Goal: Task Accomplishment & Management: Manage account settings

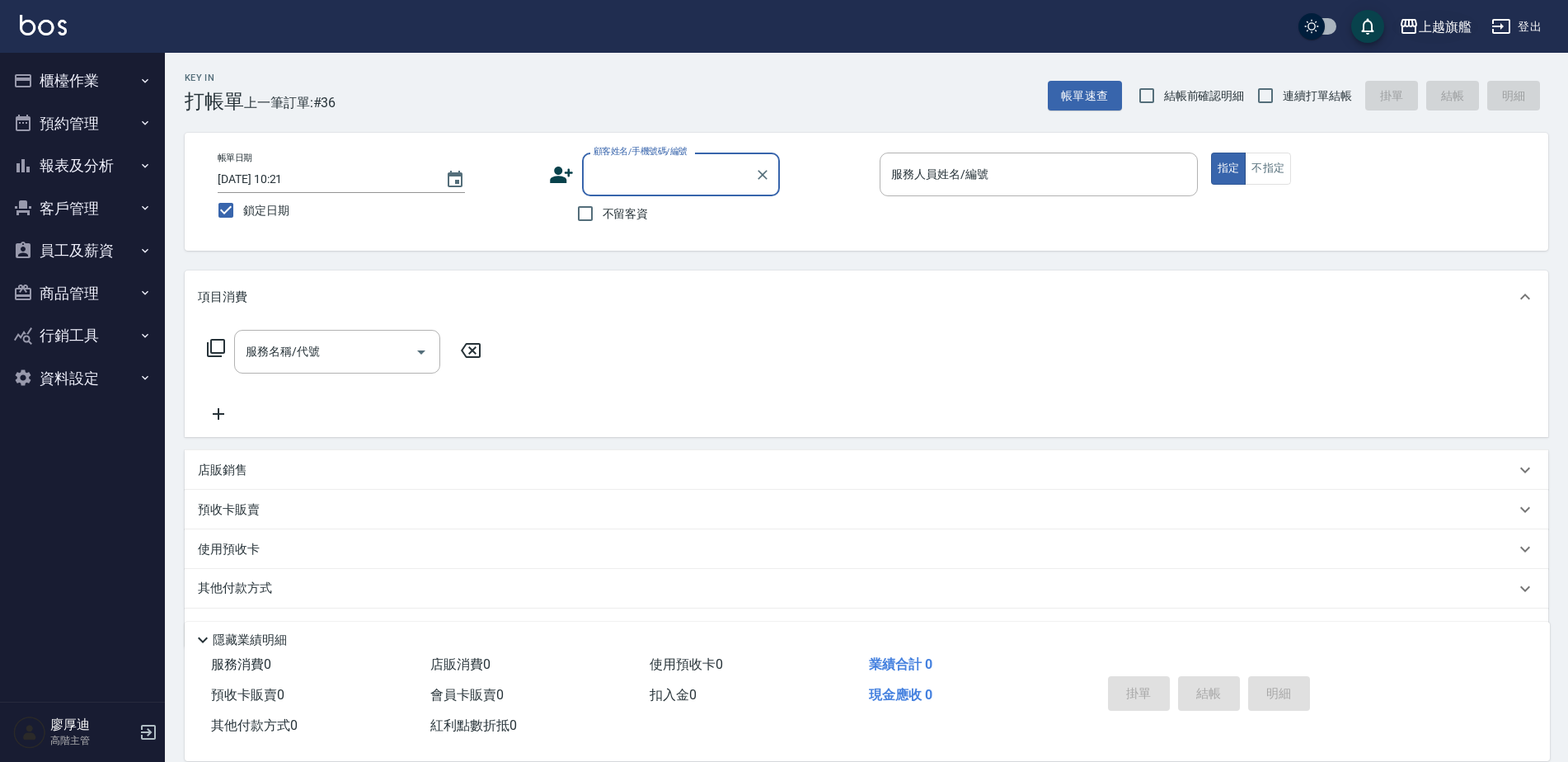
click at [1406, 26] on icon "button" at bounding box center [1409, 26] width 17 height 15
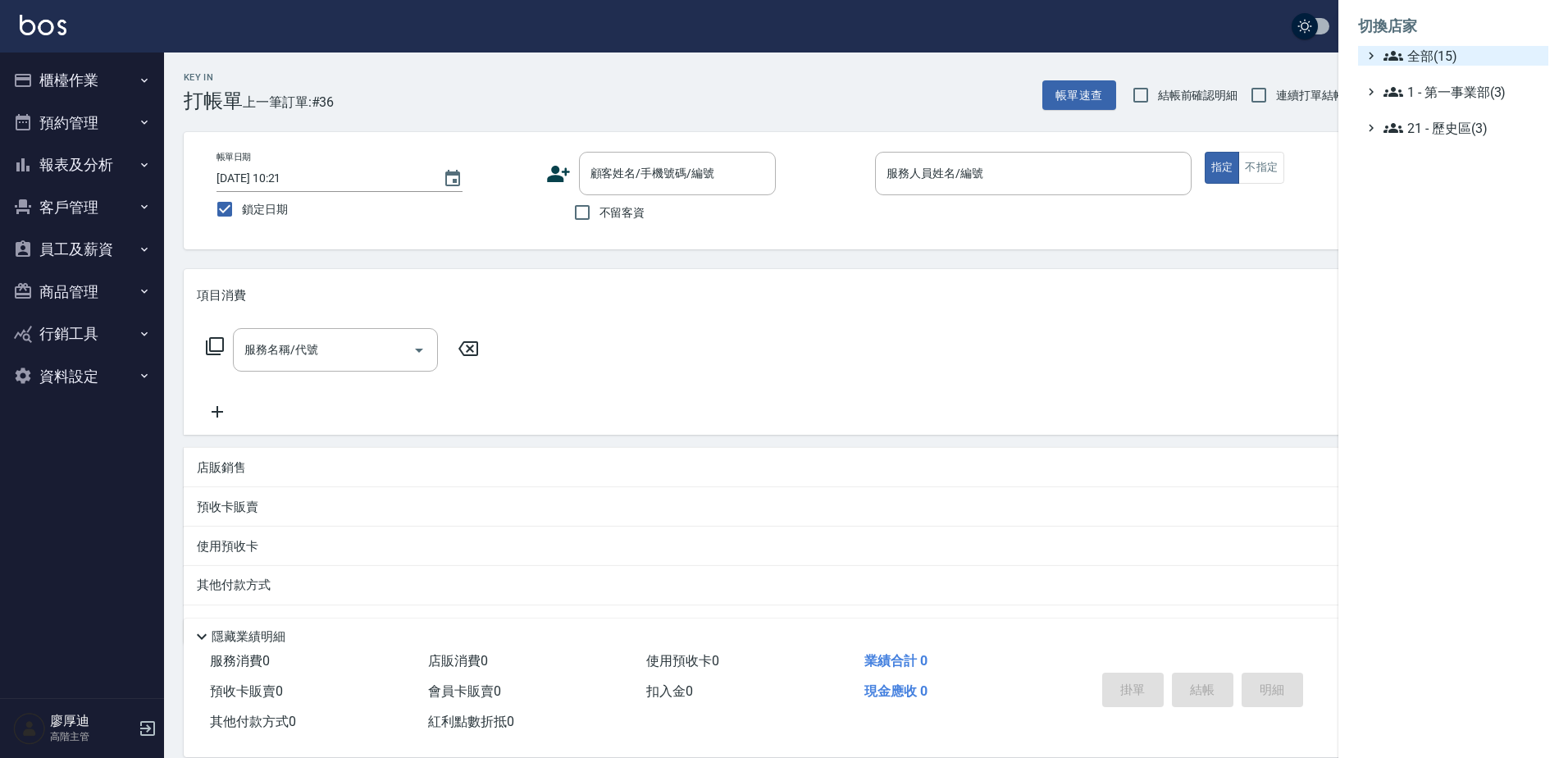
click at [1438, 57] on span "全部(15)" at bounding box center [1462, 56] width 158 height 20
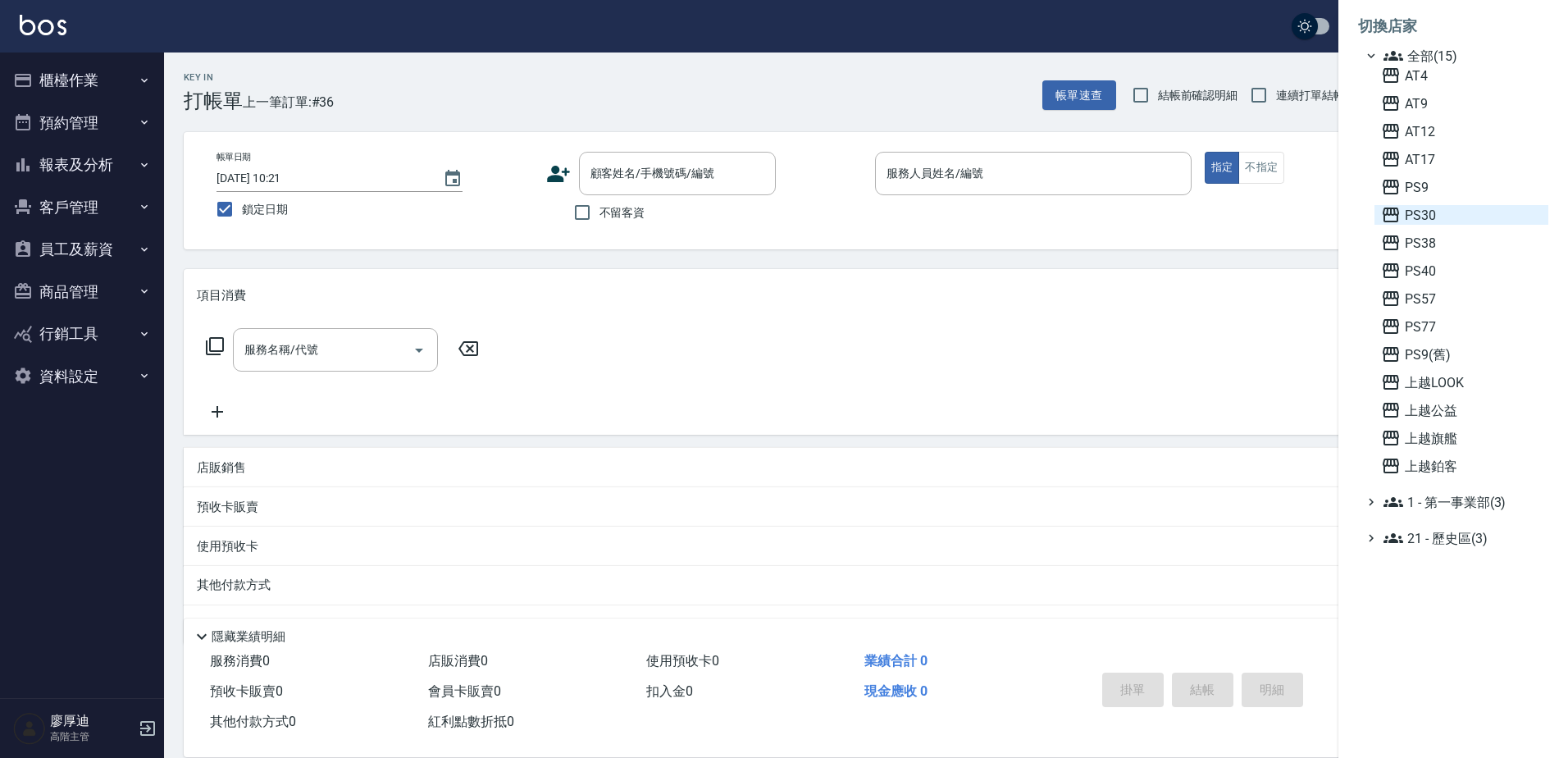
click at [1419, 222] on span "PS30" at bounding box center [1460, 215] width 161 height 20
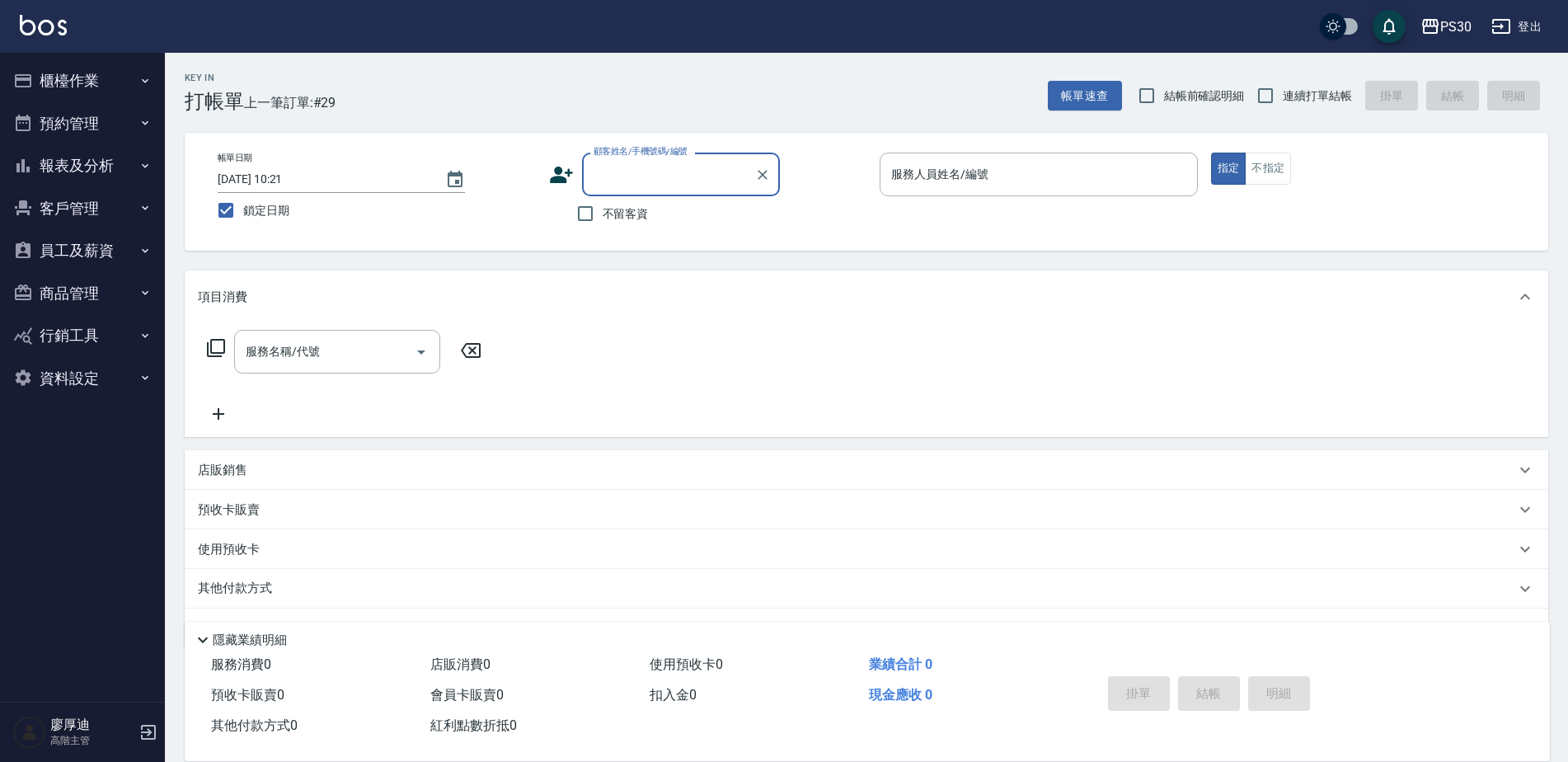
click at [76, 163] on button "報表及分析" at bounding box center [83, 165] width 152 height 43
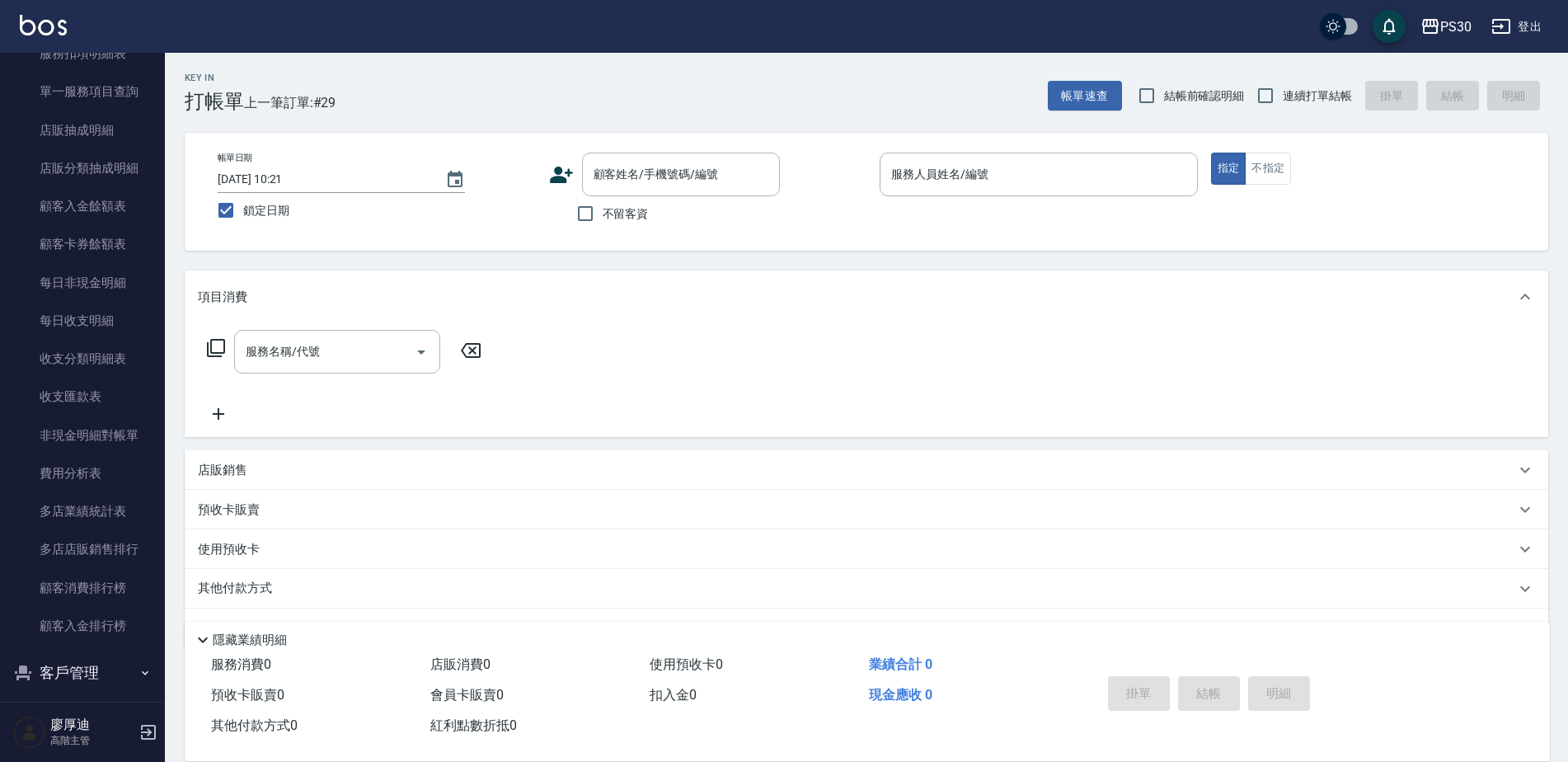
scroll to position [1319, 0]
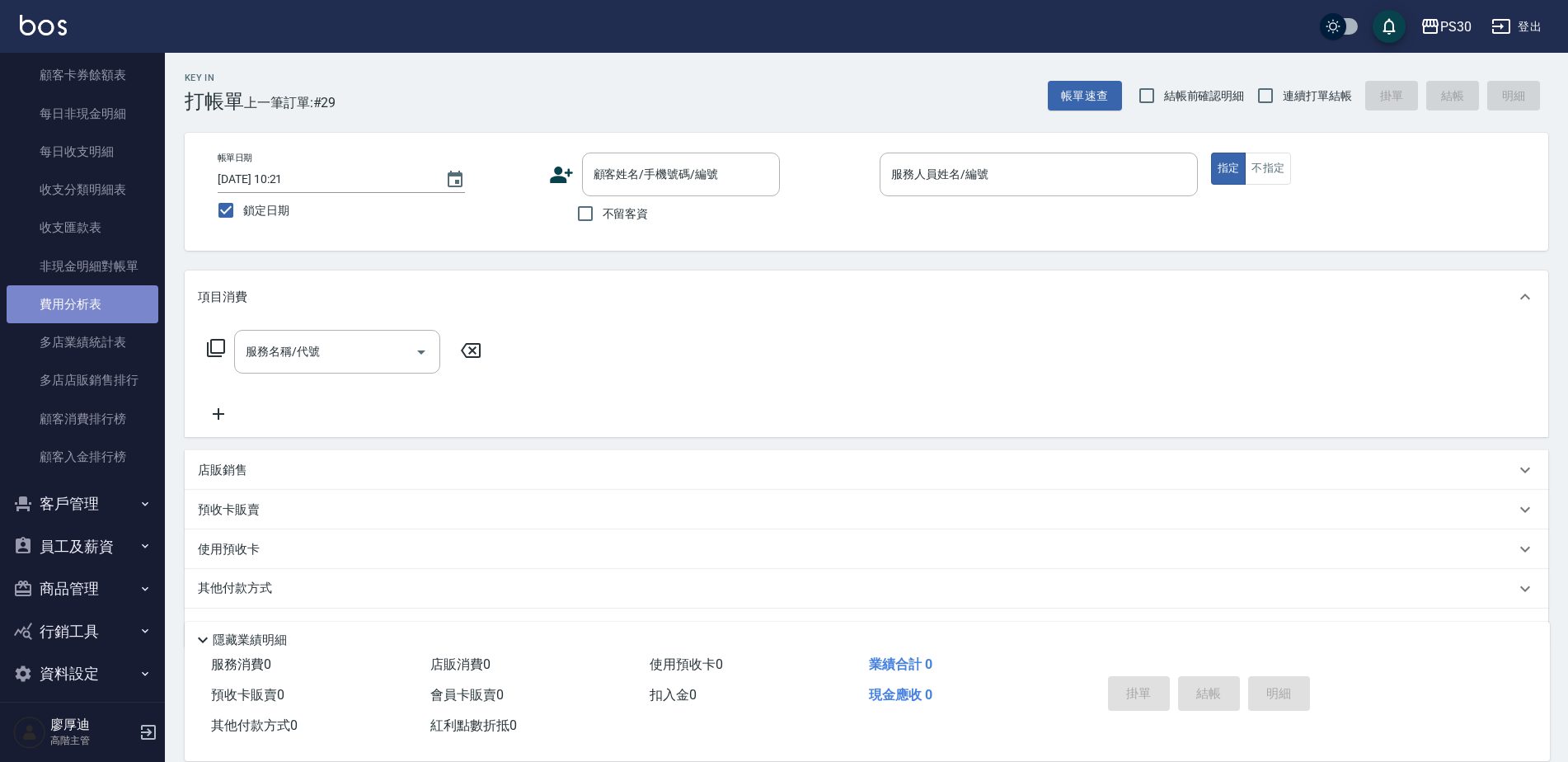
click at [83, 313] on link "費用分析表" at bounding box center [83, 303] width 152 height 38
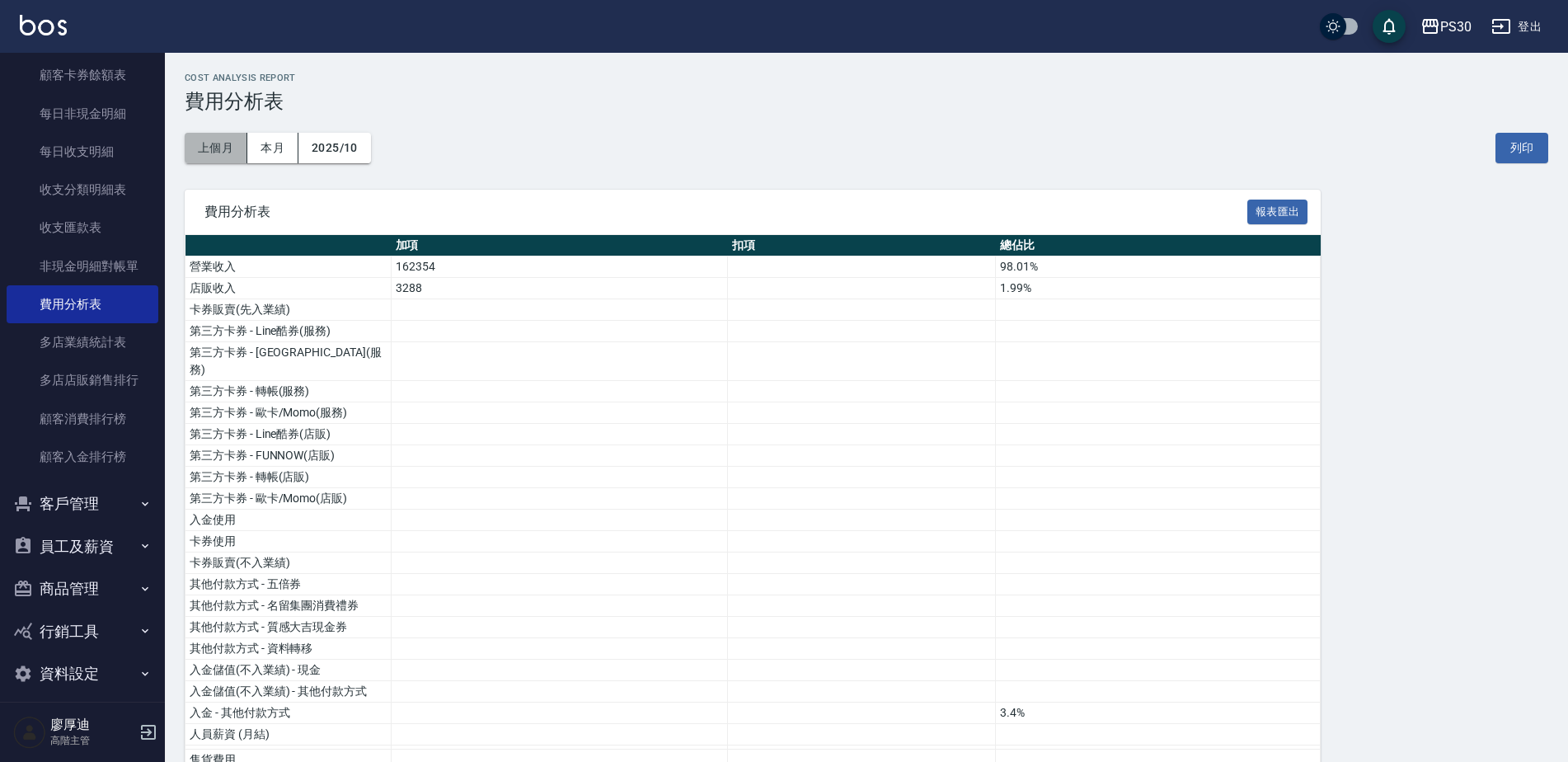
click at [209, 162] on button "上個月" at bounding box center [216, 148] width 63 height 31
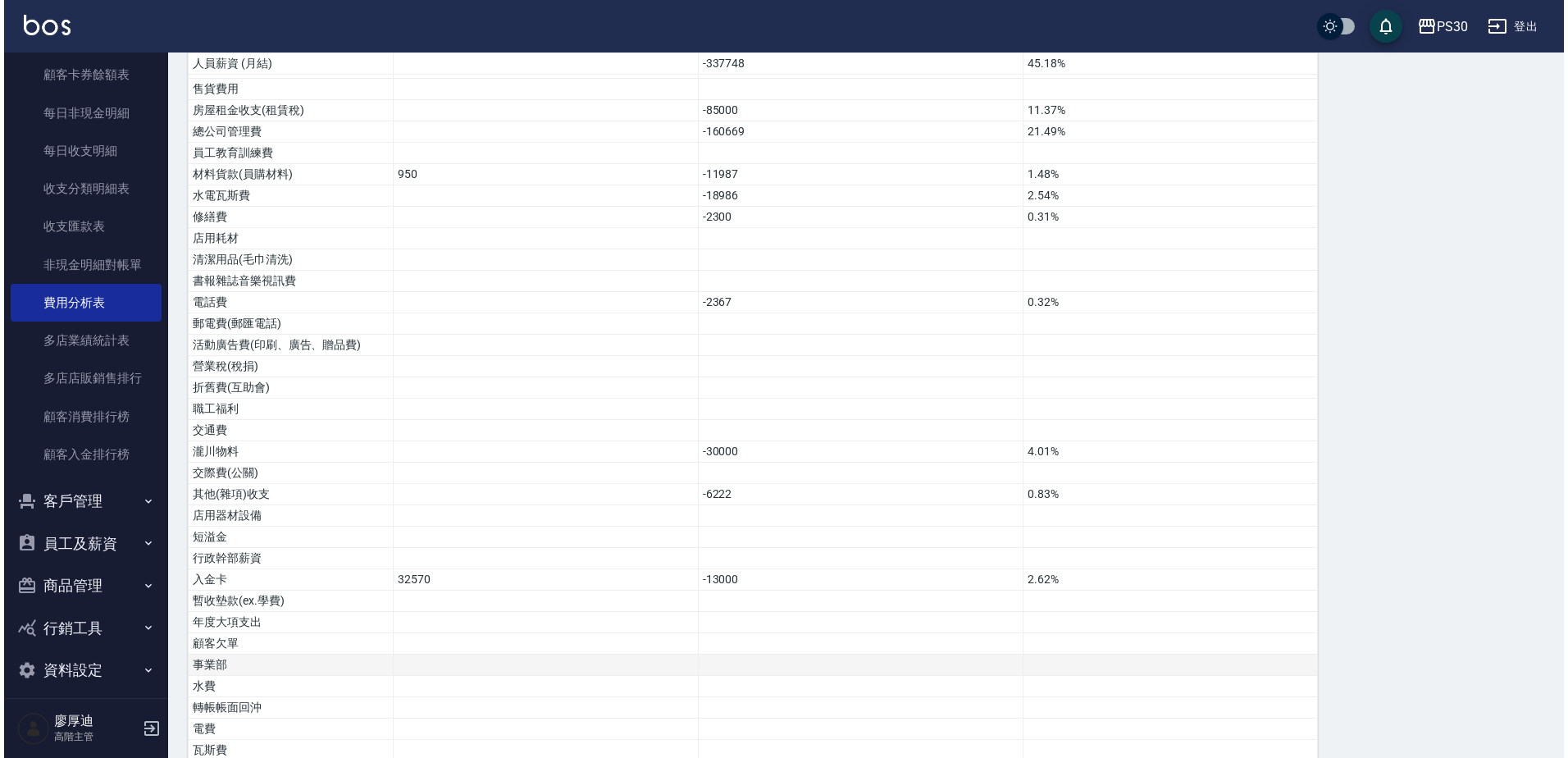
scroll to position [884, 0]
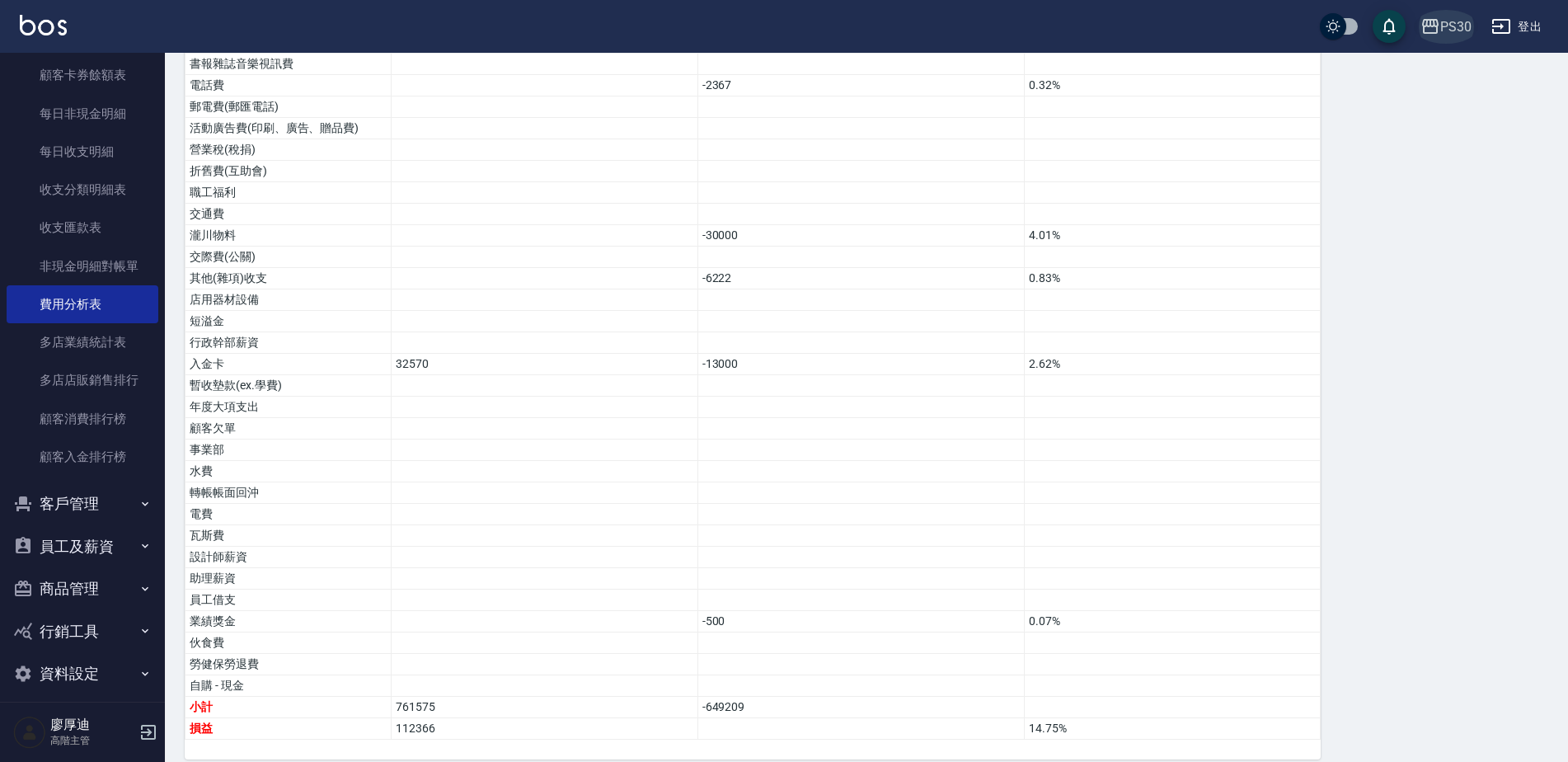
click at [1448, 37] on div "PS30" at bounding box center [1456, 27] width 31 height 21
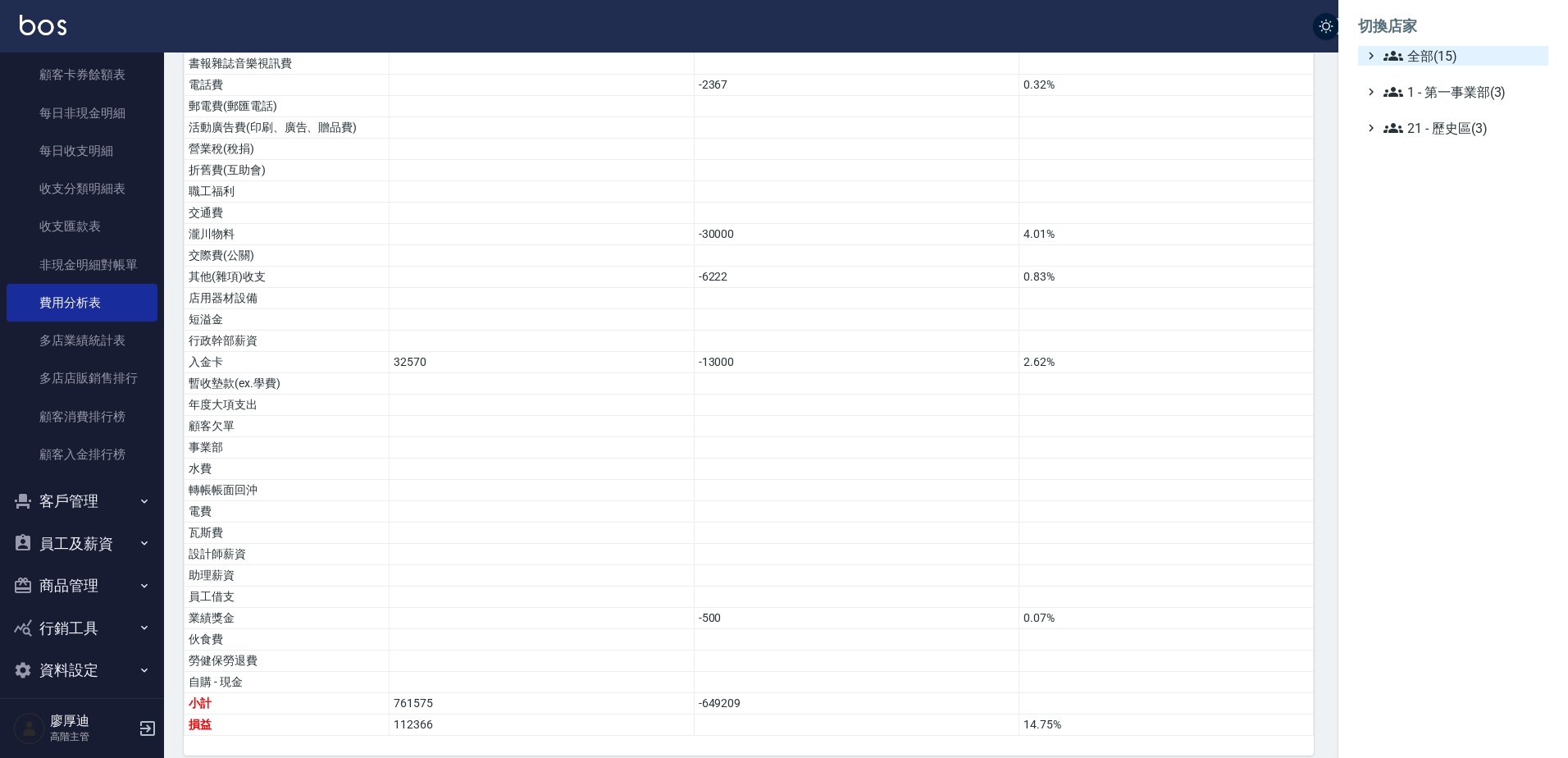
click at [1444, 50] on span "全部(15)" at bounding box center [1462, 56] width 158 height 20
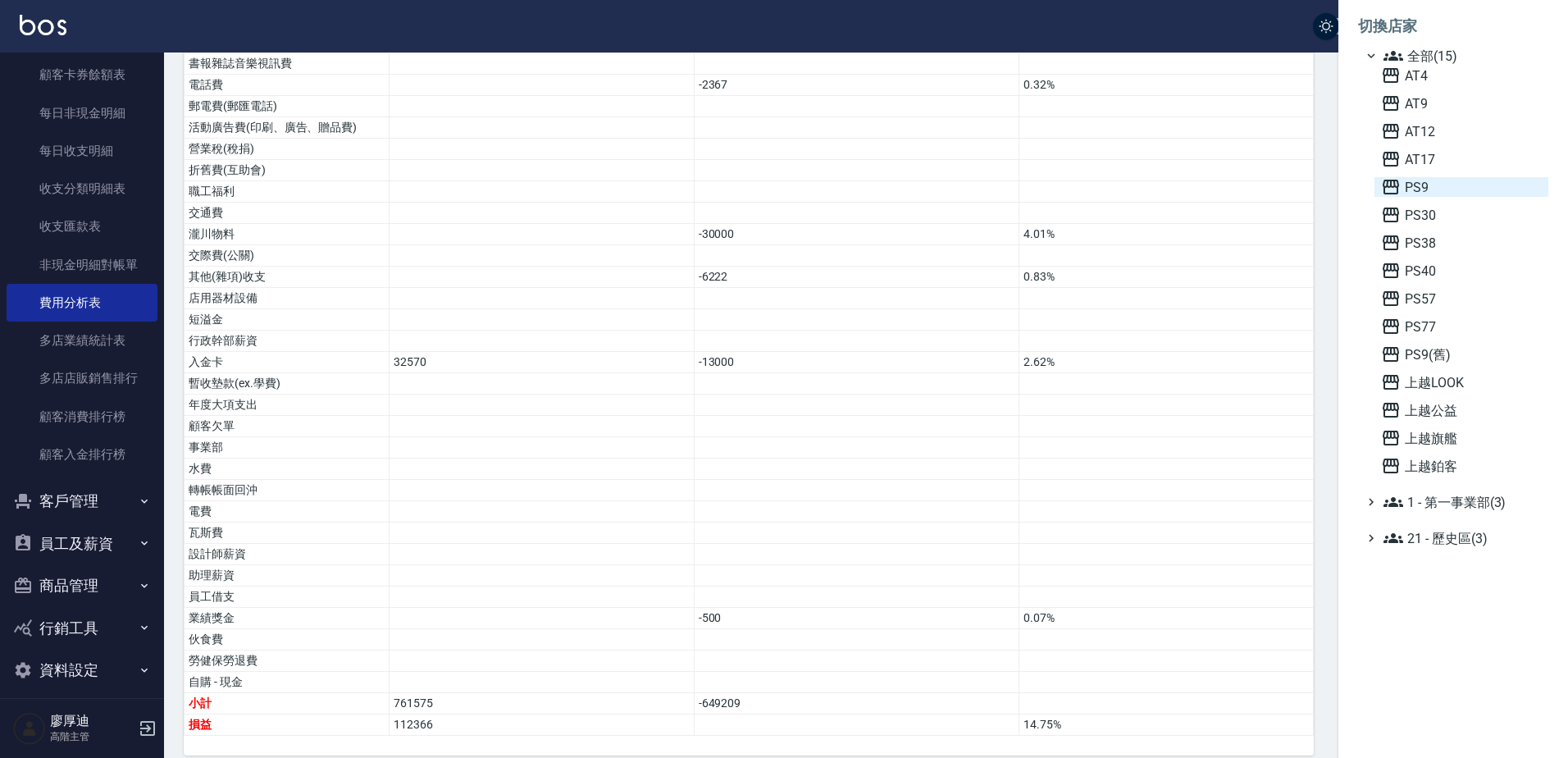
click at [1423, 183] on span "PS9" at bounding box center [1460, 187] width 161 height 20
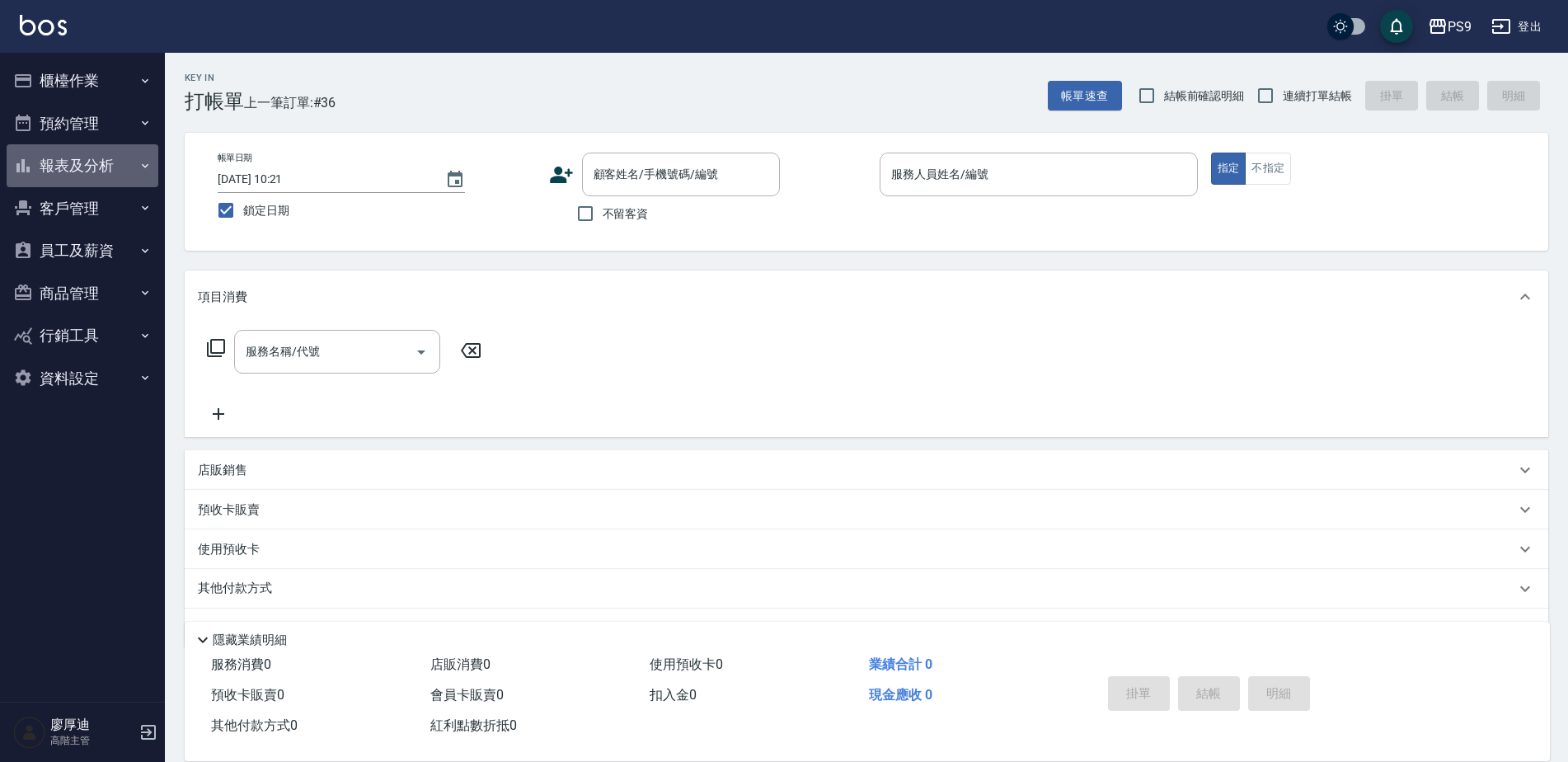
click at [53, 167] on button "報表及分析" at bounding box center [83, 165] width 152 height 43
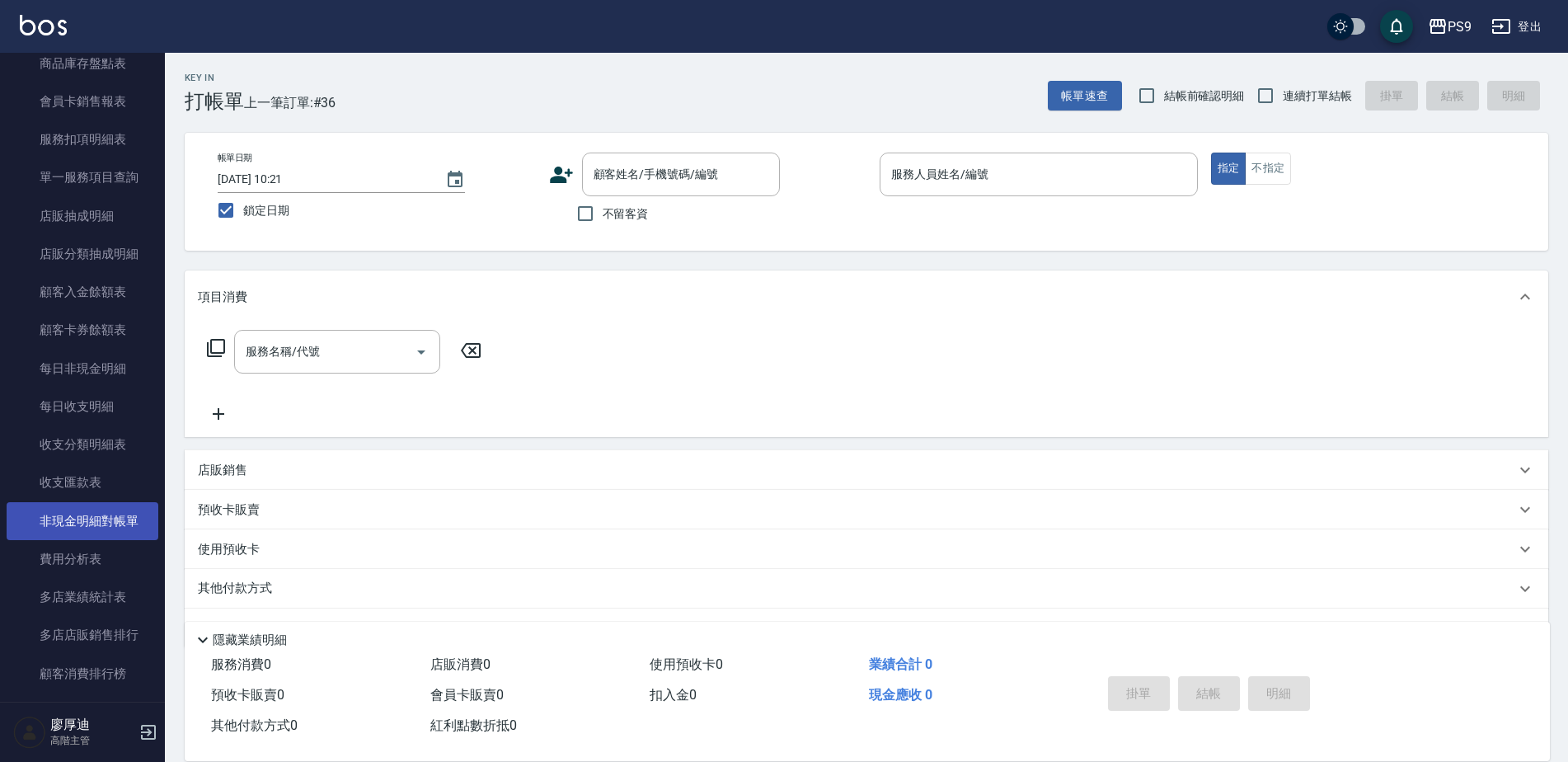
scroll to position [1071, 0]
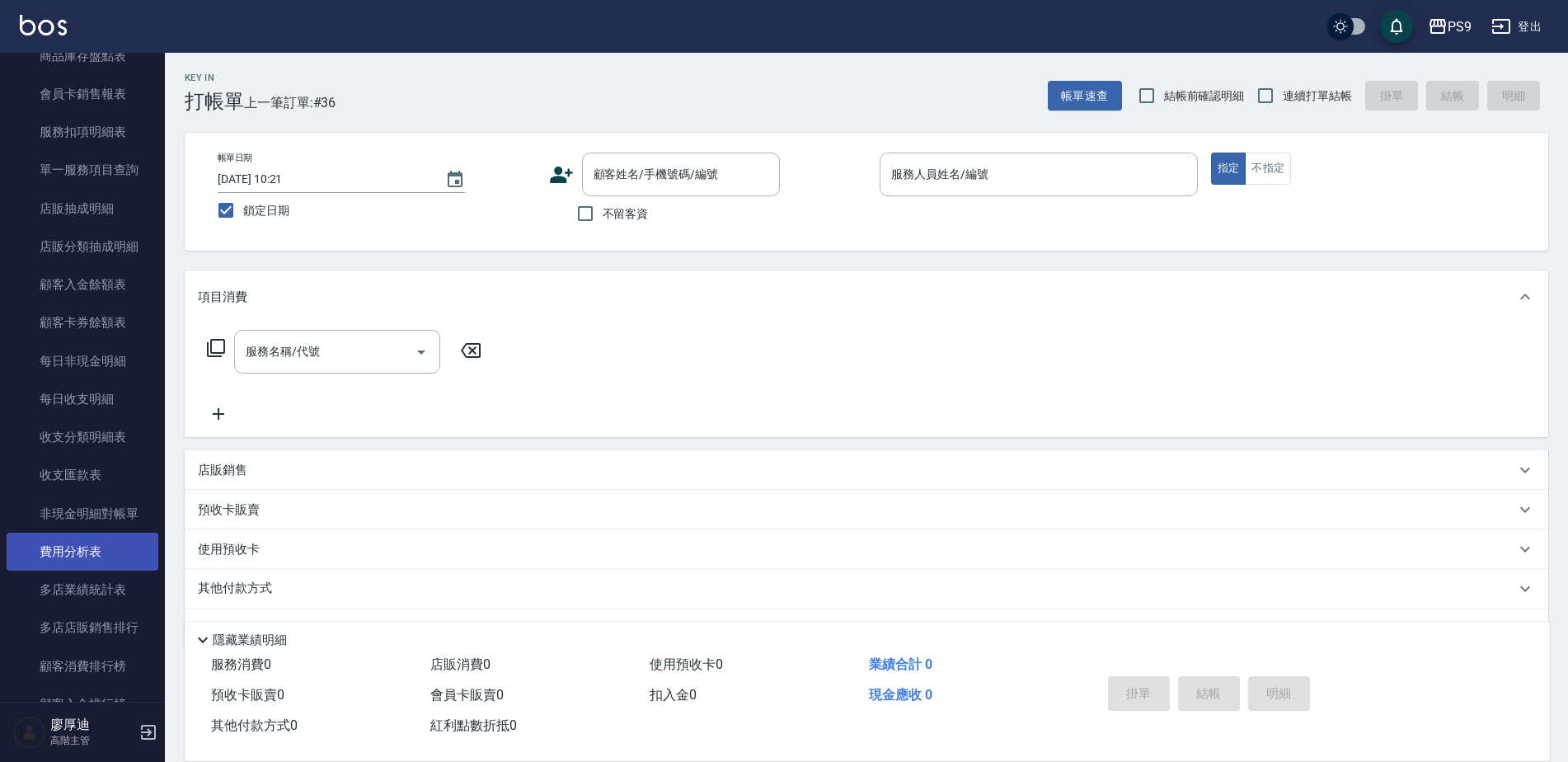
click at [72, 553] on link "費用分析表" at bounding box center [83, 551] width 152 height 38
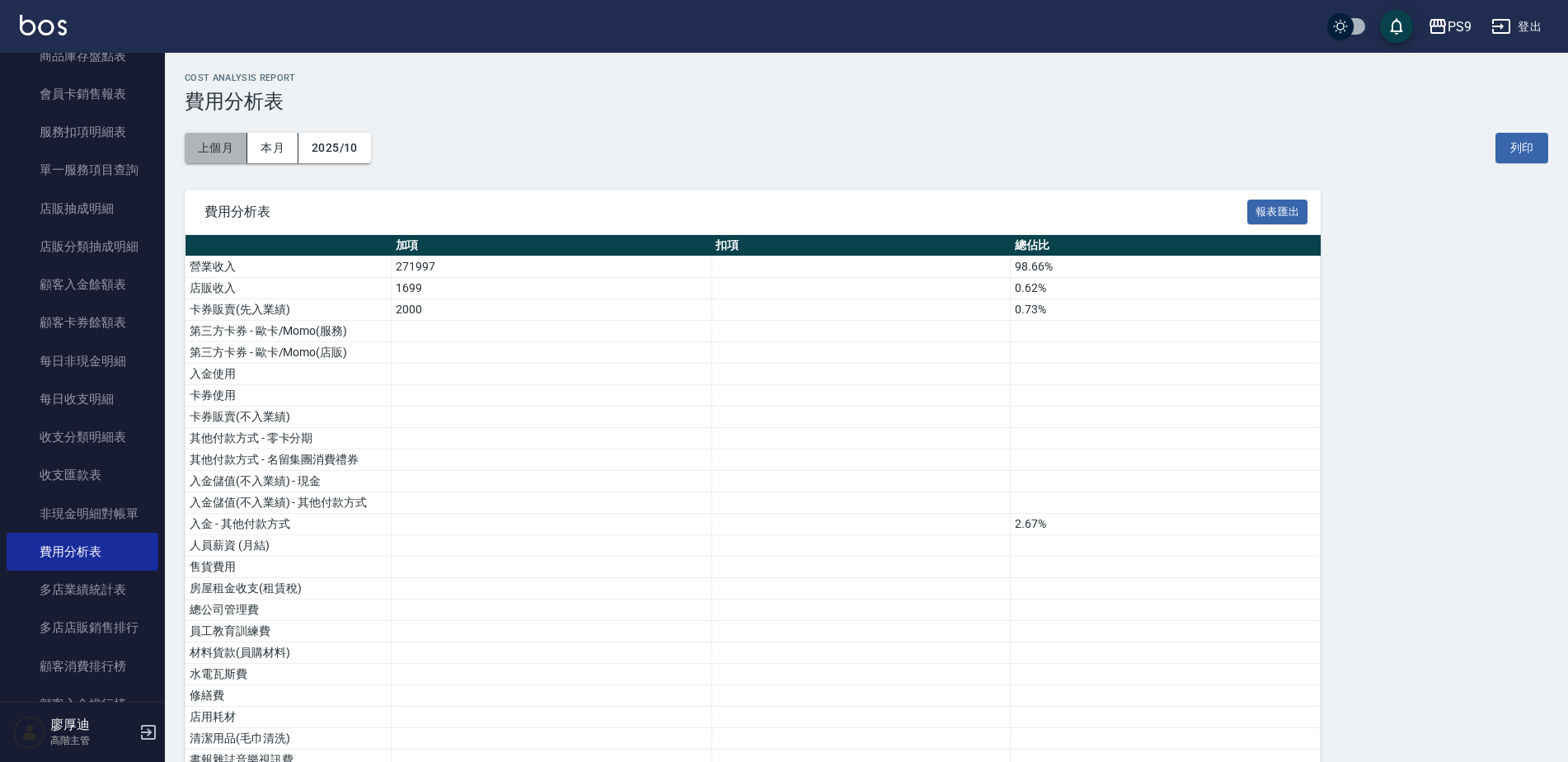
click at [222, 149] on button "上個月" at bounding box center [216, 148] width 63 height 31
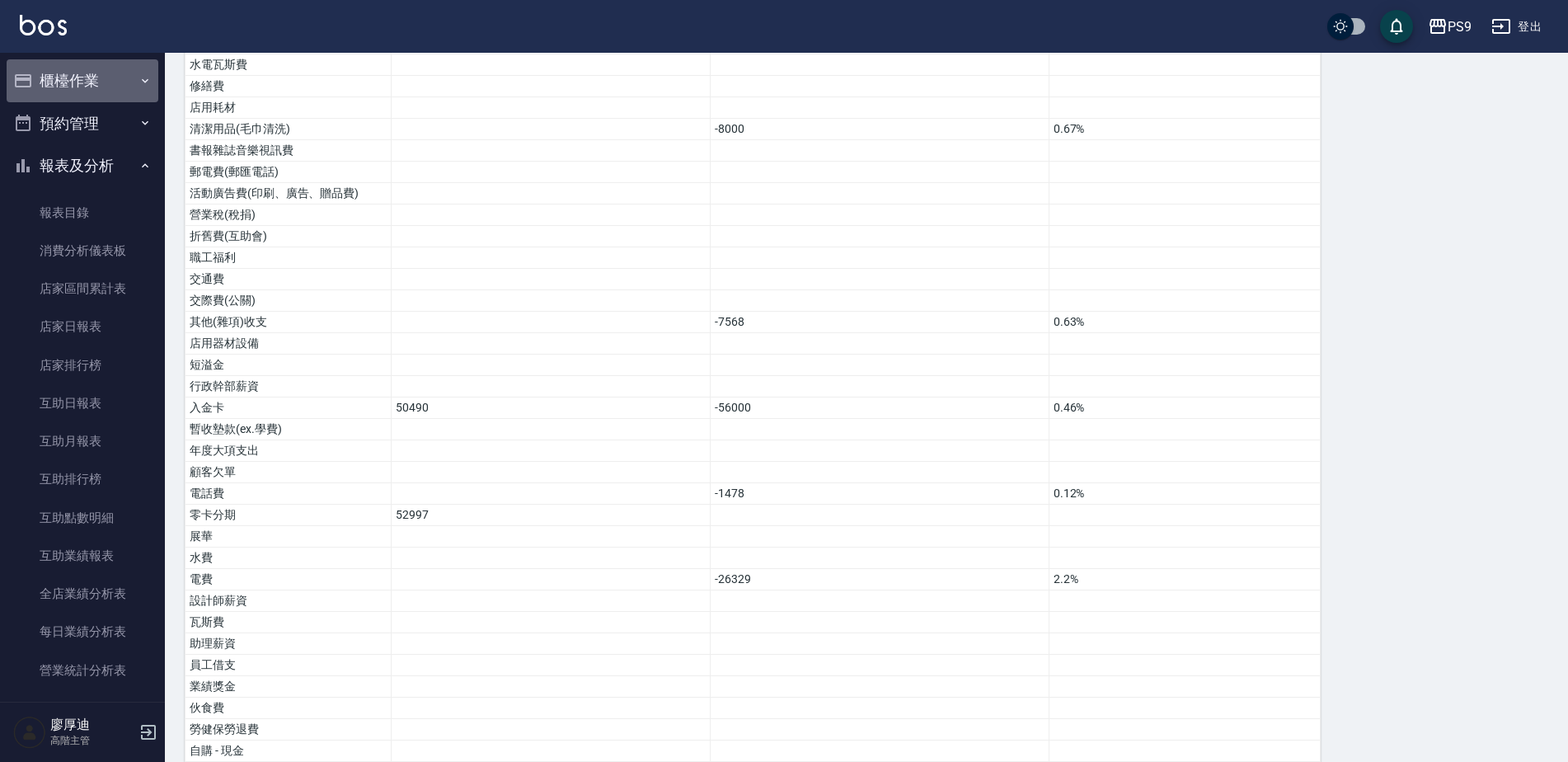
click at [84, 80] on button "櫃檯作業" at bounding box center [83, 80] width 152 height 43
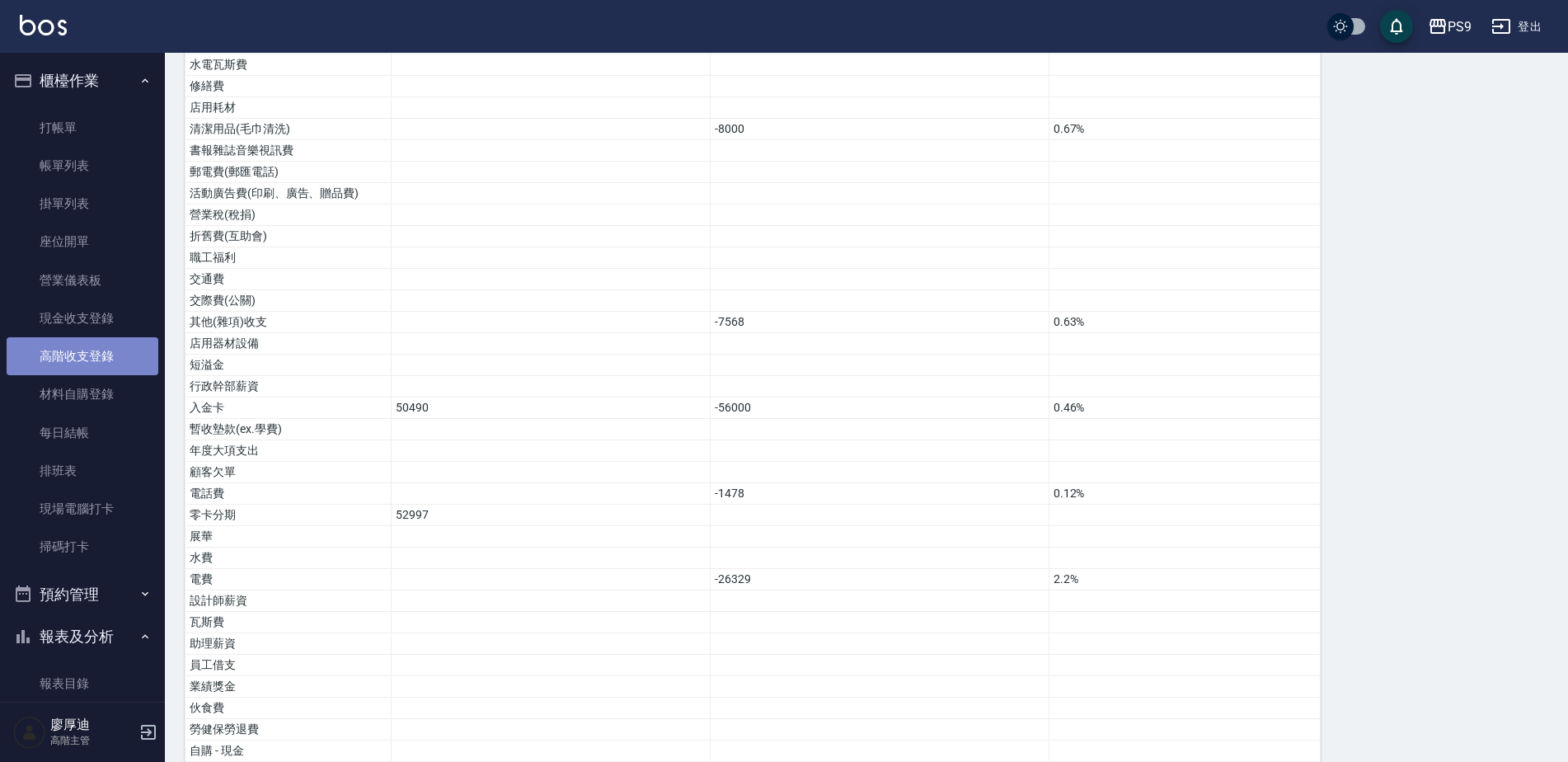
click at [94, 350] on link "高階收支登錄" at bounding box center [83, 356] width 152 height 38
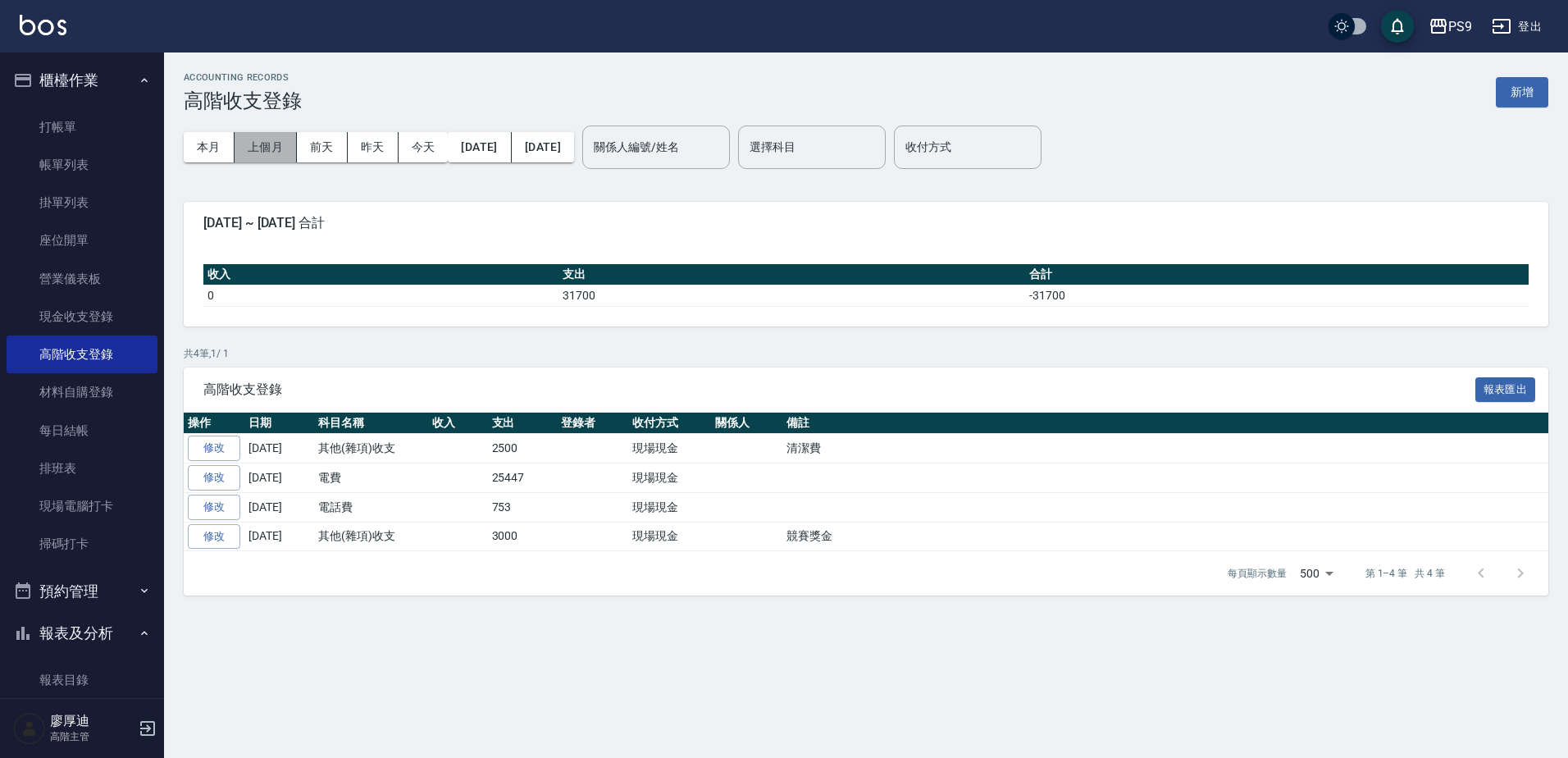
click at [262, 144] on button "上個月" at bounding box center [266, 147] width 63 height 30
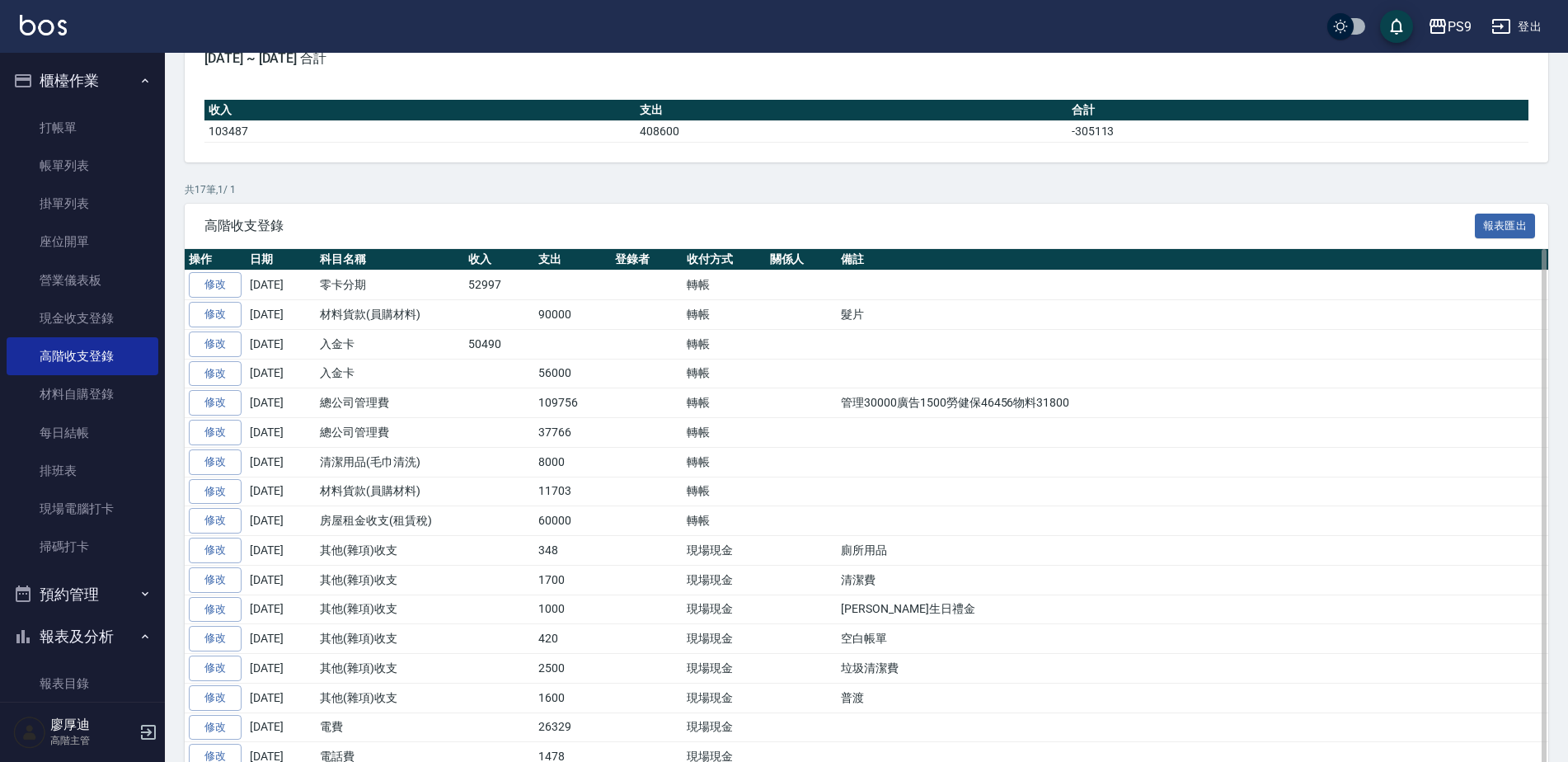
scroll to position [239, 0]
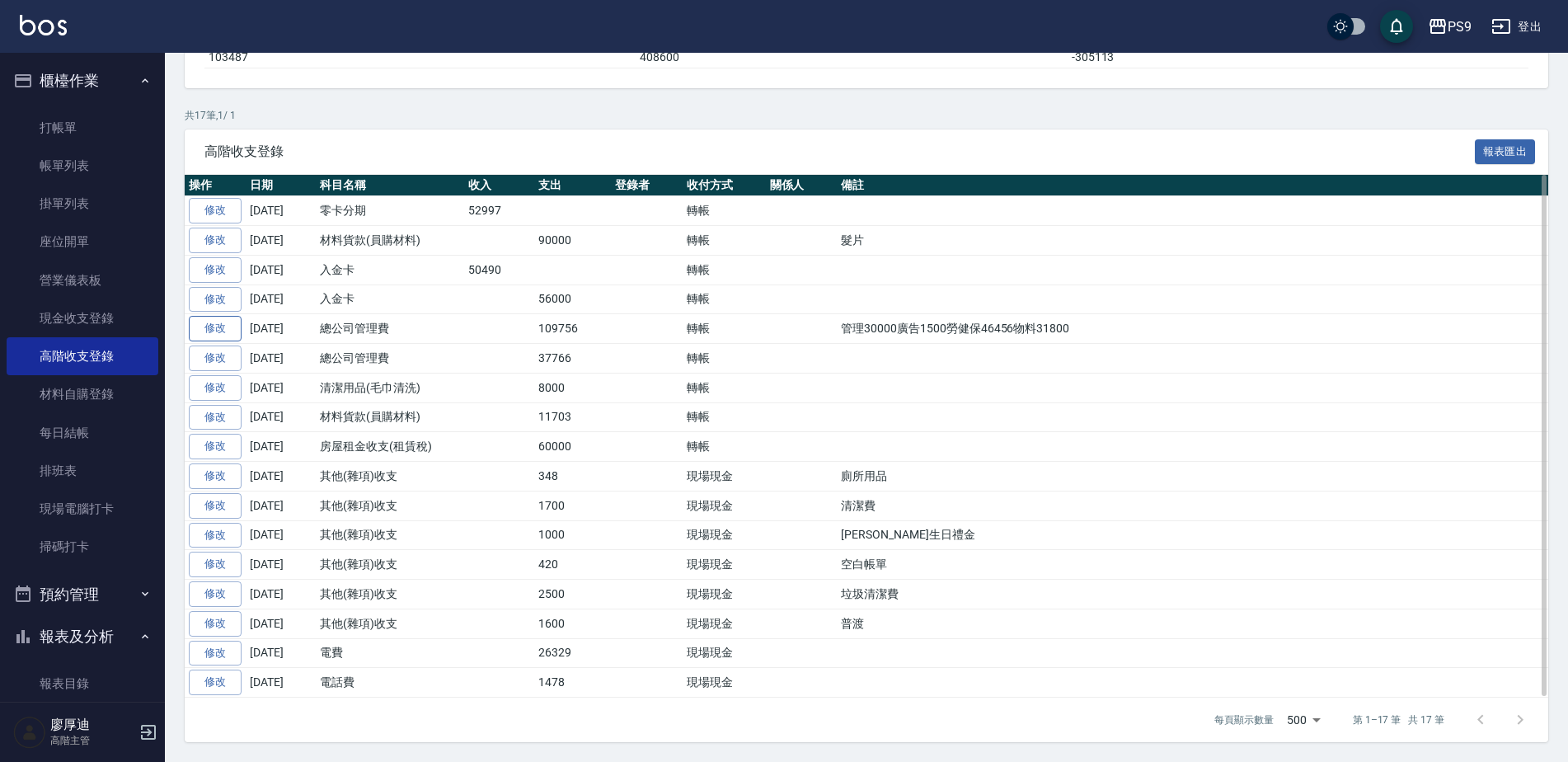
click at [235, 325] on link "修改" at bounding box center [215, 328] width 52 height 25
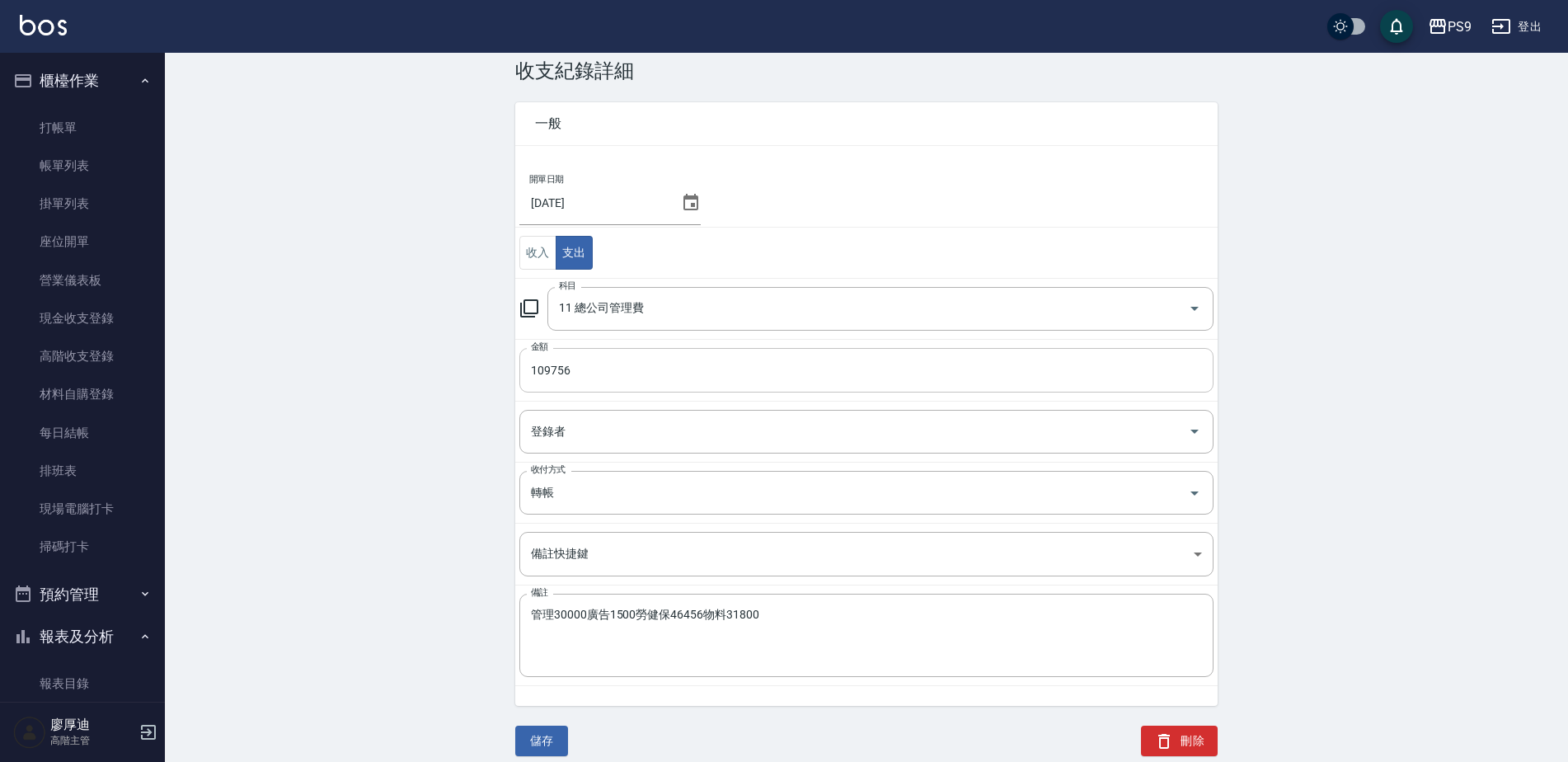
scroll to position [45, 0]
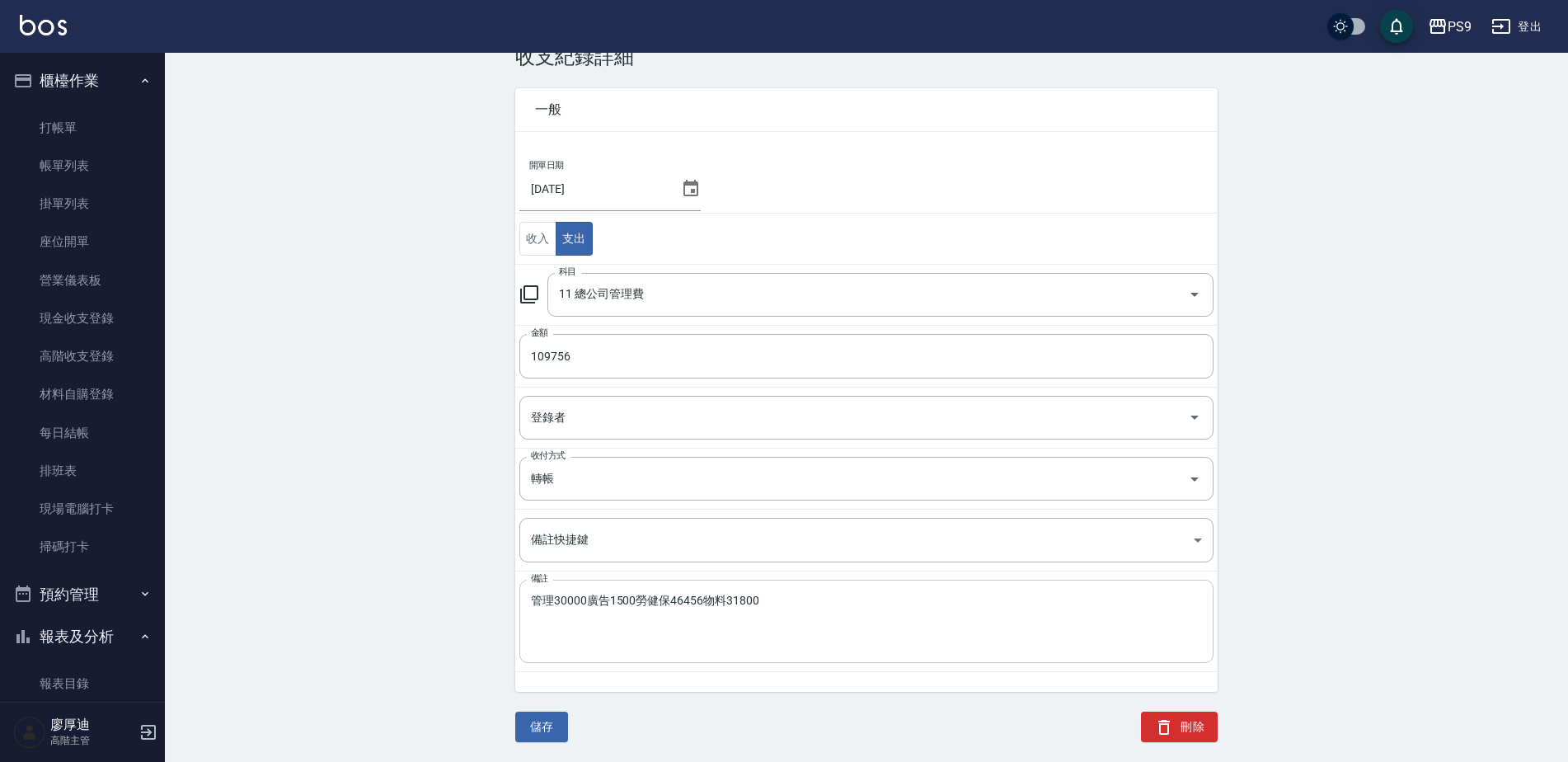
click at [675, 599] on textarea "管理30000廣告1500勞健保46456物料31800" at bounding box center [866, 621] width 671 height 56
type textarea "管理30000廣告1500勞健保26456物料31800"
click at [541, 355] on input "109756" at bounding box center [866, 356] width 694 height 45
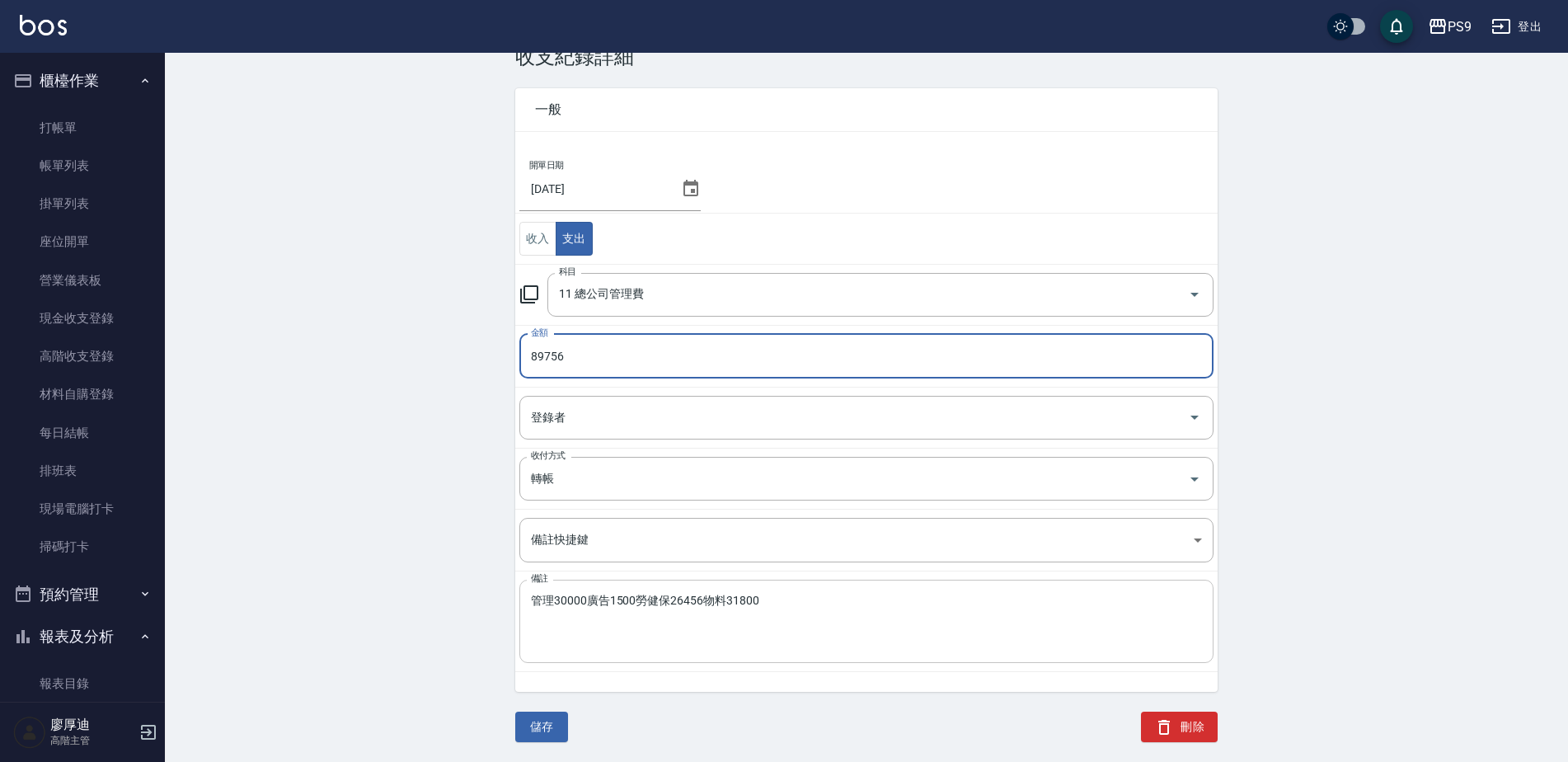
type input "89756"
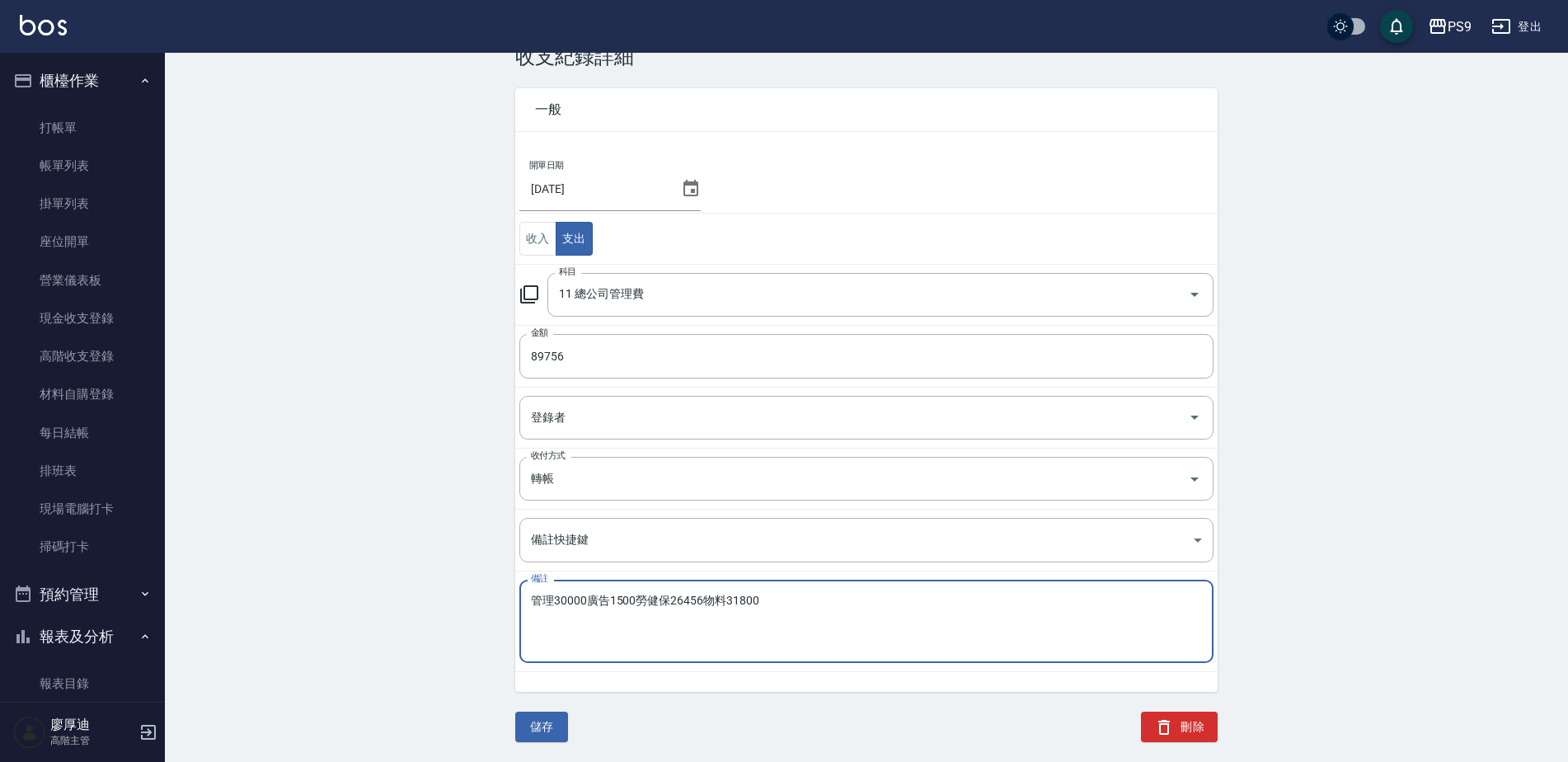
click at [732, 599] on textarea "管理30000廣告1500勞健保26456物料31800" at bounding box center [866, 621] width 671 height 56
type textarea "管理30000廣告1500勞健保26456物料21800"
click at [535, 356] on input "89756" at bounding box center [866, 356] width 694 height 45
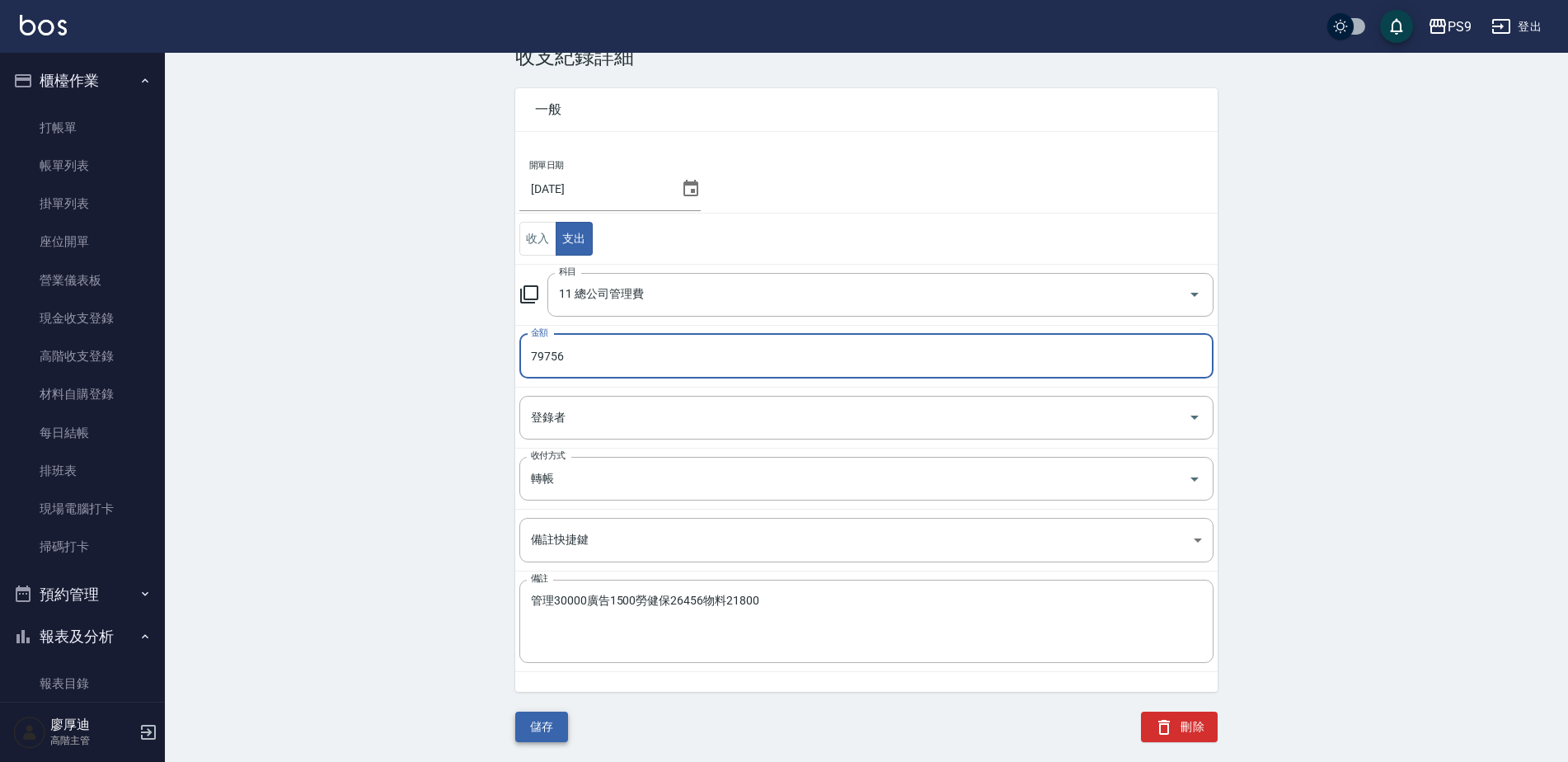
type input "79756"
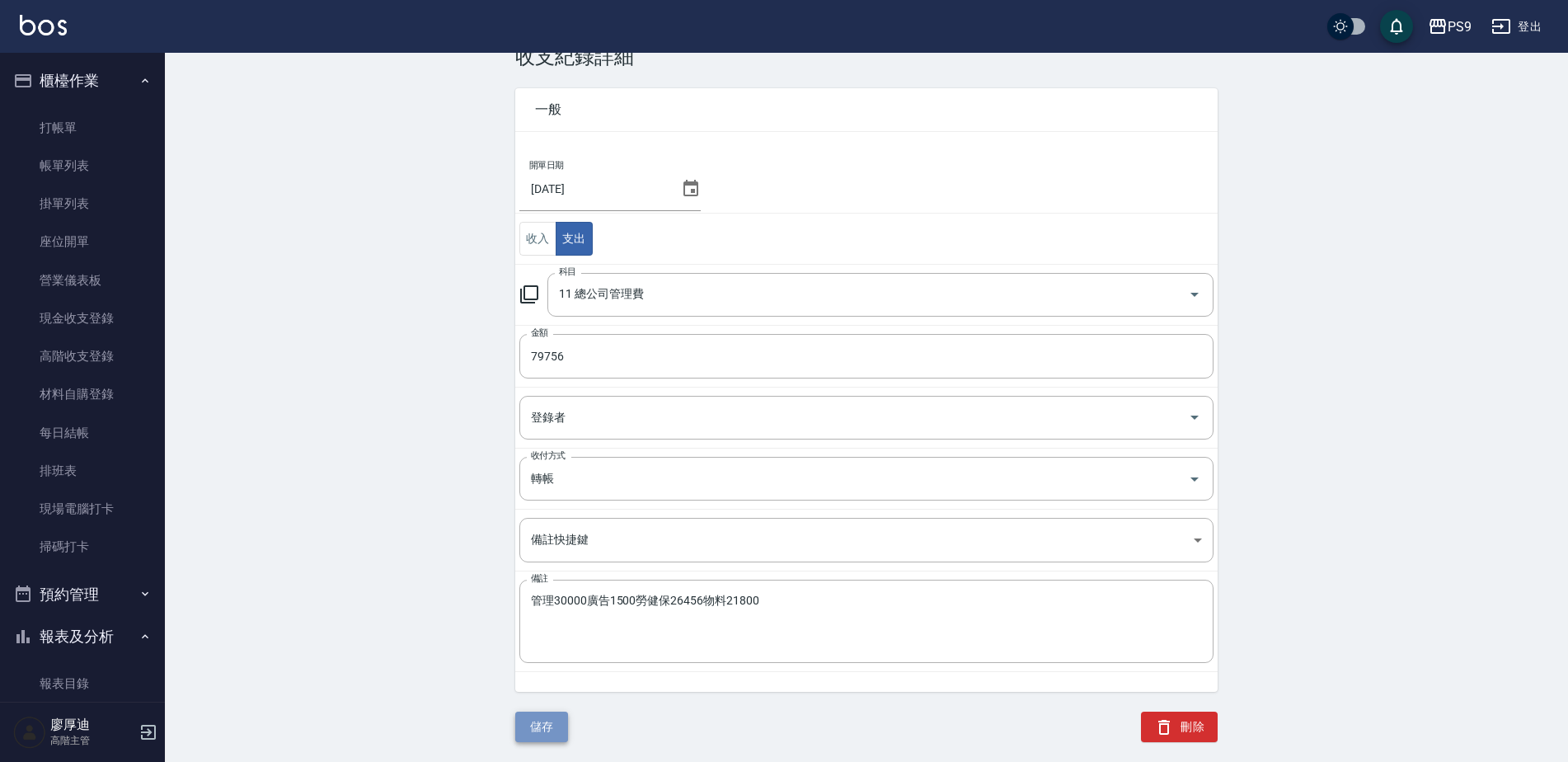
click at [550, 723] on button "儲存" at bounding box center [542, 726] width 52 height 31
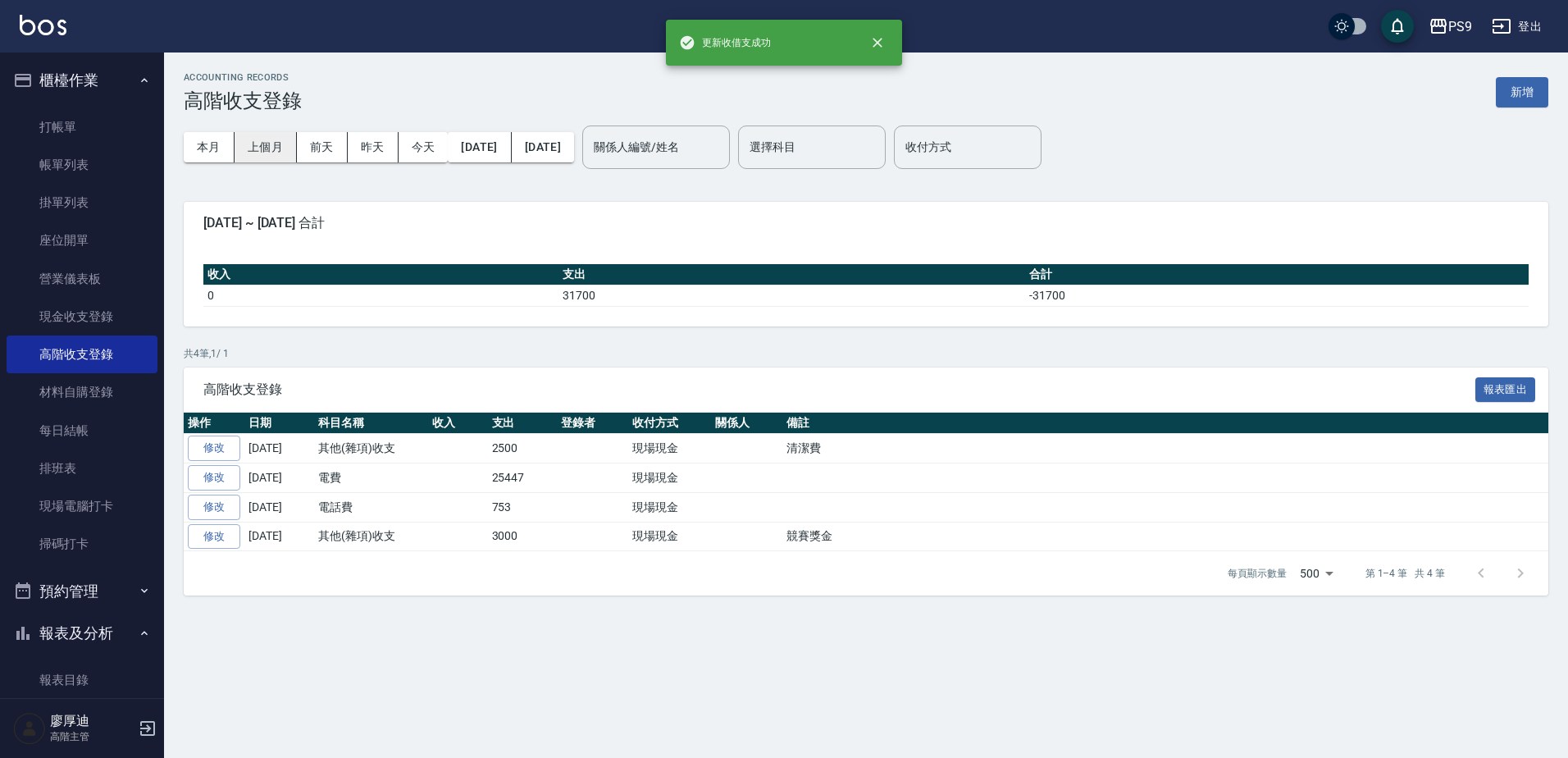
drag, startPoint x: 271, startPoint y: 145, endPoint x: 273, endPoint y: 153, distance: 8.2
click at [271, 144] on button "上個月" at bounding box center [266, 147] width 63 height 30
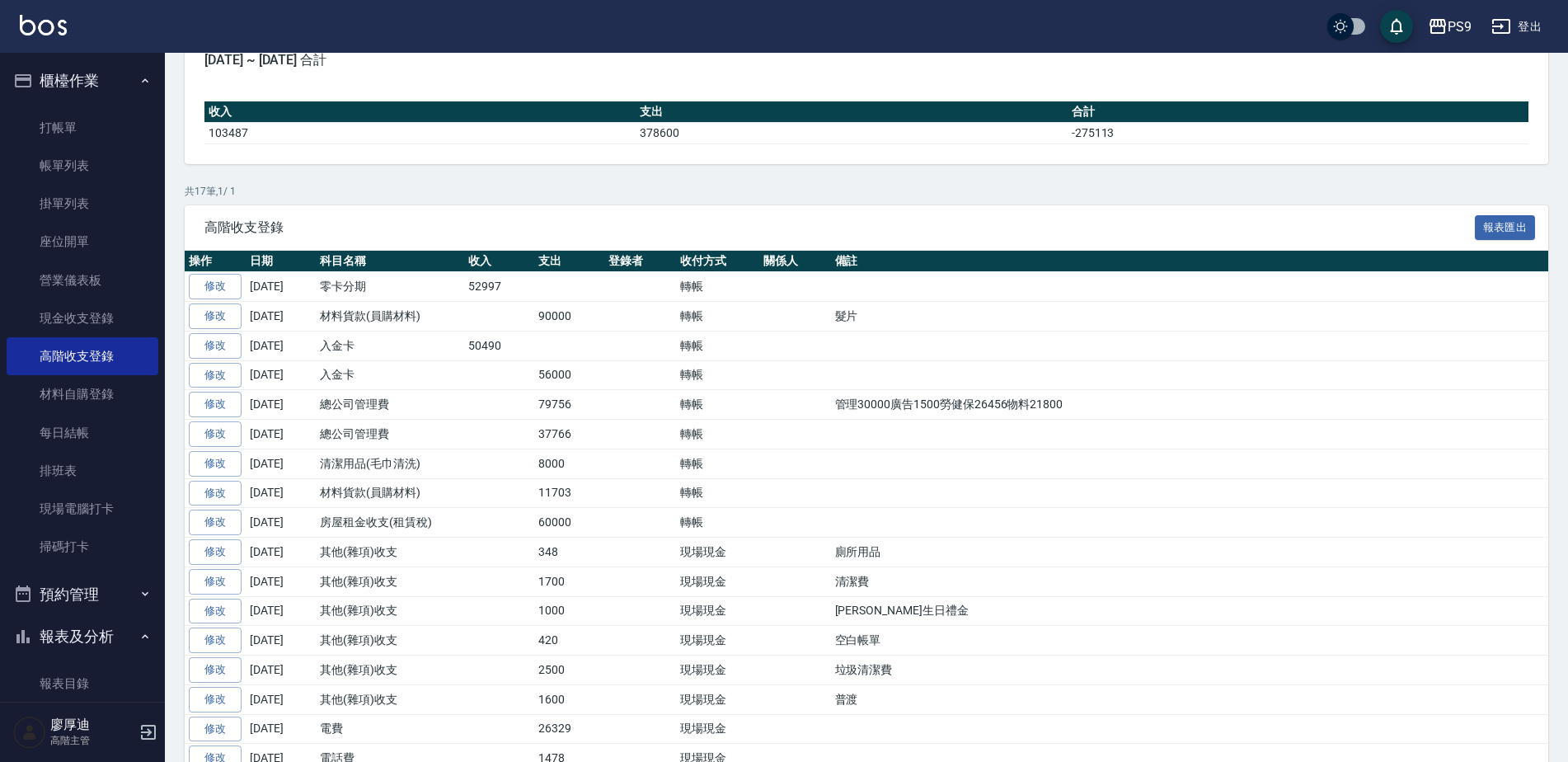
scroll to position [165, 0]
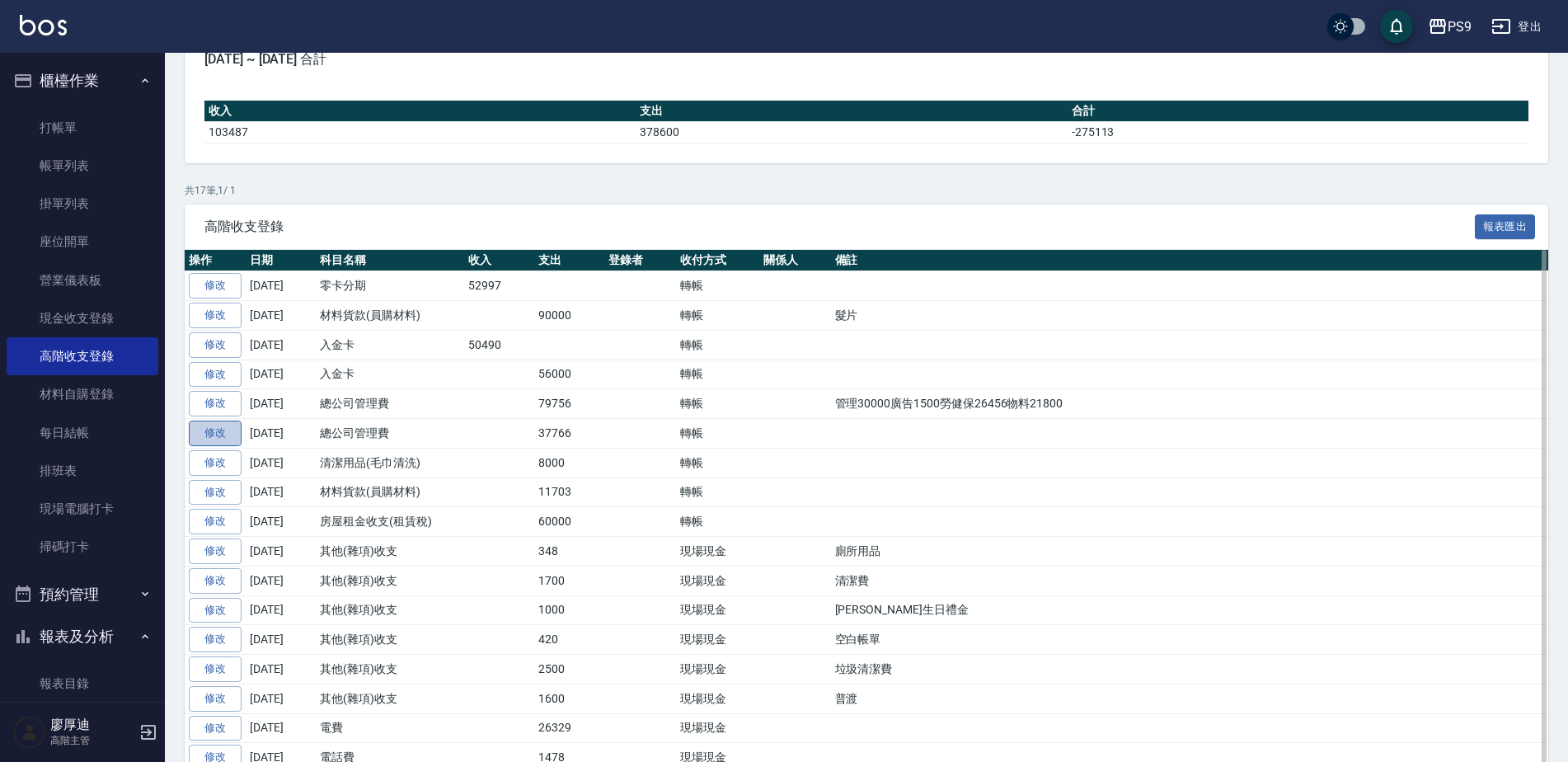
click at [230, 433] on link "修改" at bounding box center [215, 433] width 52 height 25
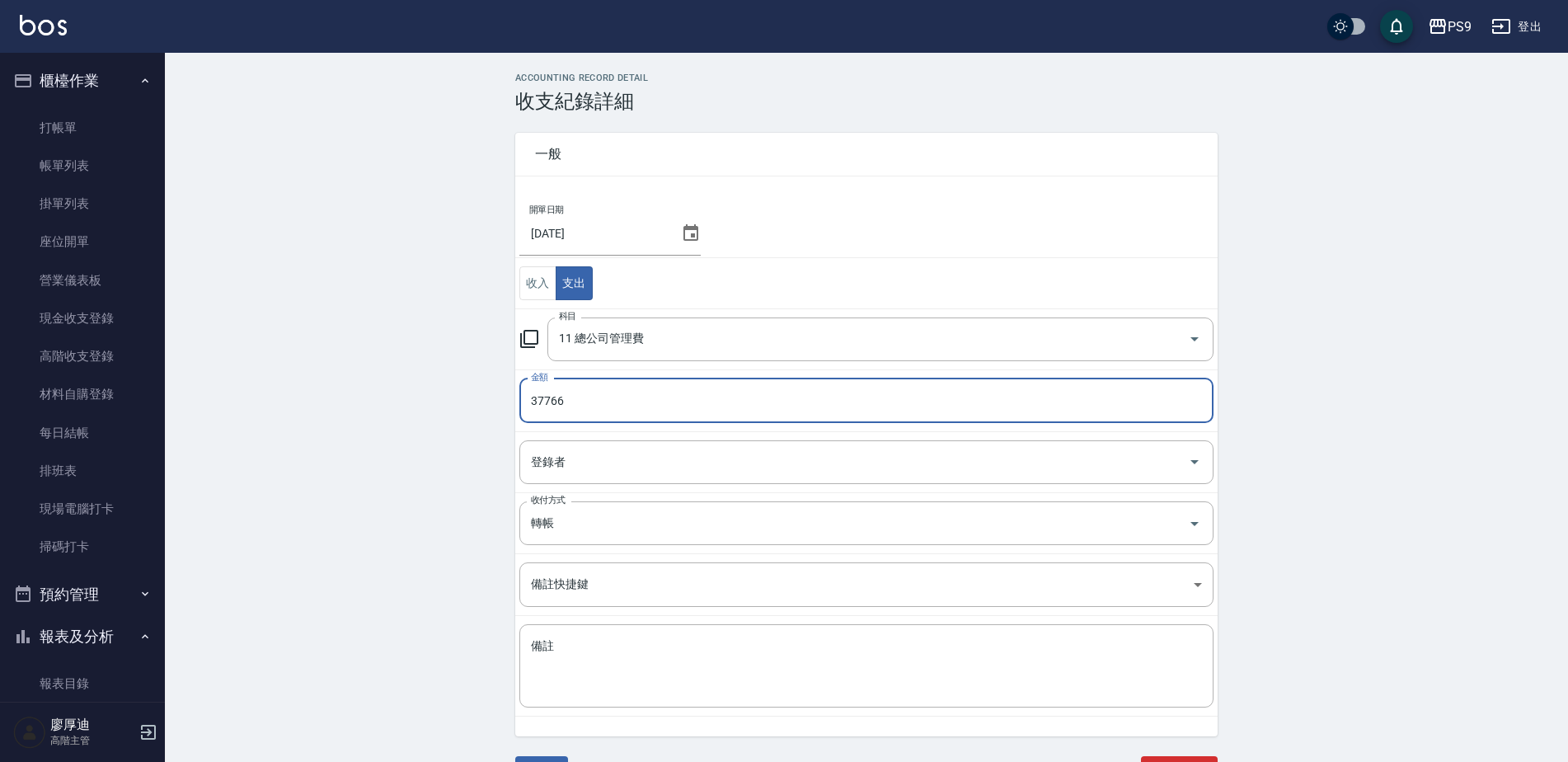
click at [578, 398] on input "37766" at bounding box center [866, 400] width 694 height 45
type input "30000"
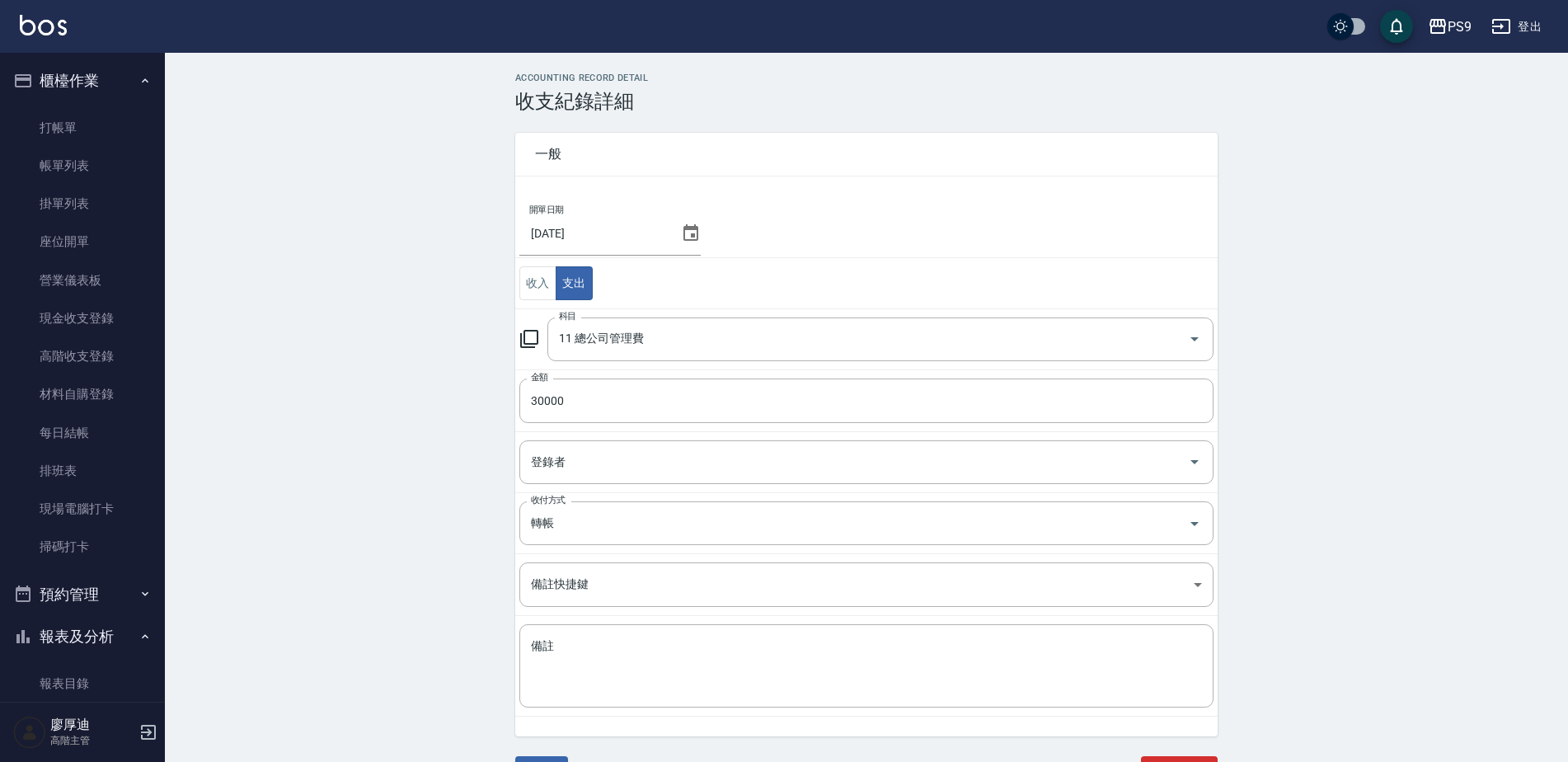
click at [468, 431] on div "ACCOUNTING RECORD DETAIL 收支紀錄詳細 一般 開單日期 2025/09/30 收入 支出 科目 11 總公司管理費 科目 金額 300…" at bounding box center [866, 440] width 1403 height 734
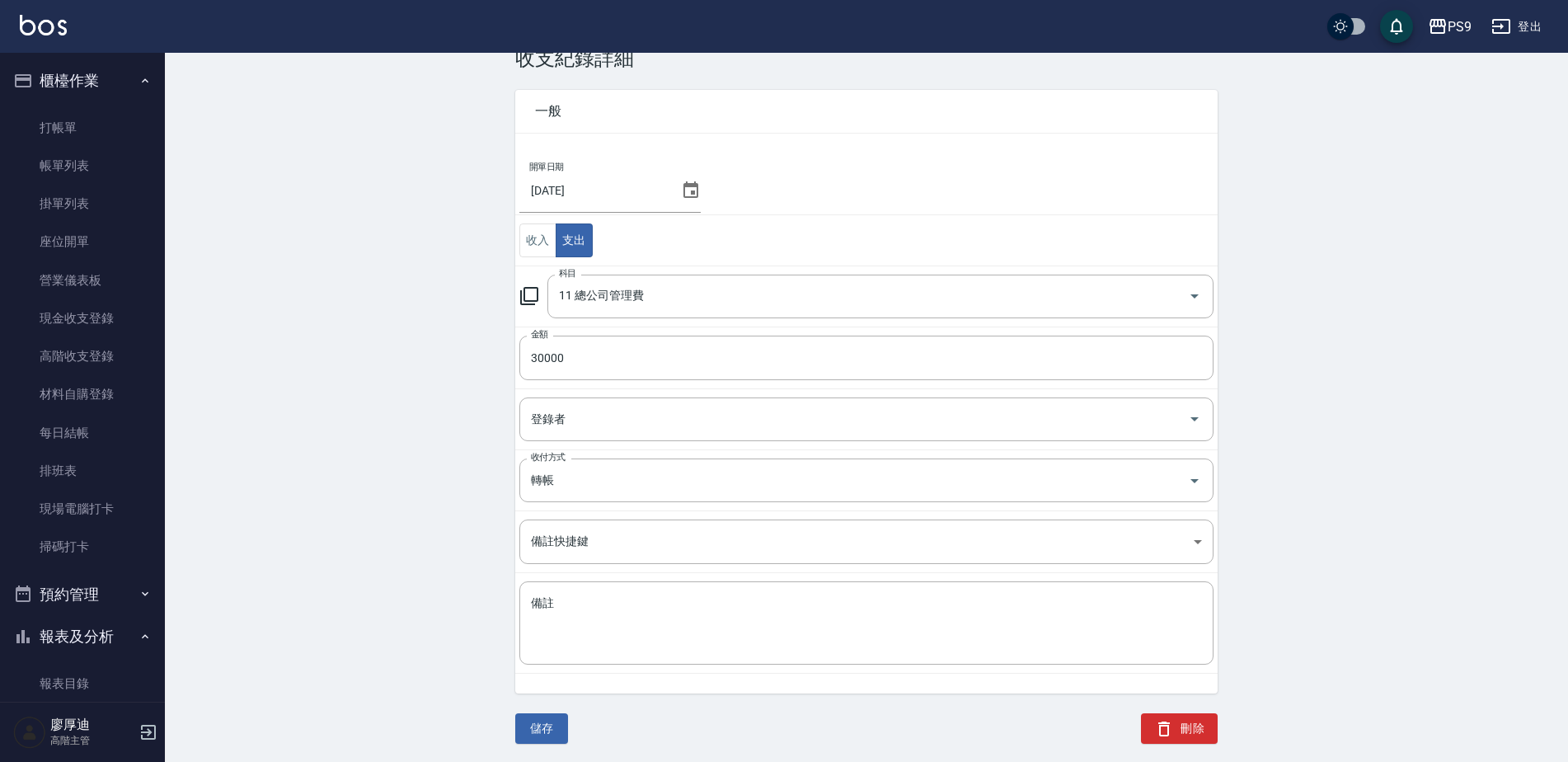
scroll to position [45, 0]
click at [536, 721] on button "儲存" at bounding box center [542, 726] width 52 height 31
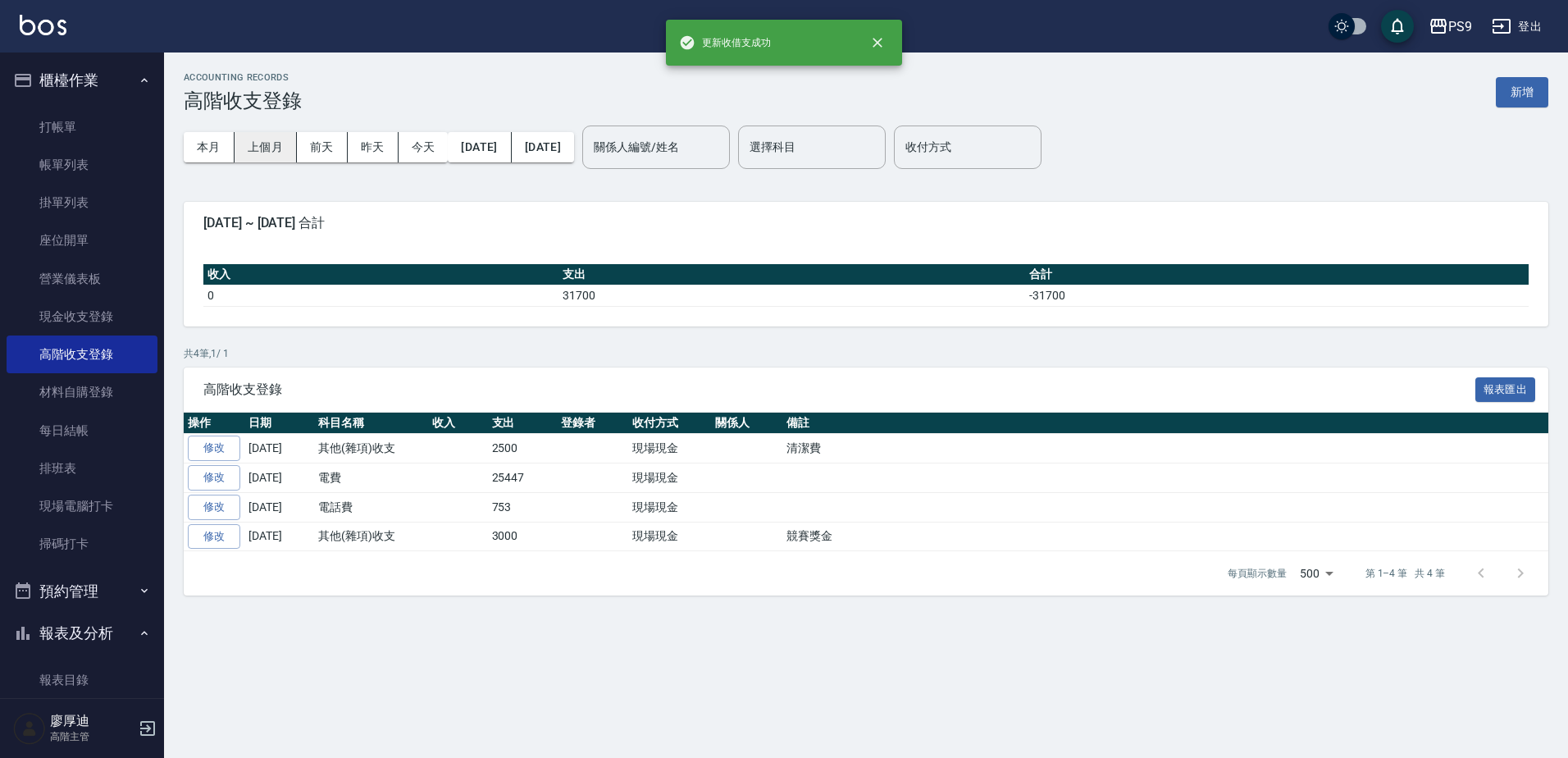
click at [284, 145] on button "上個月" at bounding box center [266, 147] width 63 height 30
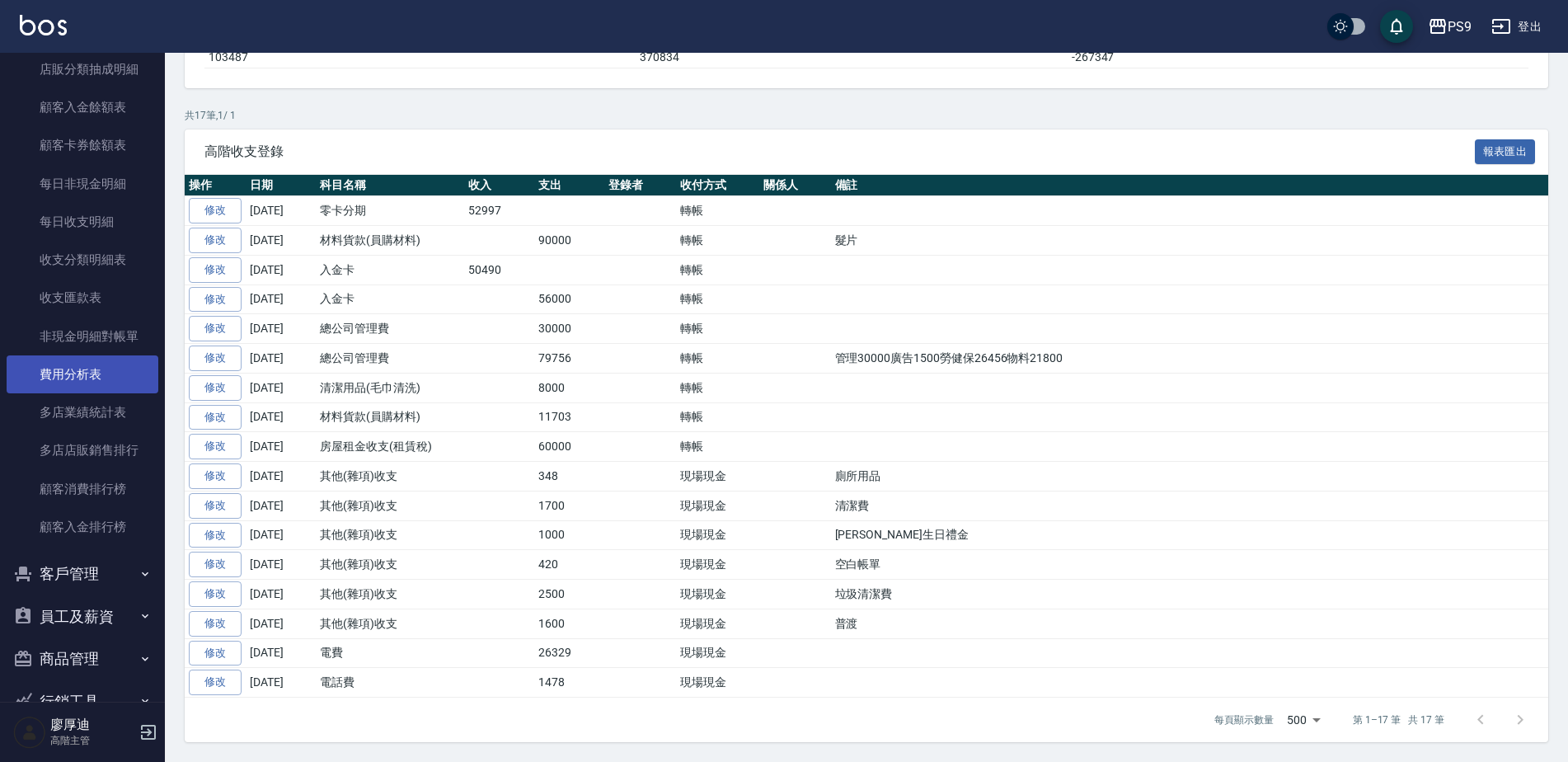
scroll to position [1731, 0]
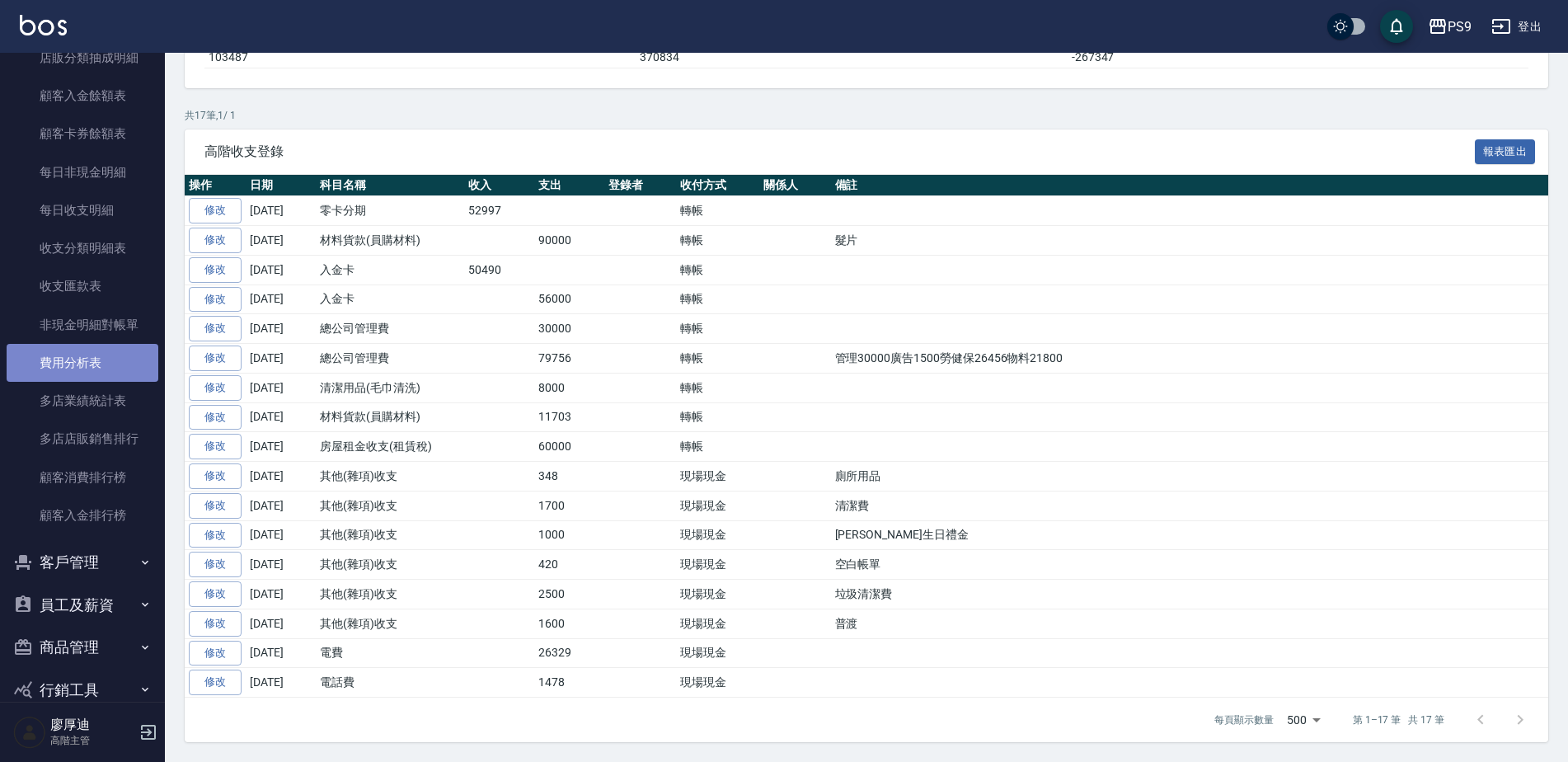
click at [81, 351] on link "費用分析表" at bounding box center [83, 362] width 152 height 38
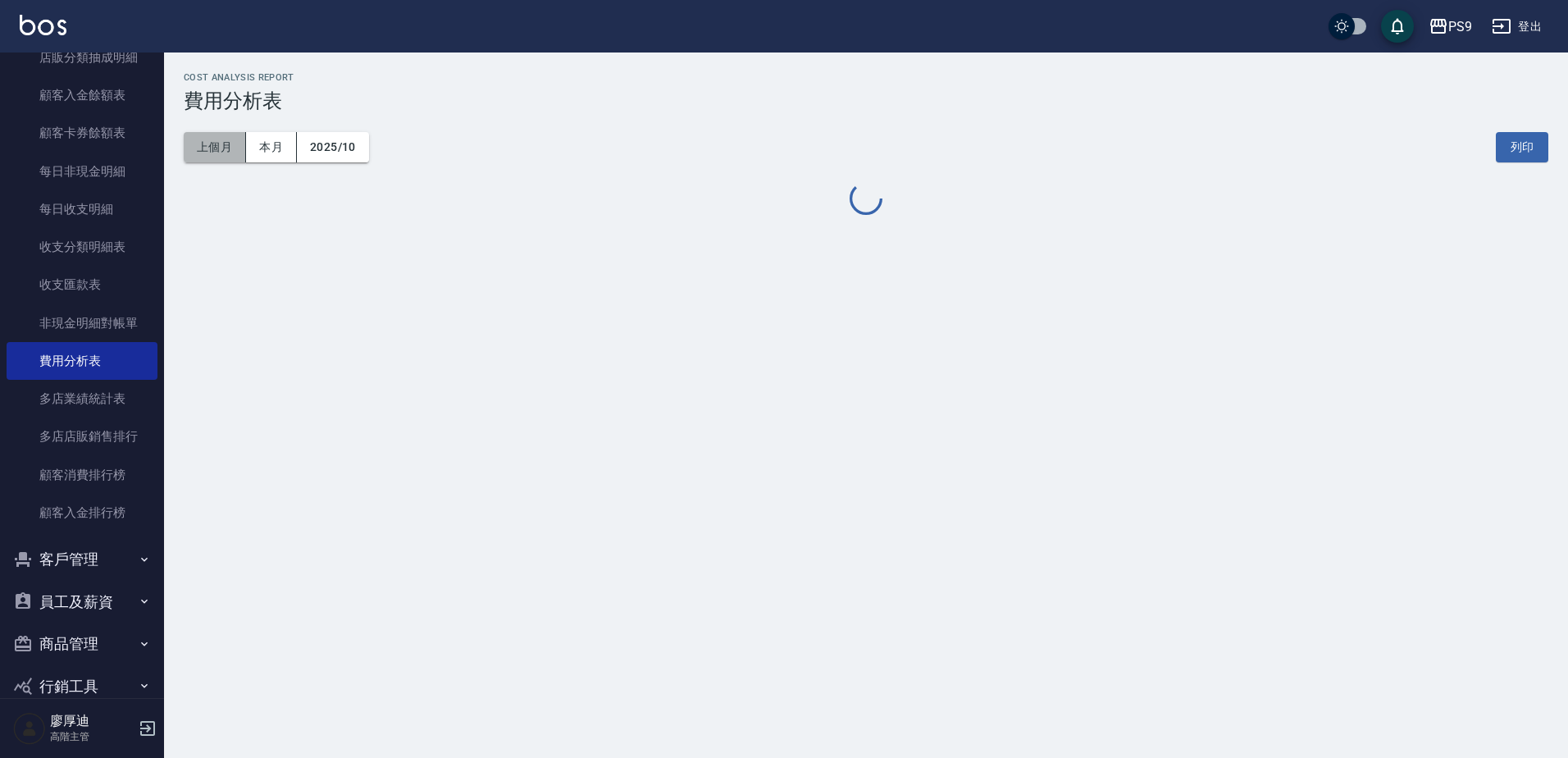
click at [215, 143] on button "上個月" at bounding box center [215, 147] width 63 height 30
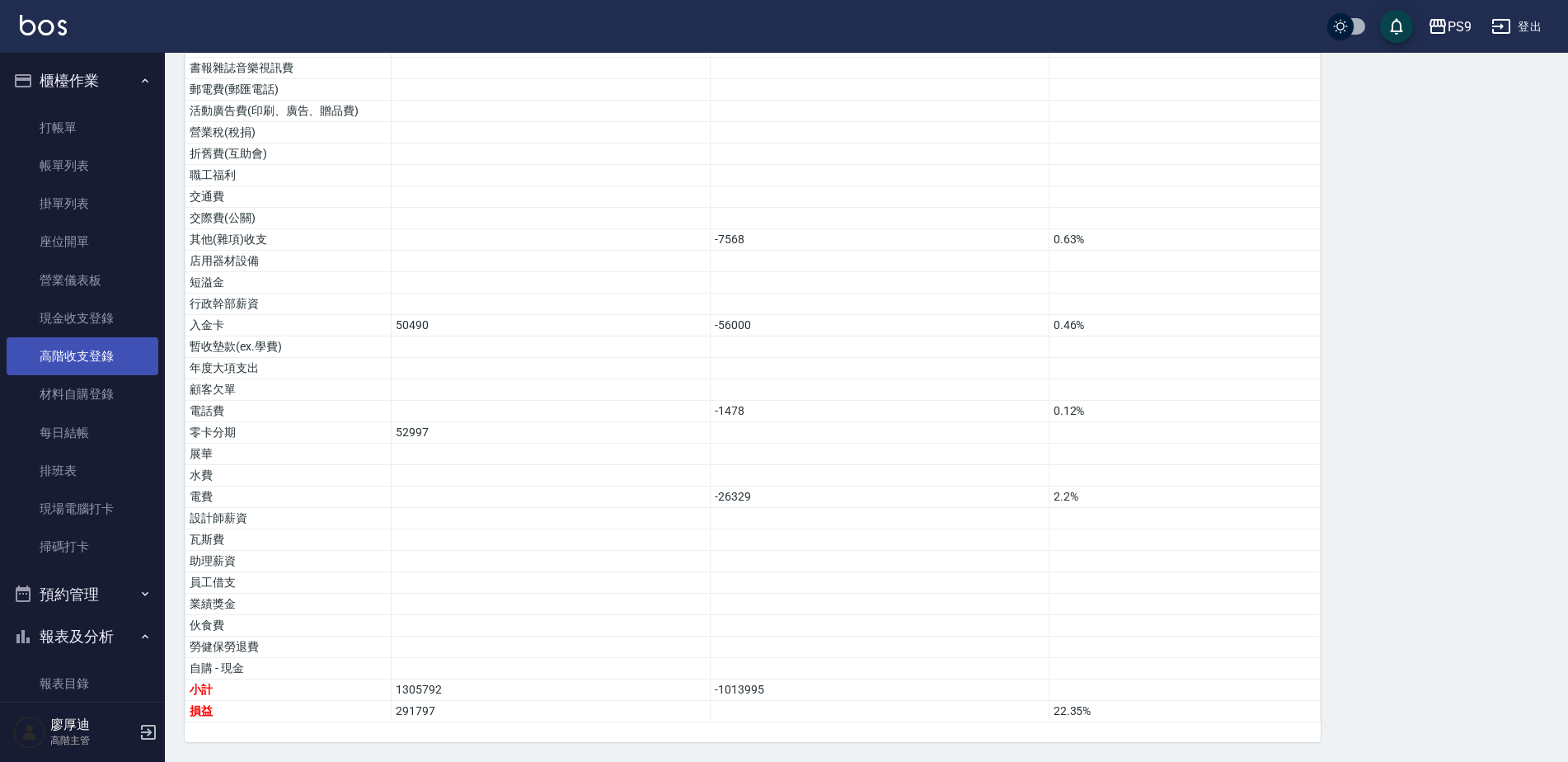
click at [86, 349] on link "高階收支登錄" at bounding box center [83, 356] width 152 height 38
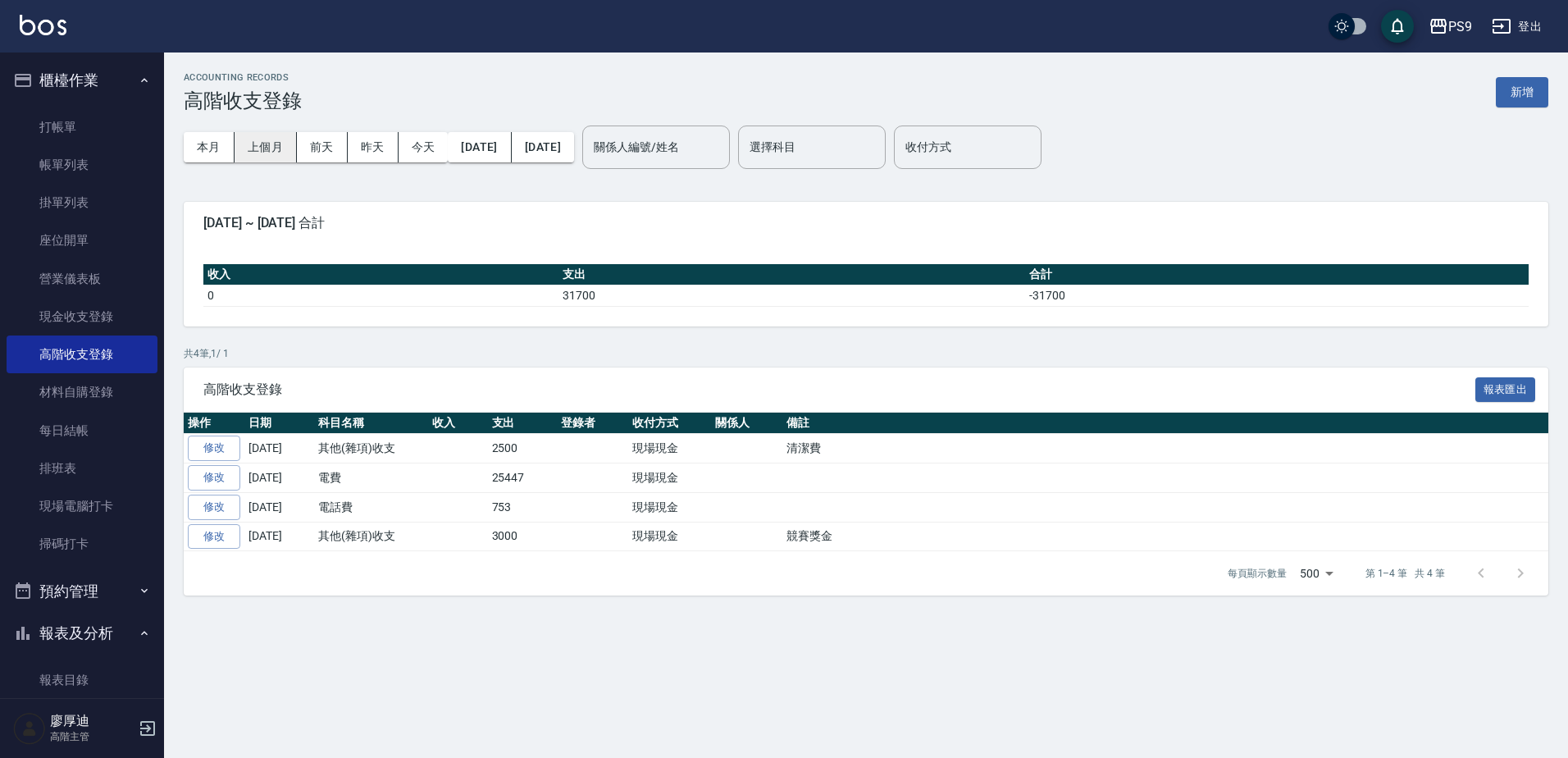
click at [261, 141] on button "上個月" at bounding box center [266, 147] width 63 height 30
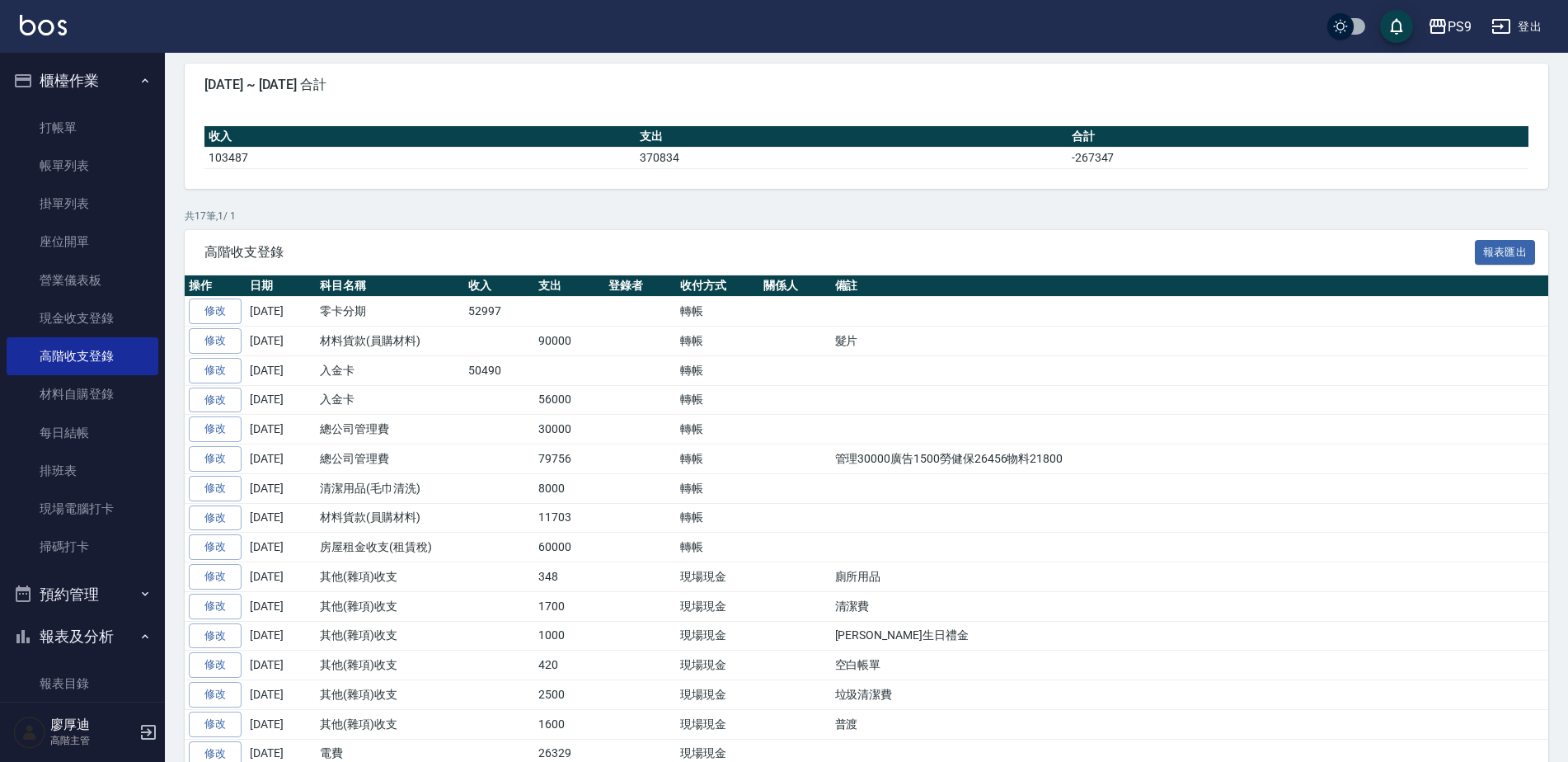
scroll to position [165, 0]
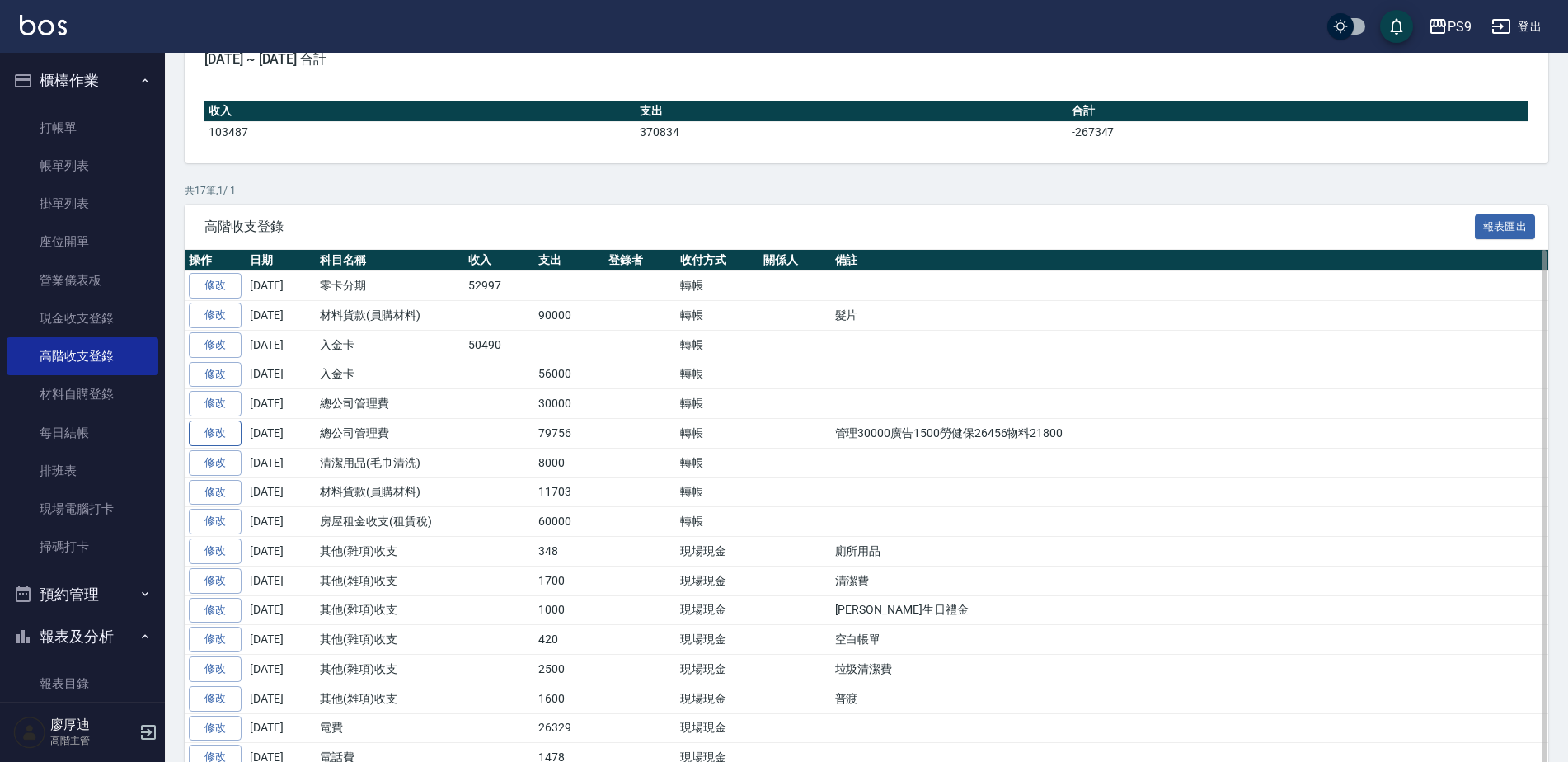
click at [225, 428] on link "修改" at bounding box center [215, 433] width 52 height 25
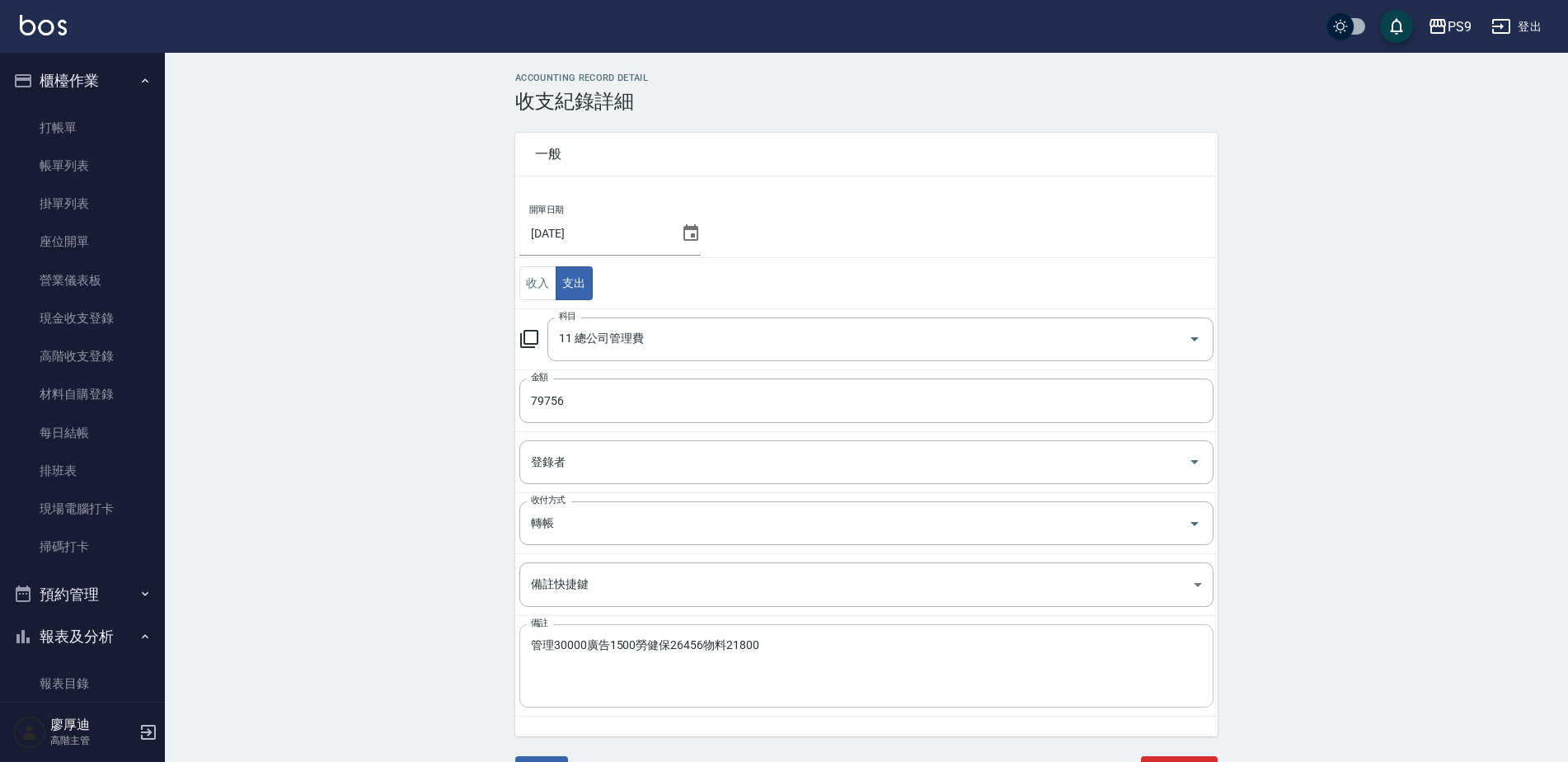
click at [683, 647] on textarea "管理30000廣告1500勞健保26456物料21800" at bounding box center [866, 666] width 671 height 56
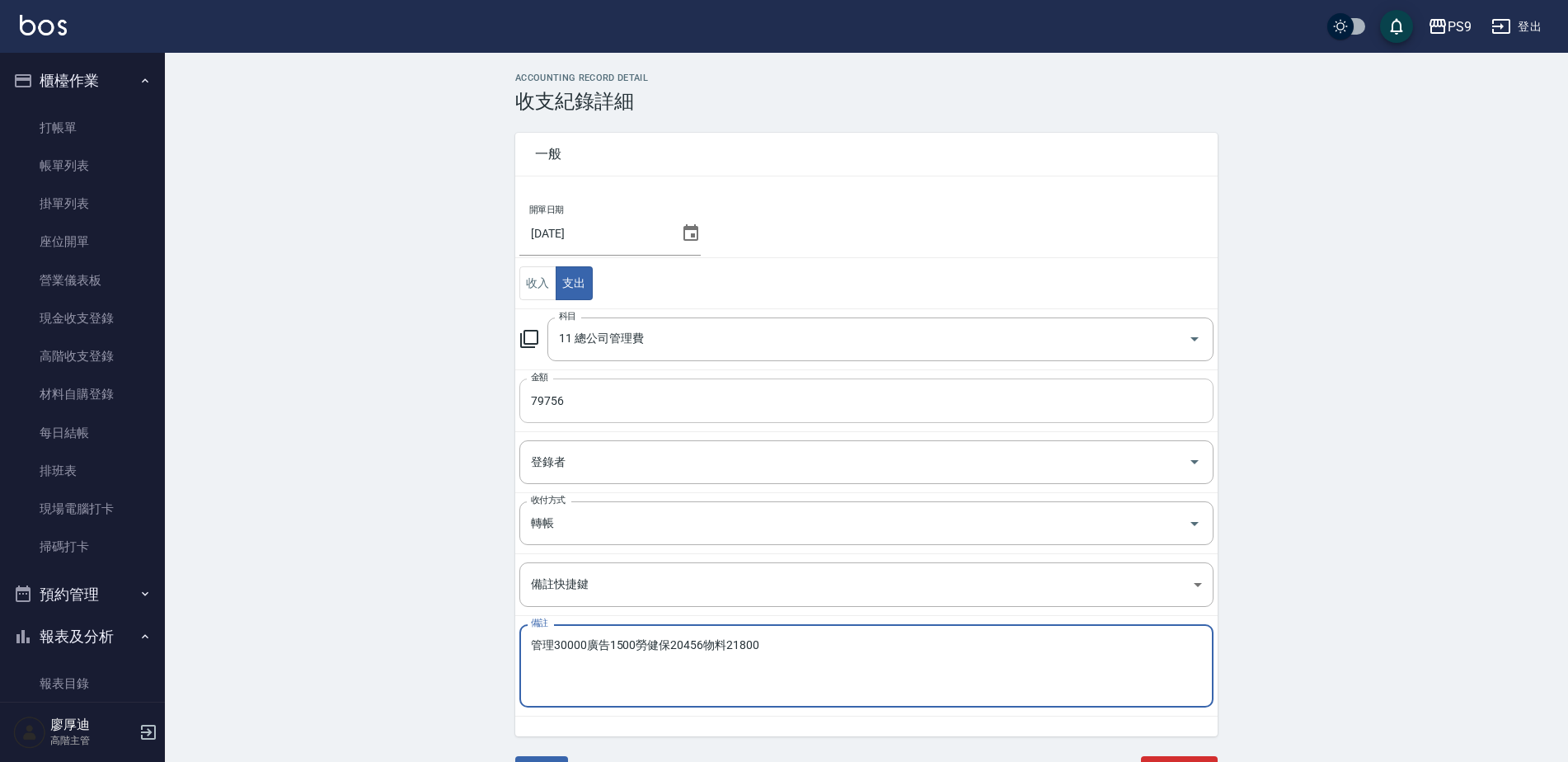
type textarea "管理30000廣告1500勞健保20456物料21800"
click at [545, 399] on input "79756" at bounding box center [866, 400] width 694 height 45
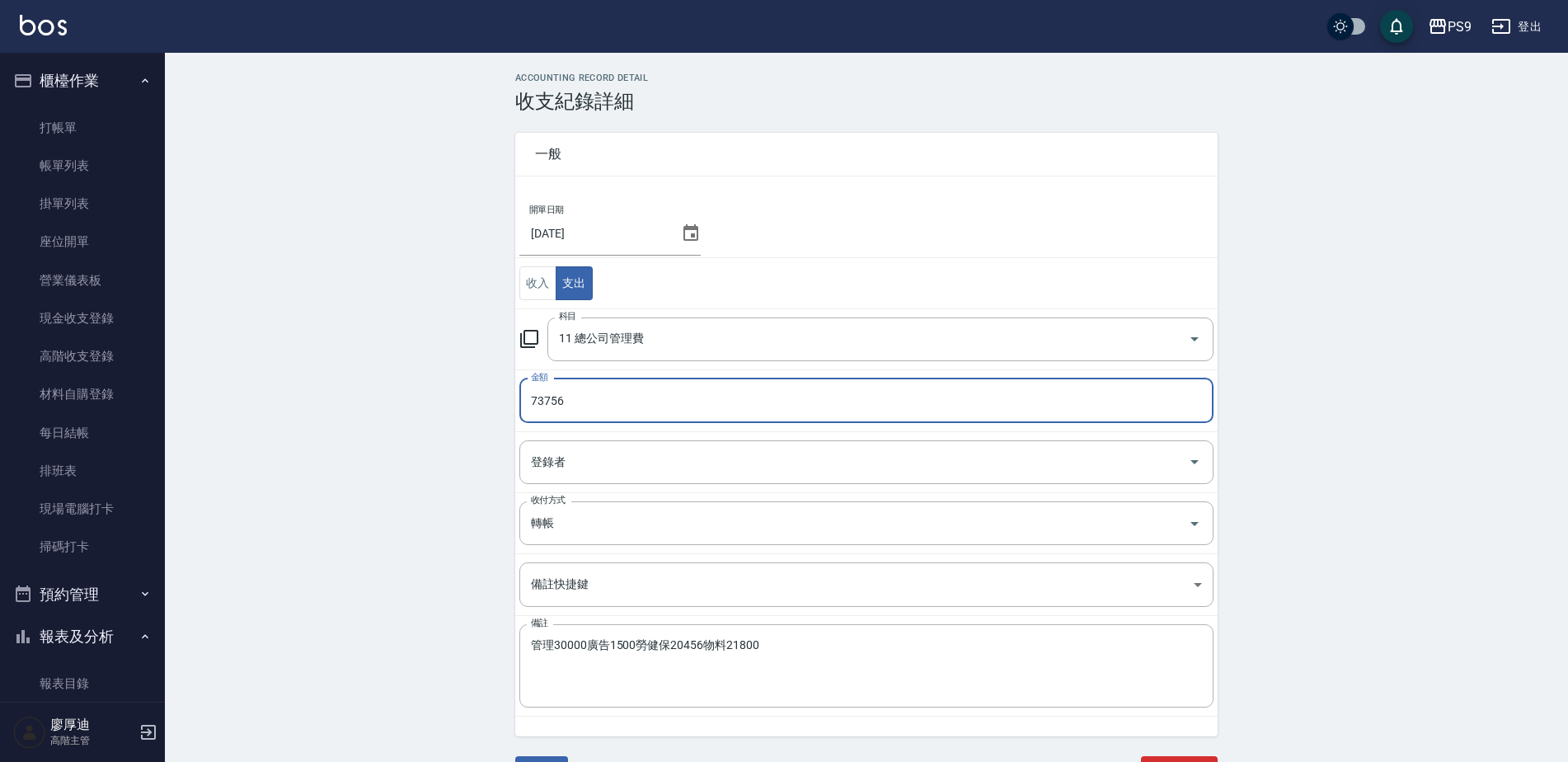
type input "73756"
click at [455, 471] on div "ACCOUNTING RECORD DETAIL 收支紀錄詳細 一般 開單日期 2025/09/30 收入 支出 科目 11 總公司管理費 科目 金額 737…" at bounding box center [866, 440] width 1403 height 734
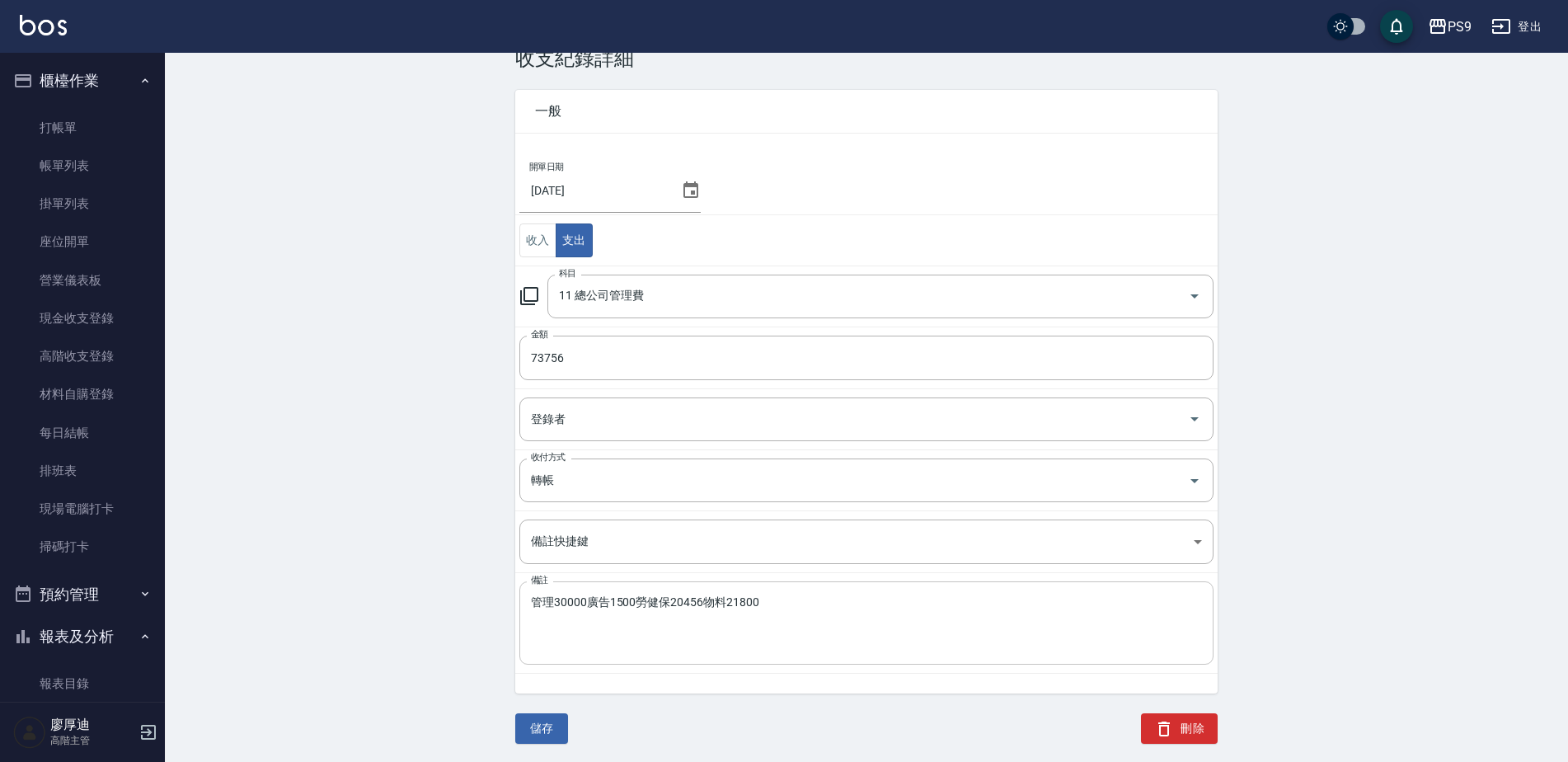
scroll to position [45, 0]
click at [558, 715] on button "儲存" at bounding box center [542, 726] width 52 height 31
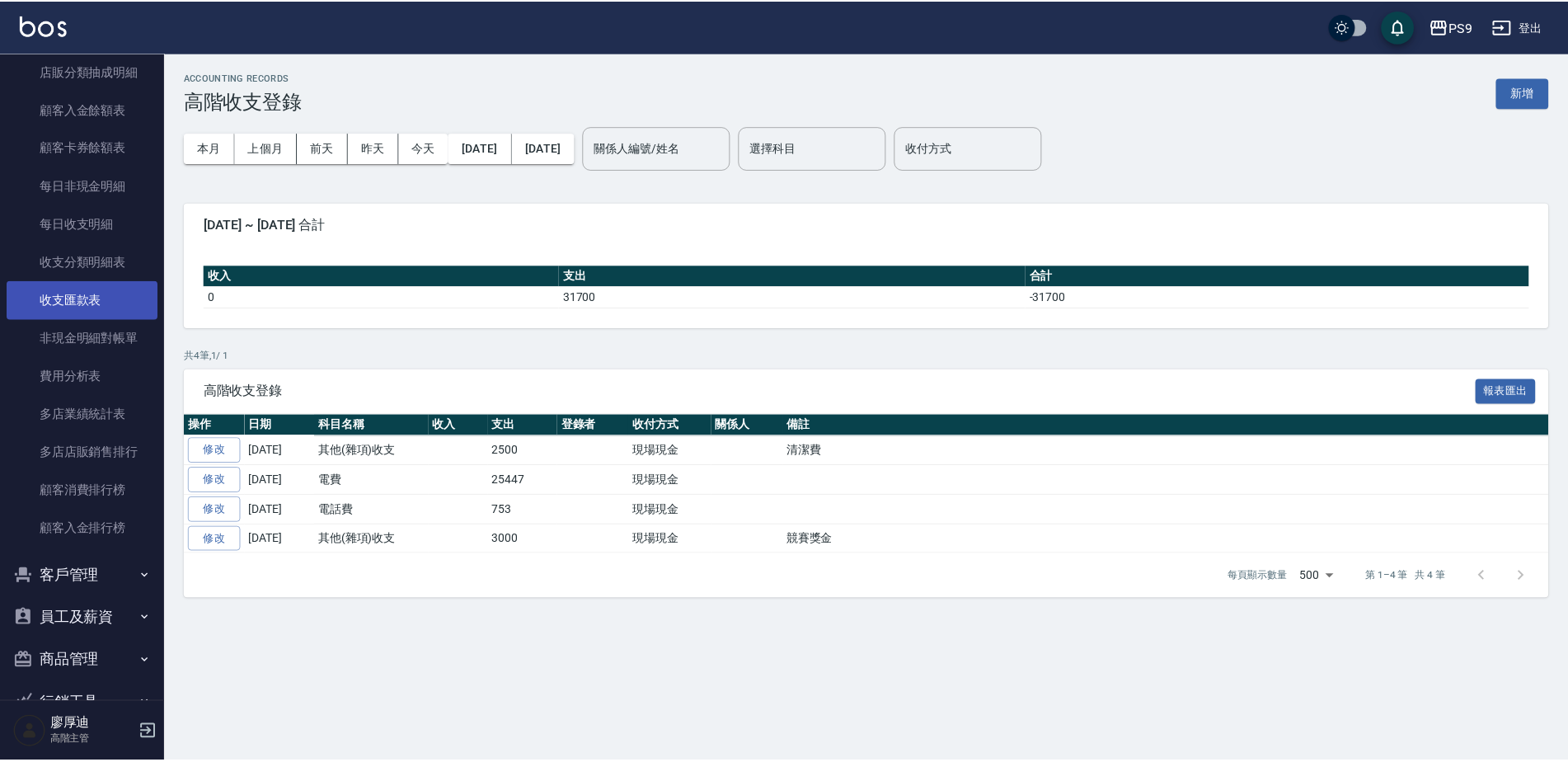
scroll to position [1731, 0]
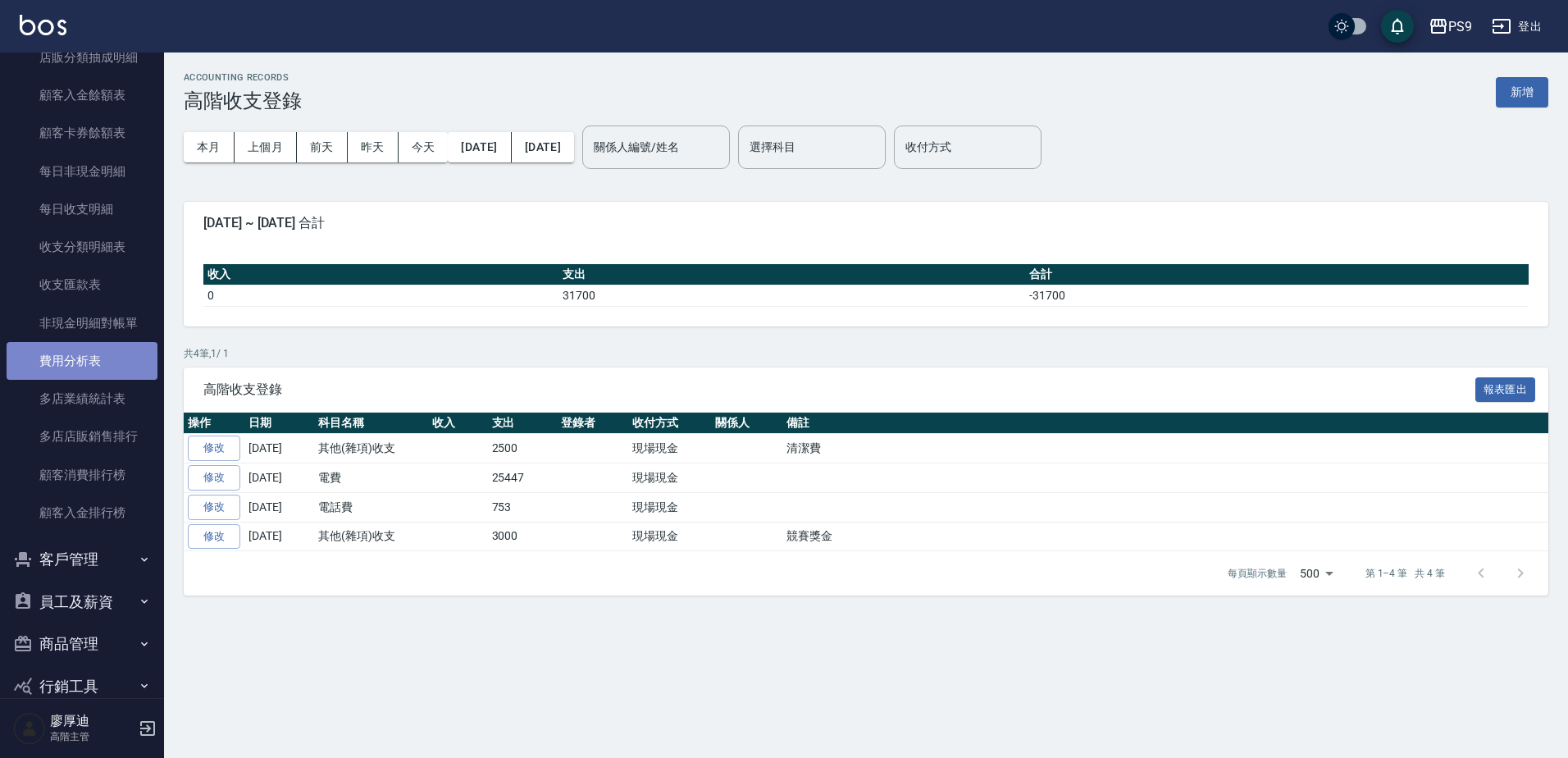
click at [87, 366] on link "費用分析表" at bounding box center [83, 360] width 151 height 37
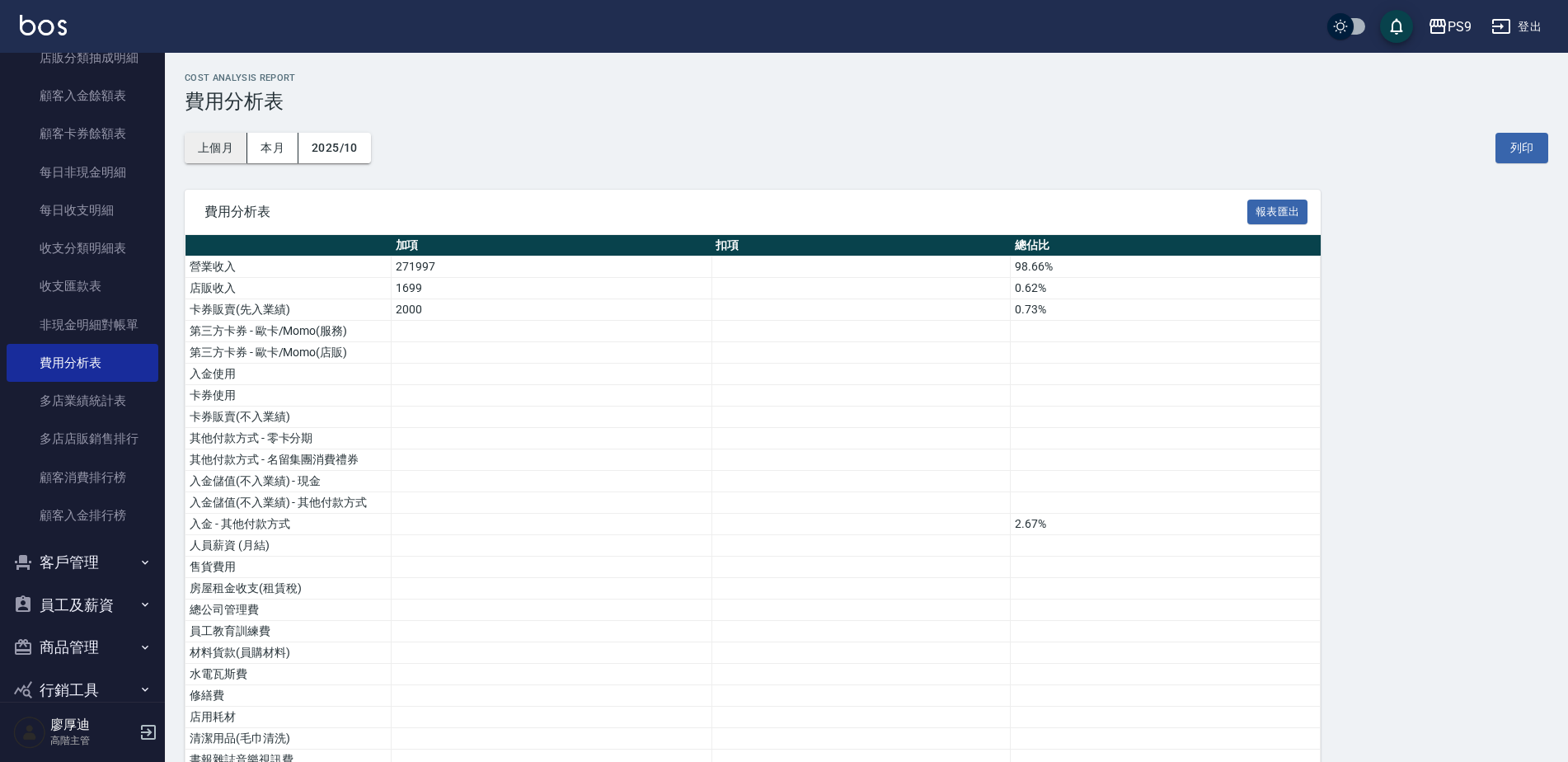
click at [221, 155] on button "上個月" at bounding box center [216, 148] width 63 height 31
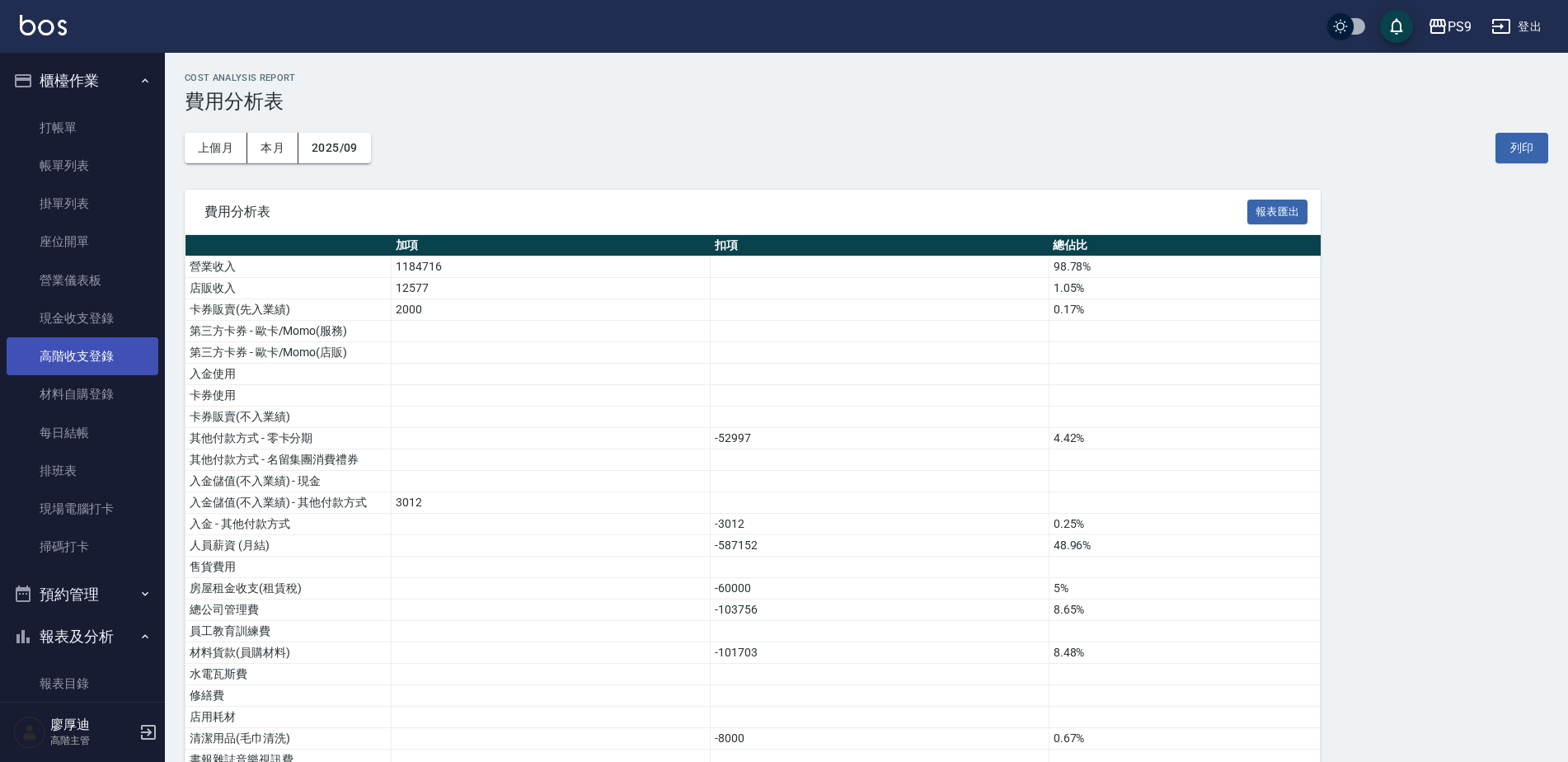
click at [72, 363] on link "高階收支登錄" at bounding box center [83, 356] width 152 height 38
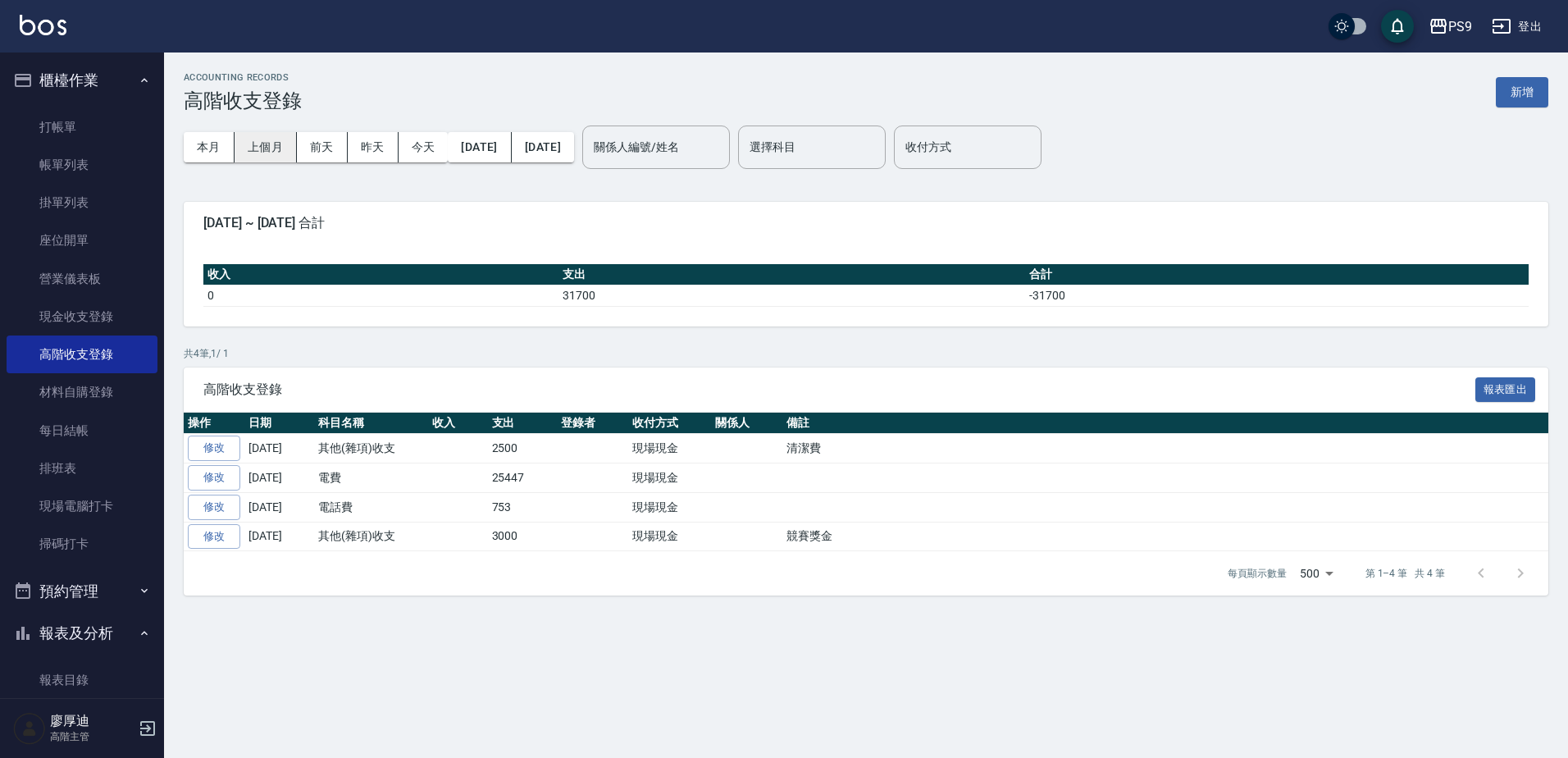
click at [272, 150] on button "上個月" at bounding box center [266, 147] width 63 height 30
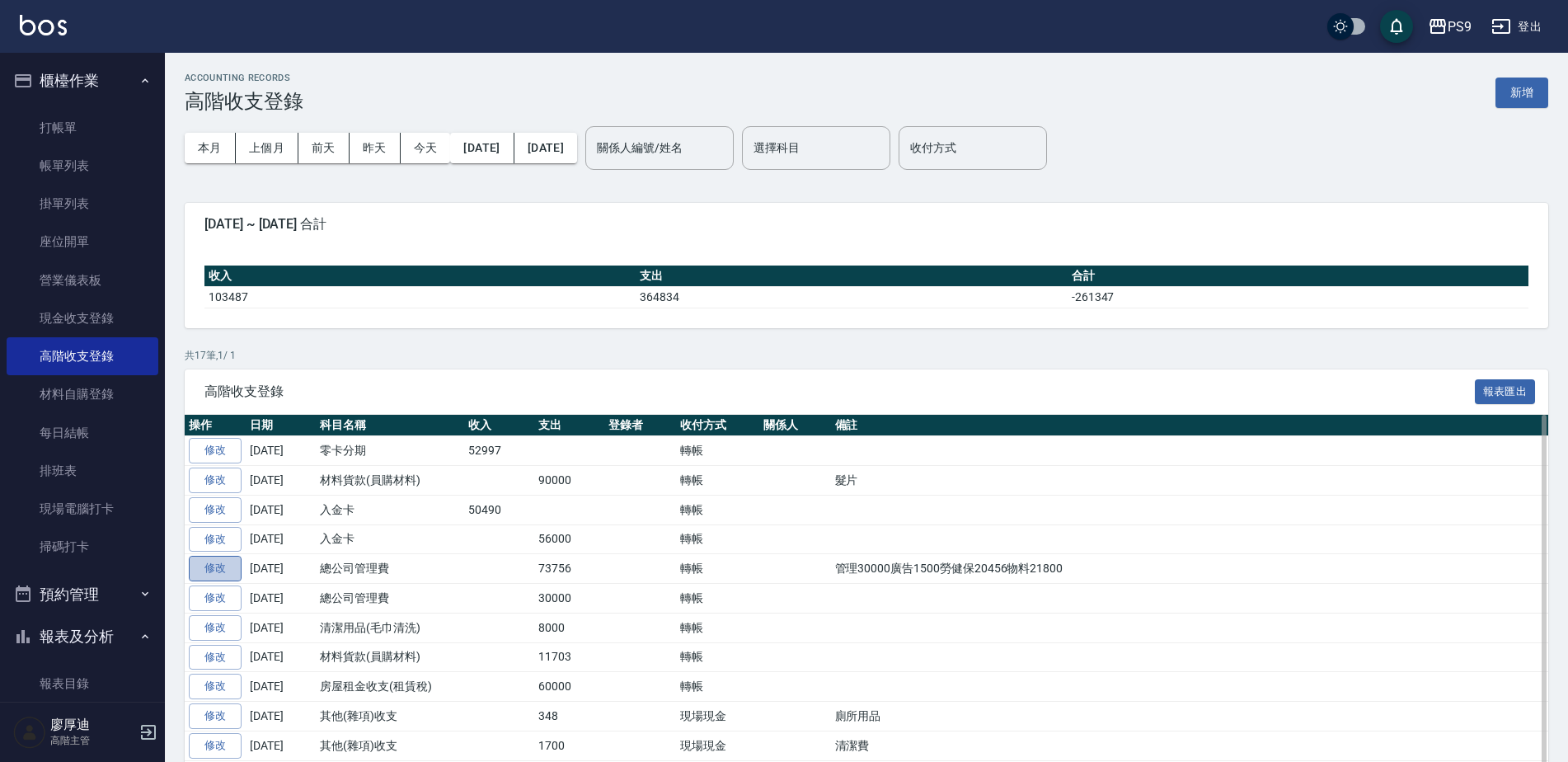
click at [220, 564] on link "修改" at bounding box center [215, 568] width 52 height 25
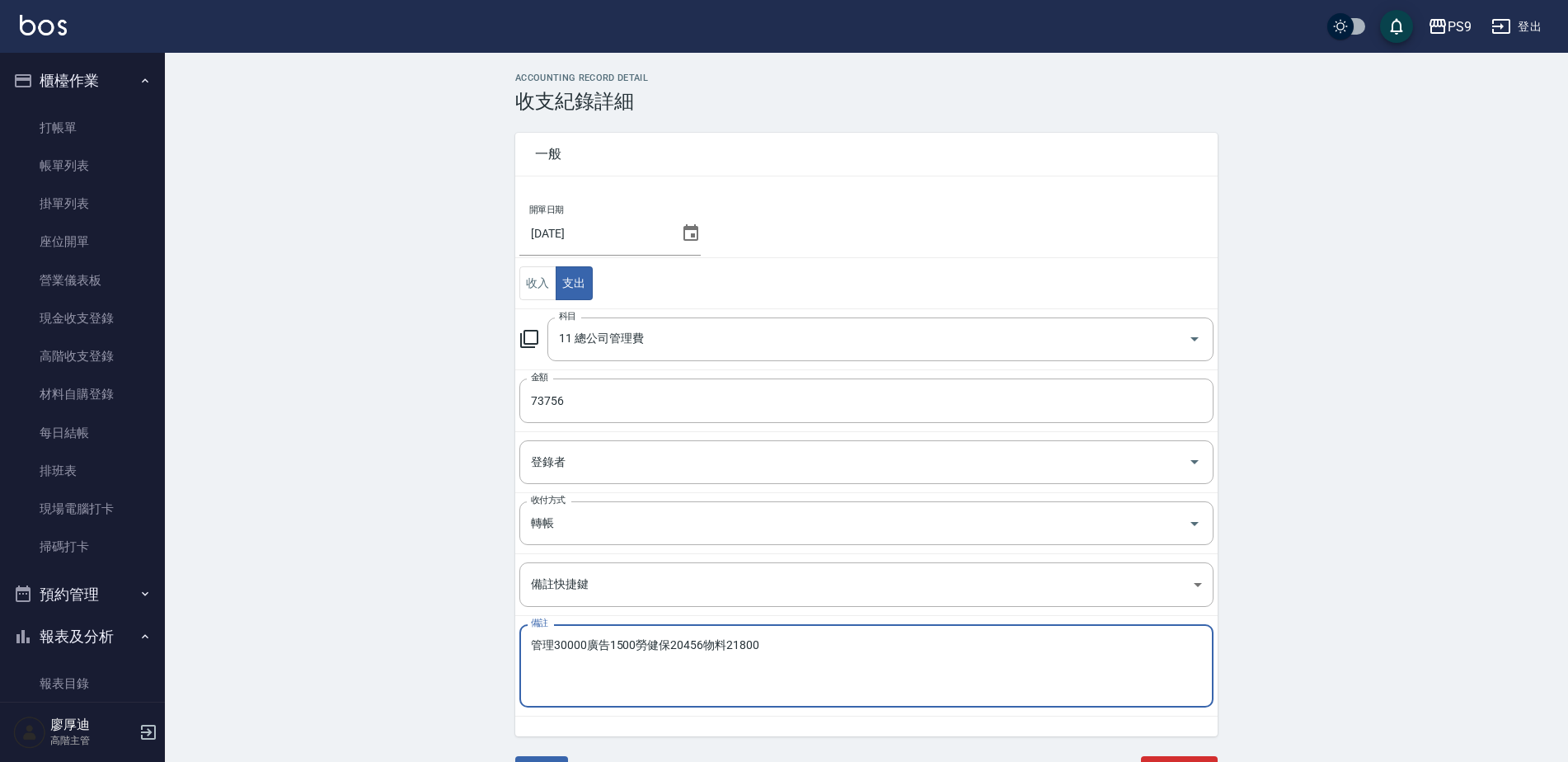
click at [739, 644] on textarea "管理30000廣告1500勞健保20456物料21800" at bounding box center [866, 666] width 671 height 56
type textarea "管理30000廣告1500勞健保20456物料18800"
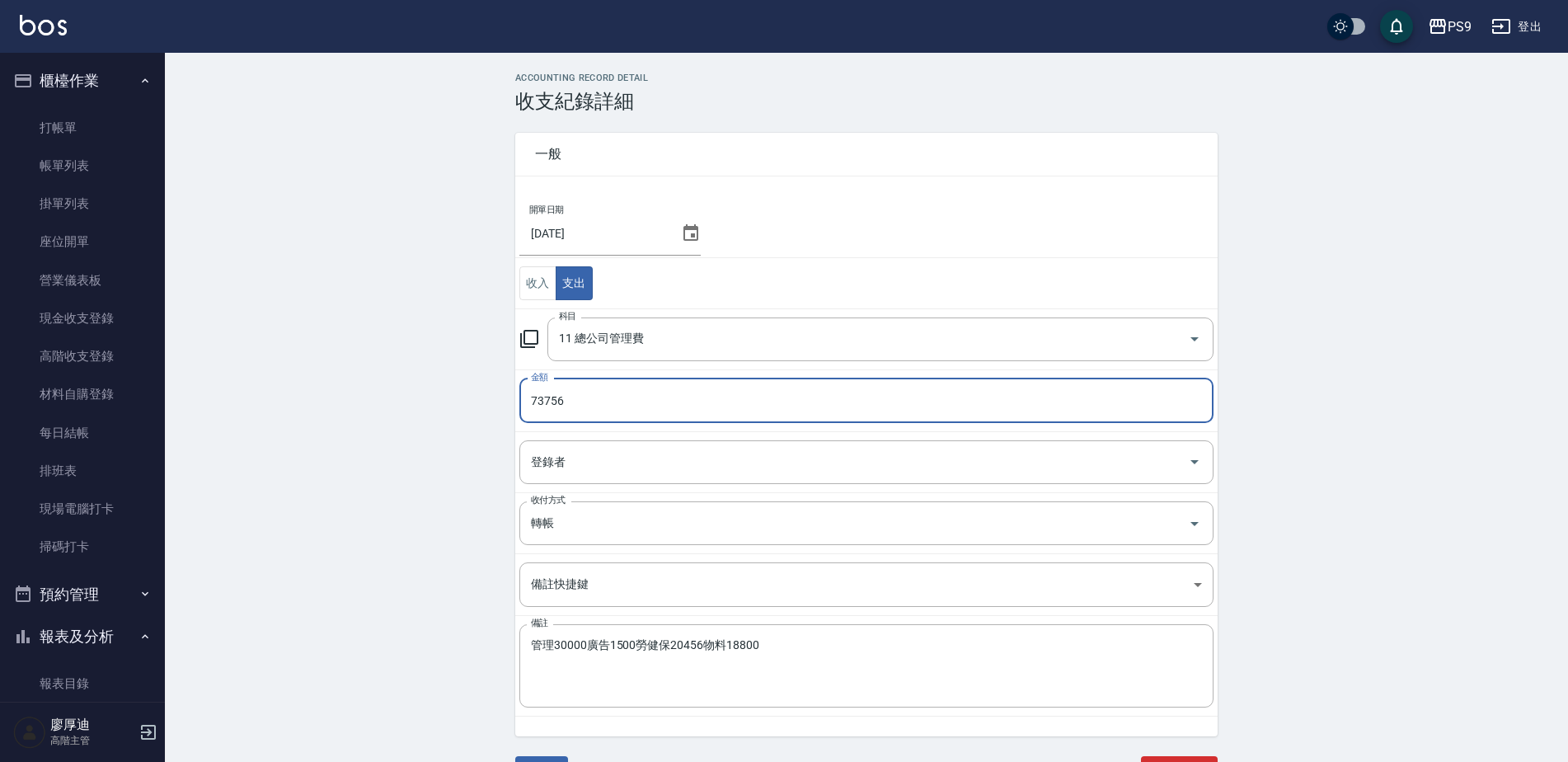
click at [544, 396] on input "73756" at bounding box center [866, 400] width 694 height 45
click at [544, 398] on input "73756" at bounding box center [866, 400] width 694 height 45
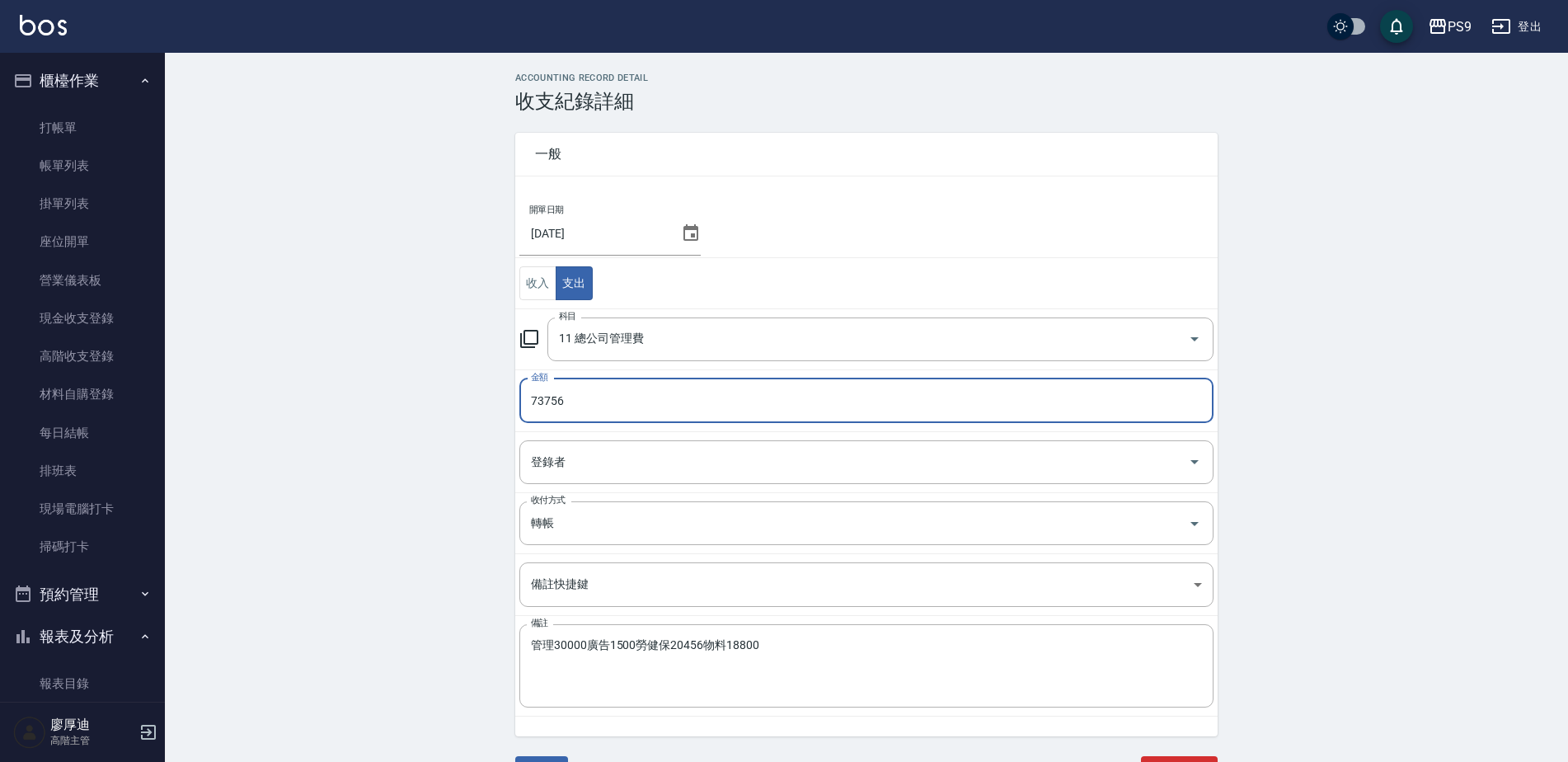
drag, startPoint x: 545, startPoint y: 398, endPoint x: 557, endPoint y: 394, distance: 12.6
click at [545, 398] on input "73756" at bounding box center [866, 400] width 694 height 45
type input "70756"
click at [443, 487] on div "ACCOUNTING RECORD DETAIL 收支紀錄詳細 一般 開單日期 2025/09/30 收入 支出 科目 11 總公司管理費 科目 金額 707…" at bounding box center [866, 440] width 1403 height 734
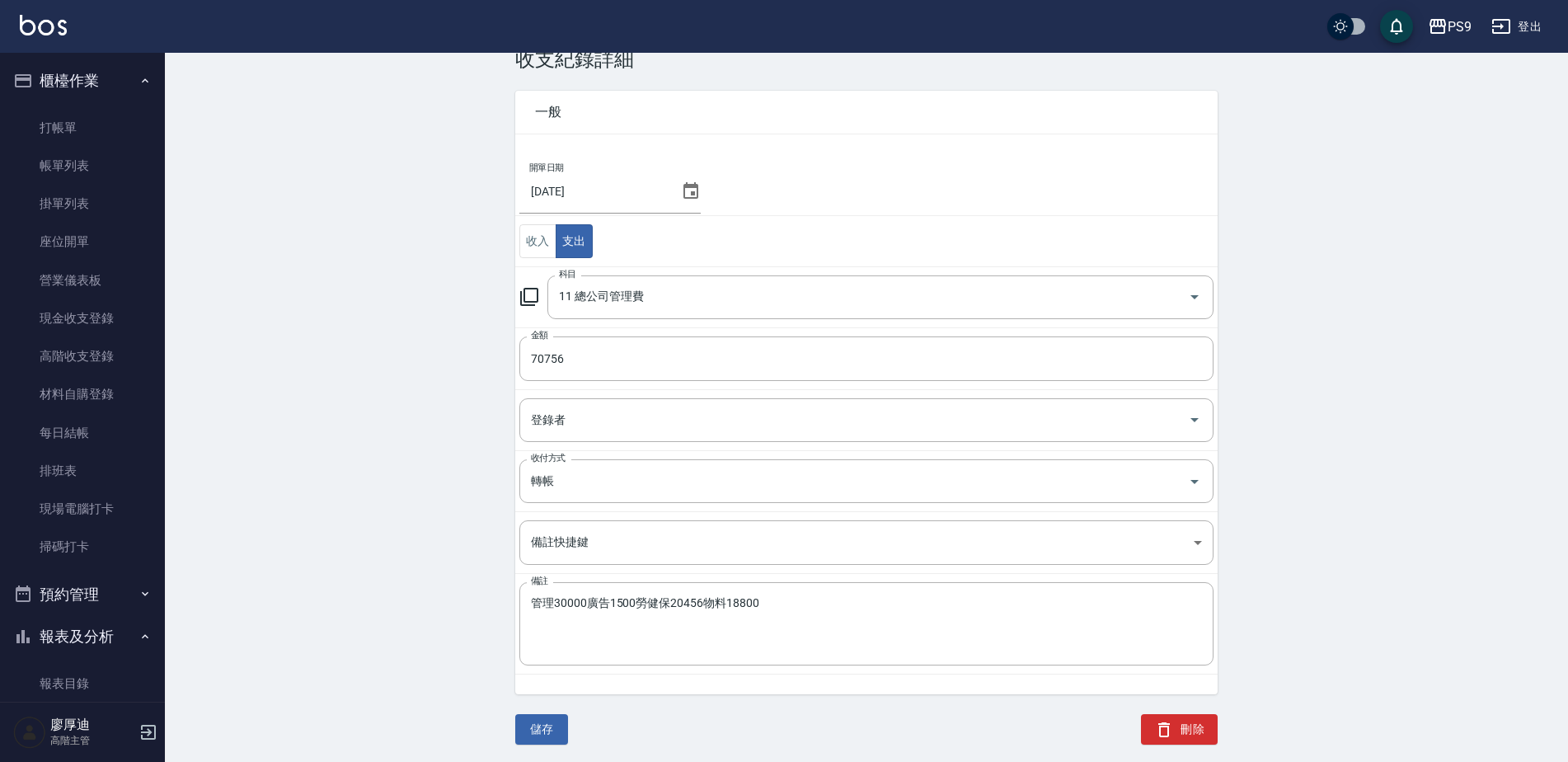
scroll to position [45, 0]
click at [539, 719] on button "儲存" at bounding box center [542, 726] width 52 height 31
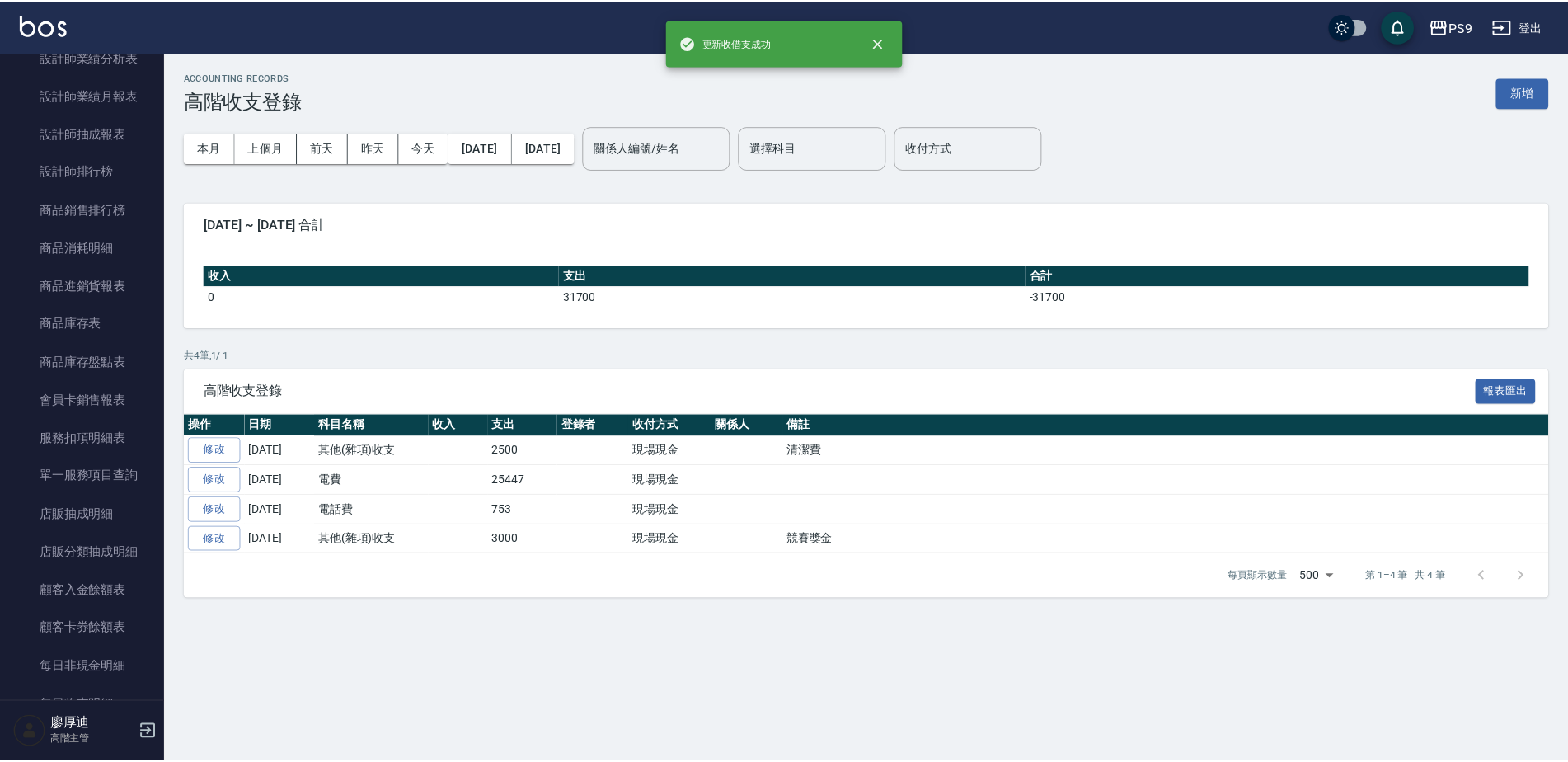
scroll to position [1803, 0]
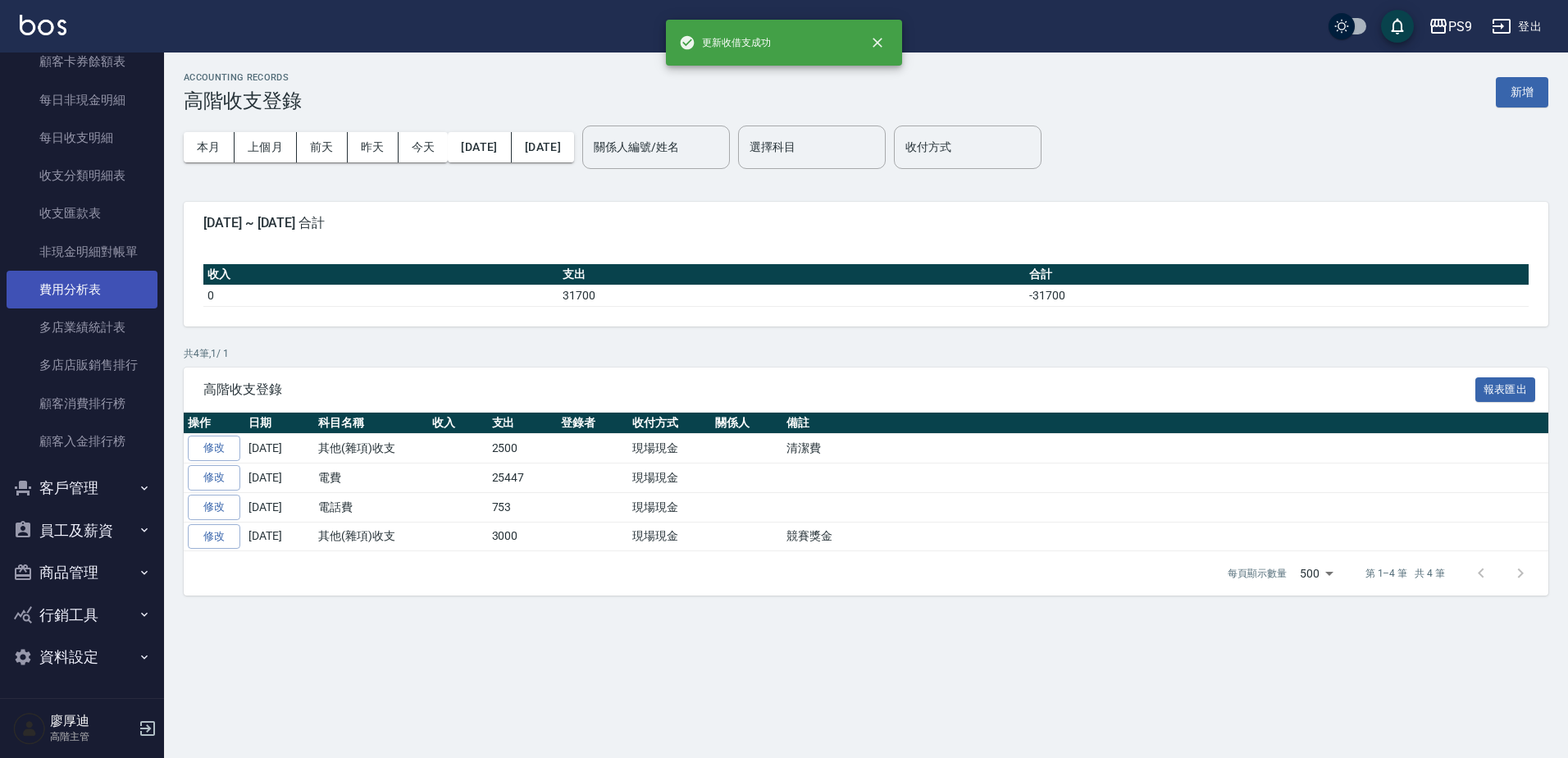
click at [81, 296] on link "費用分析表" at bounding box center [83, 289] width 151 height 37
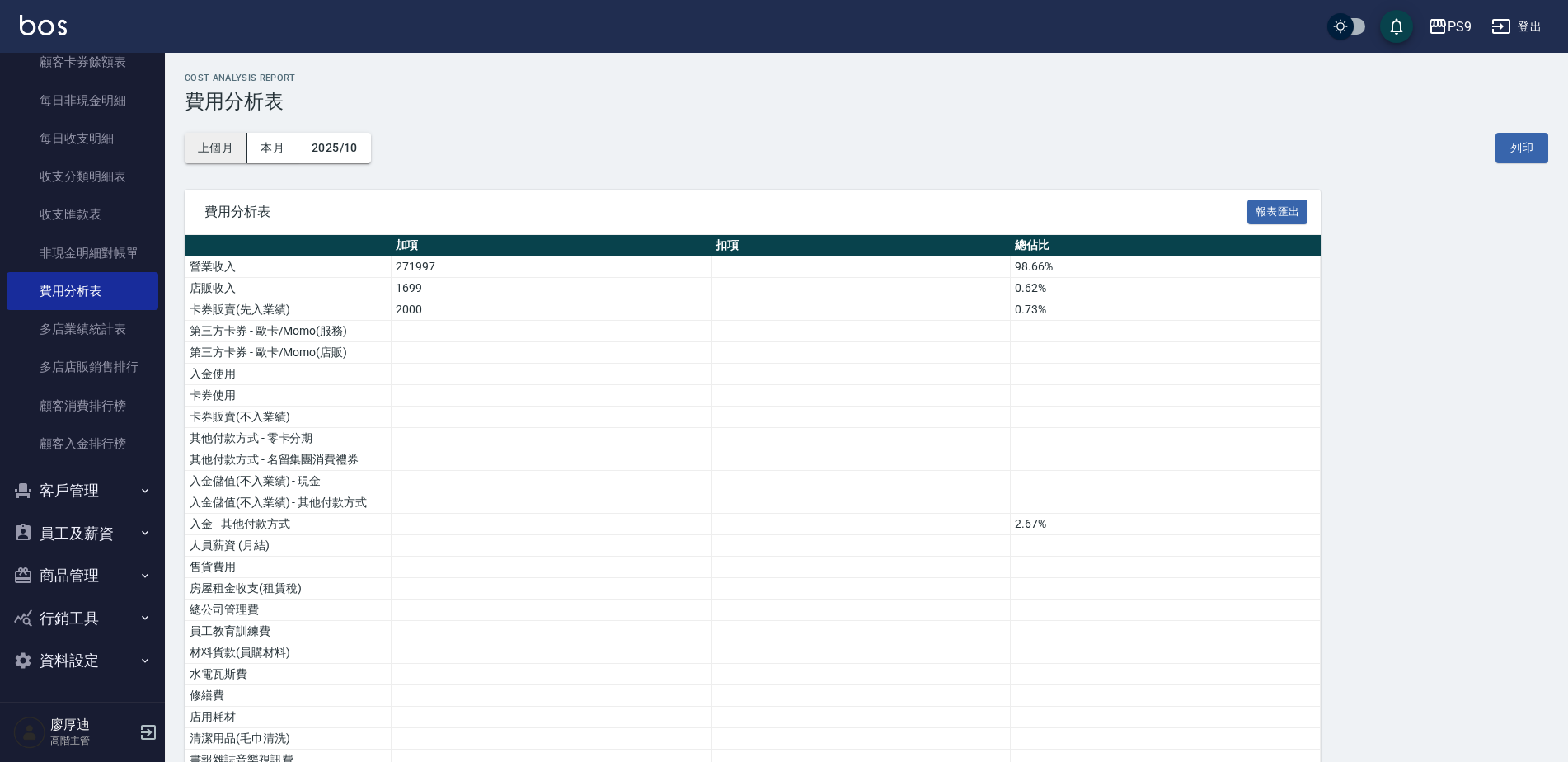
click at [215, 157] on button "上個月" at bounding box center [216, 148] width 63 height 31
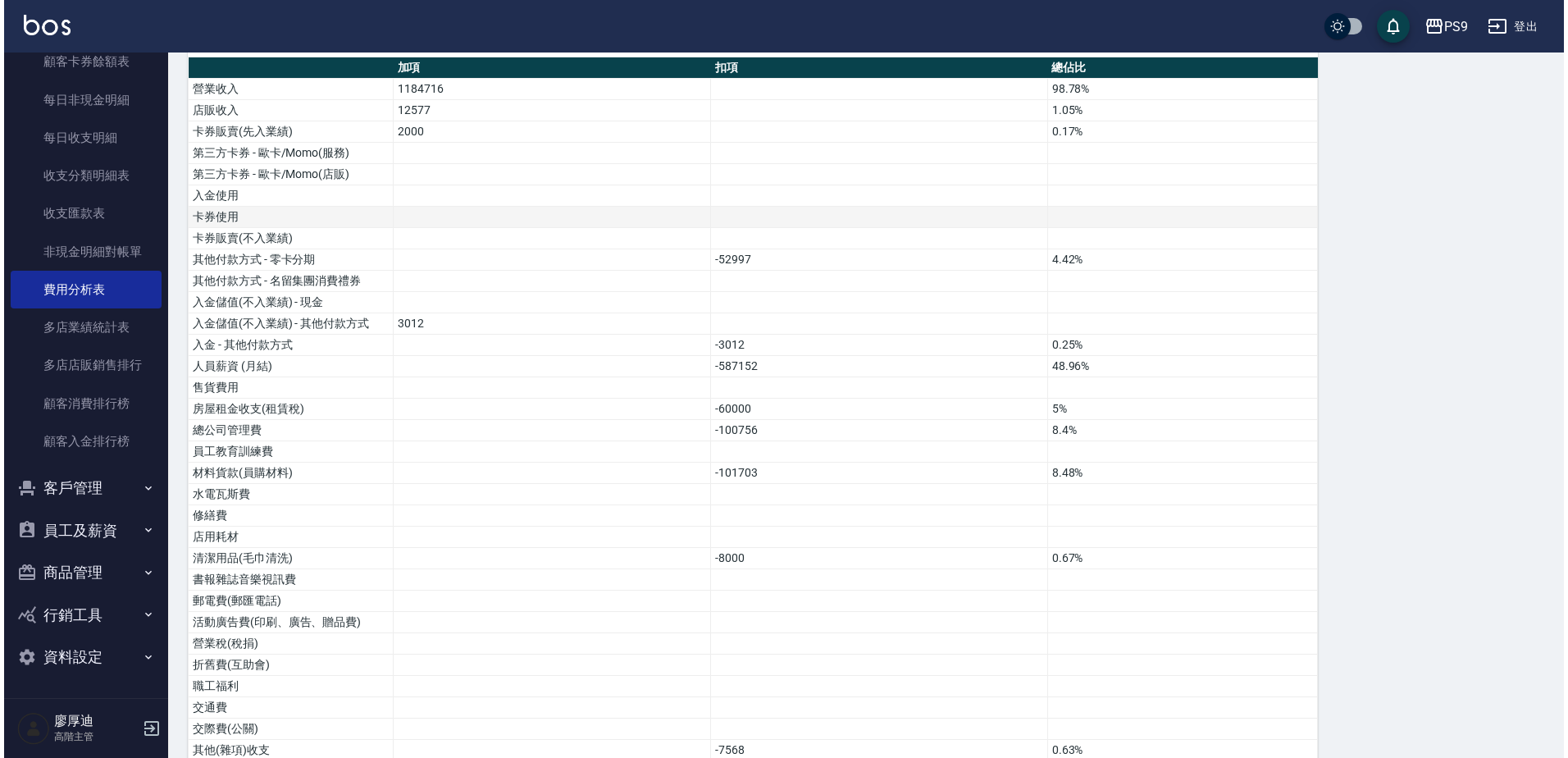
scroll to position [114, 0]
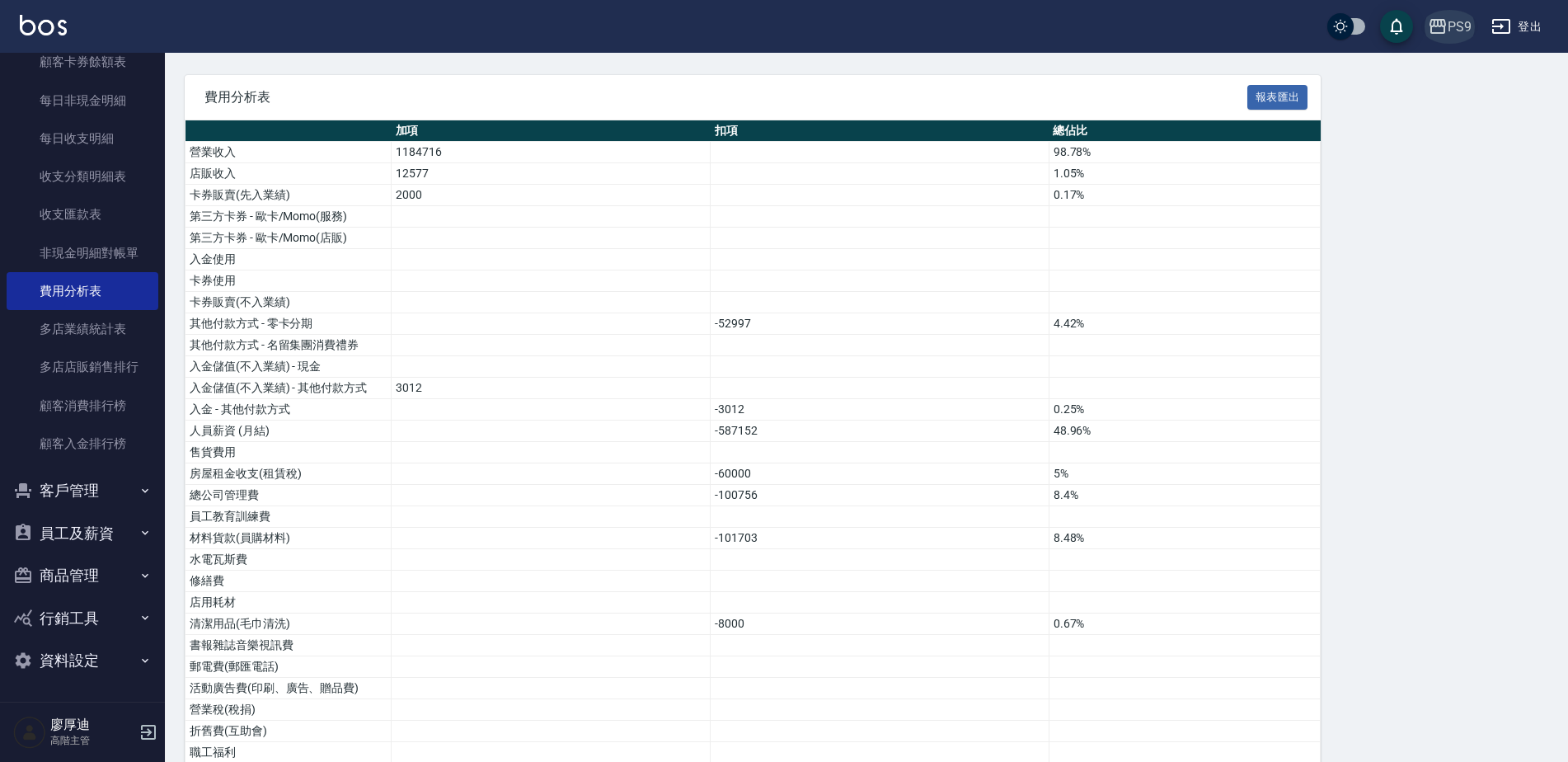
click at [1447, 32] on button "PS9" at bounding box center [1449, 26] width 57 height 34
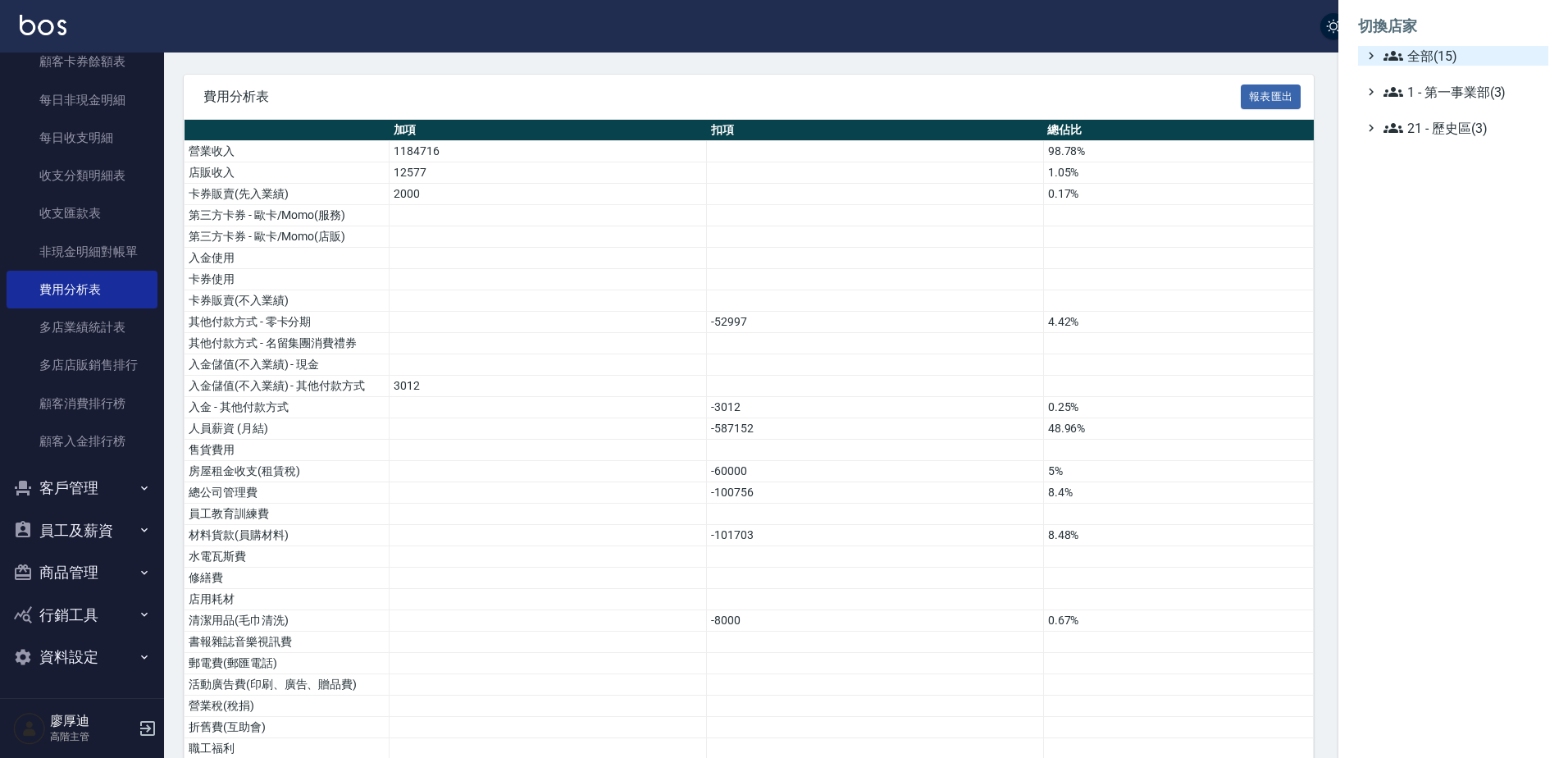
click at [1451, 61] on span "全部(15)" at bounding box center [1462, 56] width 158 height 20
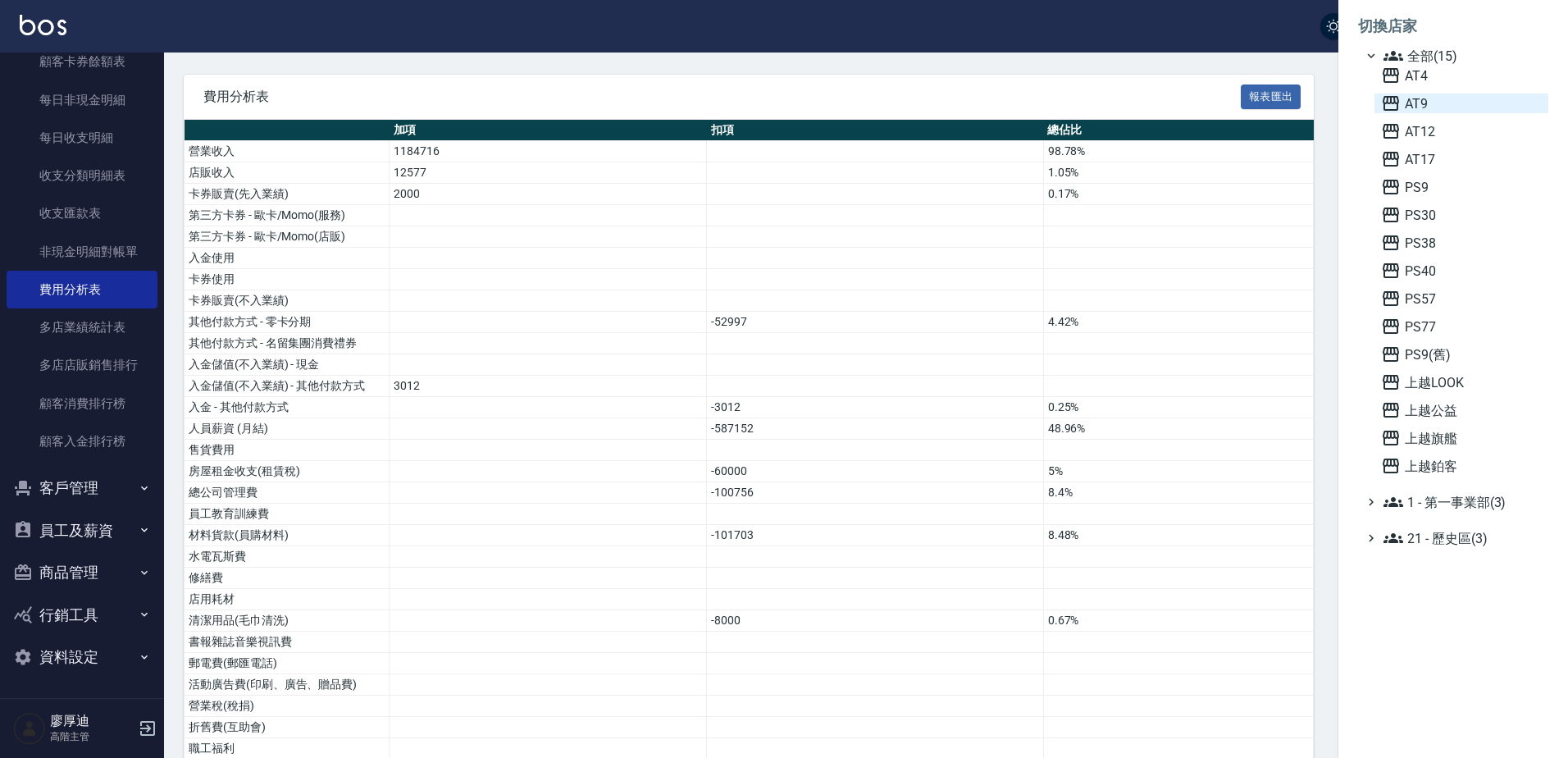
click at [1418, 96] on span "AT9" at bounding box center [1460, 103] width 161 height 20
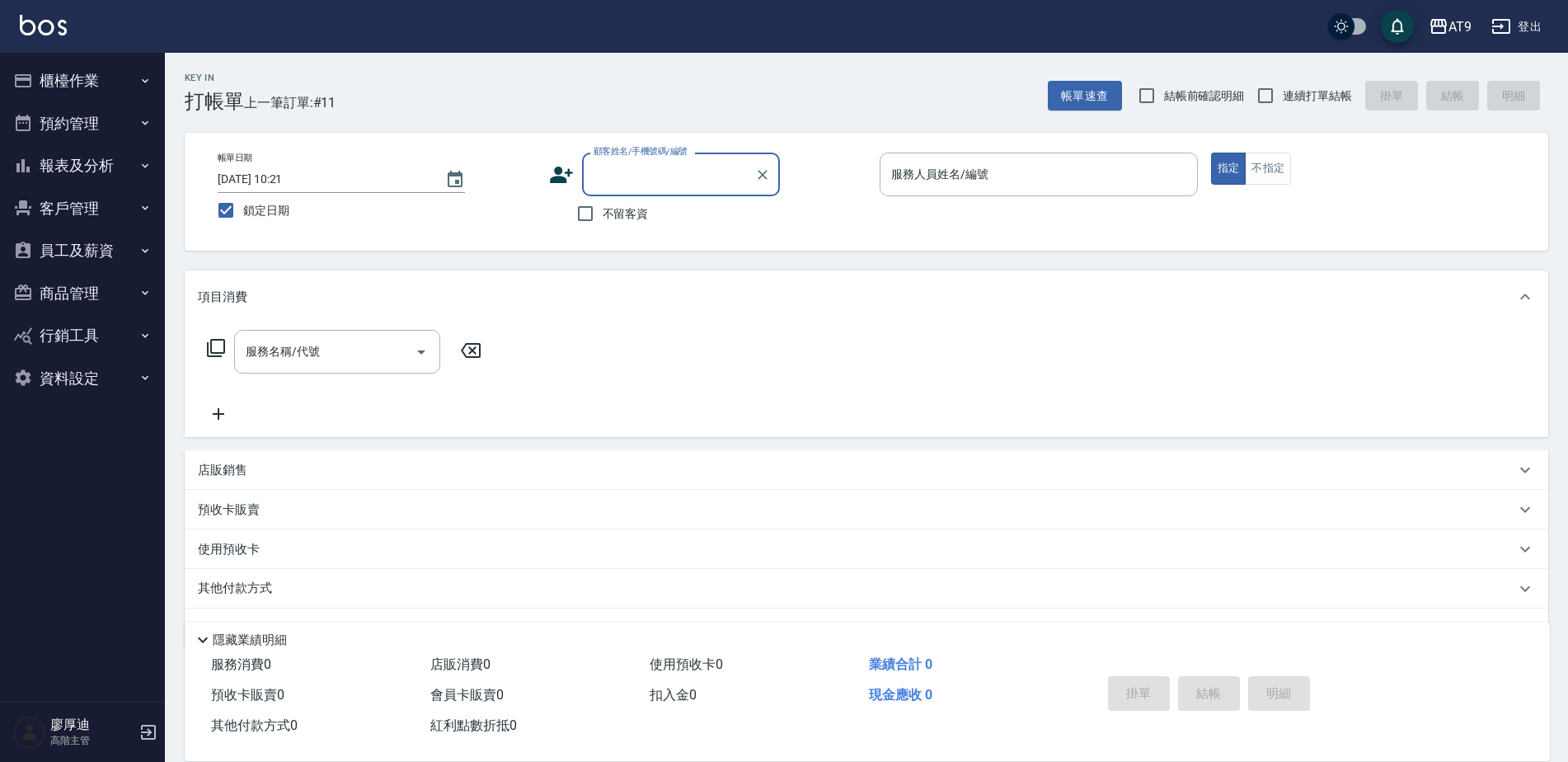
click at [85, 163] on button "報表及分析" at bounding box center [83, 165] width 152 height 43
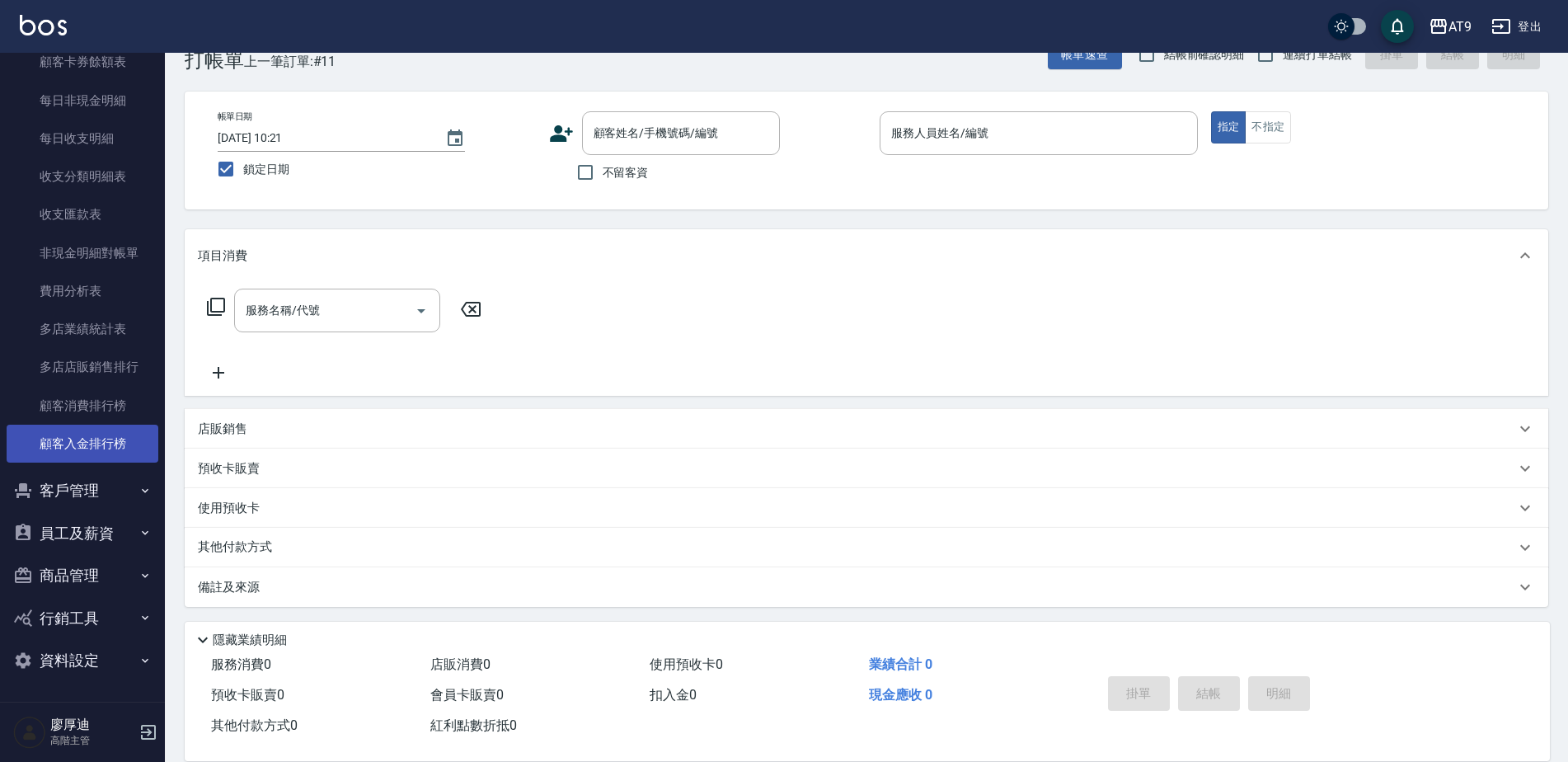
scroll to position [45, 0]
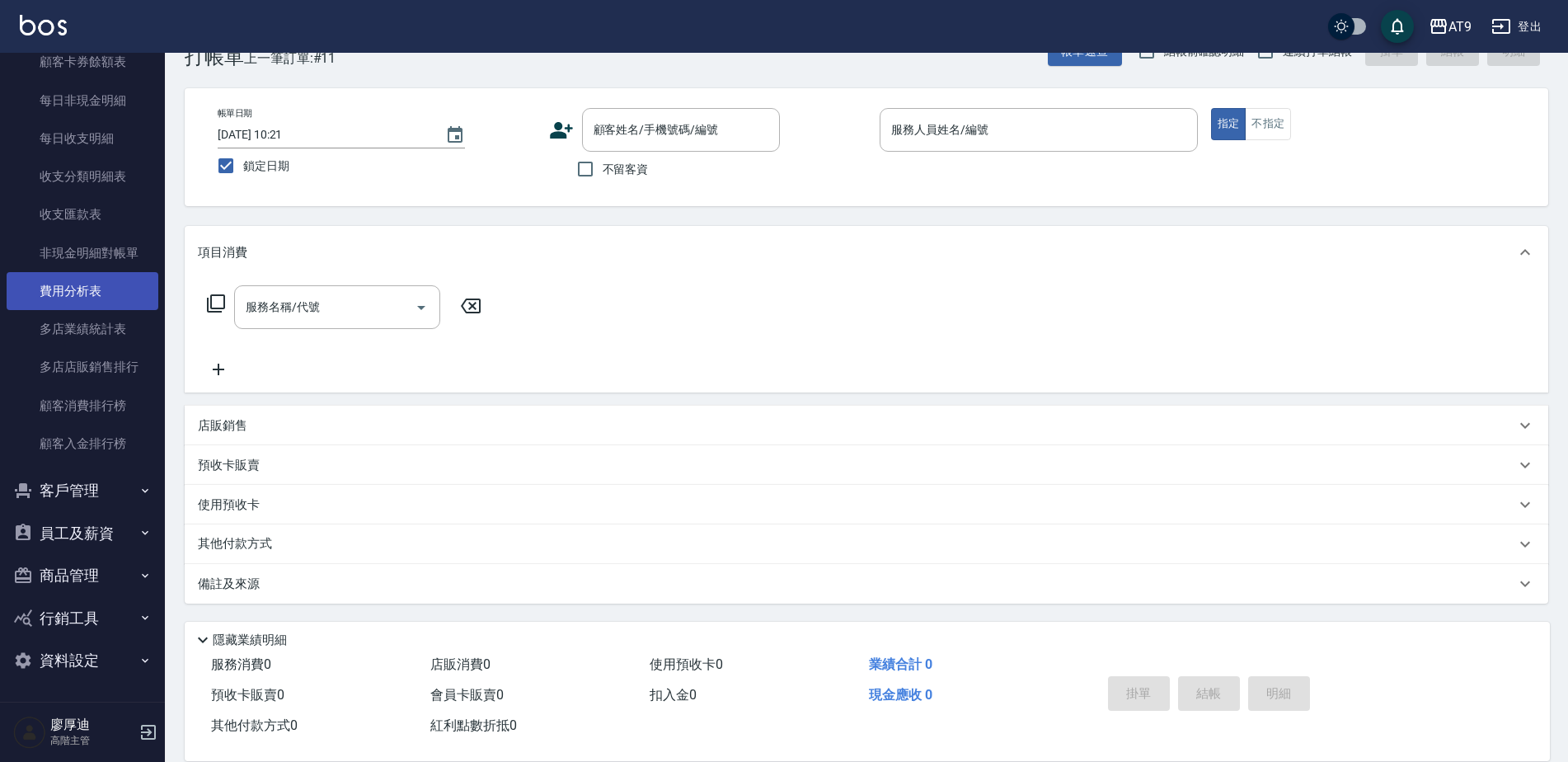
click at [91, 297] on link "費用分析表" at bounding box center [83, 290] width 152 height 38
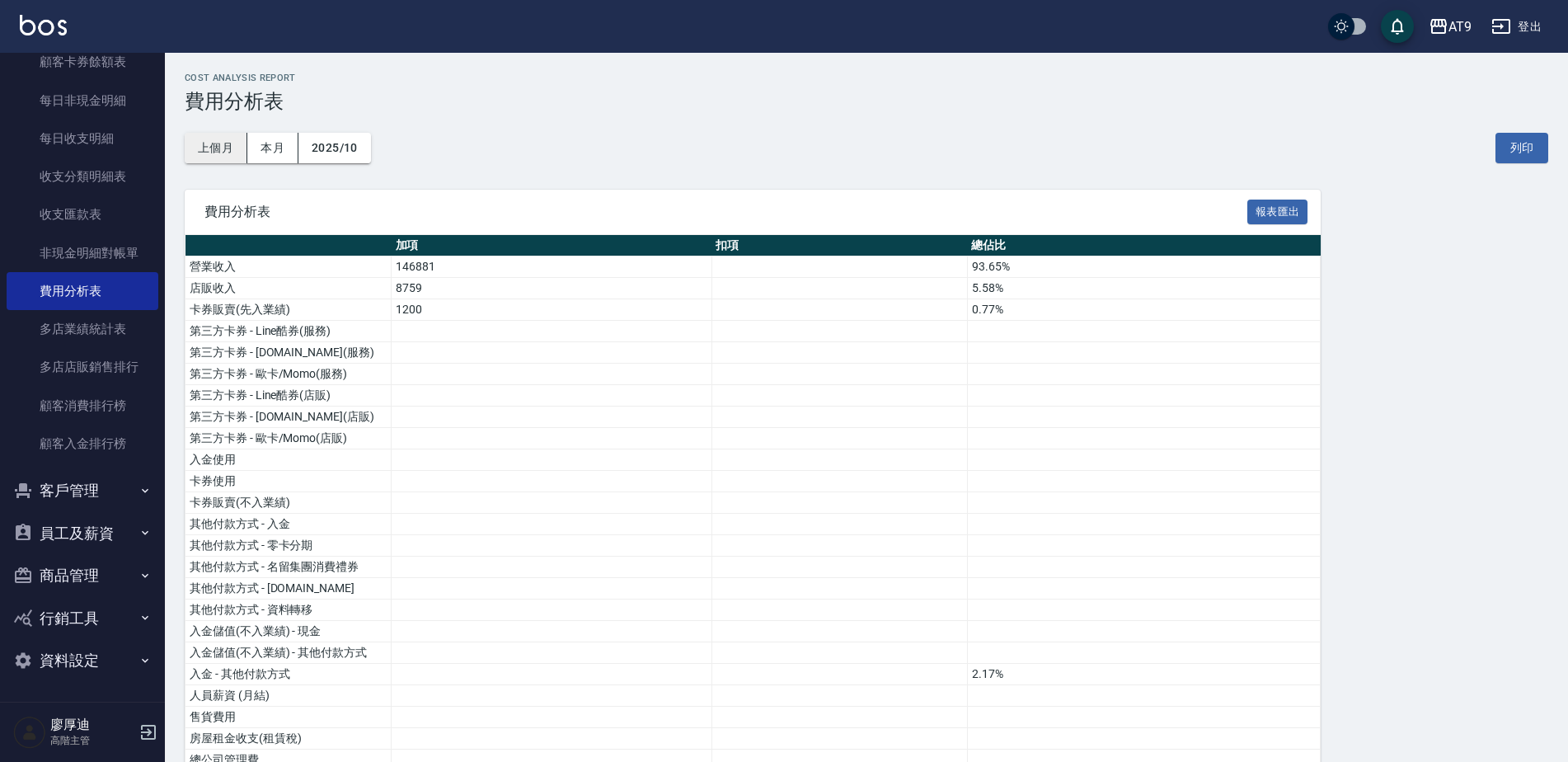
click at [198, 142] on button "上個月" at bounding box center [216, 148] width 63 height 31
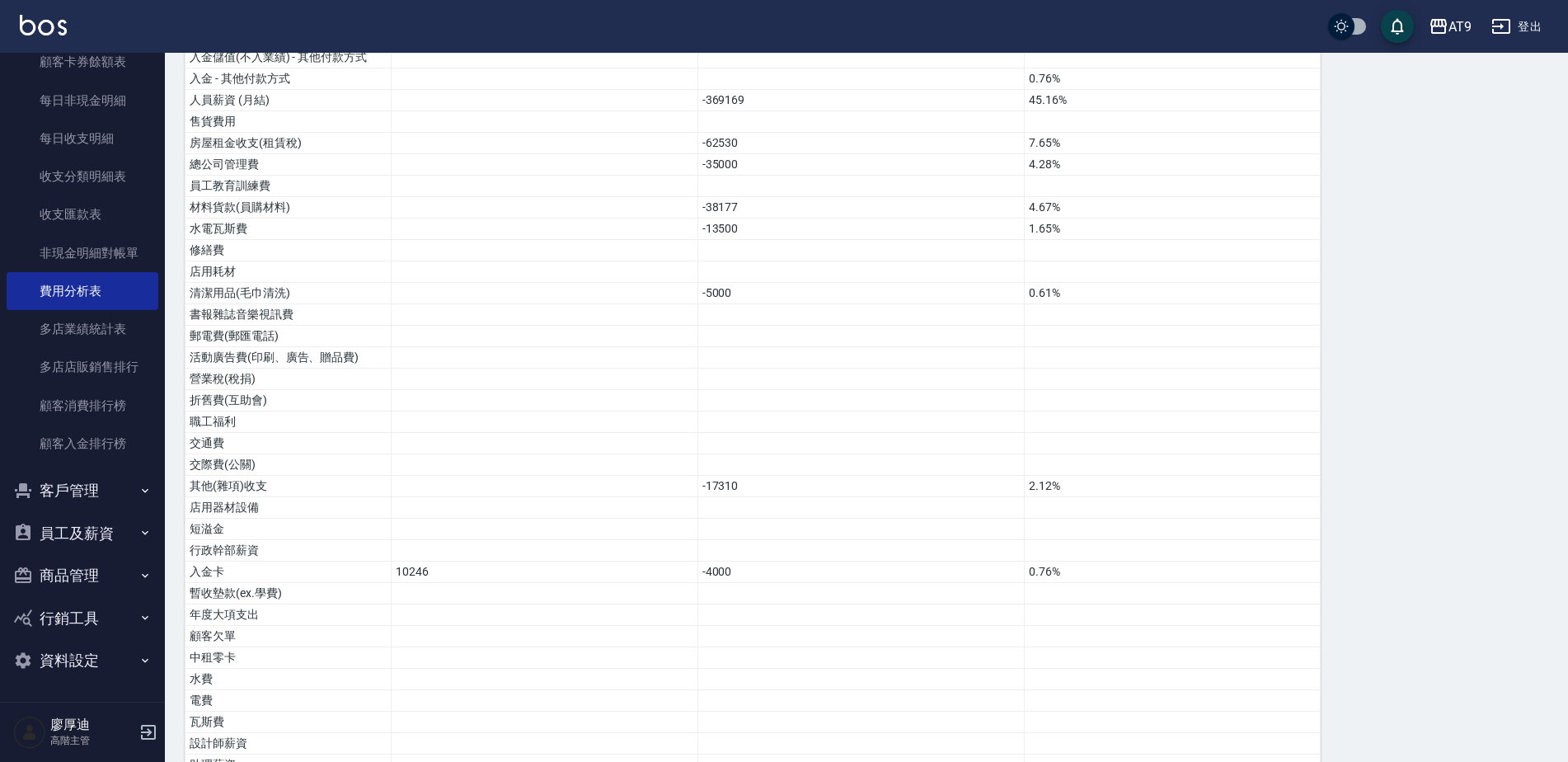
scroll to position [139, 0]
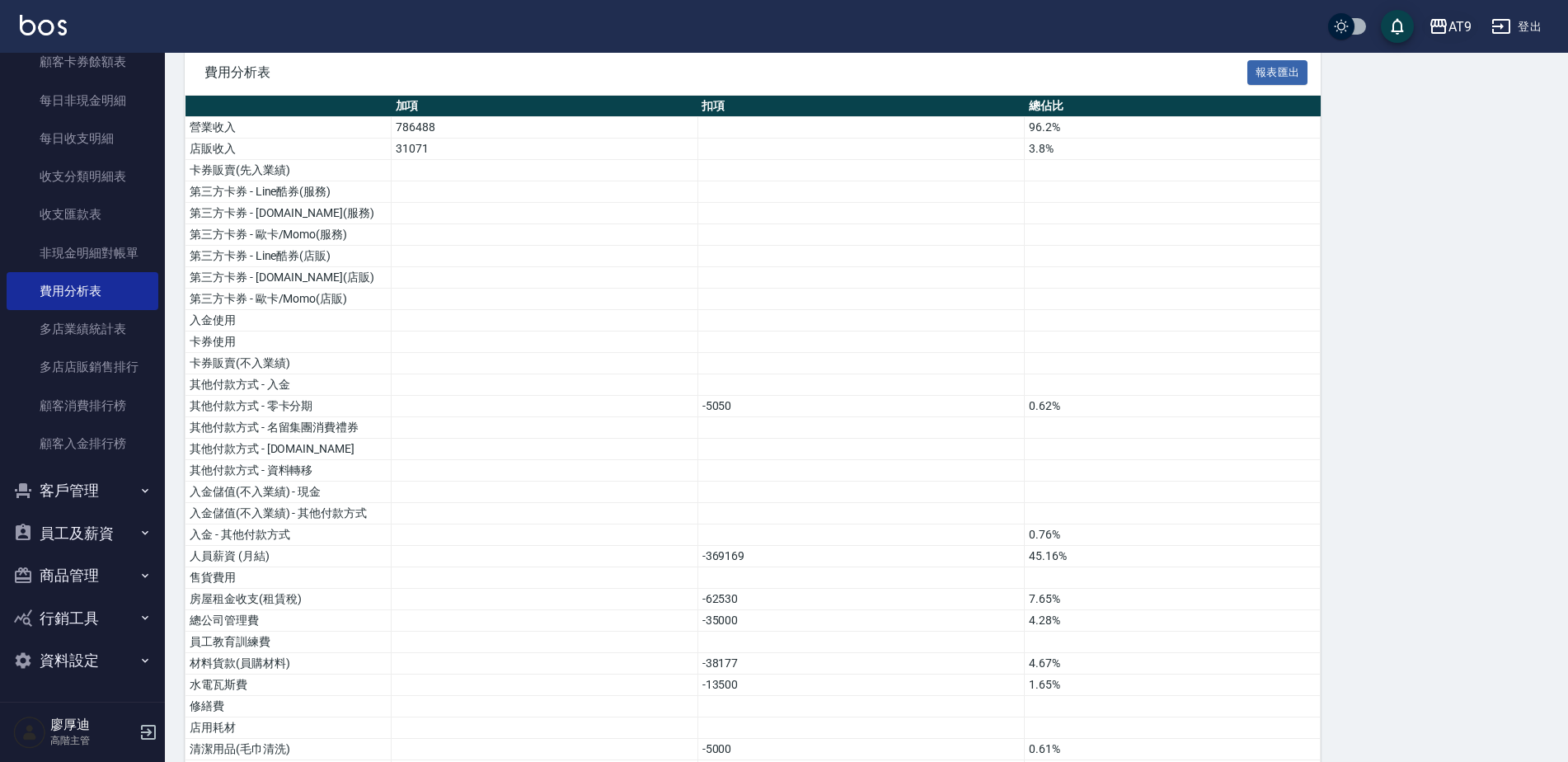
click at [1435, 27] on icon "button" at bounding box center [1439, 26] width 20 height 20
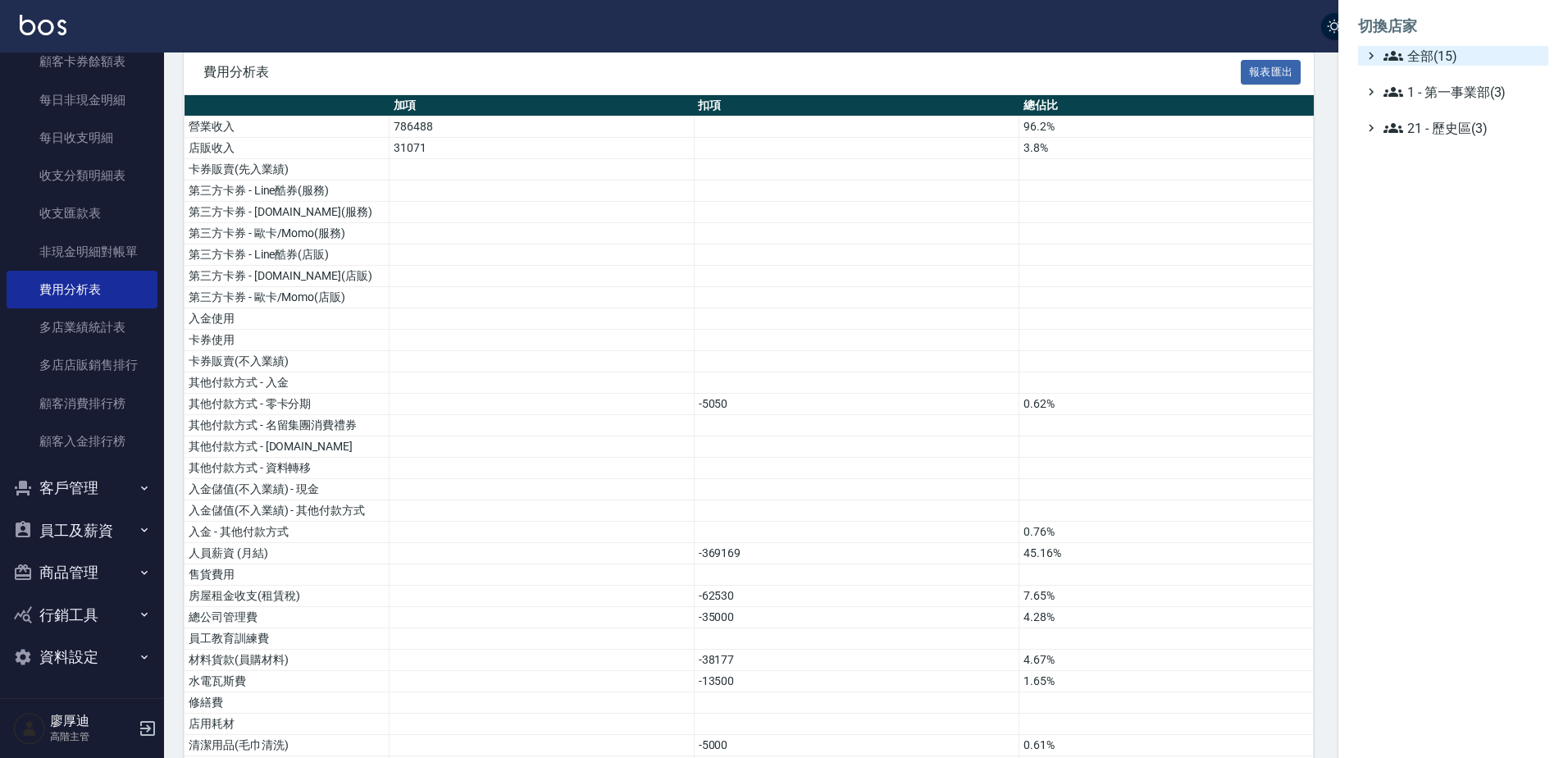
click at [1449, 57] on span "全部(15)" at bounding box center [1462, 56] width 158 height 20
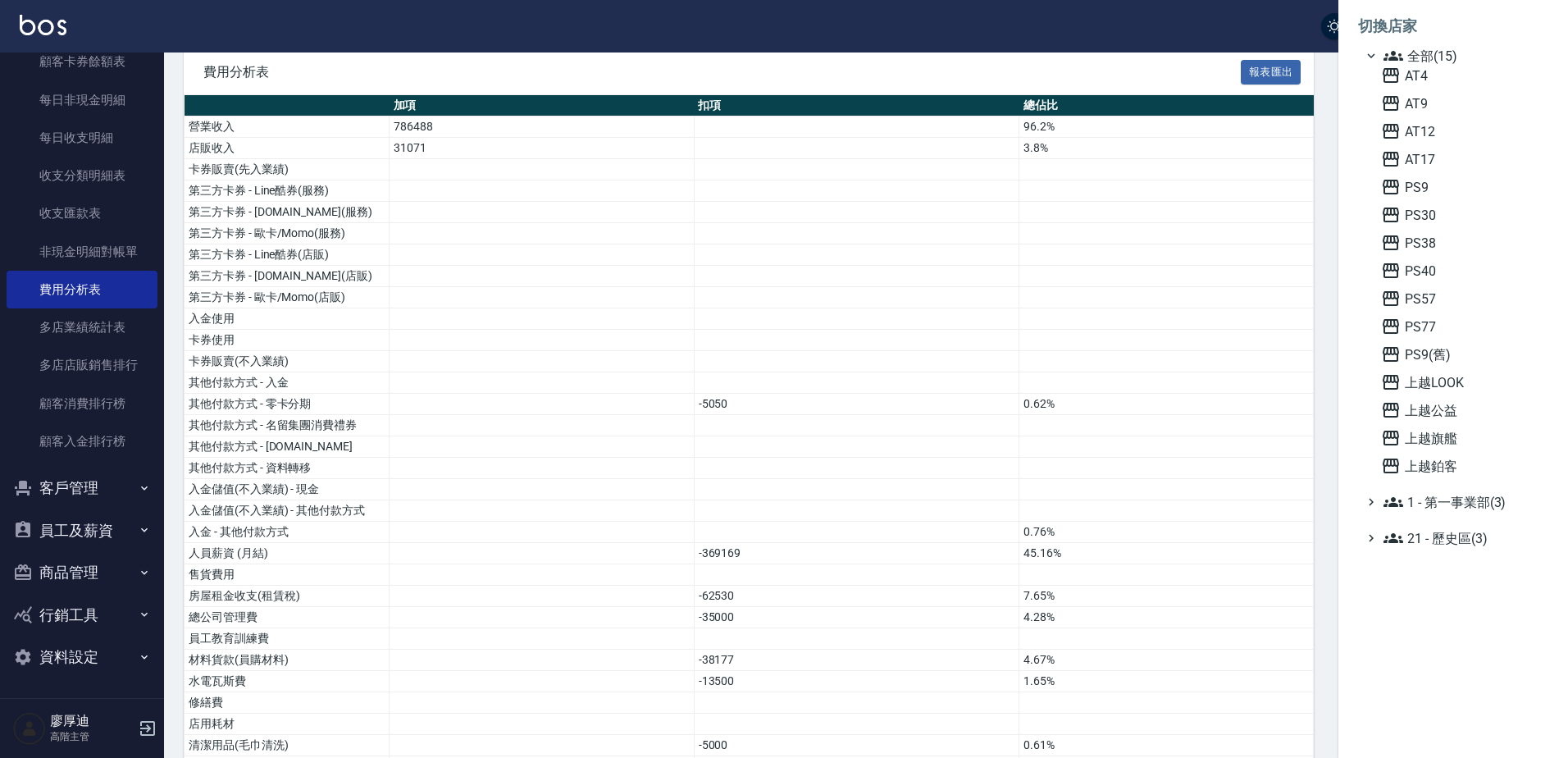
click at [785, 279] on div at bounding box center [784, 379] width 1568 height 758
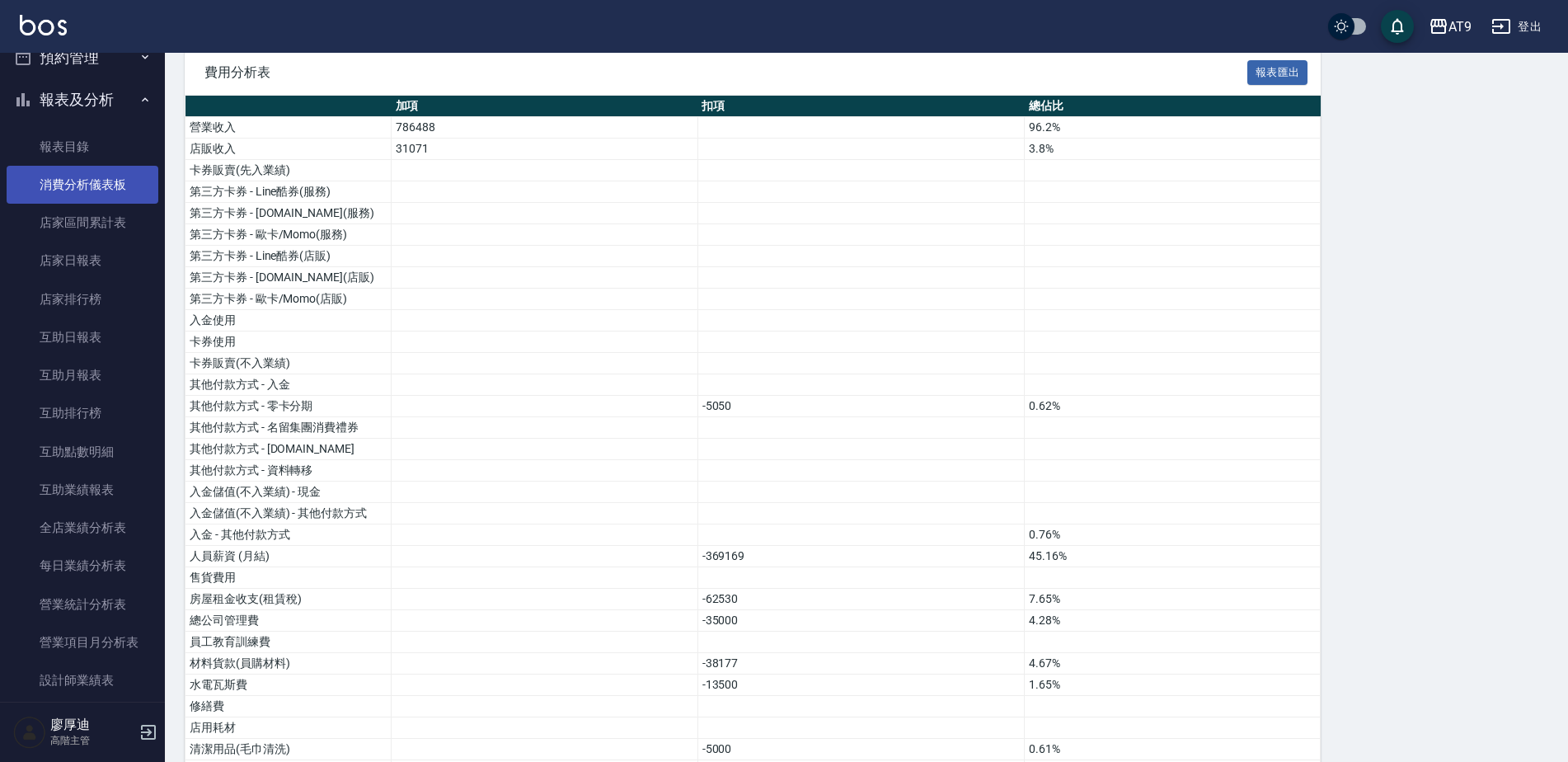
scroll to position [0, 0]
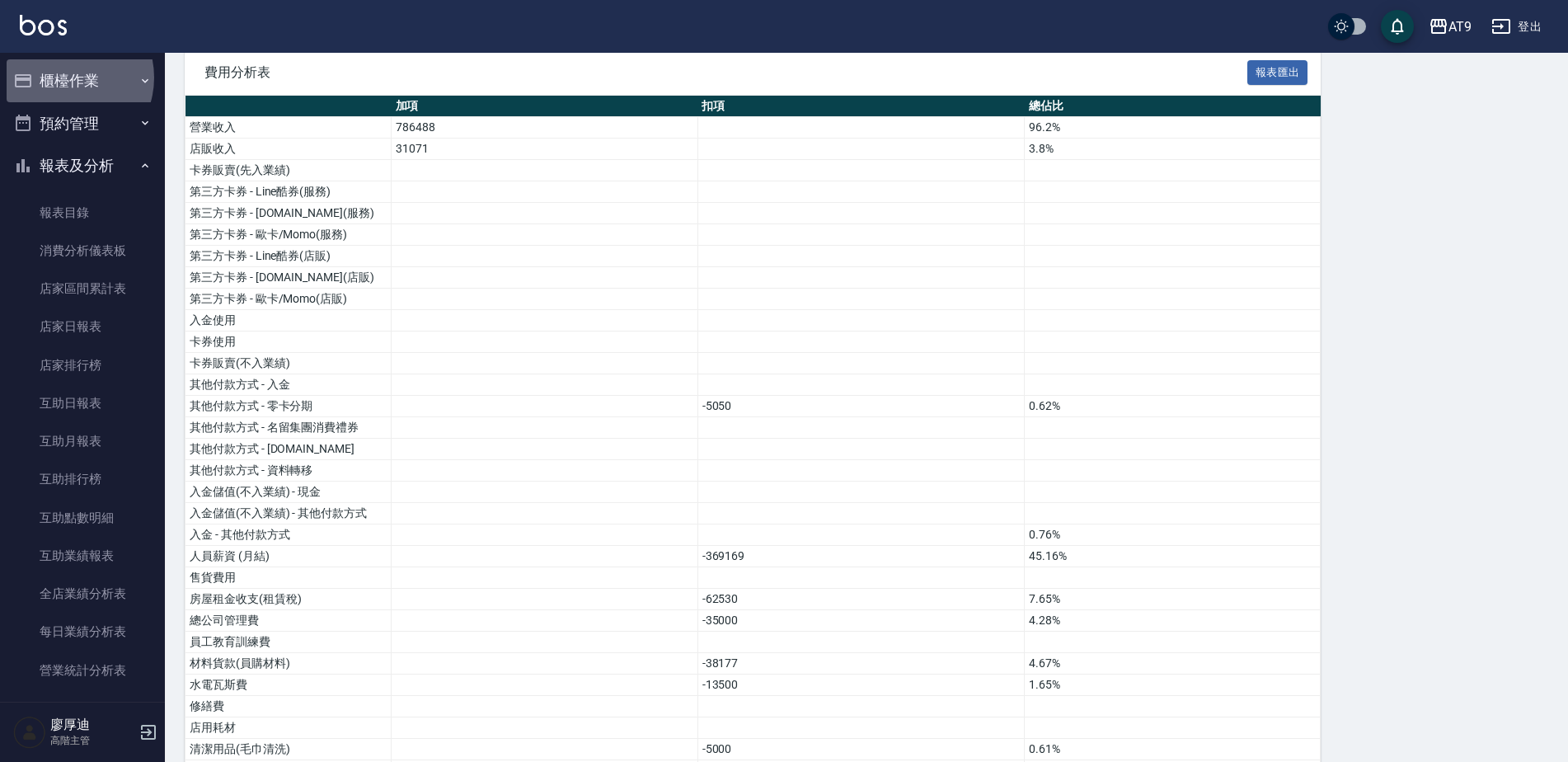
drag, startPoint x: 64, startPoint y: 78, endPoint x: 66, endPoint y: 87, distance: 9.2
click at [65, 78] on button "櫃檯作業" at bounding box center [83, 80] width 152 height 43
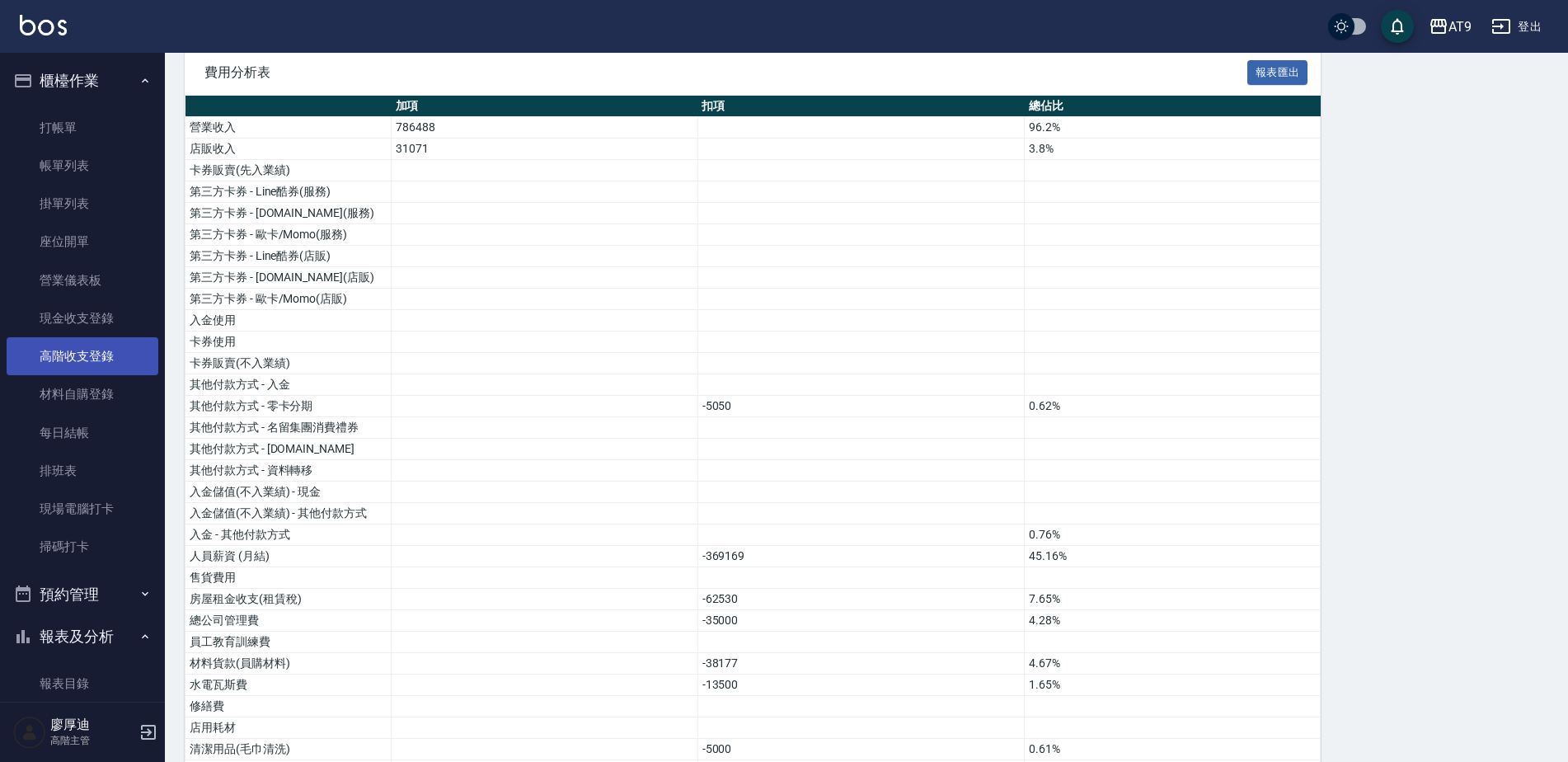
click at [94, 357] on link "高階收支登錄" at bounding box center [83, 356] width 152 height 38
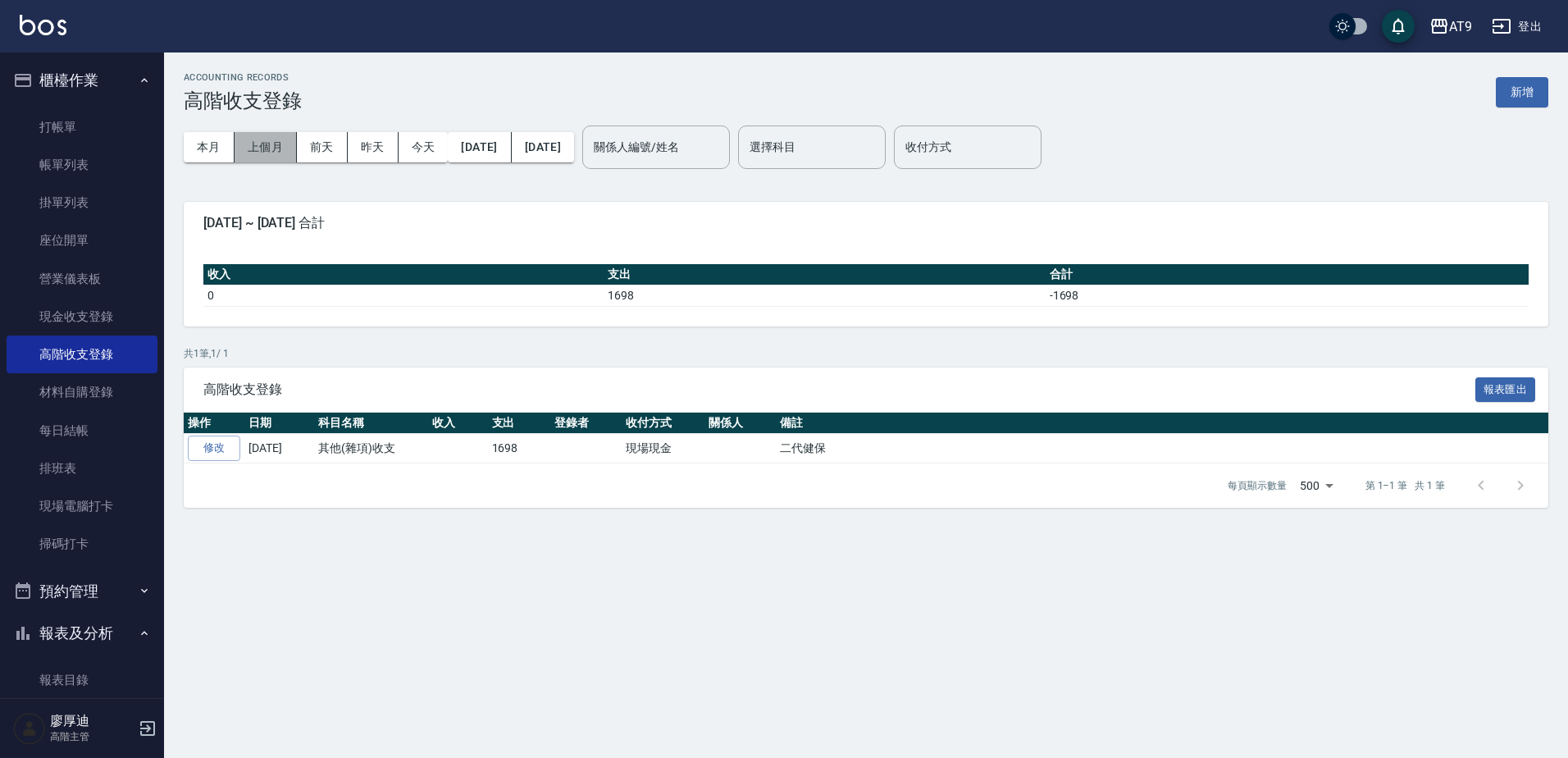
click at [249, 147] on button "上個月" at bounding box center [266, 147] width 63 height 30
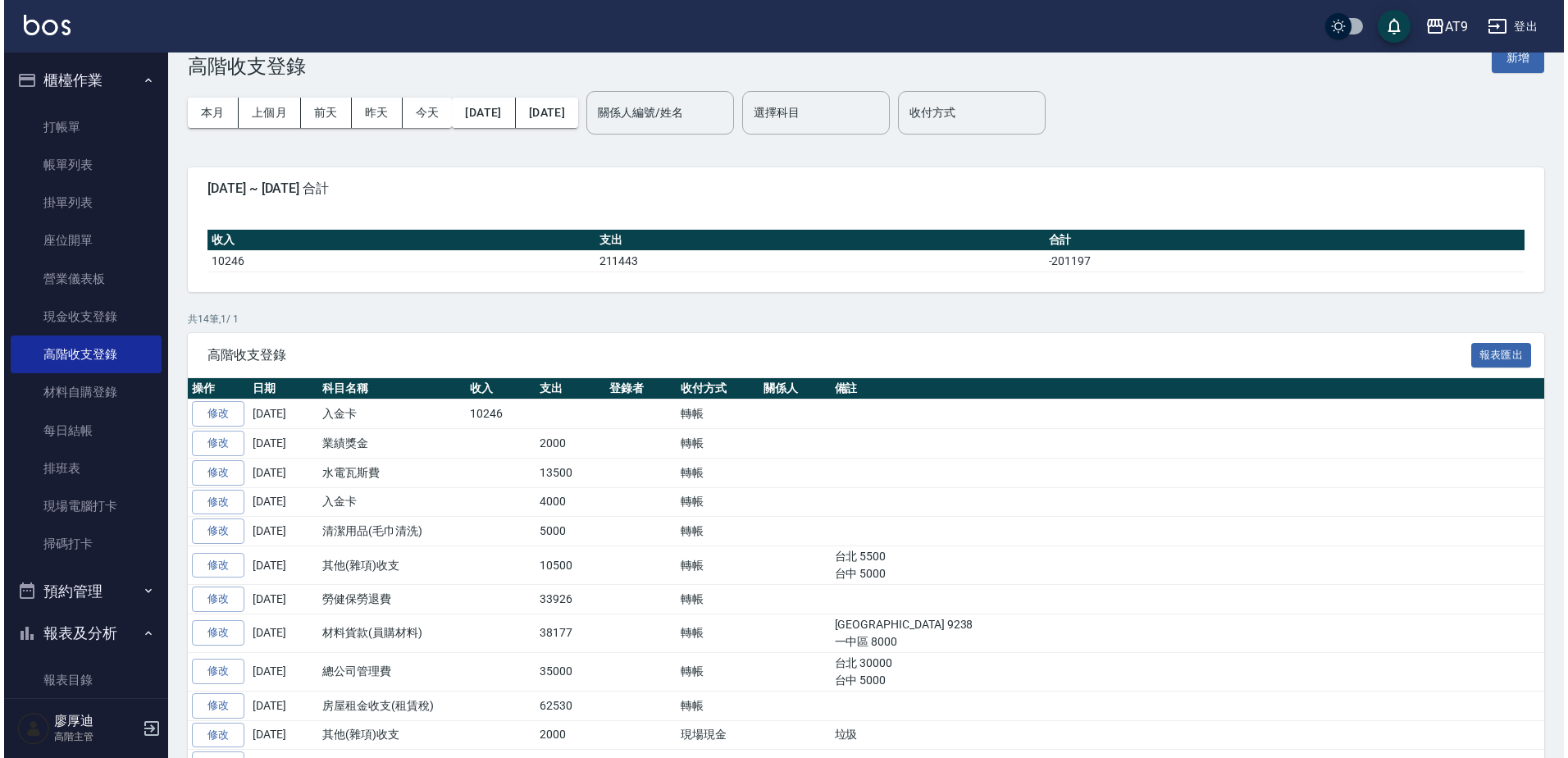
scroll to position [164, 0]
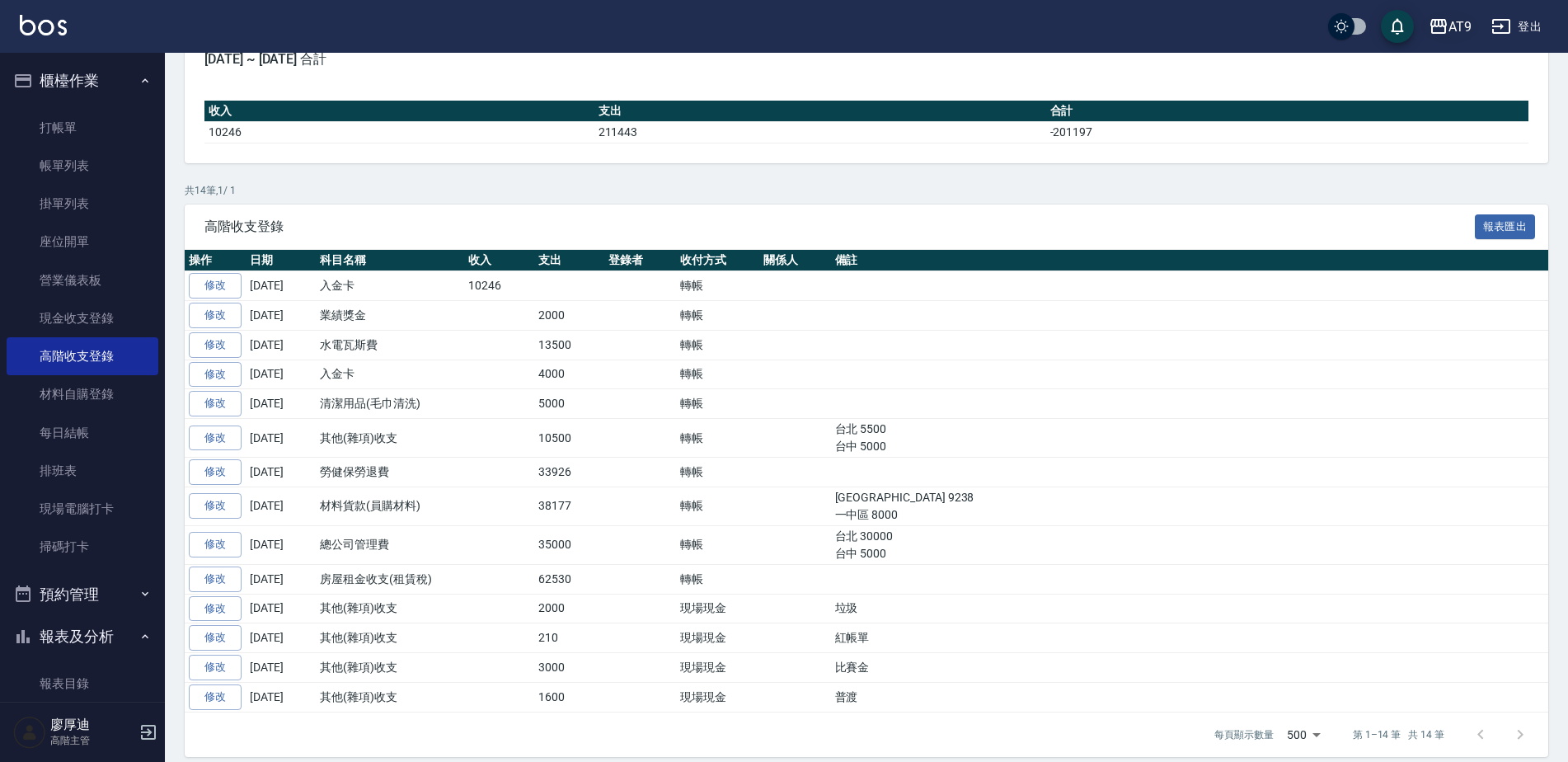
click at [1449, 26] on div "AT9" at bounding box center [1460, 27] width 23 height 21
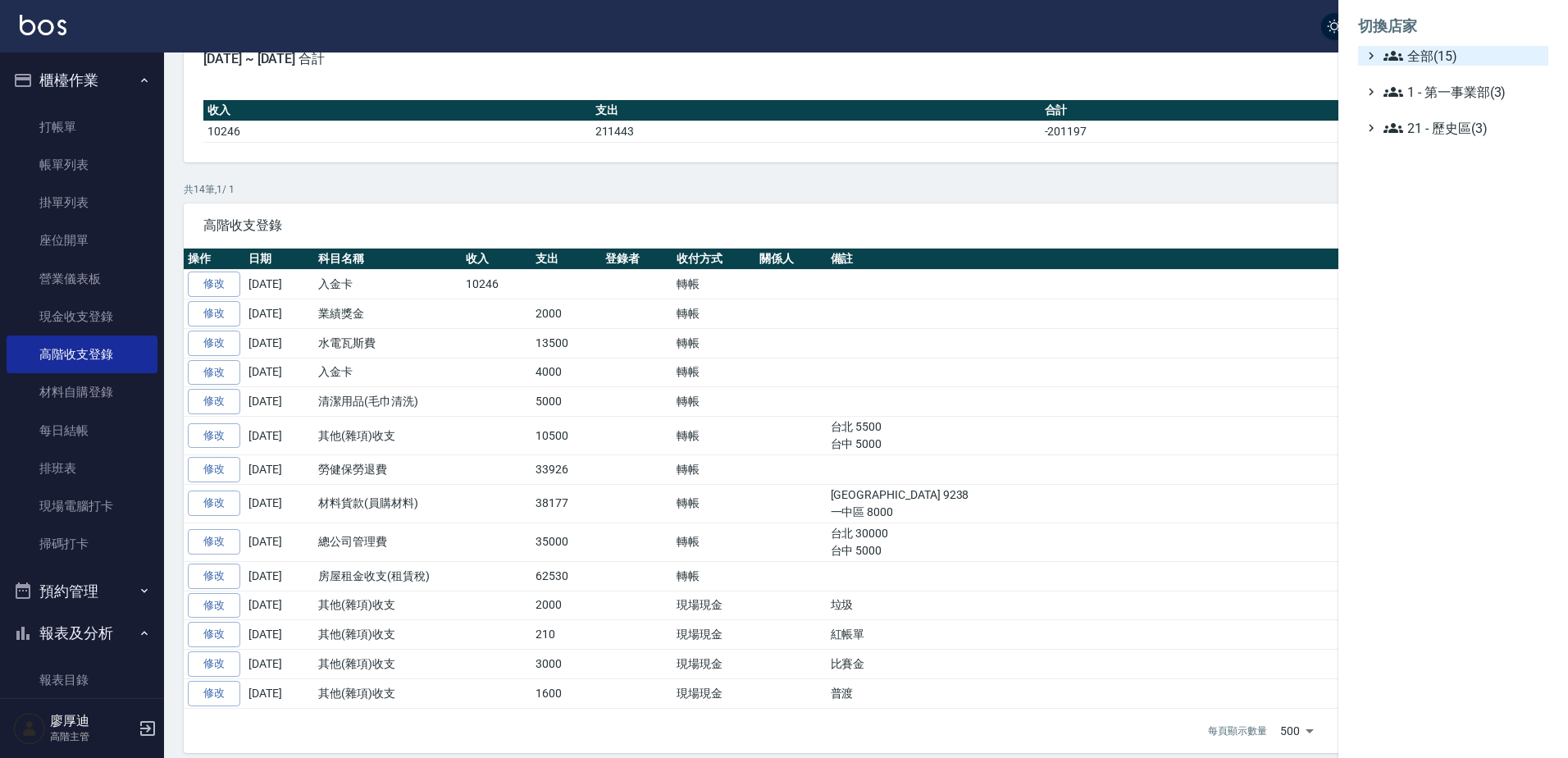
click at [1436, 56] on span "全部(15)" at bounding box center [1462, 56] width 158 height 20
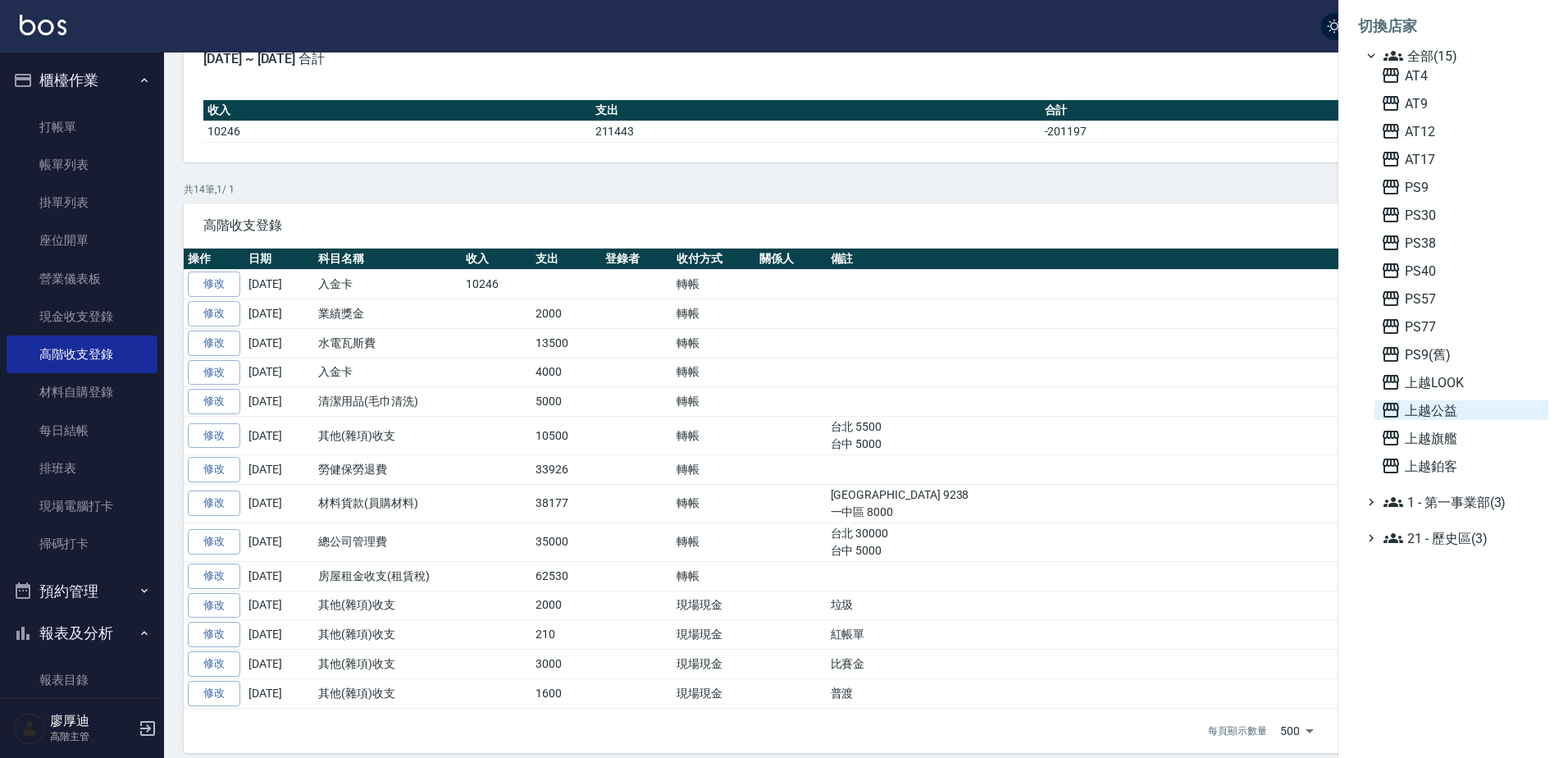
click at [1444, 410] on span "上越公益" at bounding box center [1460, 409] width 161 height 20
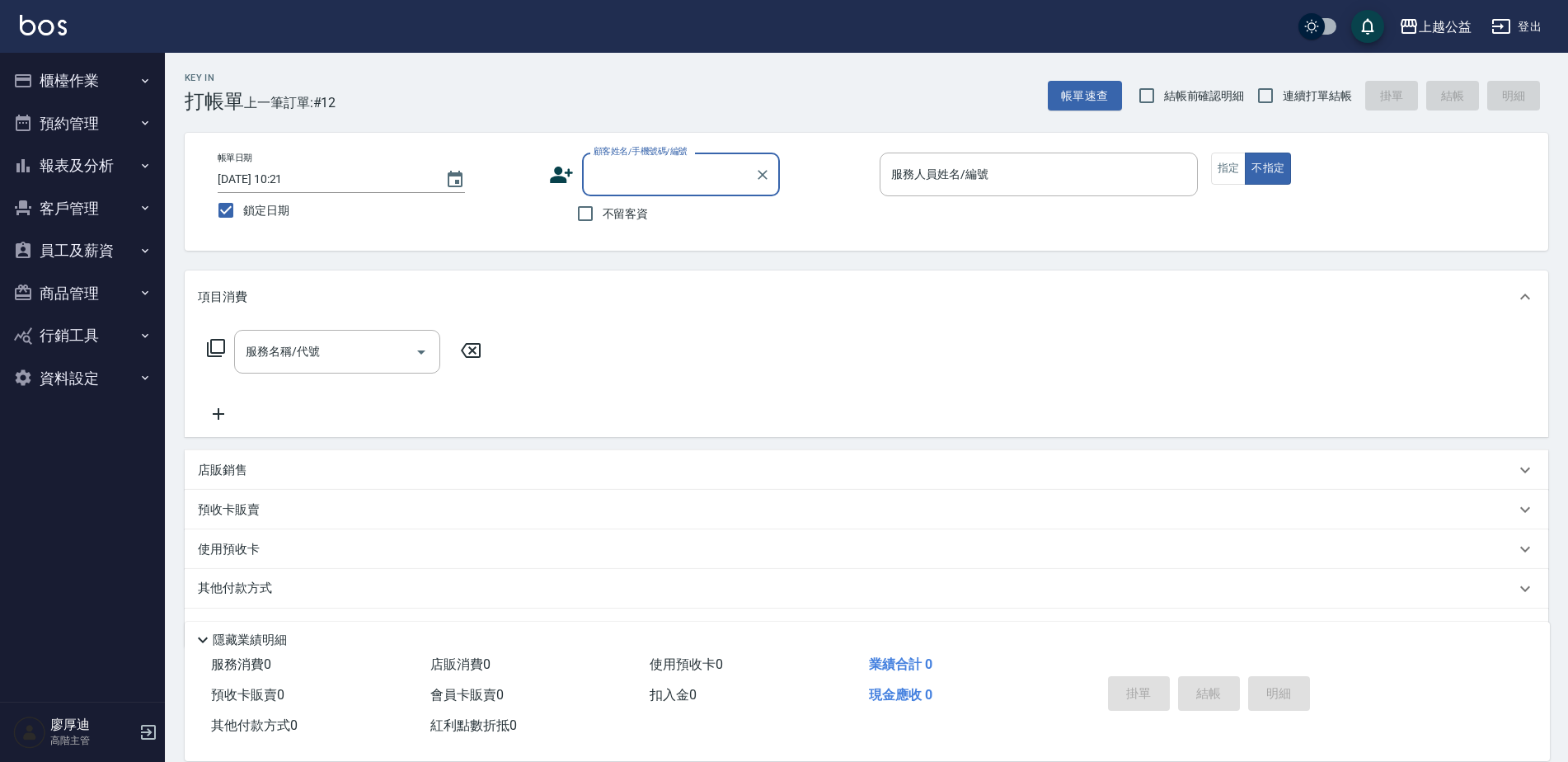
click at [93, 157] on button "報表及分析" at bounding box center [83, 165] width 152 height 43
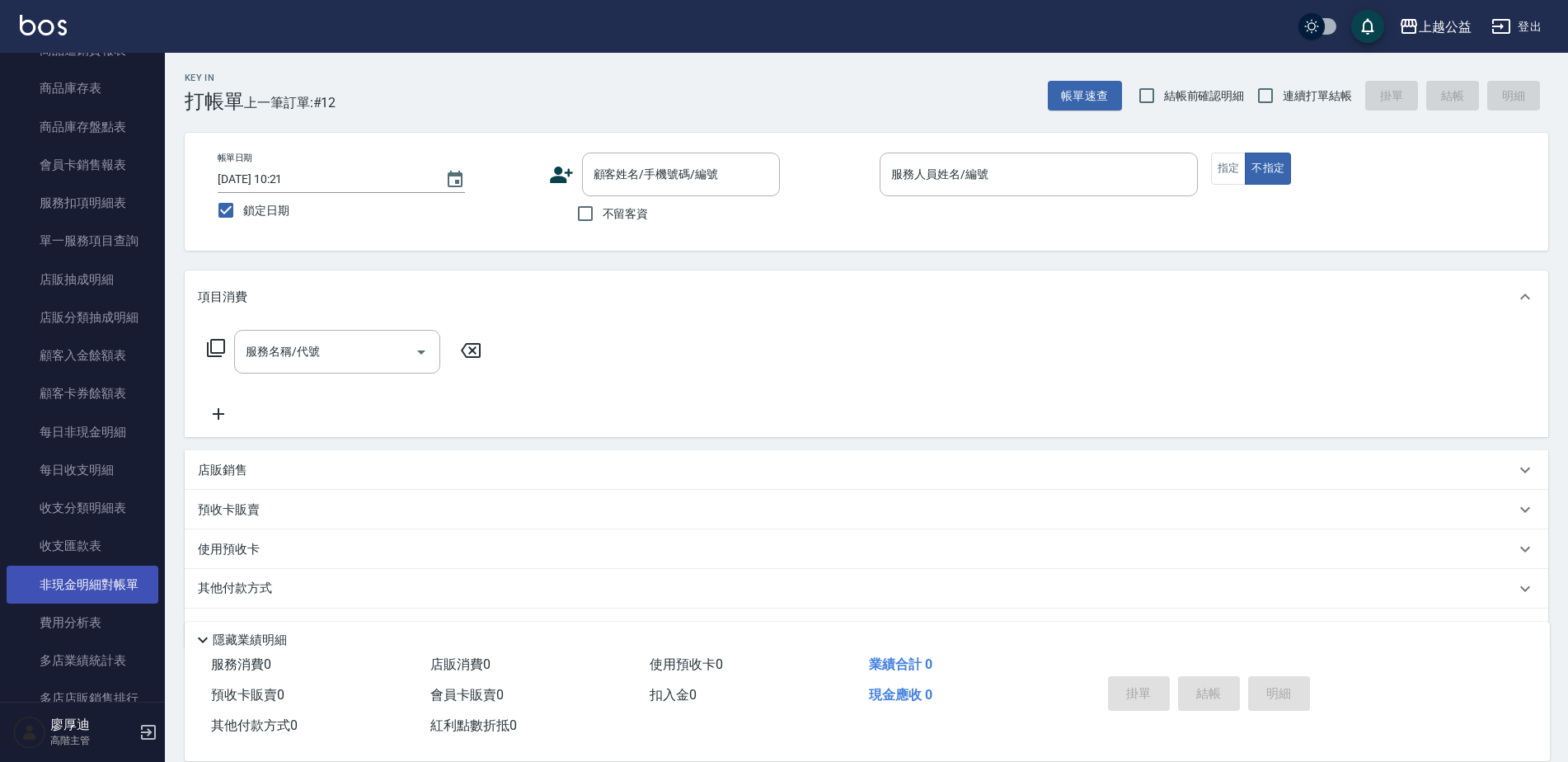
scroll to position [1237, 0]
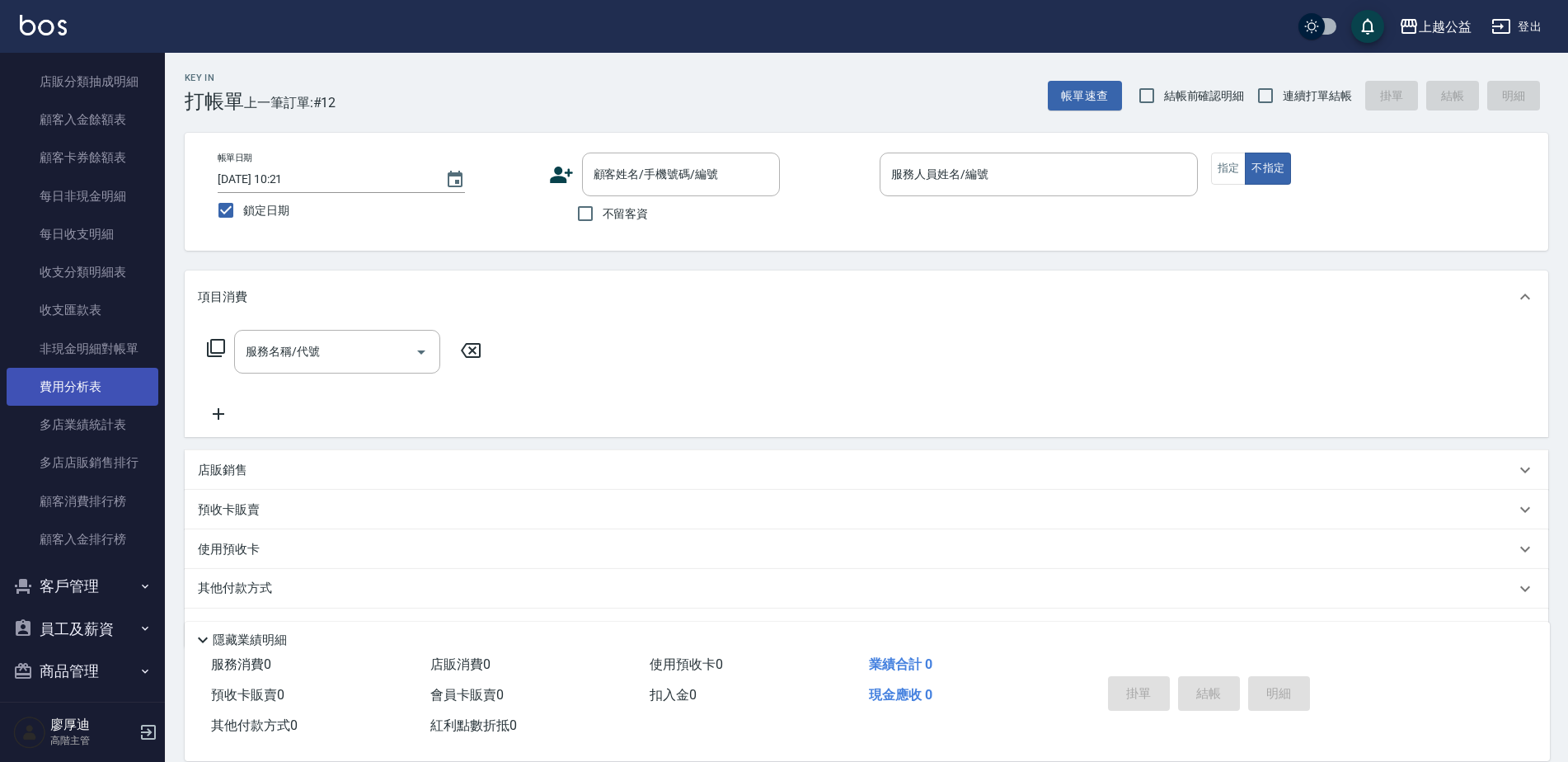
click at [56, 385] on link "費用分析表" at bounding box center [83, 386] width 152 height 38
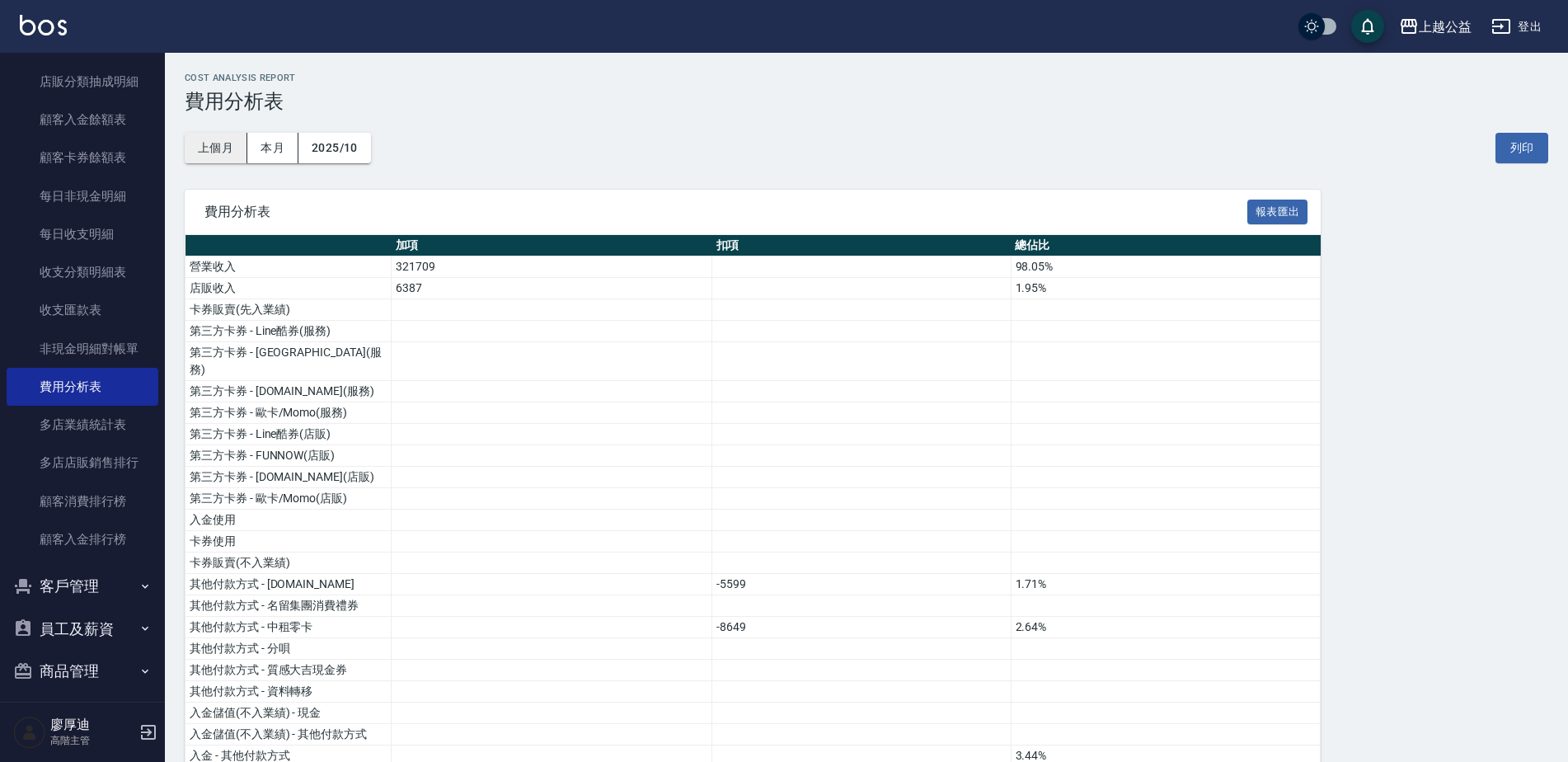
click at [212, 151] on button "上個月" at bounding box center [216, 148] width 63 height 31
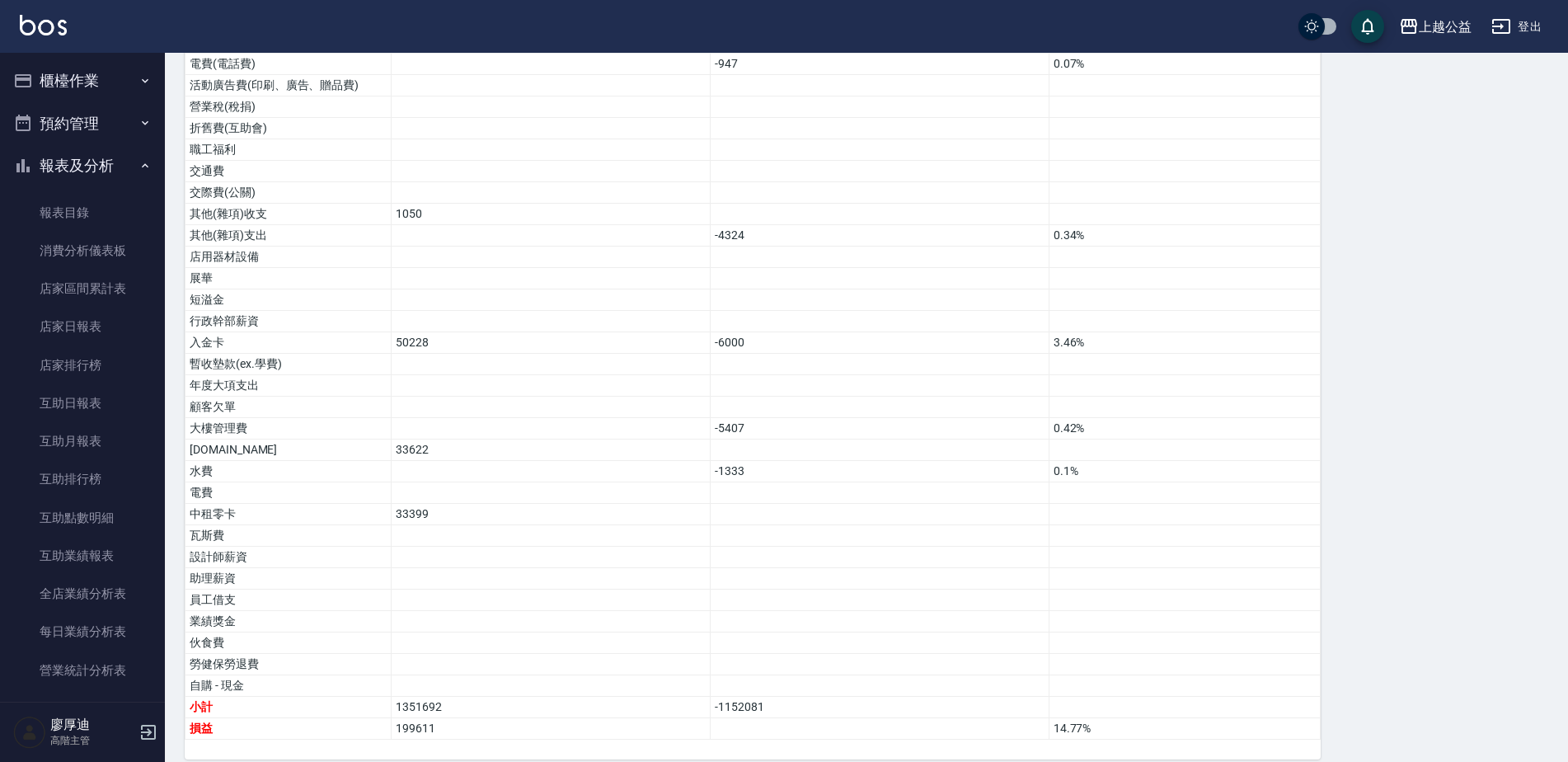
click at [74, 90] on button "櫃檯作業" at bounding box center [83, 80] width 152 height 43
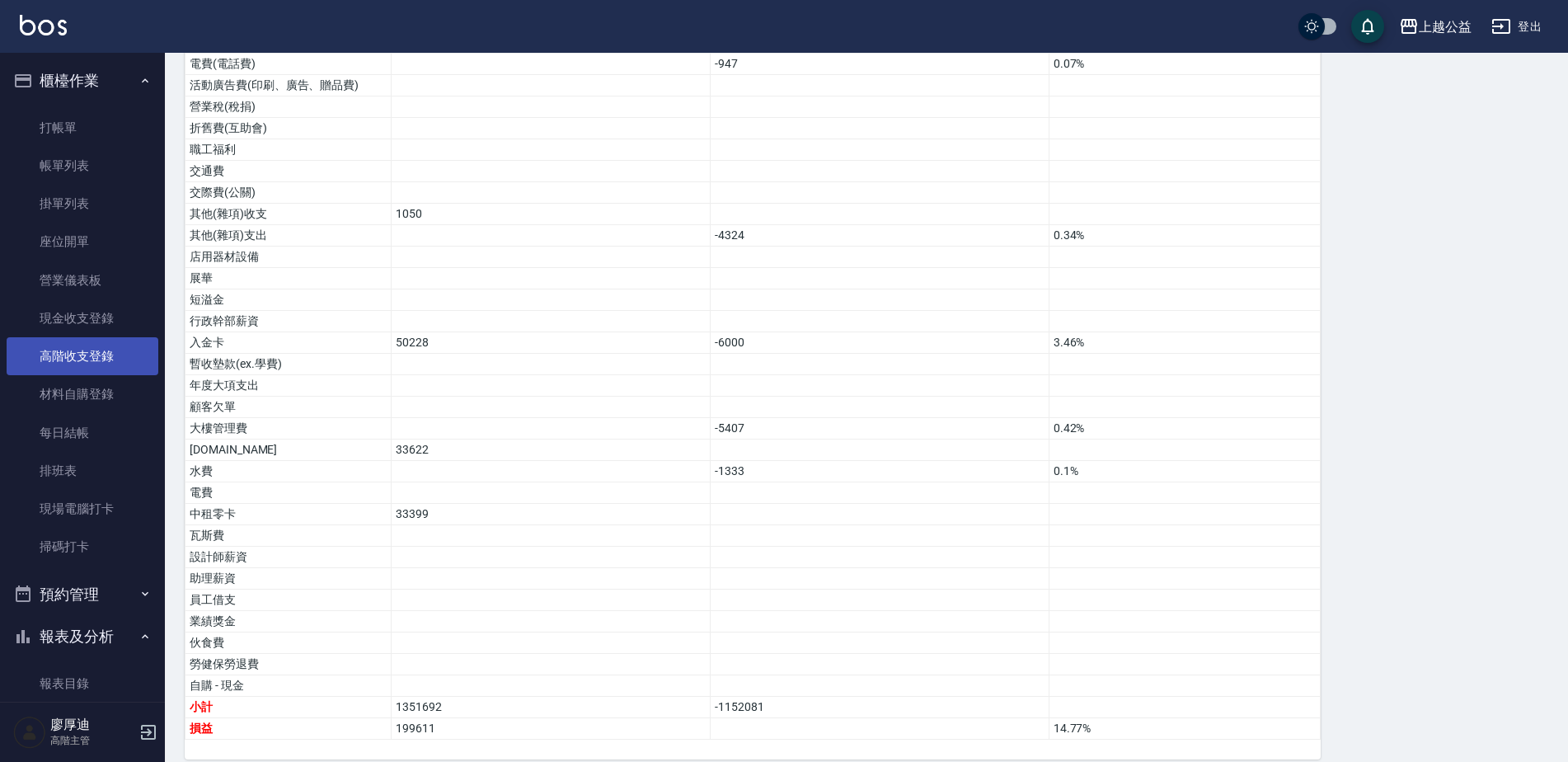
click at [90, 348] on link "高階收支登錄" at bounding box center [83, 356] width 152 height 38
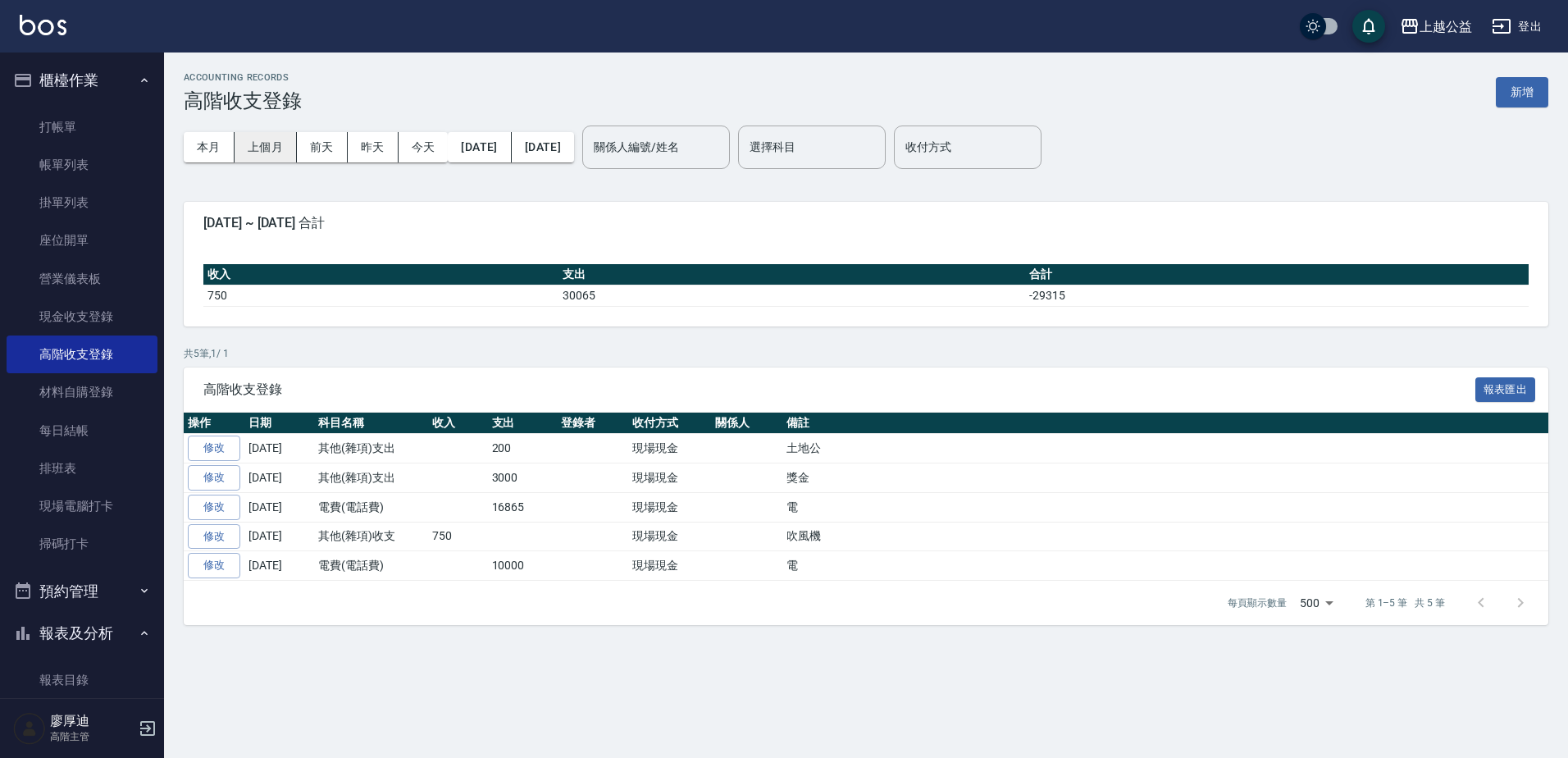
click at [254, 153] on button "上個月" at bounding box center [266, 147] width 63 height 30
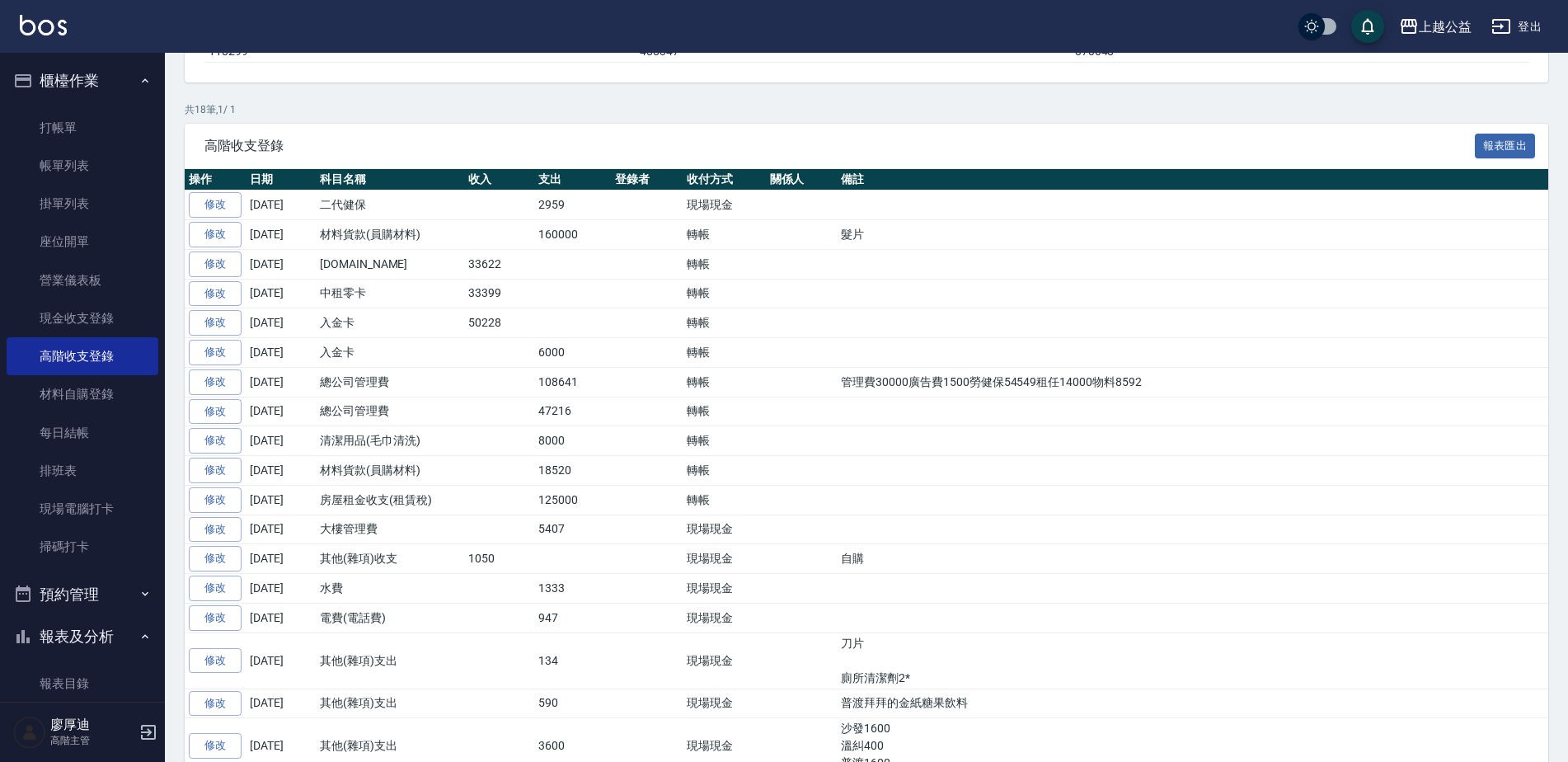
scroll to position [247, 0]
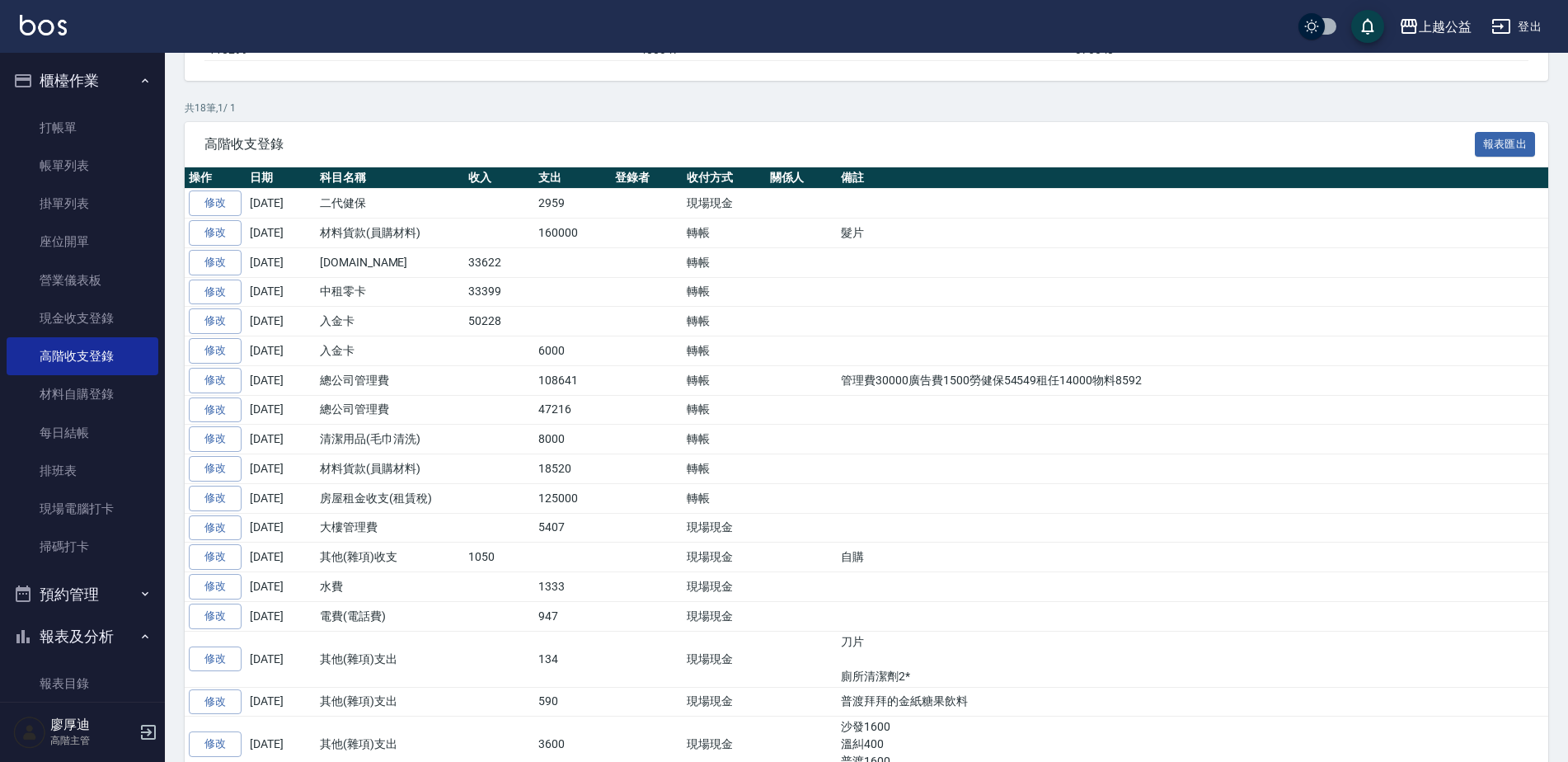
click at [205, 384] on link "修改" at bounding box center [215, 380] width 52 height 25
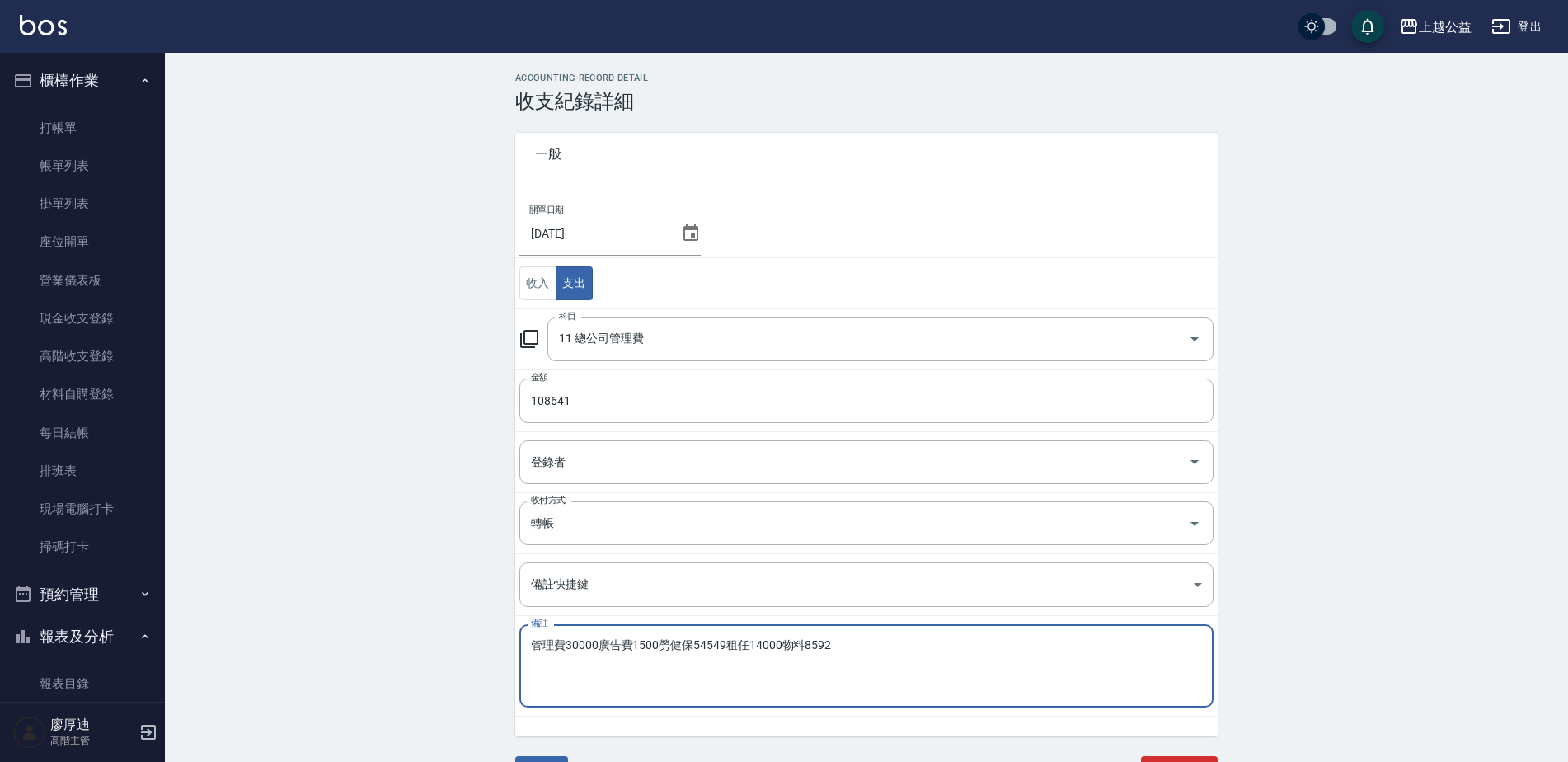
click at [706, 647] on textarea "管理費30000廣告費1500勞健保54549租任14000物料8592" at bounding box center [866, 666] width 671 height 56
type textarea "管理費30000廣告費1500勞健保46549租任14000物料8592"
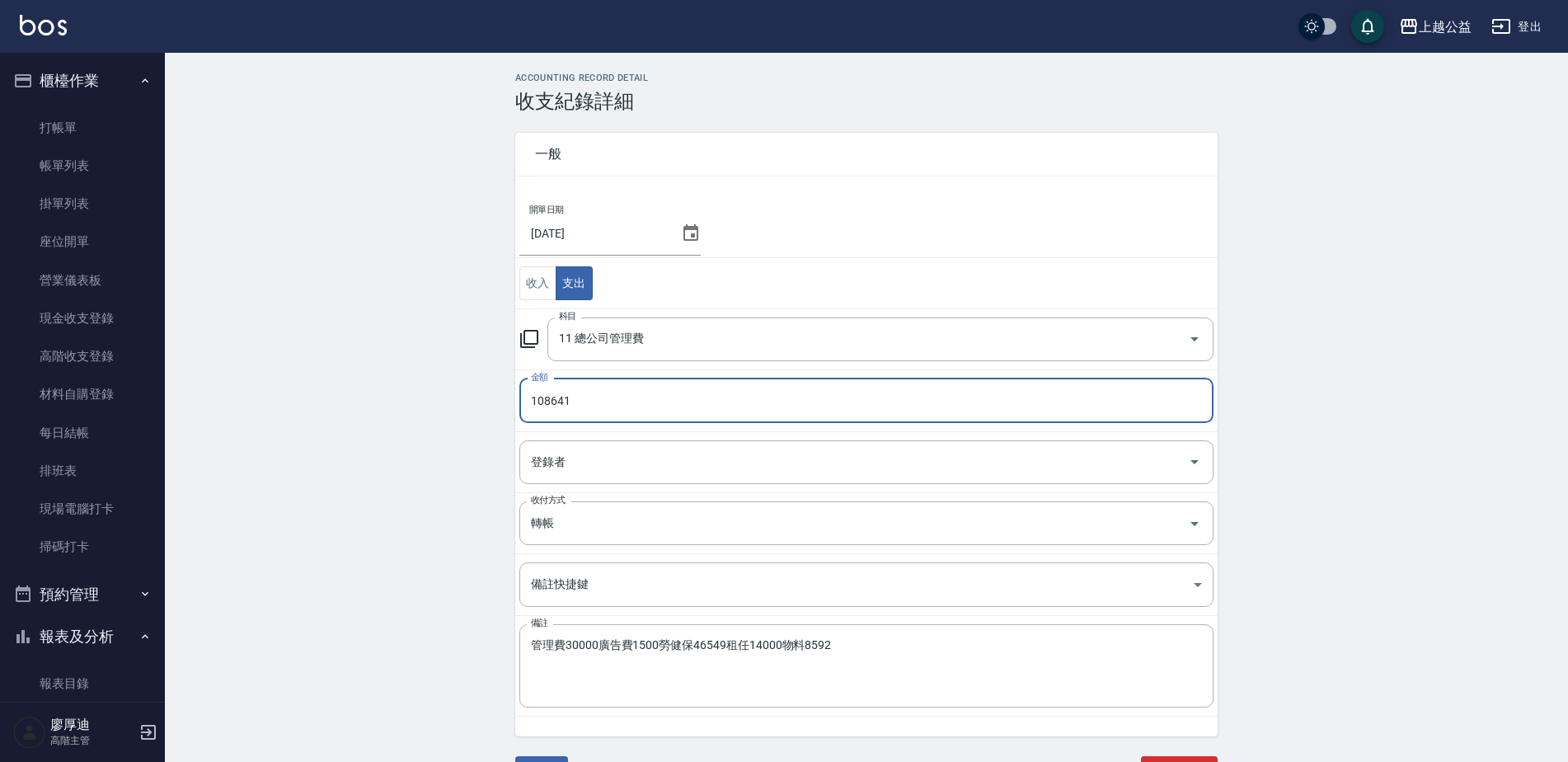
click at [552, 398] on input "108641" at bounding box center [866, 400] width 694 height 45
type input "100641"
click at [362, 492] on div "ACCOUNTING RECORD DETAIL 收支紀錄詳細 一般 開單日期 2025/09/30 收入 支出 科目 11 總公司管理費 科目 金額 100…" at bounding box center [866, 440] width 1403 height 734
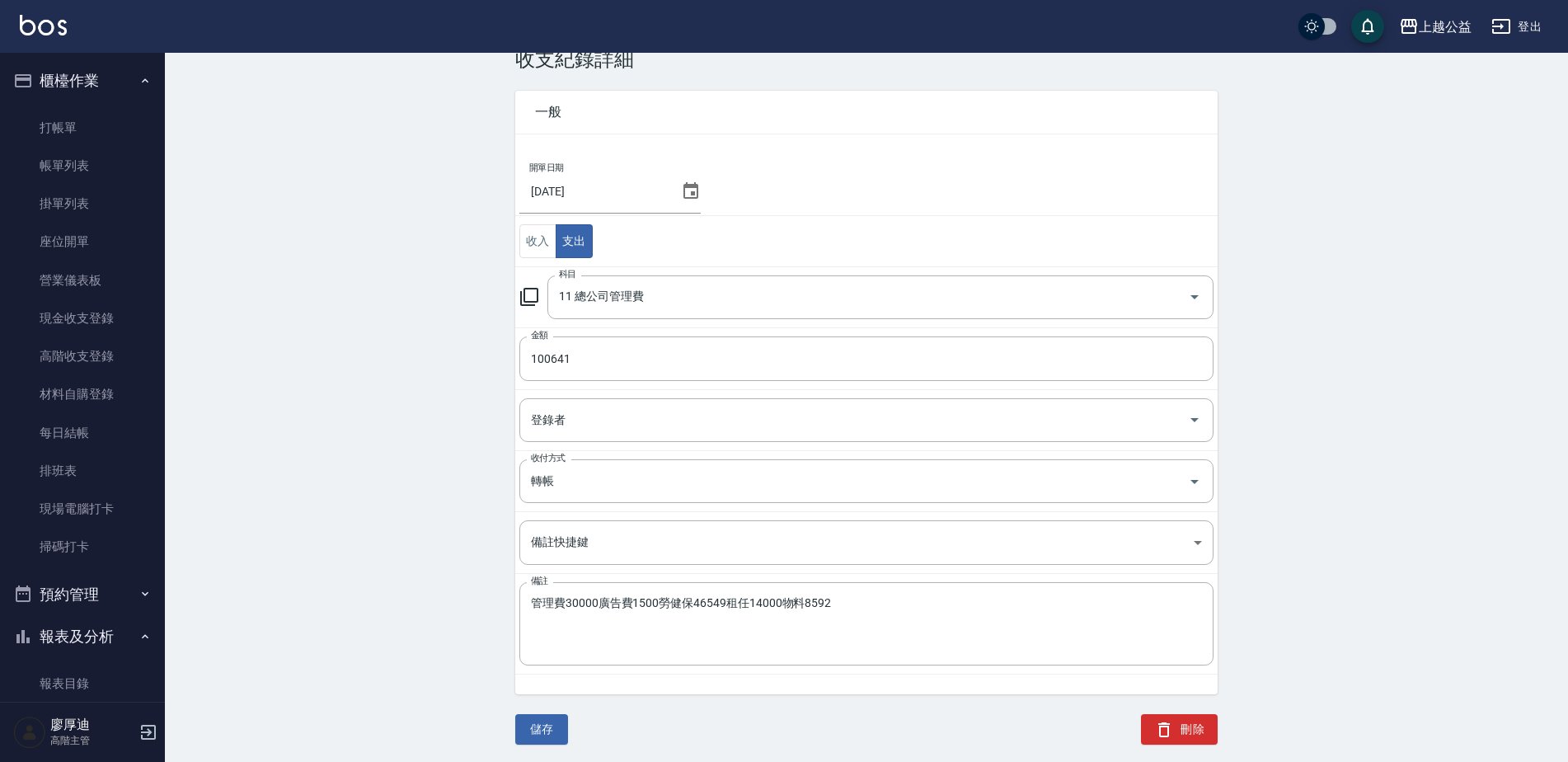
scroll to position [45, 0]
click at [550, 721] on button "儲存" at bounding box center [542, 726] width 52 height 31
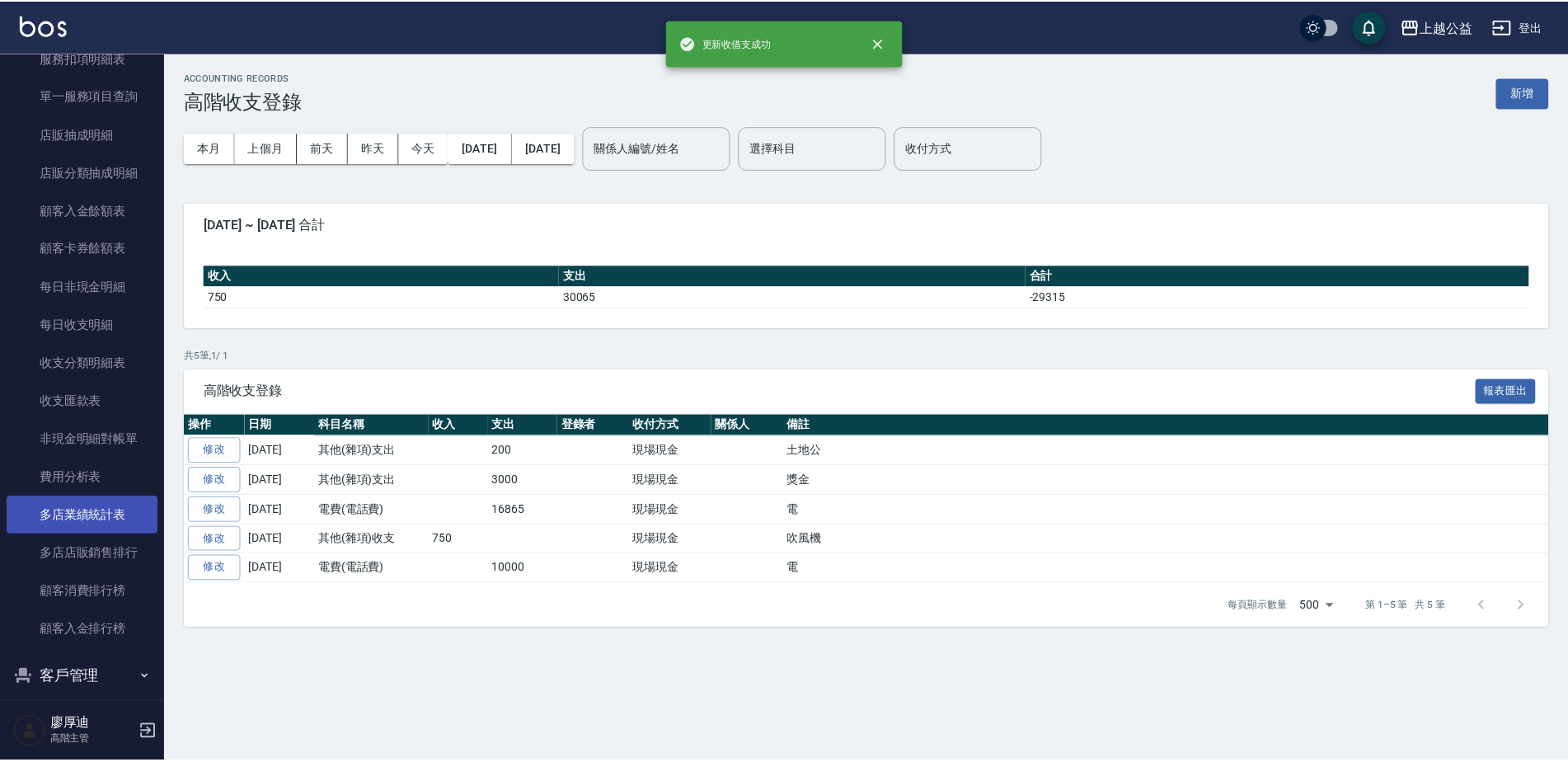
scroll to position [1649, 0]
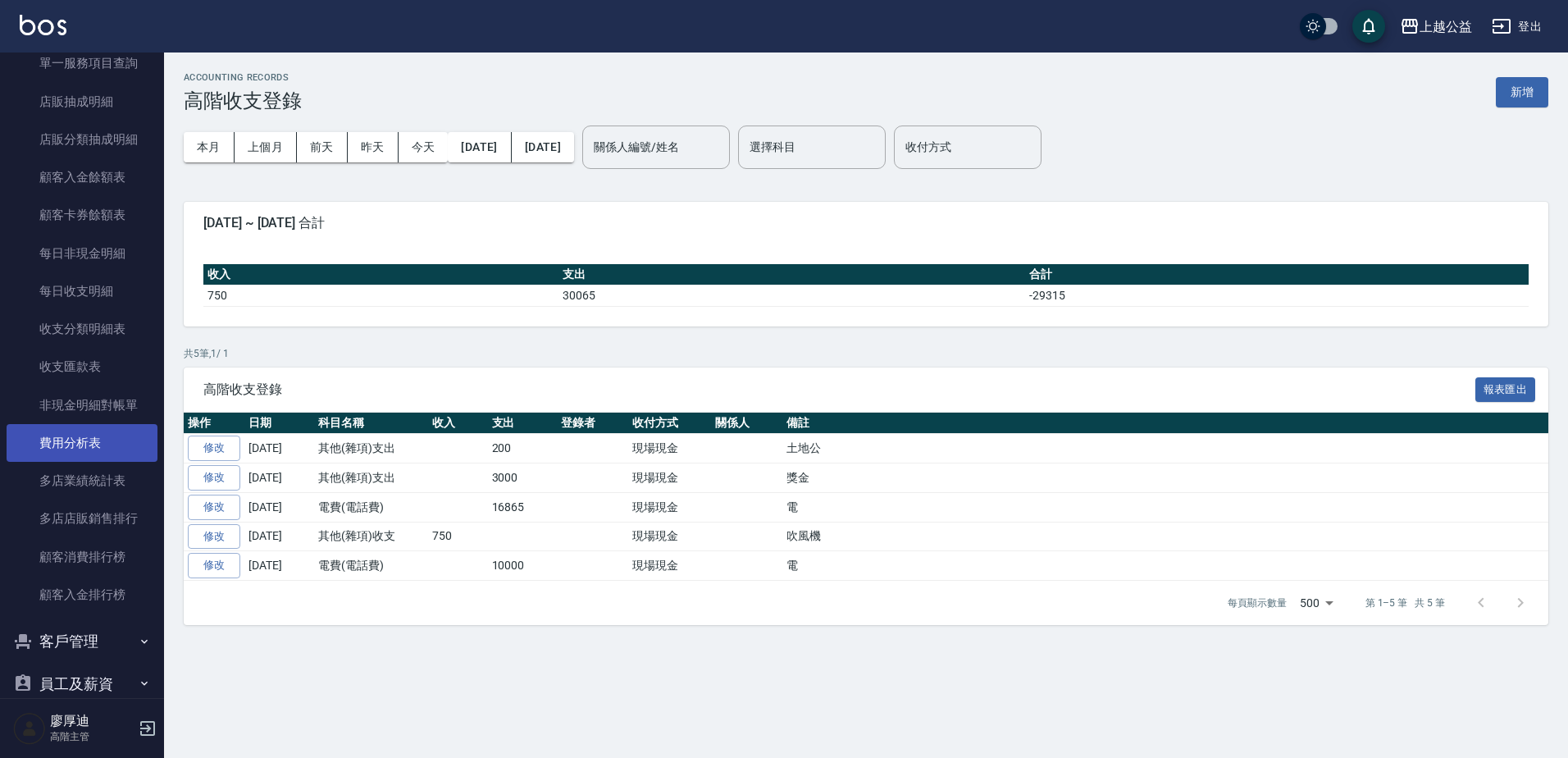
click at [91, 439] on link "費用分析表" at bounding box center [83, 442] width 151 height 37
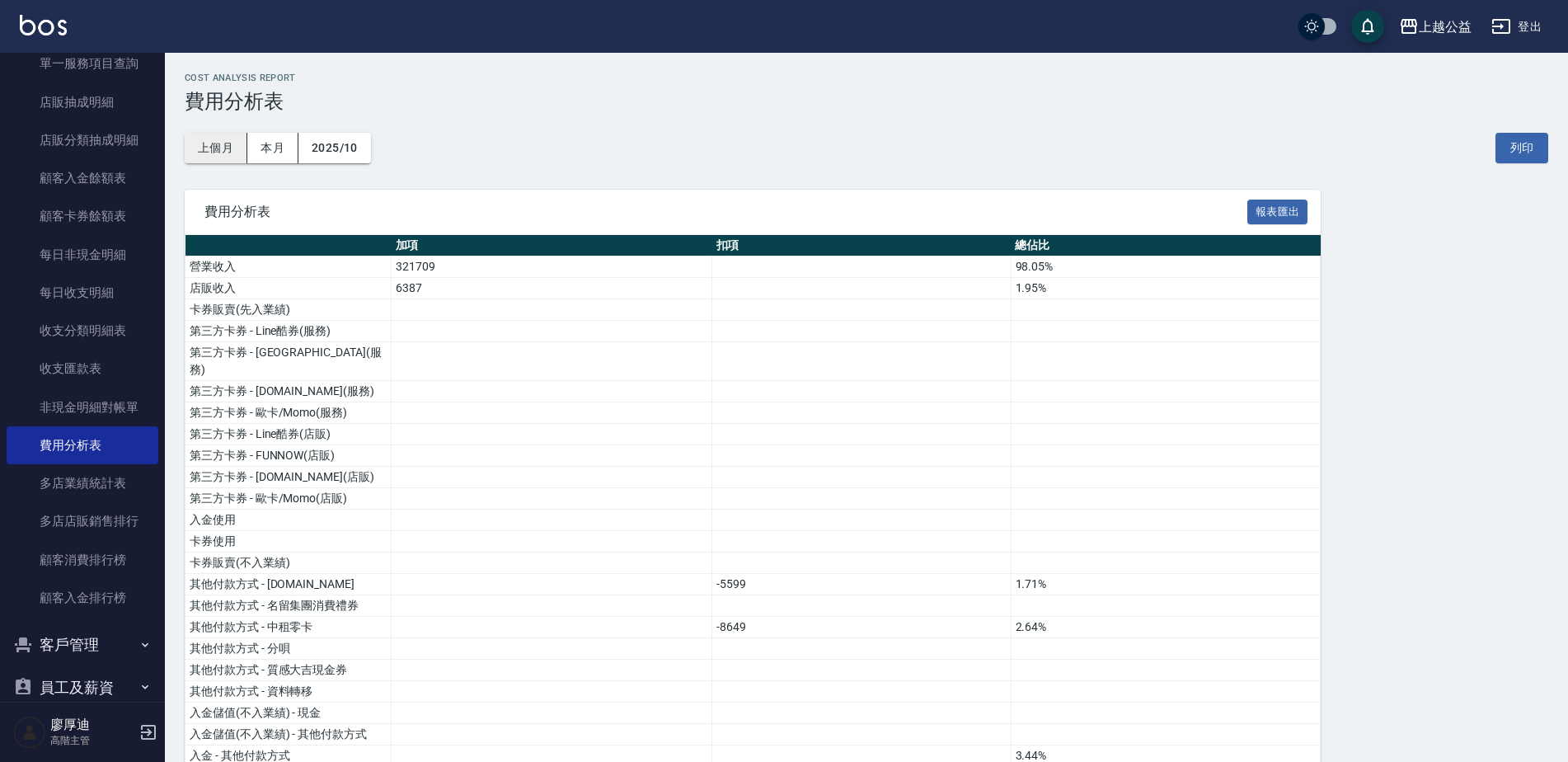
click at [233, 146] on button "上個月" at bounding box center [216, 148] width 63 height 31
click at [1438, 31] on div "上越公益" at bounding box center [1445, 27] width 52 height 21
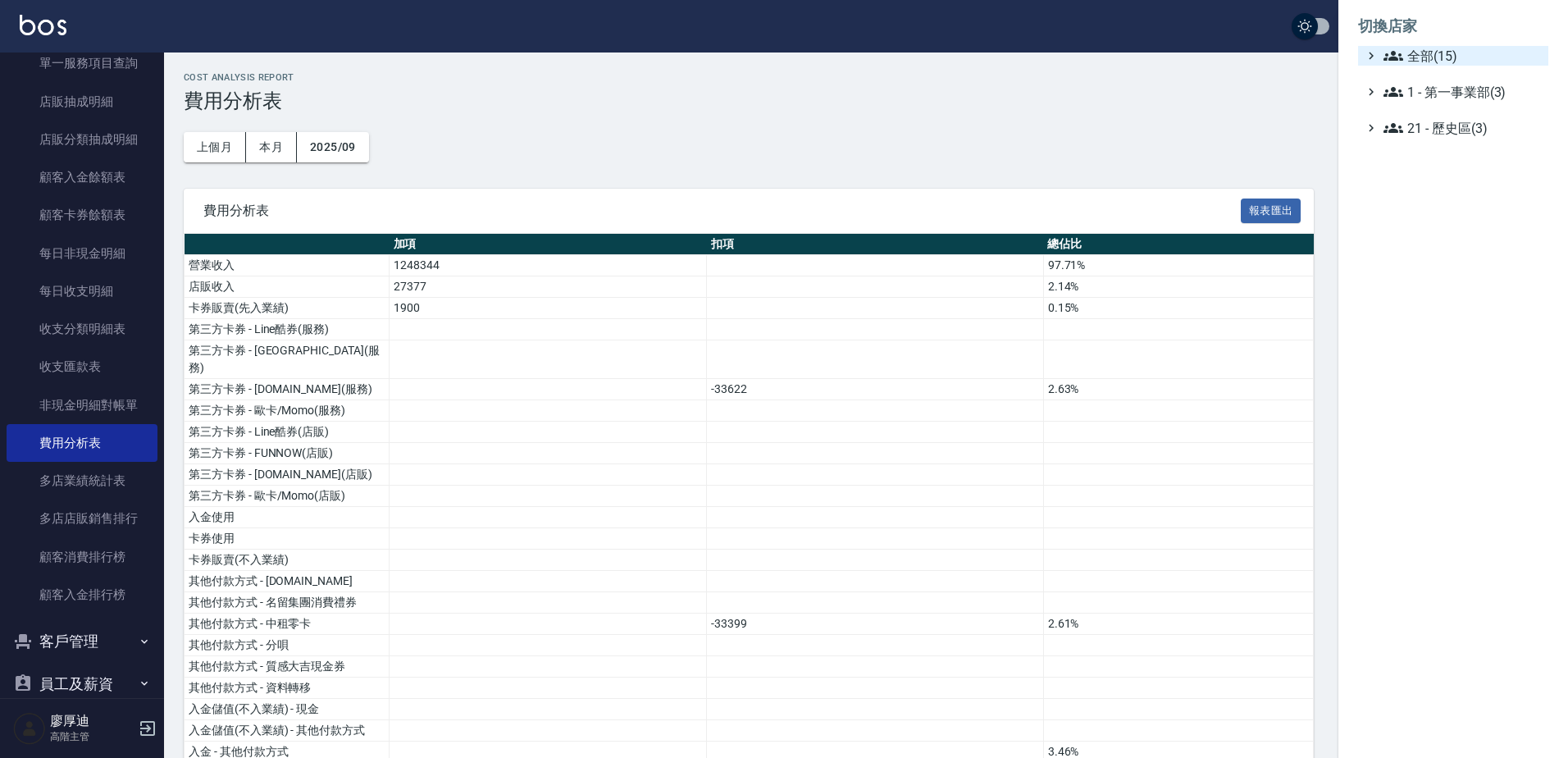
click at [1438, 59] on span "全部(15)" at bounding box center [1462, 56] width 158 height 20
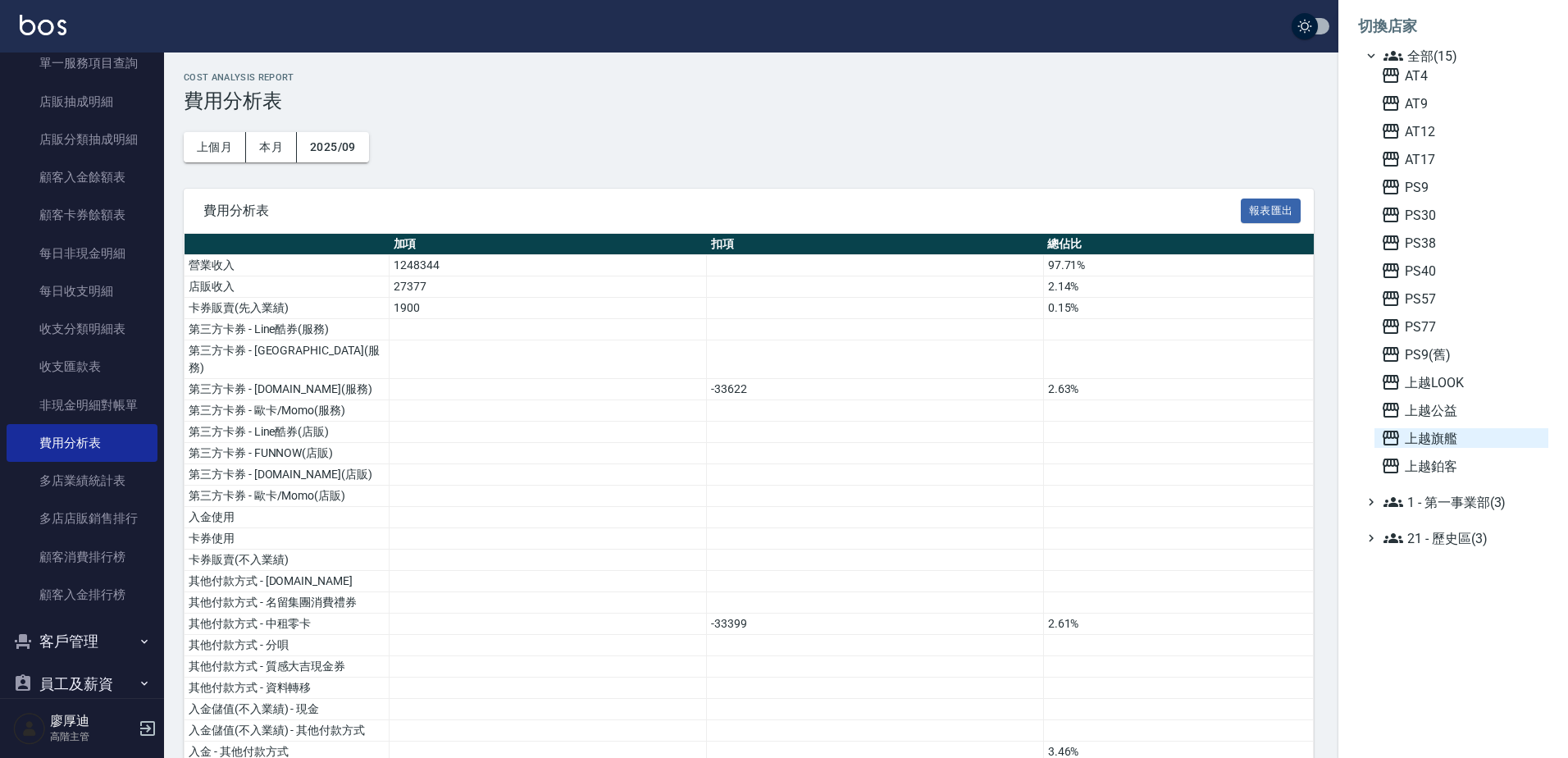
click at [1441, 431] on span "上越旗艦" at bounding box center [1460, 437] width 161 height 20
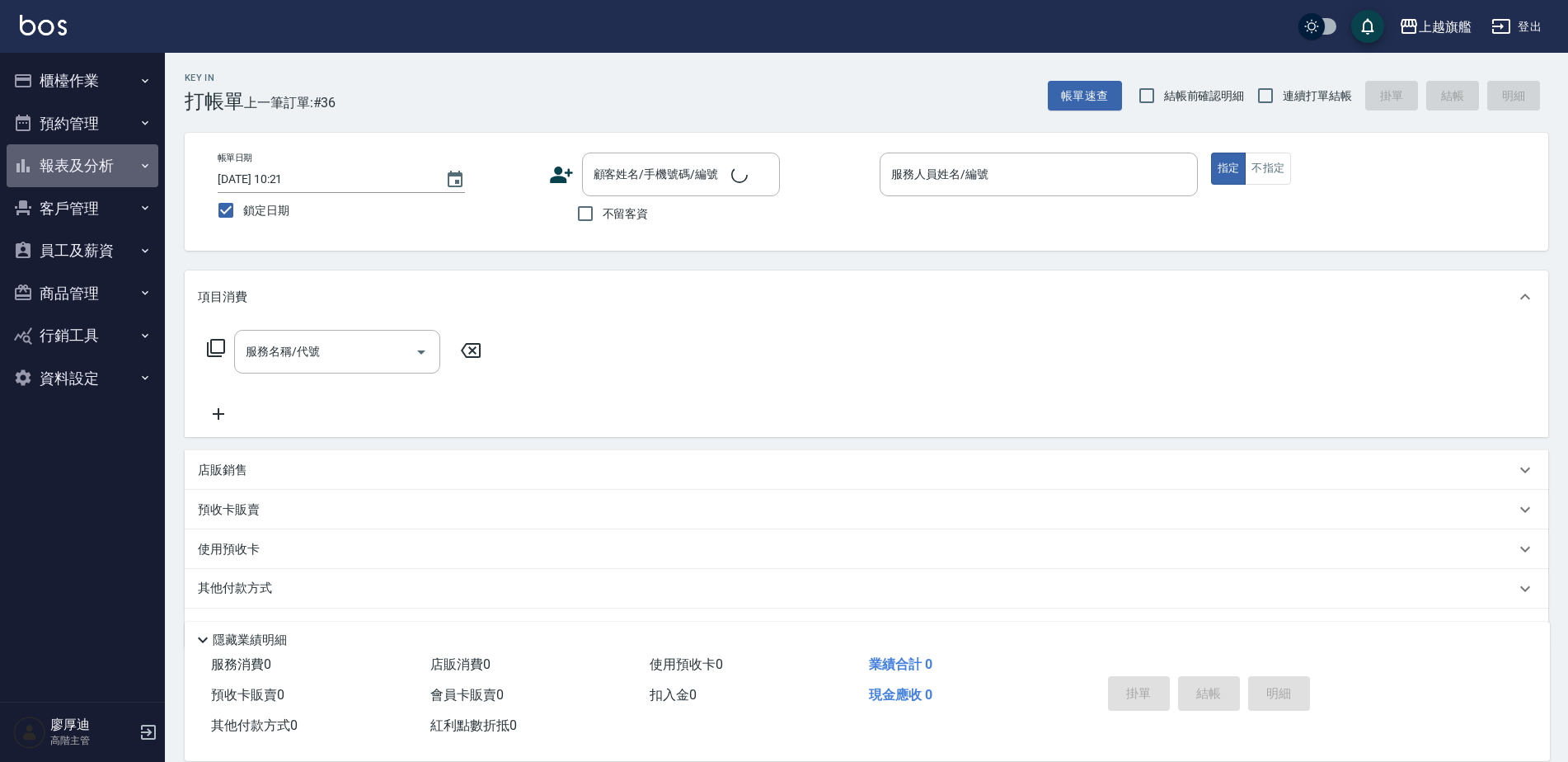
click at [94, 163] on button "報表及分析" at bounding box center [83, 165] width 152 height 43
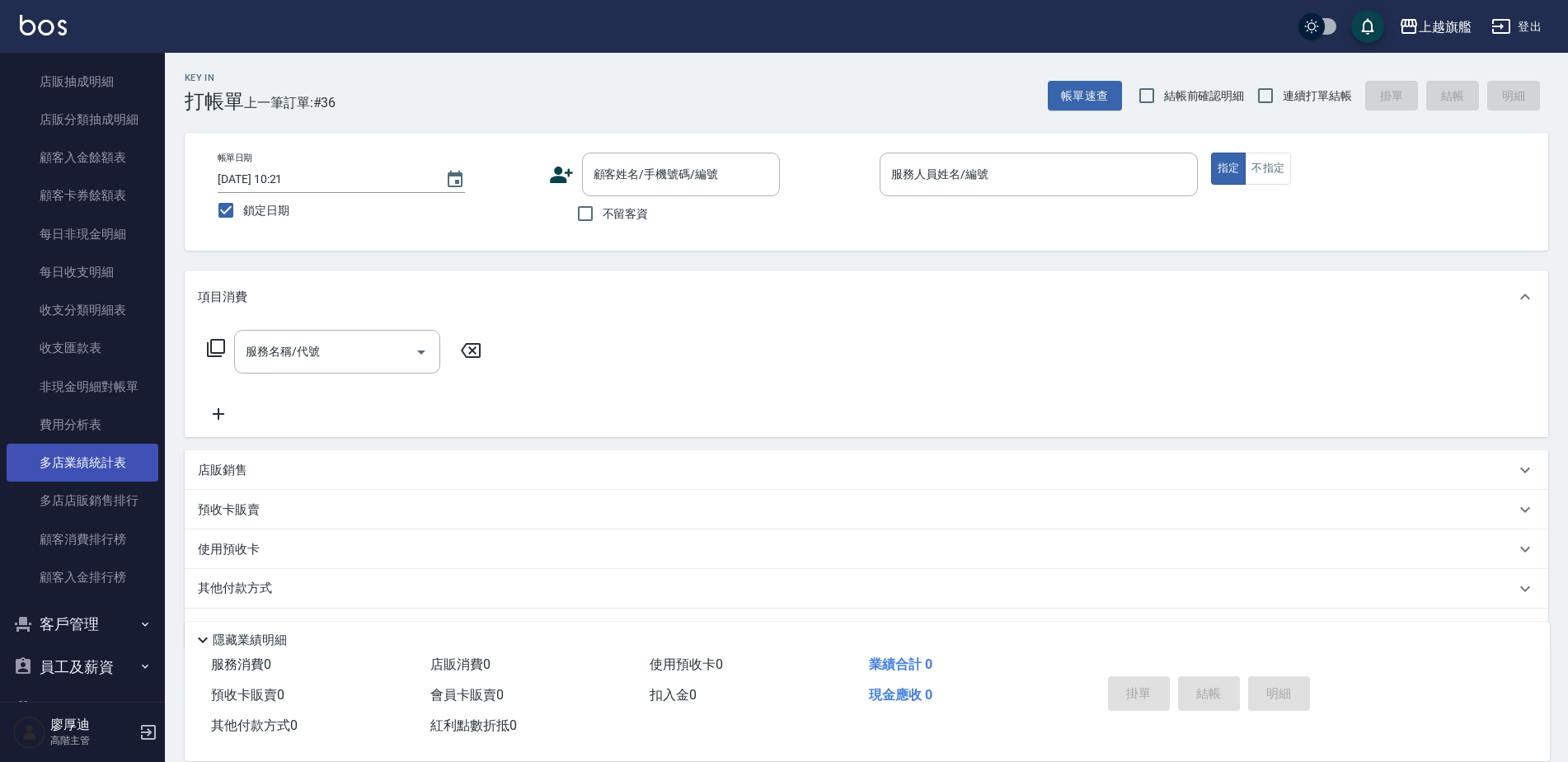
scroll to position [1319, 0]
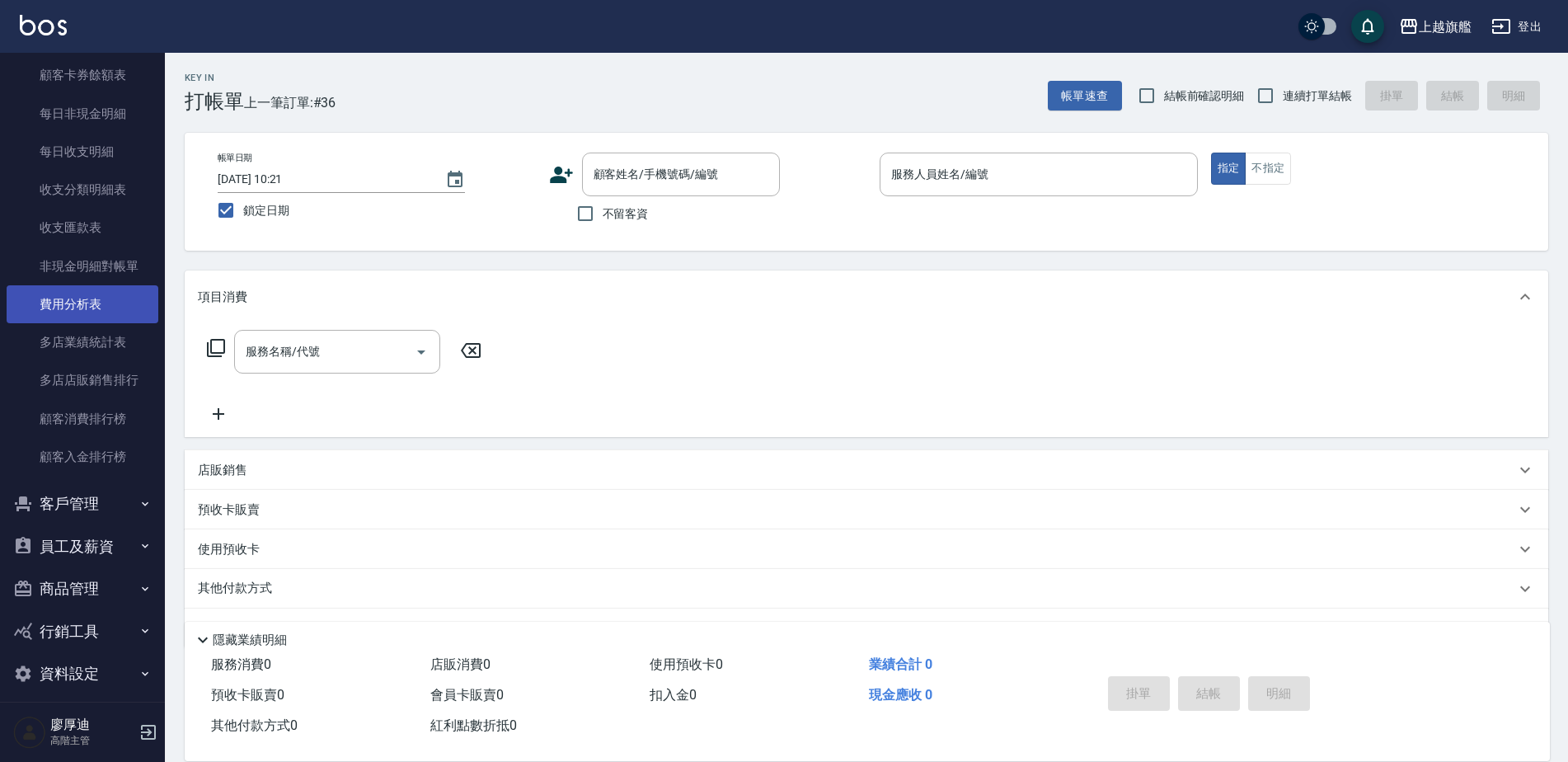
click at [93, 310] on link "費用分析表" at bounding box center [83, 303] width 152 height 38
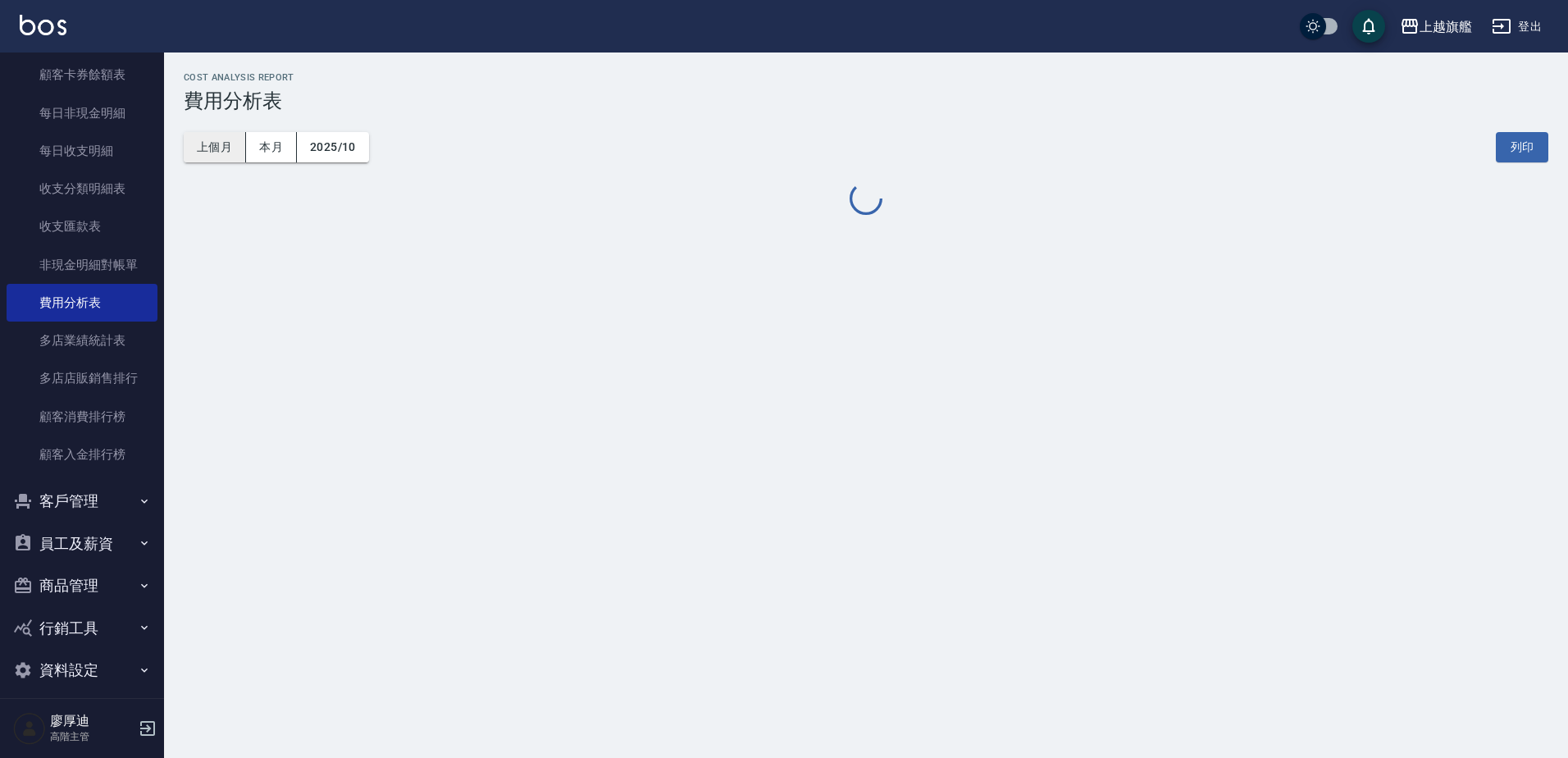
click at [229, 147] on button "上個月" at bounding box center [215, 147] width 63 height 30
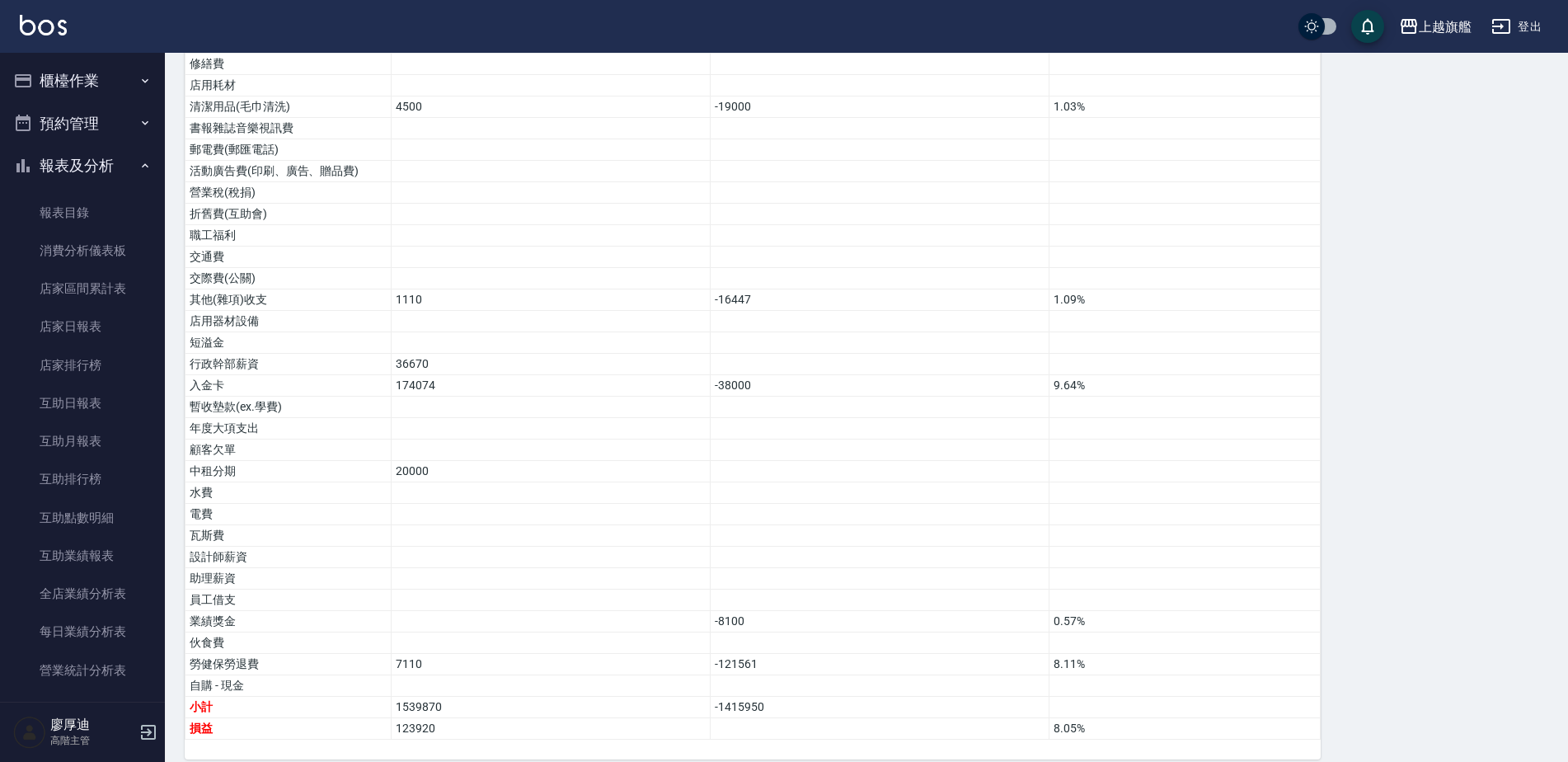
click at [71, 69] on button "櫃檯作業" at bounding box center [83, 80] width 152 height 43
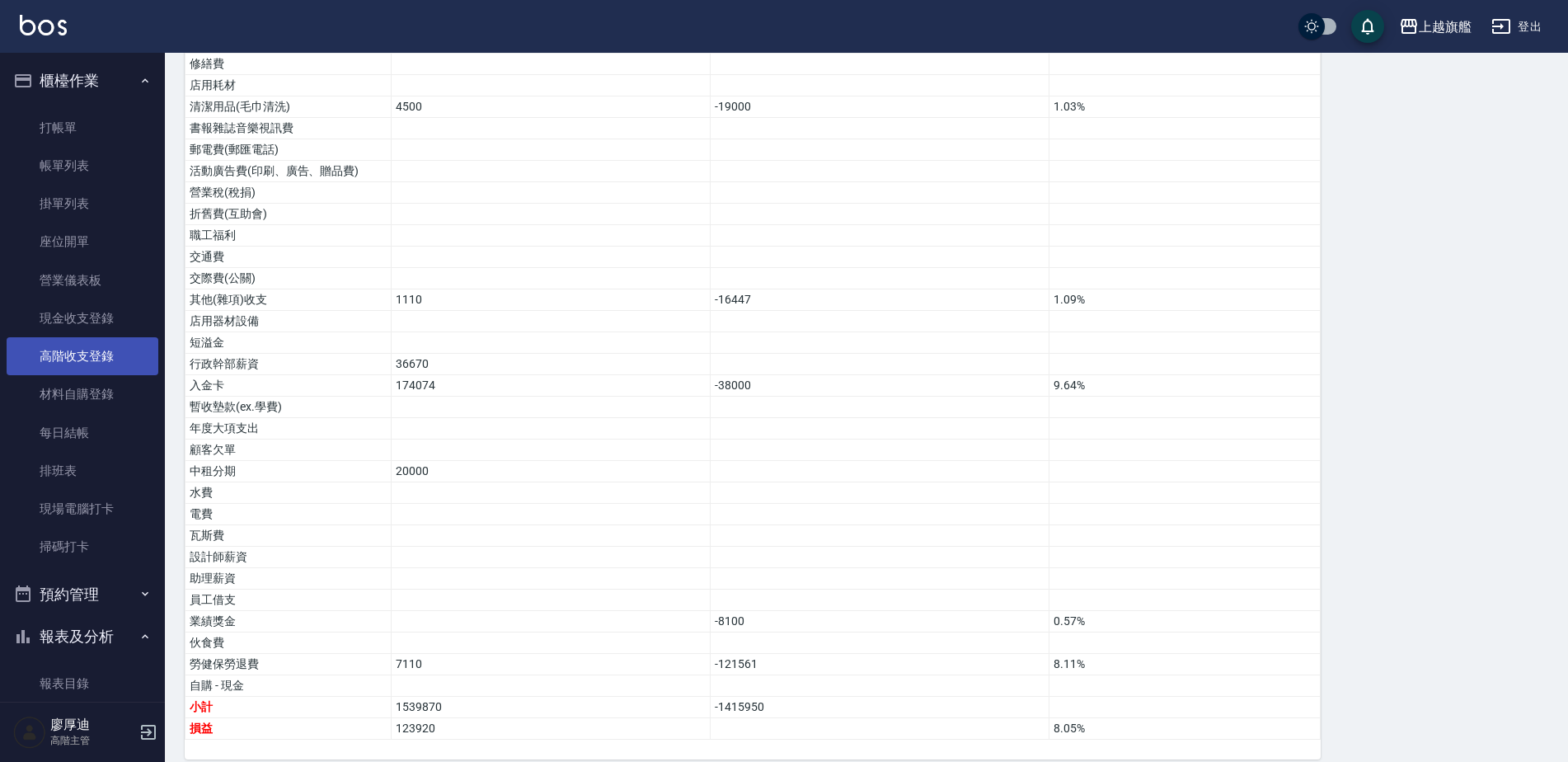
click at [96, 350] on link "高階收支登錄" at bounding box center [83, 356] width 152 height 38
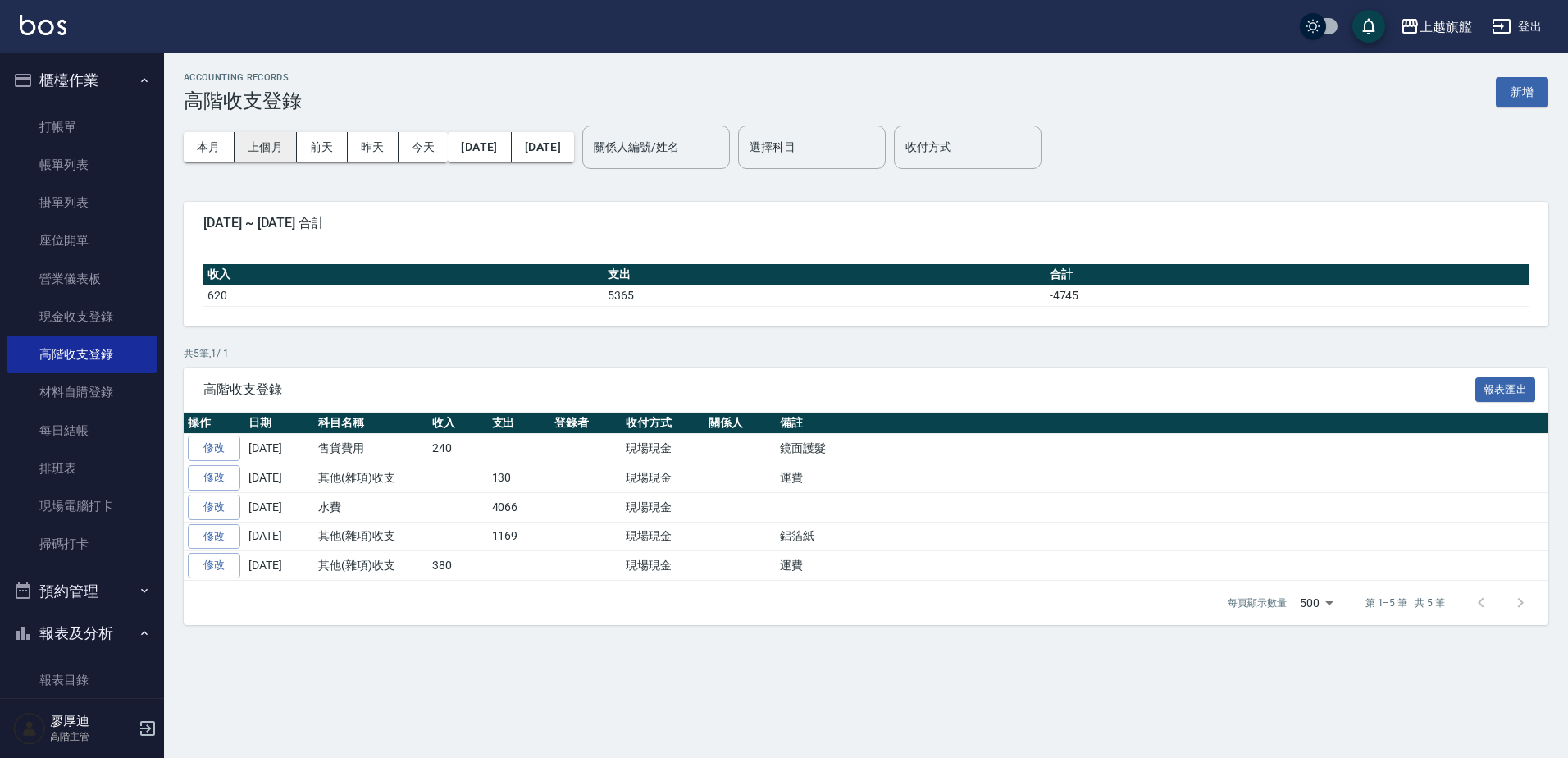
click at [271, 134] on button "上個月" at bounding box center [266, 147] width 63 height 30
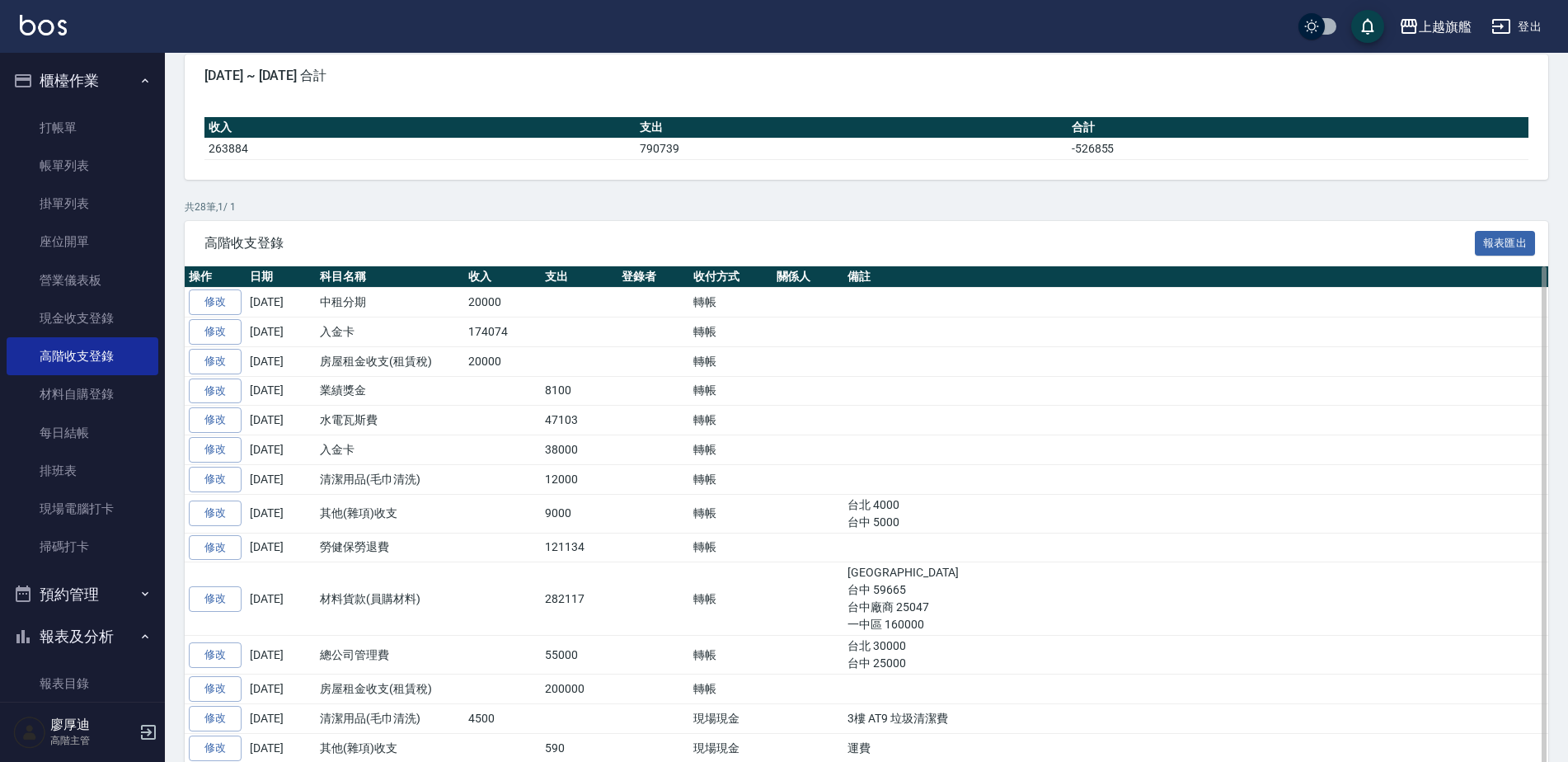
scroll to position [495, 0]
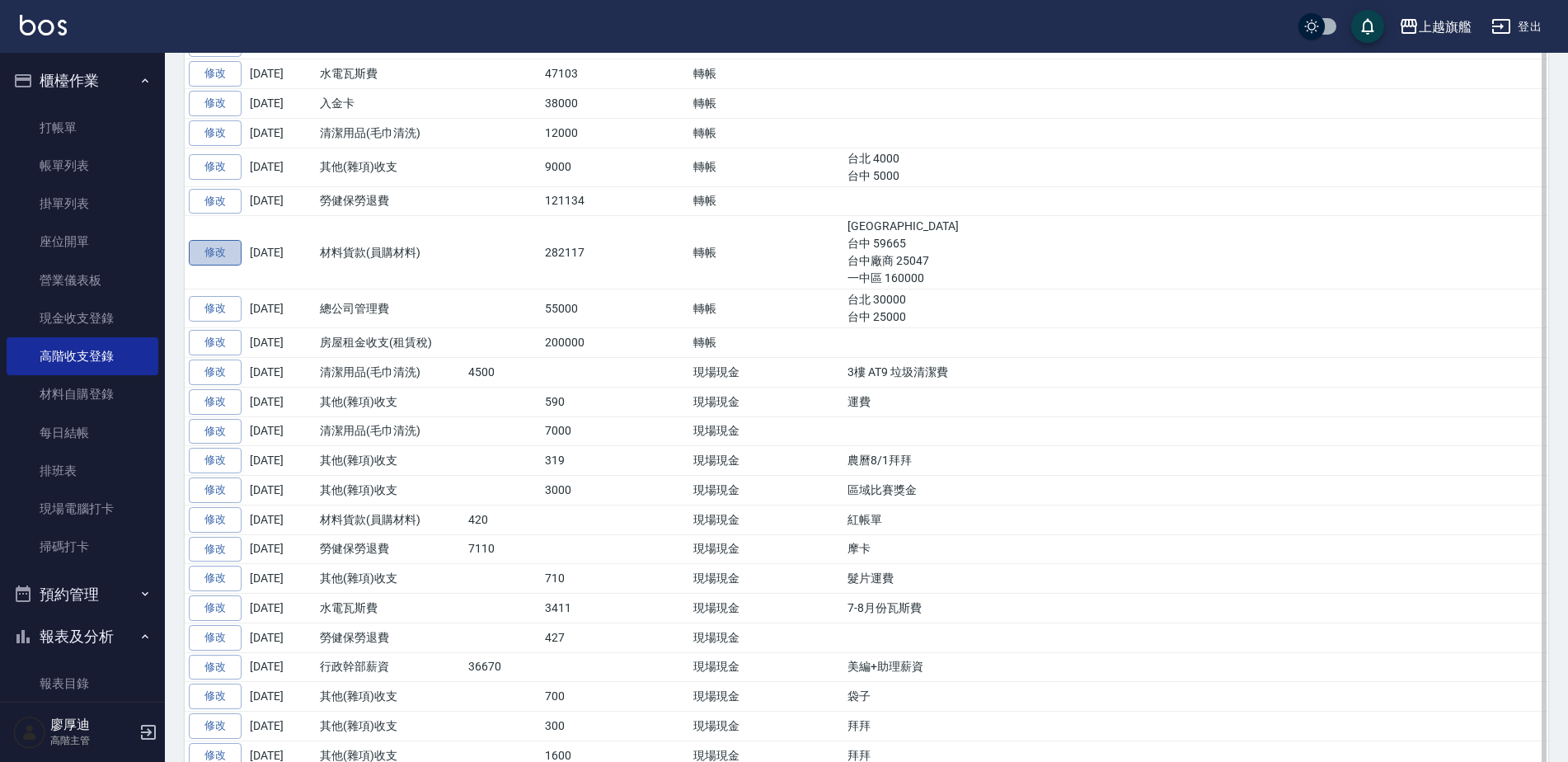
click at [212, 246] on link "修改" at bounding box center [215, 252] width 52 height 25
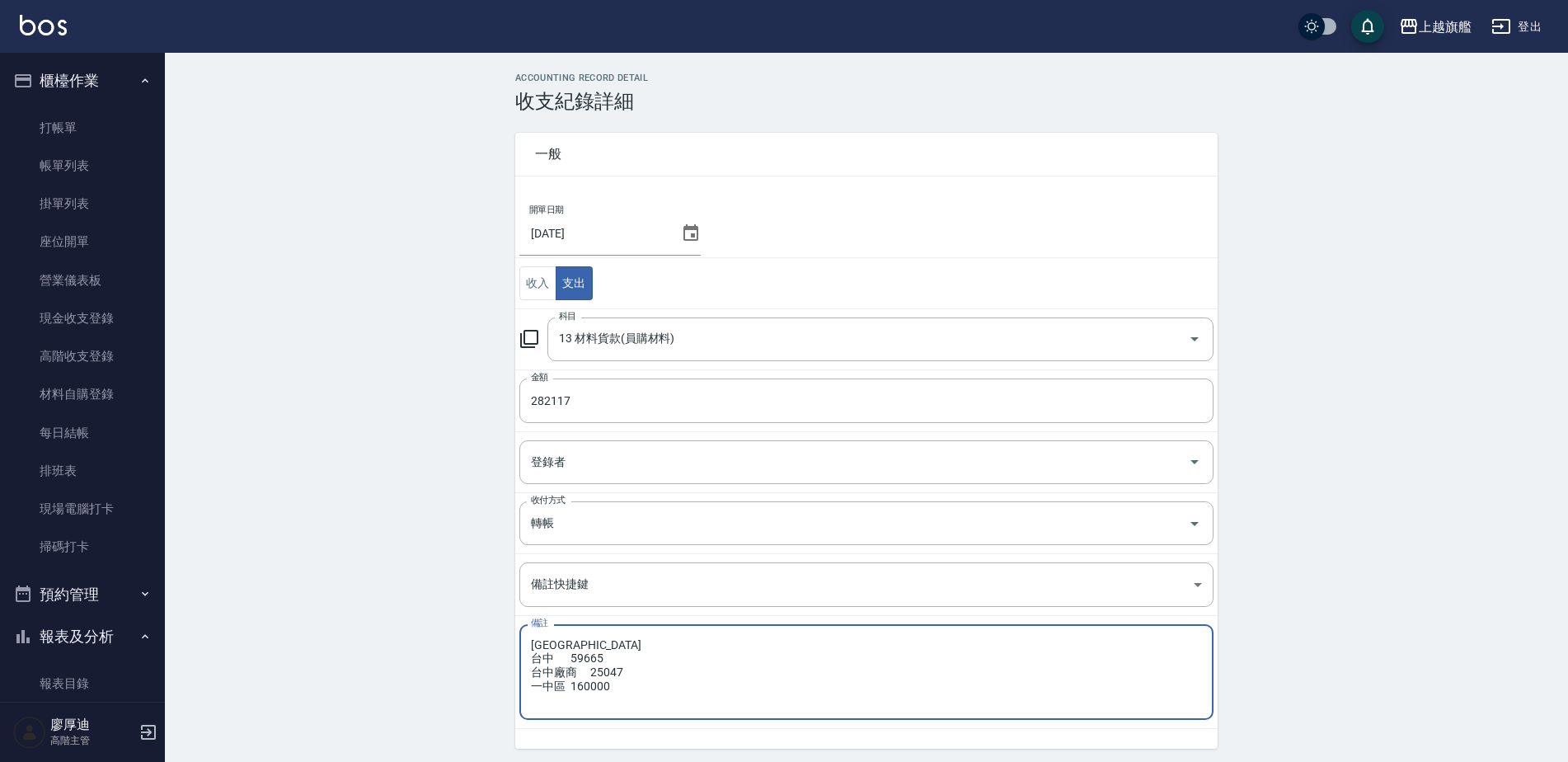
click at [580, 658] on textarea "[GEOGRAPHIC_DATA] 台中 59665 台中廠商 25047 一中區 160000" at bounding box center [866, 672] width 671 height 68
click at [586, 635] on div "台北 37405 台中 29665 台中廠商 25047 一中區 160000 x 備註" at bounding box center [866, 671] width 694 height 95
type textarea "台北 17405 台中 29665 台中廠商 25047 一中區 160000"
click at [542, 403] on input "282117" at bounding box center [866, 400] width 694 height 45
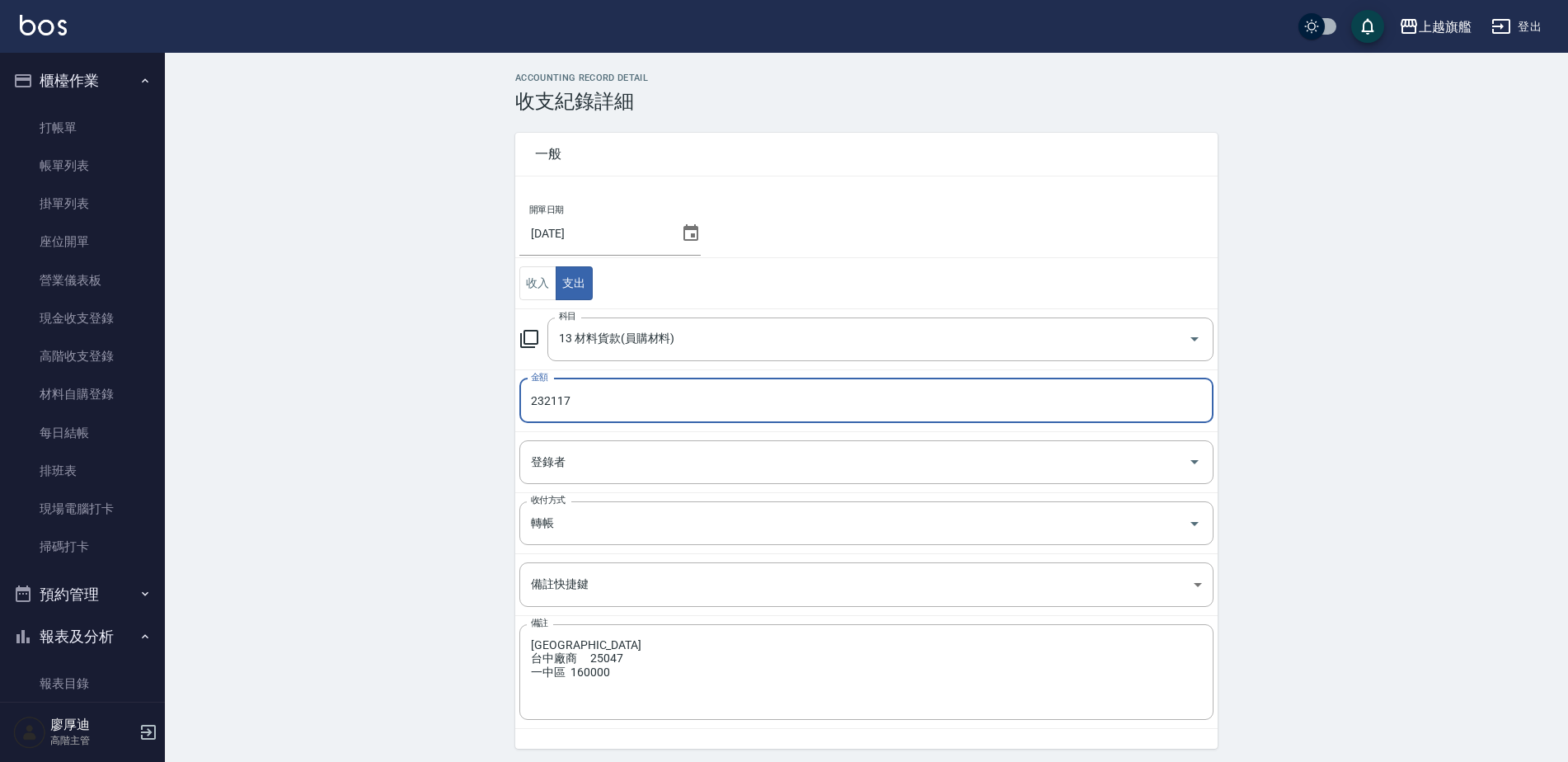
type input "232117"
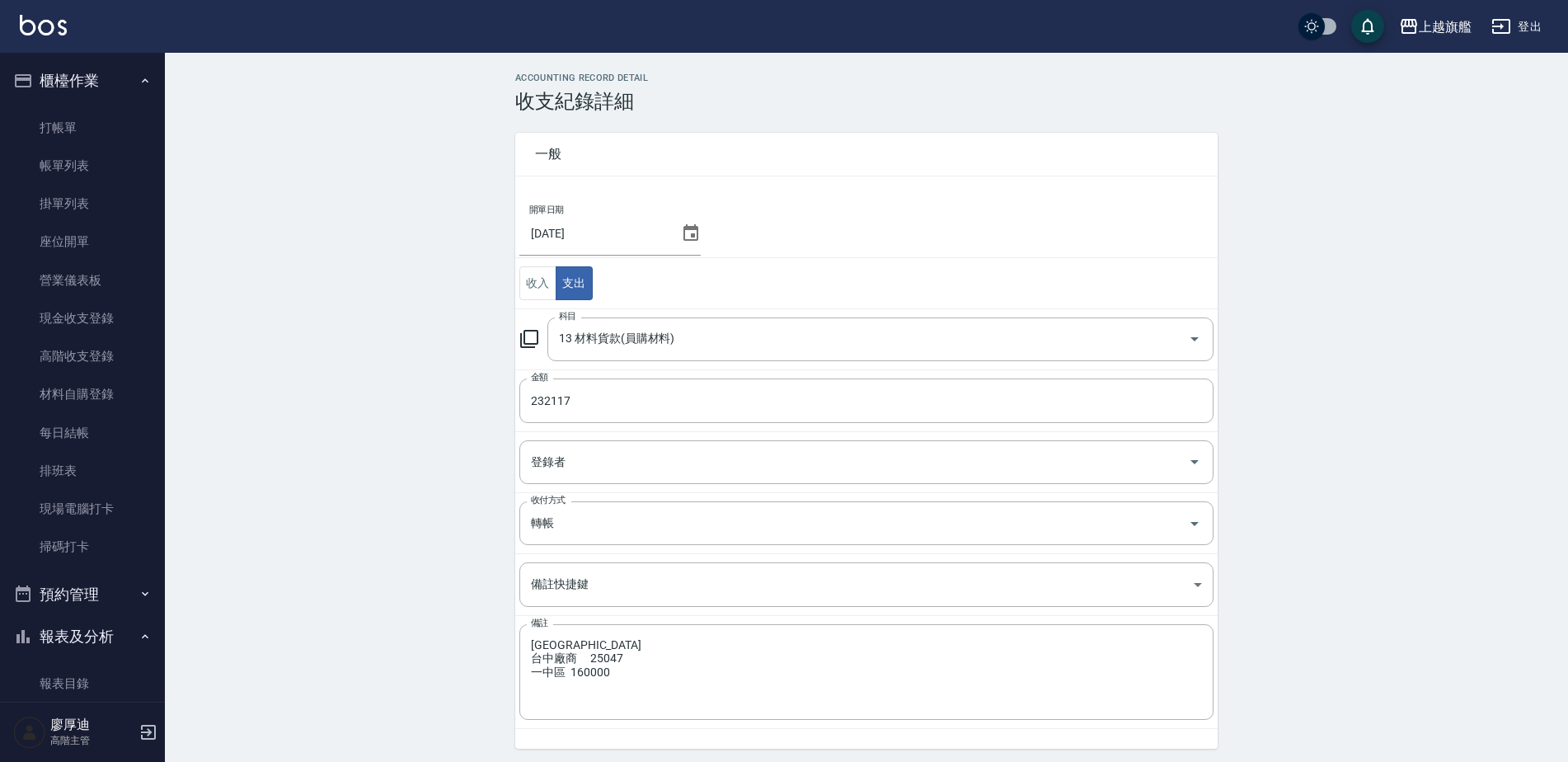
click at [385, 537] on div "ACCOUNTING RECORD DETAIL 收支紀錄詳細 一般 開單日期 2025/09/30 收入 支出 科目 13 材料貨款(員購材料) 科目 金額…" at bounding box center [866, 446] width 1403 height 746
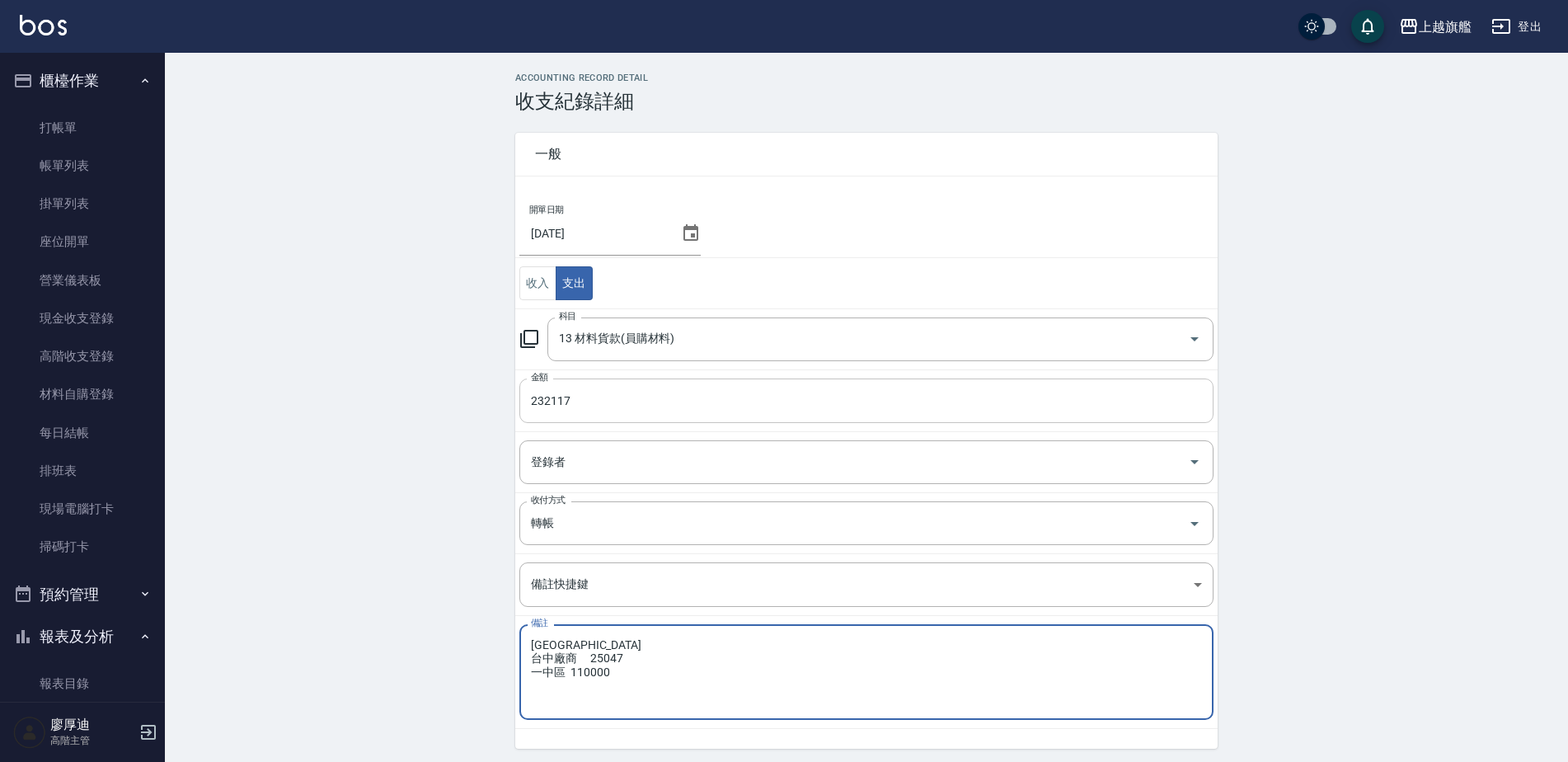
type textarea "台北 17405 台中 29665 台中廠商 25047 一中區 110000"
click at [545, 401] on input "232117" at bounding box center [866, 400] width 694 height 45
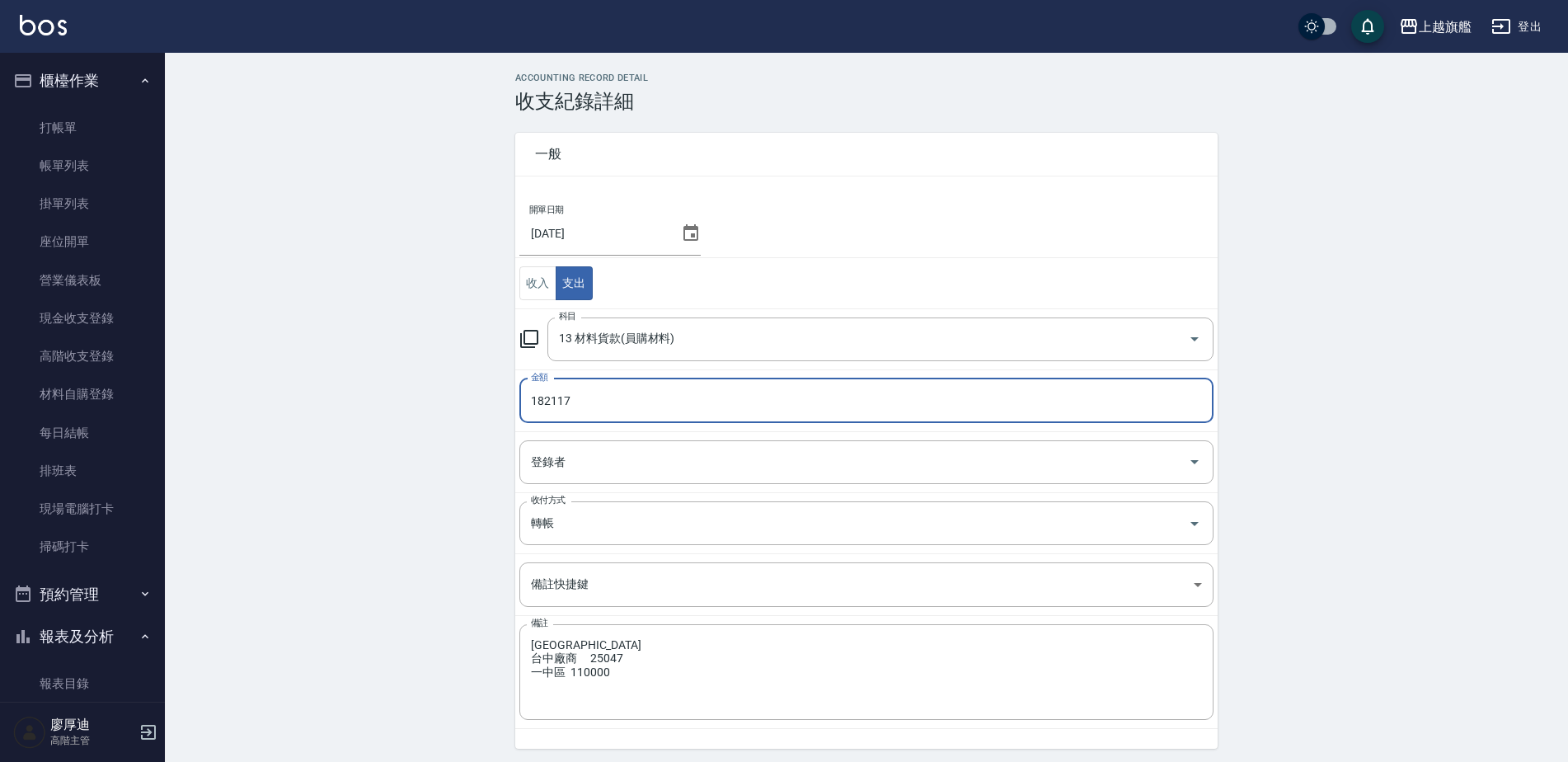
type input "182117"
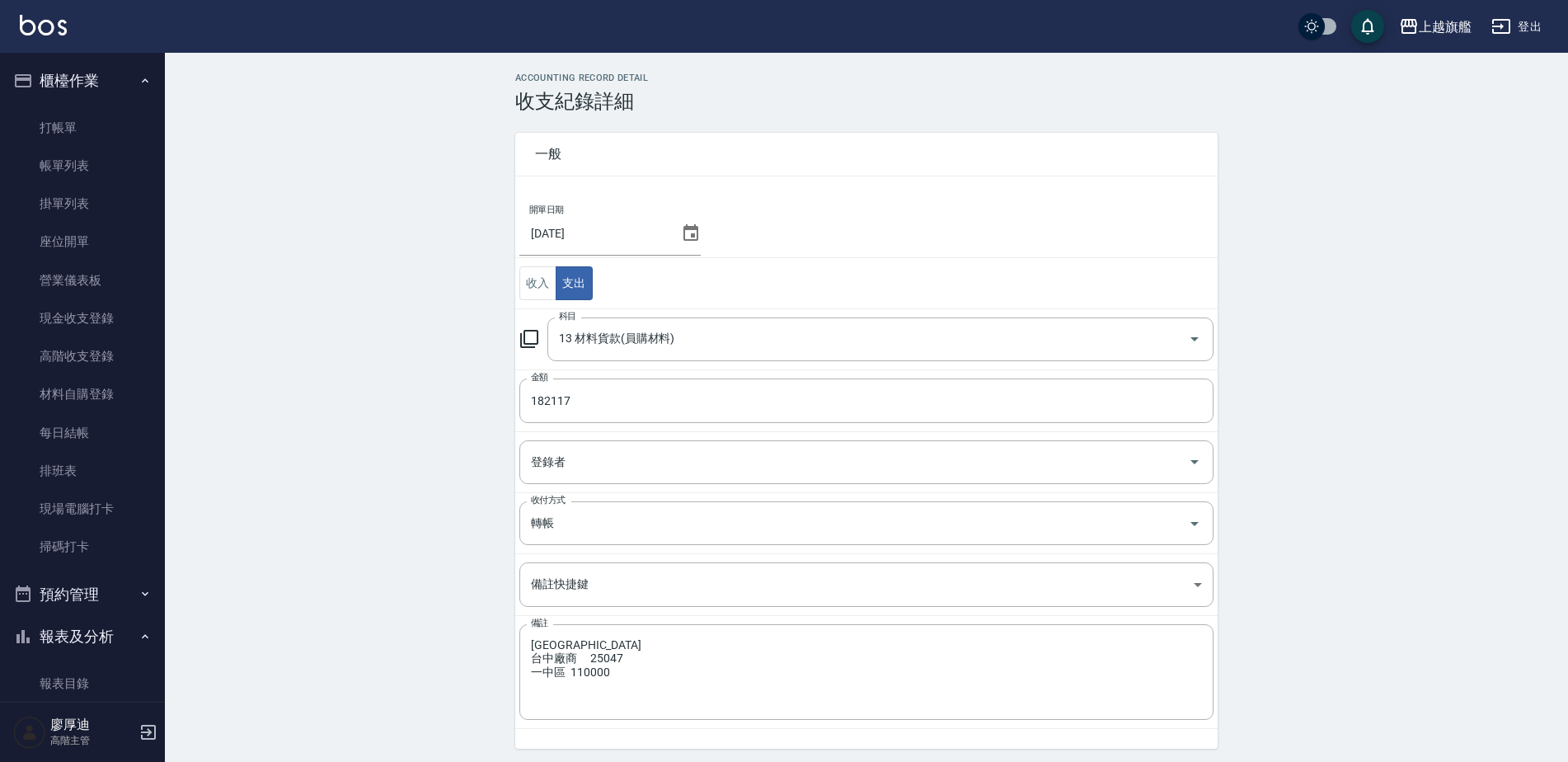
click at [425, 487] on div "ACCOUNTING RECORD DETAIL 收支紀錄詳細 一般 開單日期 2025/09/30 收入 支出 科目 13 材料貨款(員購材料) 科目 金額…" at bounding box center [866, 446] width 1403 height 746
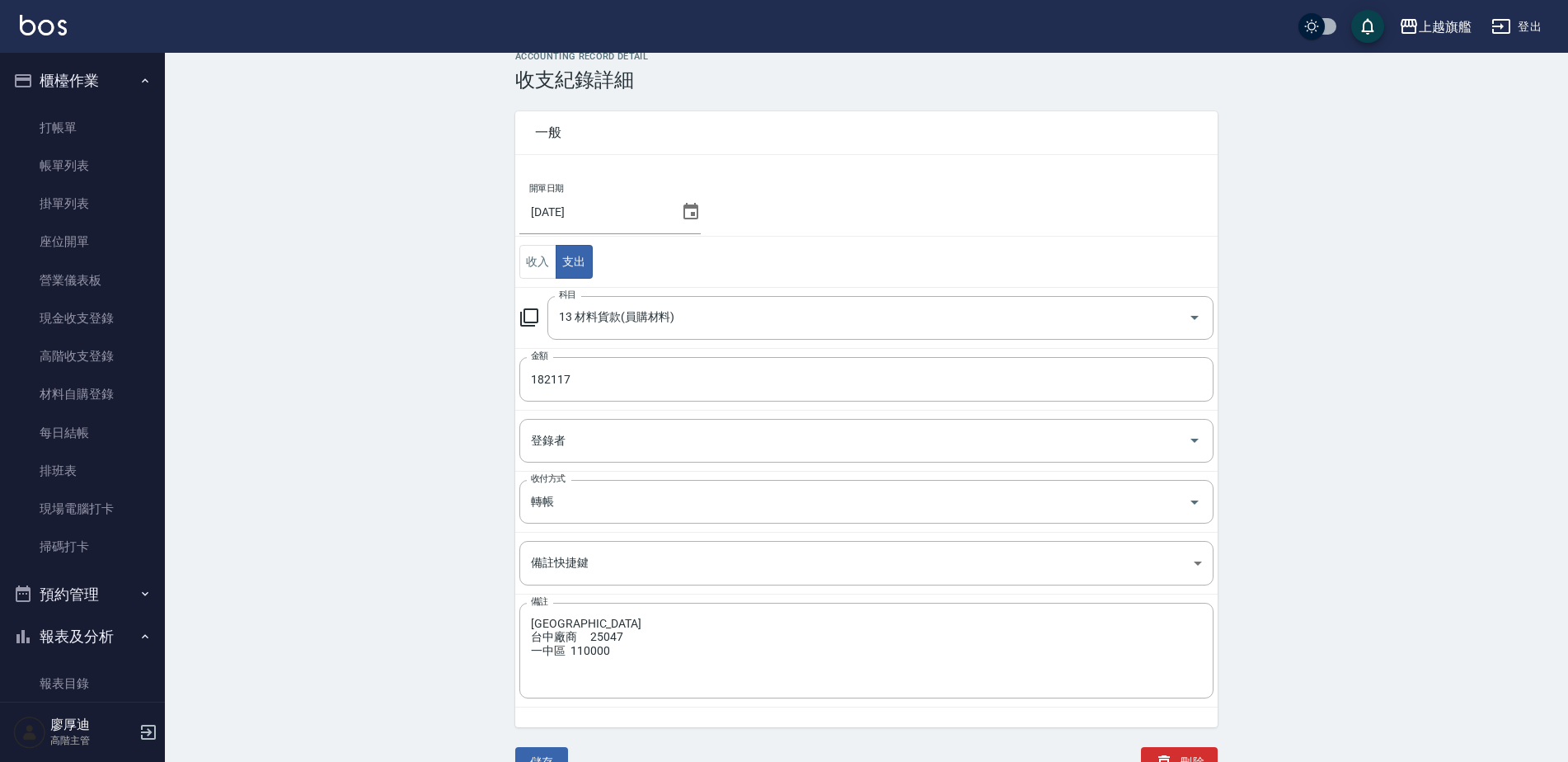
scroll to position [57, 0]
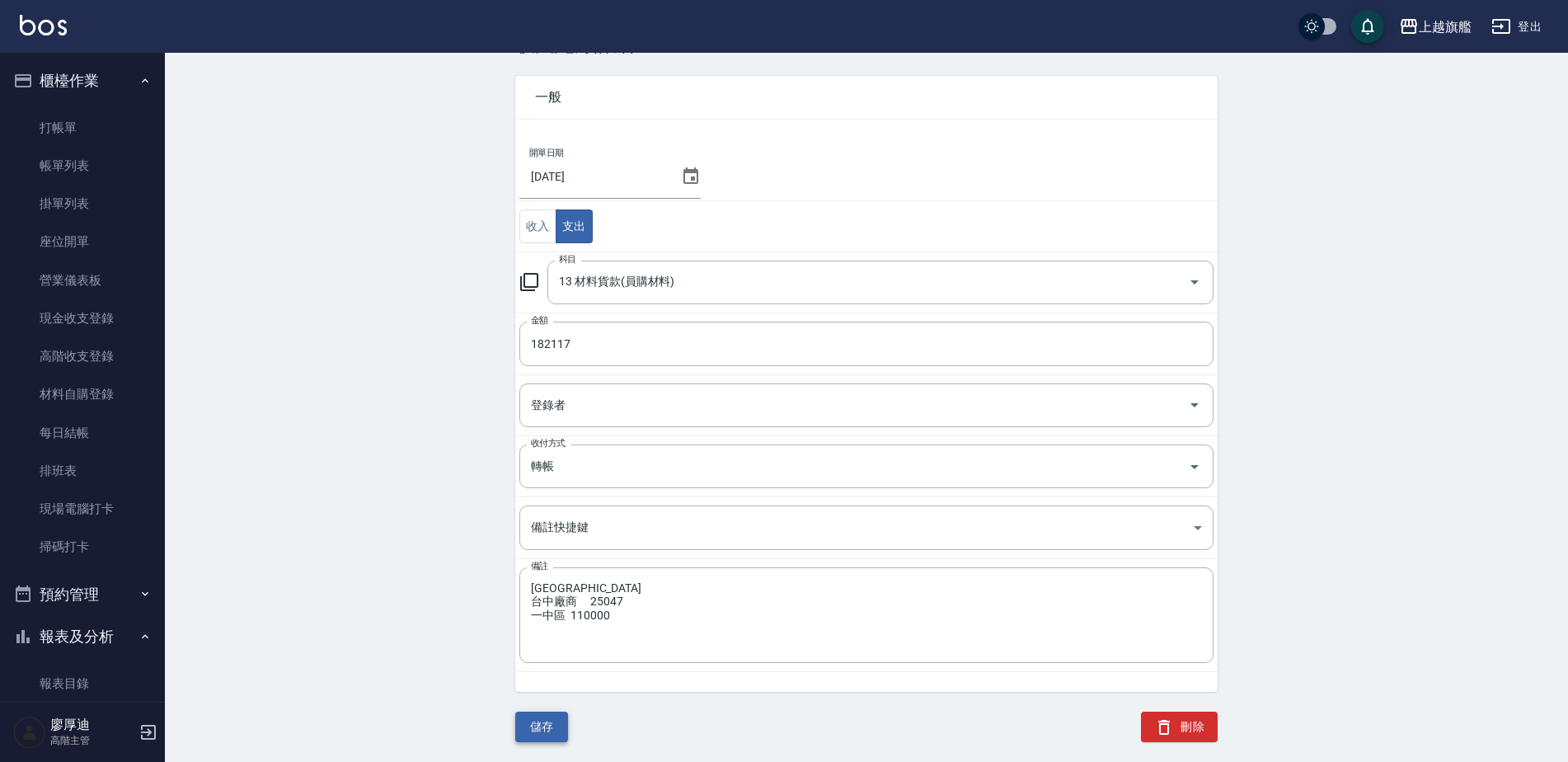
click at [533, 725] on button "儲存" at bounding box center [542, 726] width 52 height 31
click at [538, 731] on button "儲存" at bounding box center [542, 726] width 52 height 31
click at [69, 437] on link "每日結帳" at bounding box center [83, 433] width 152 height 38
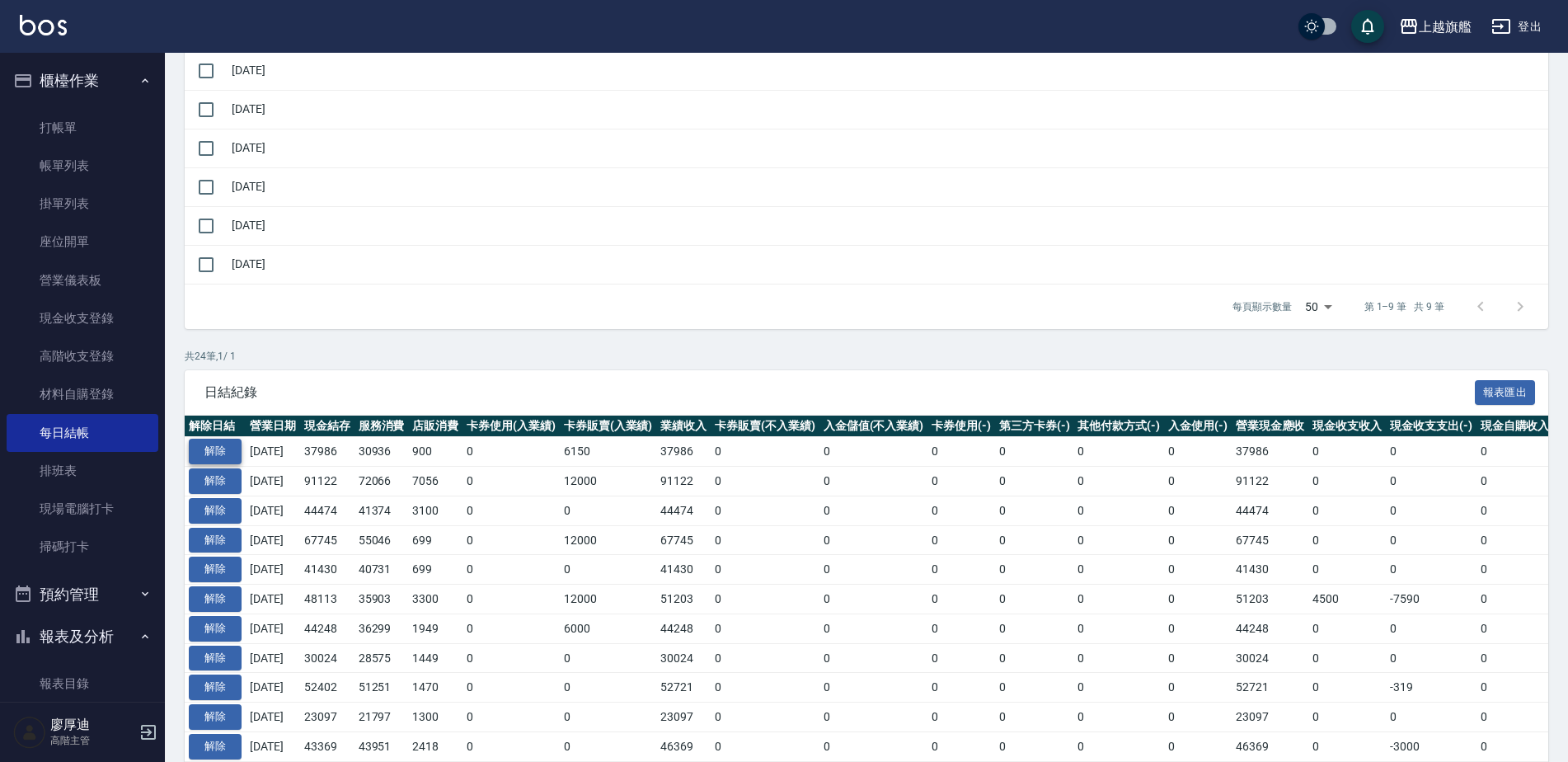
scroll to position [495, 0]
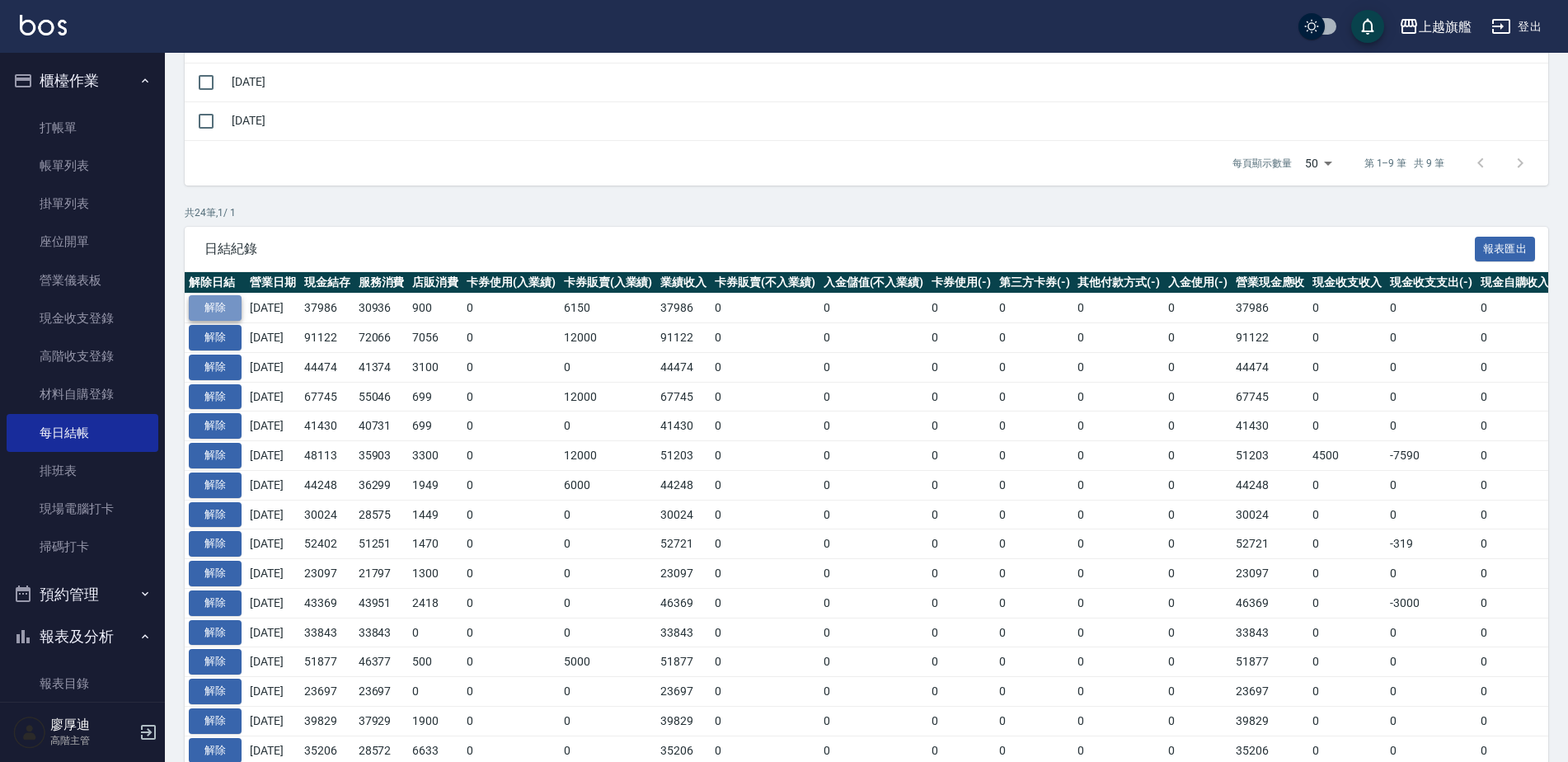
click at [210, 308] on button "解除" at bounding box center [215, 308] width 52 height 25
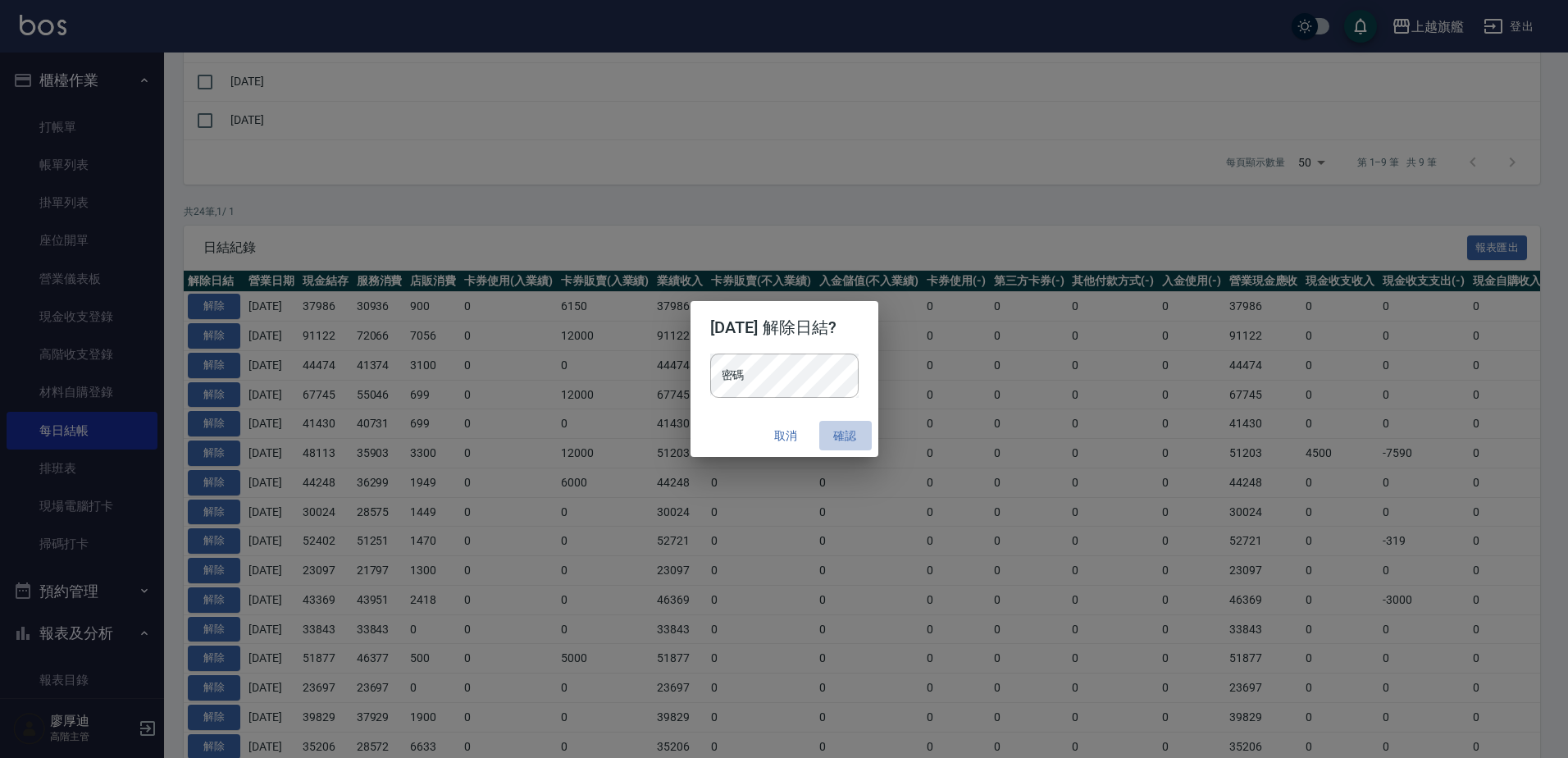
click at [857, 430] on button "確認" at bounding box center [845, 436] width 52 height 30
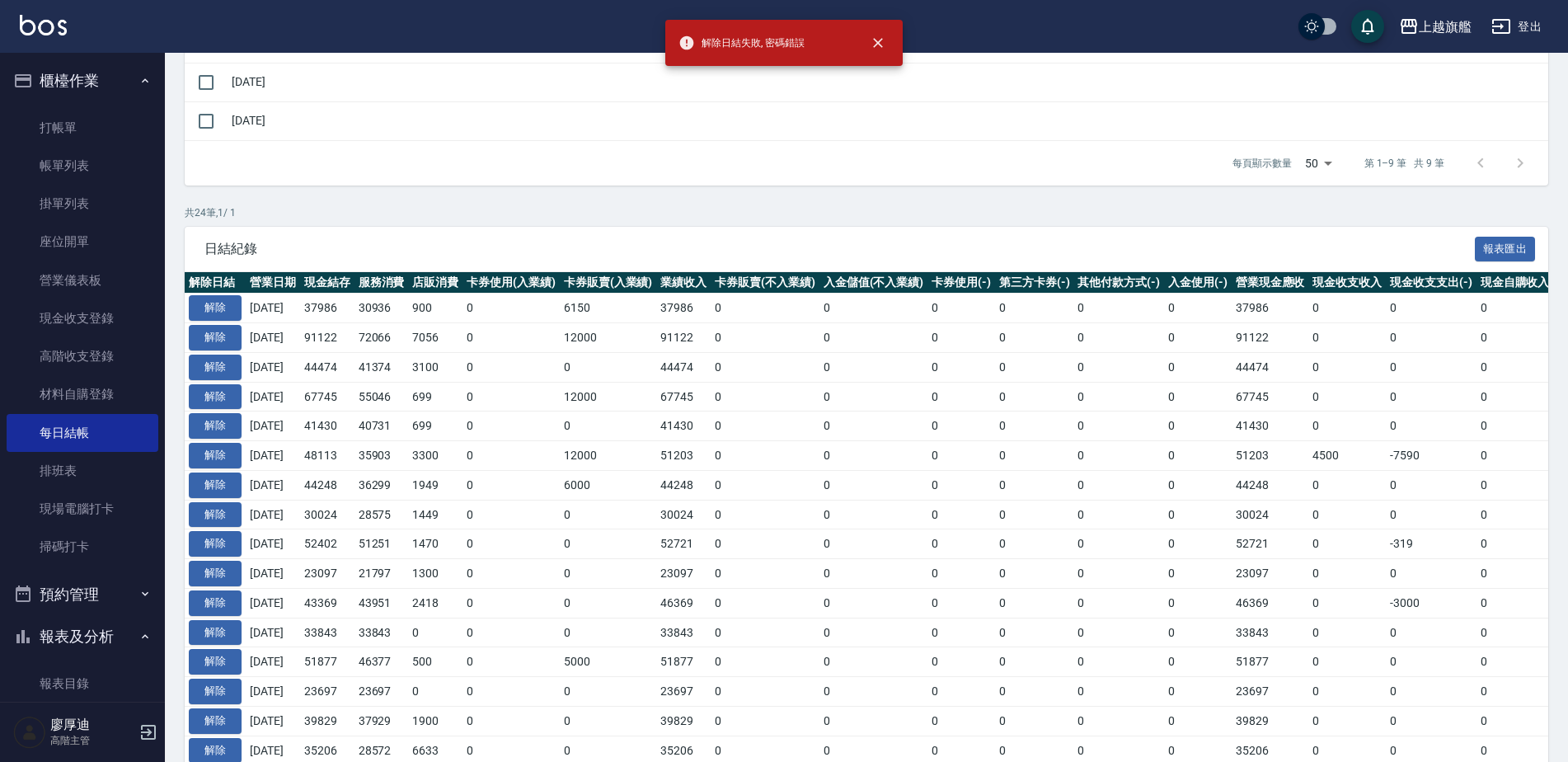
click at [788, 384] on td "0" at bounding box center [765, 397] width 109 height 30
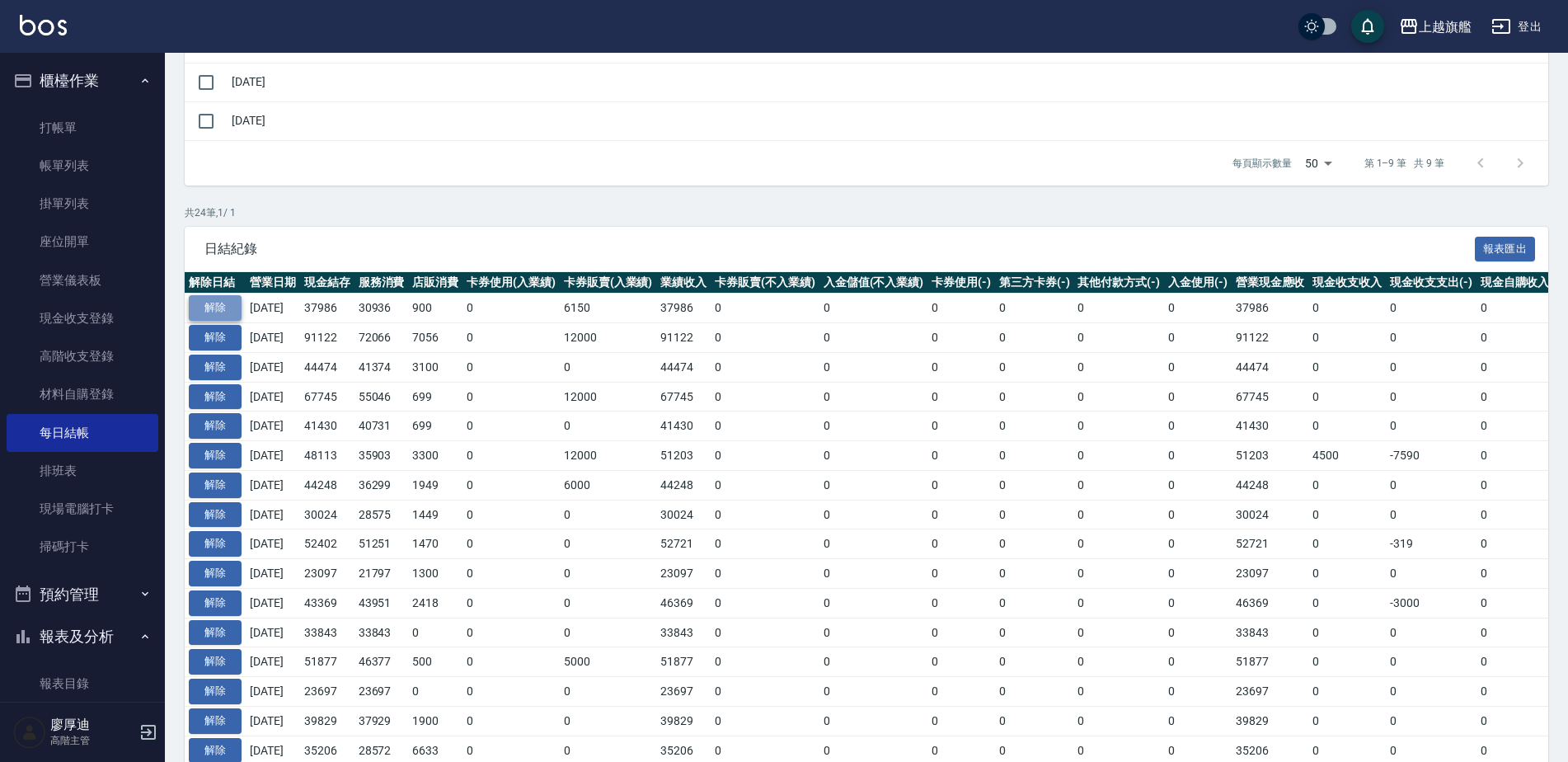
click at [204, 308] on button "解除" at bounding box center [215, 308] width 52 height 25
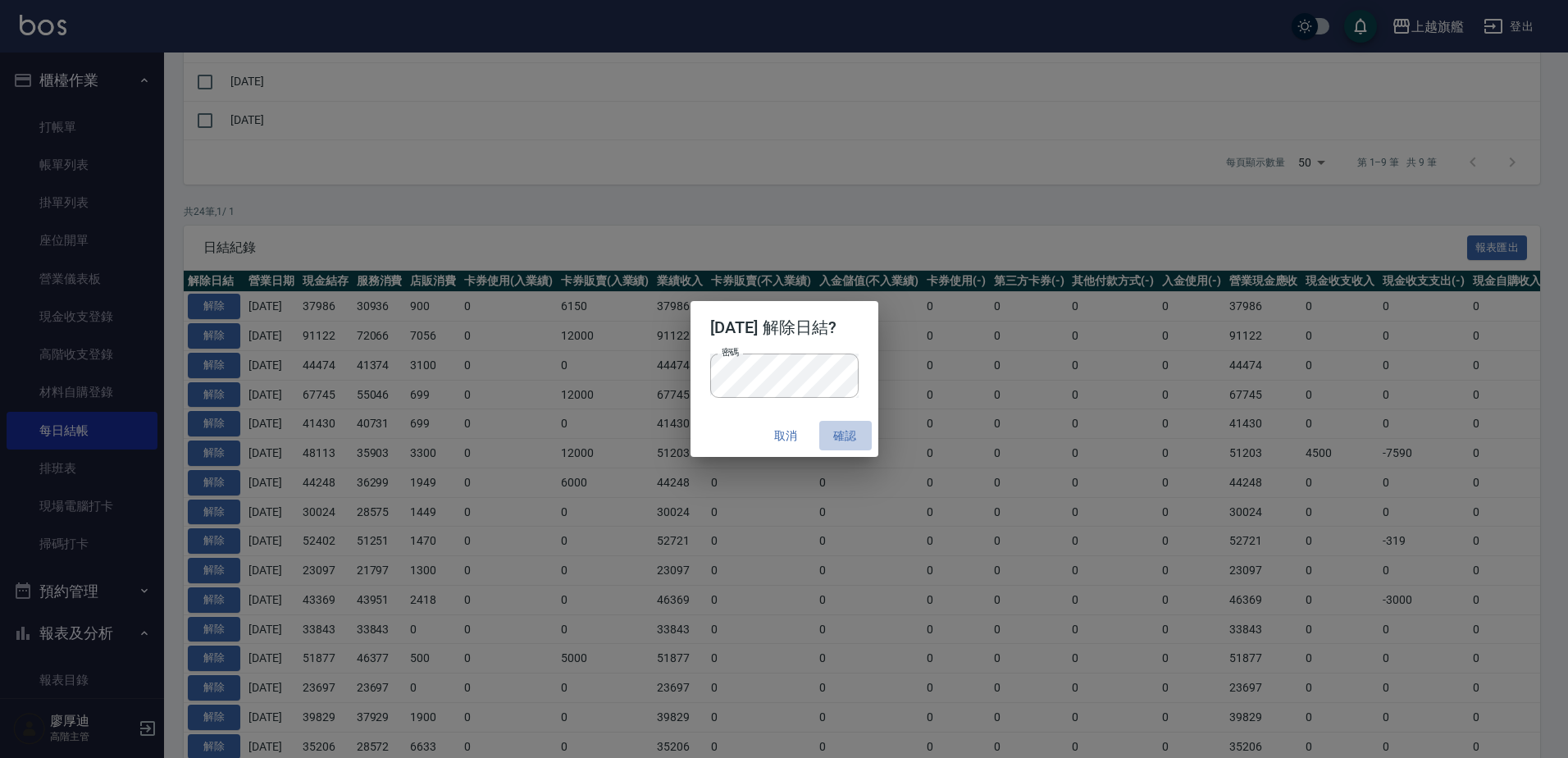
click at [841, 437] on button "確認" at bounding box center [845, 436] width 52 height 30
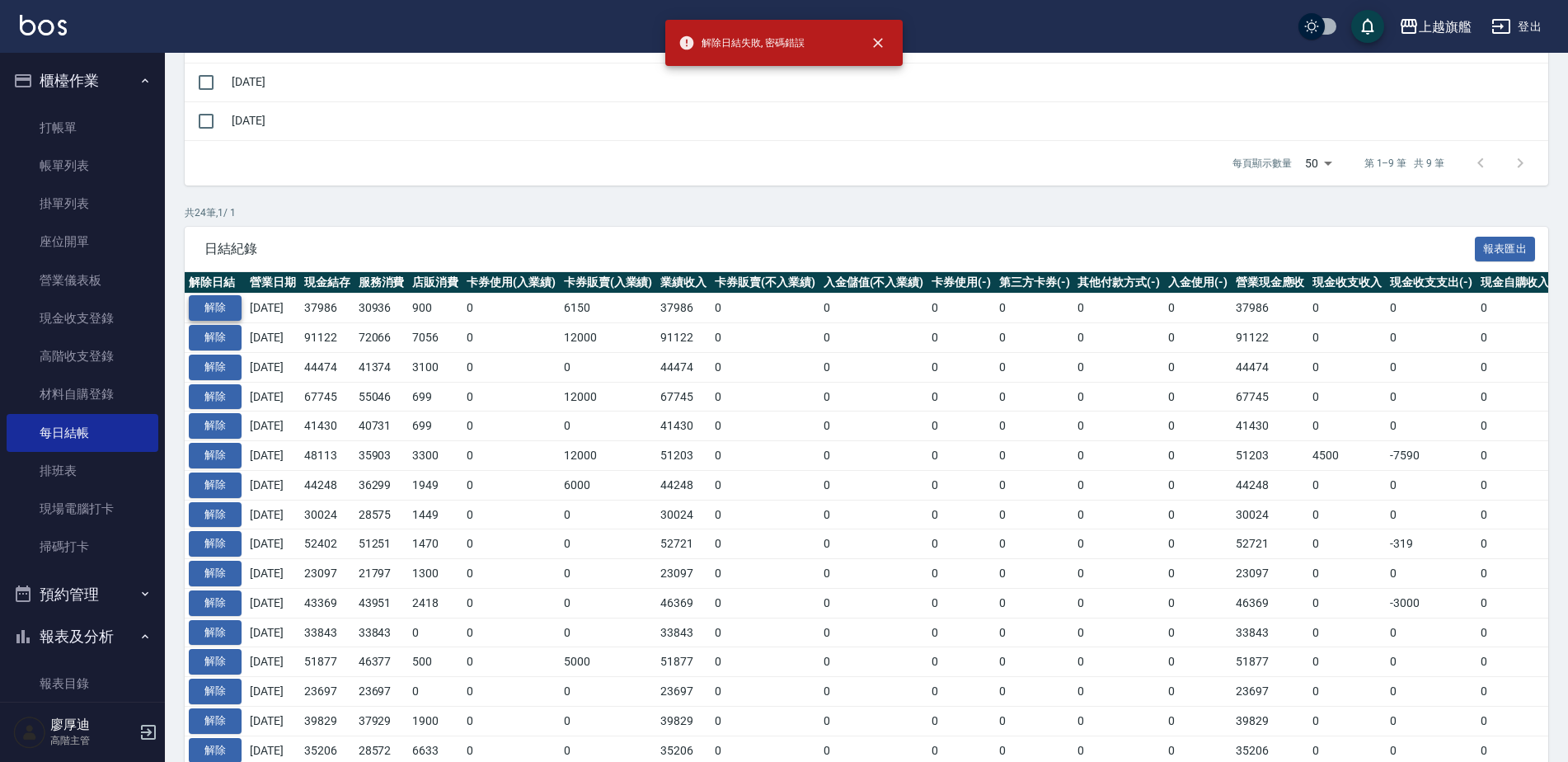
click at [223, 301] on button "解除" at bounding box center [215, 308] width 52 height 25
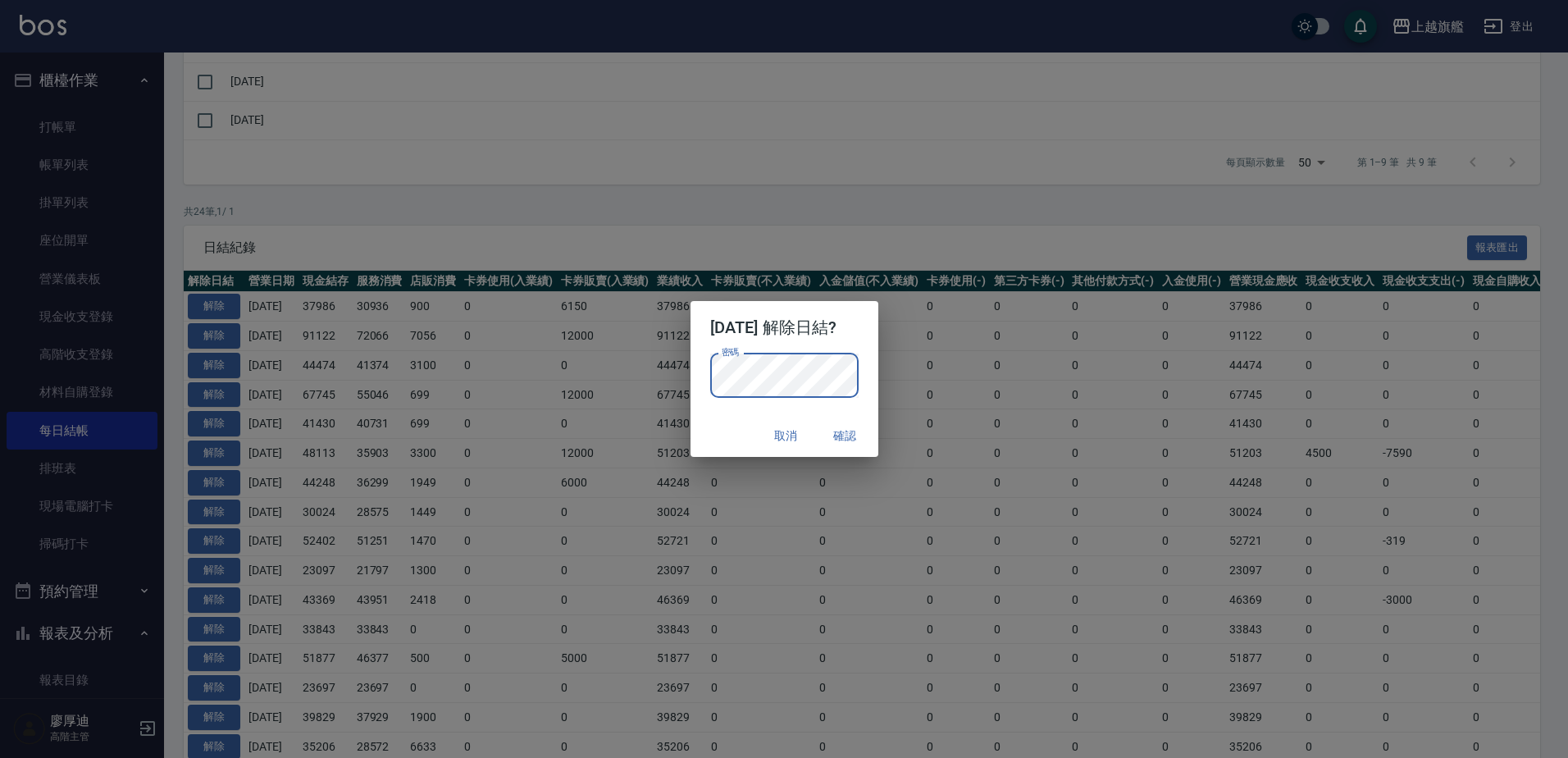
click at [859, 355] on p "密碼 密碼" at bounding box center [784, 376] width 149 height 44
click at [861, 429] on button "確認" at bounding box center [845, 436] width 52 height 30
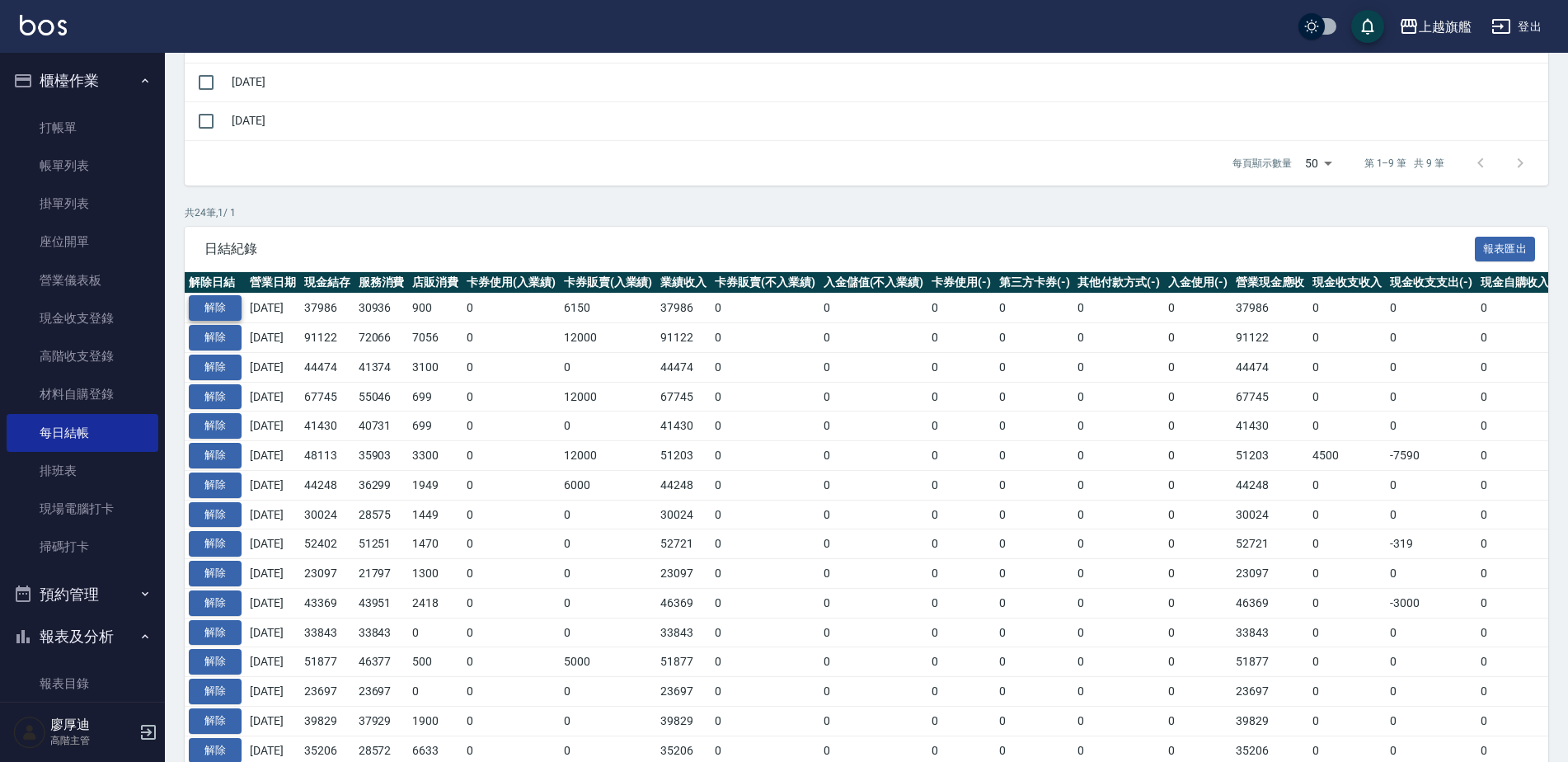
click at [225, 303] on button "解除" at bounding box center [215, 308] width 52 height 25
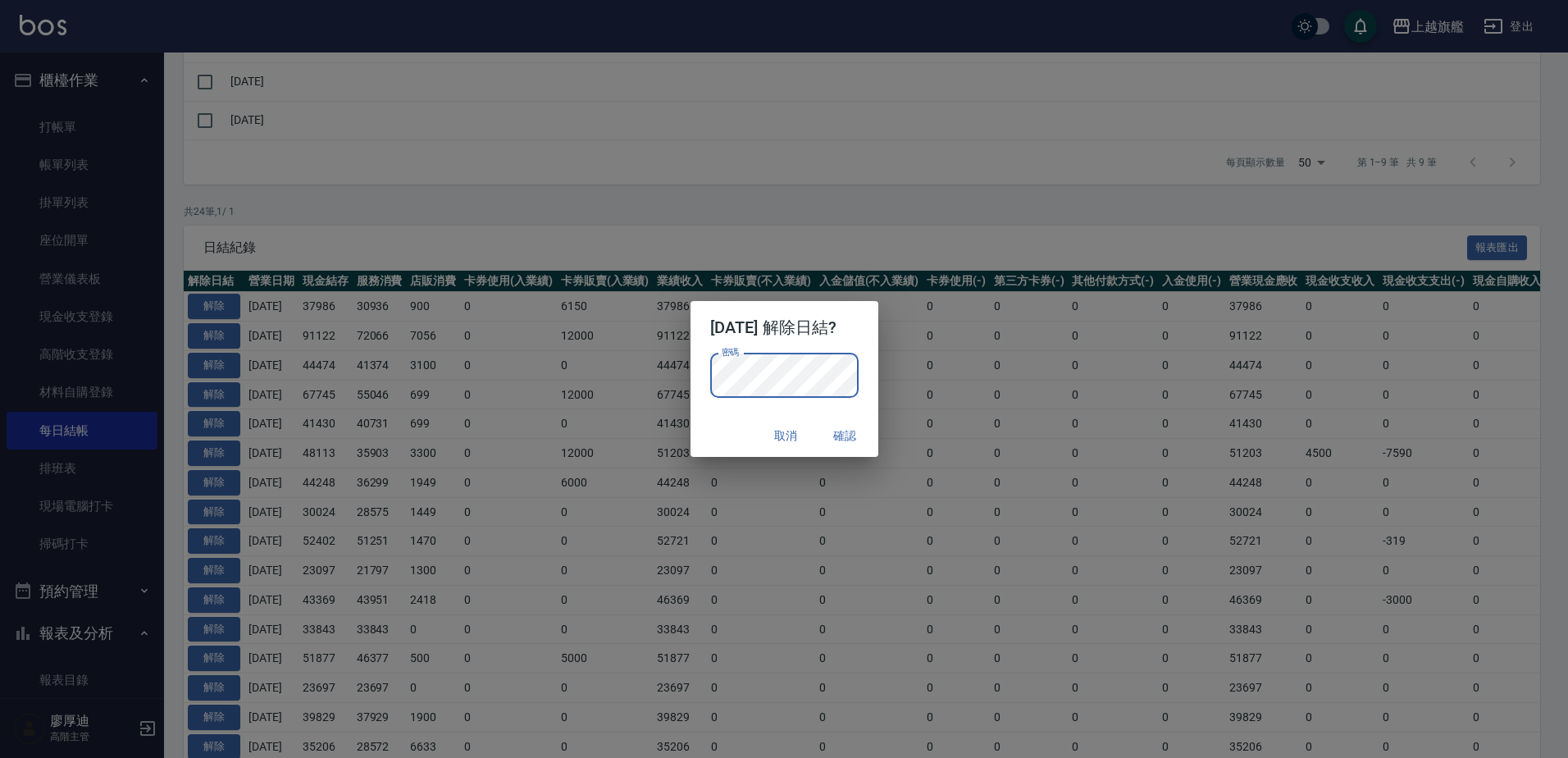
click at [870, 369] on div "密碼 密碼" at bounding box center [784, 384] width 188 height 61
click at [859, 433] on button "確認" at bounding box center [845, 436] width 52 height 30
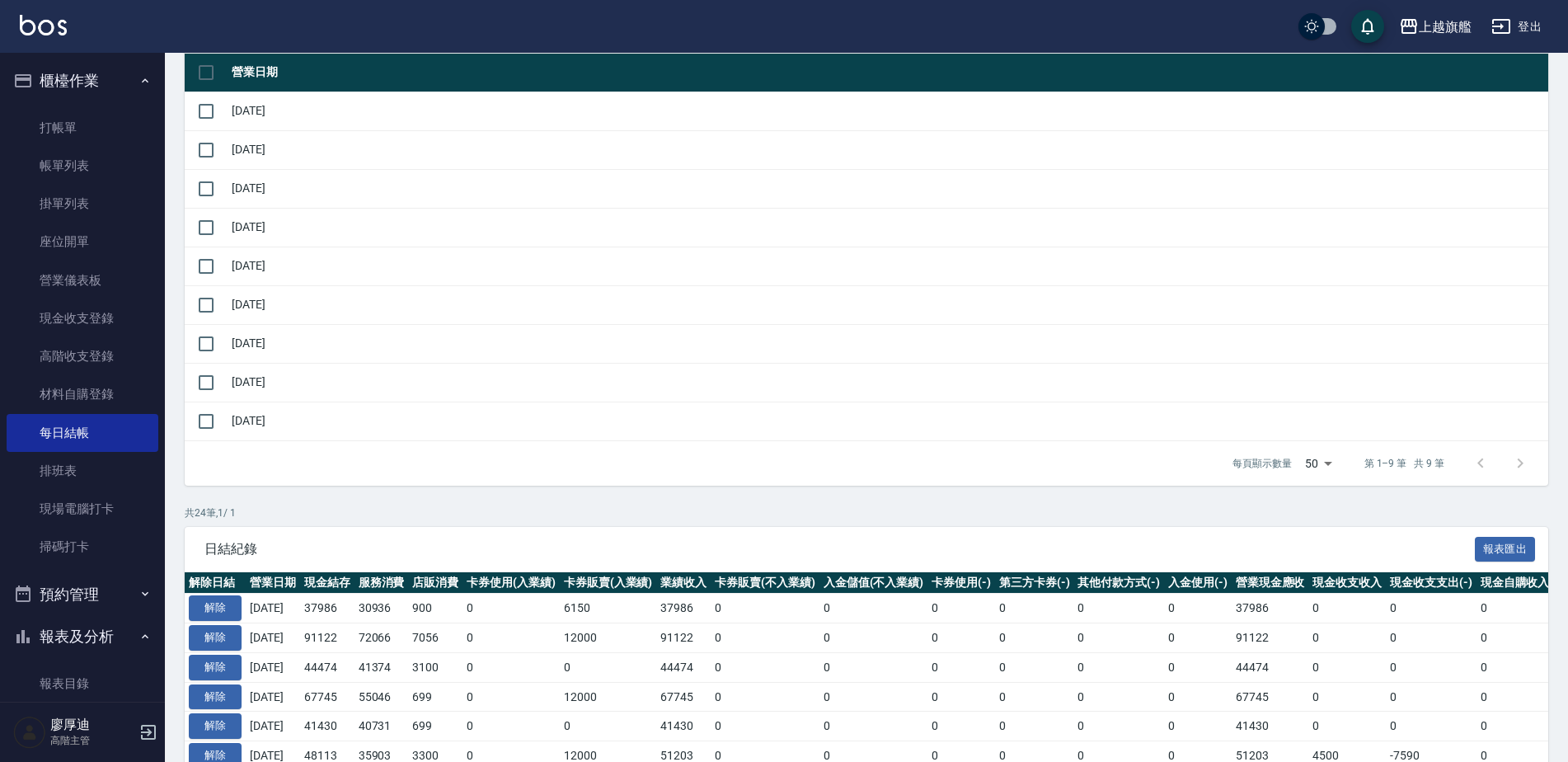
scroll to position [247, 0]
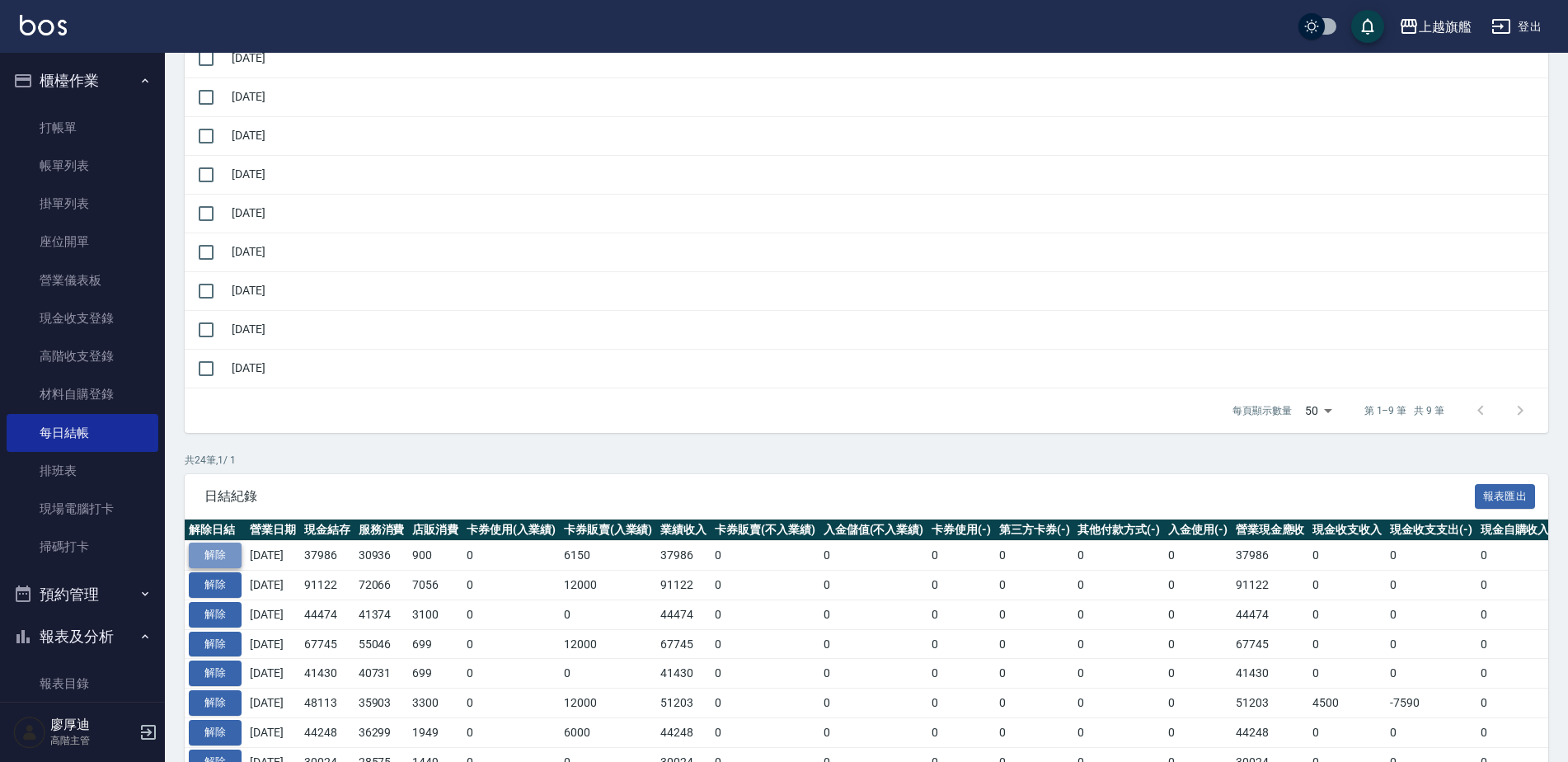
click at [231, 559] on button "解除" at bounding box center [215, 555] width 52 height 25
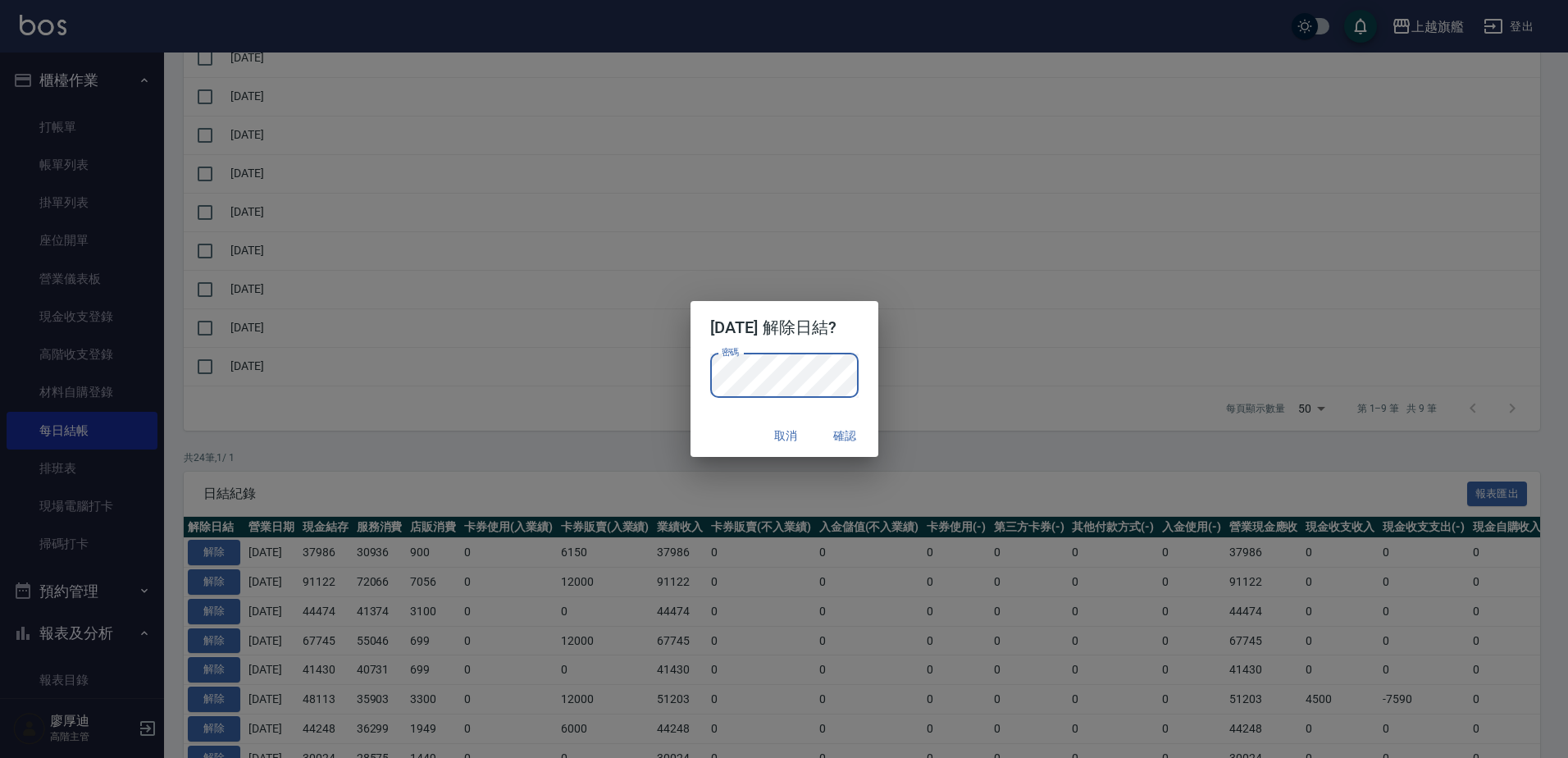
click at [869, 376] on div "密碼 密碼" at bounding box center [784, 384] width 188 height 61
click at [854, 433] on button "確認" at bounding box center [845, 436] width 52 height 30
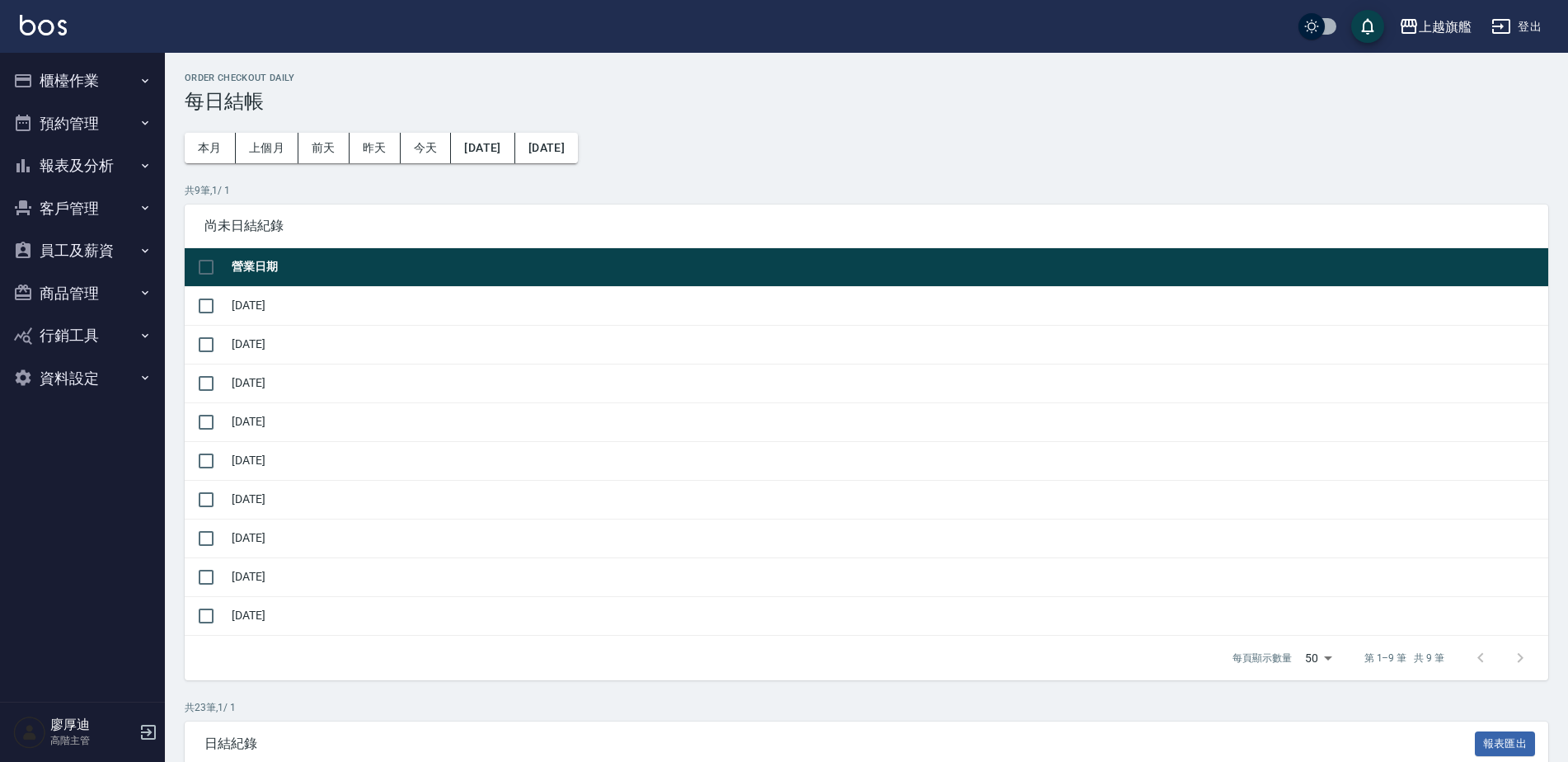
click at [85, 76] on button "櫃檯作業" at bounding box center [83, 80] width 152 height 43
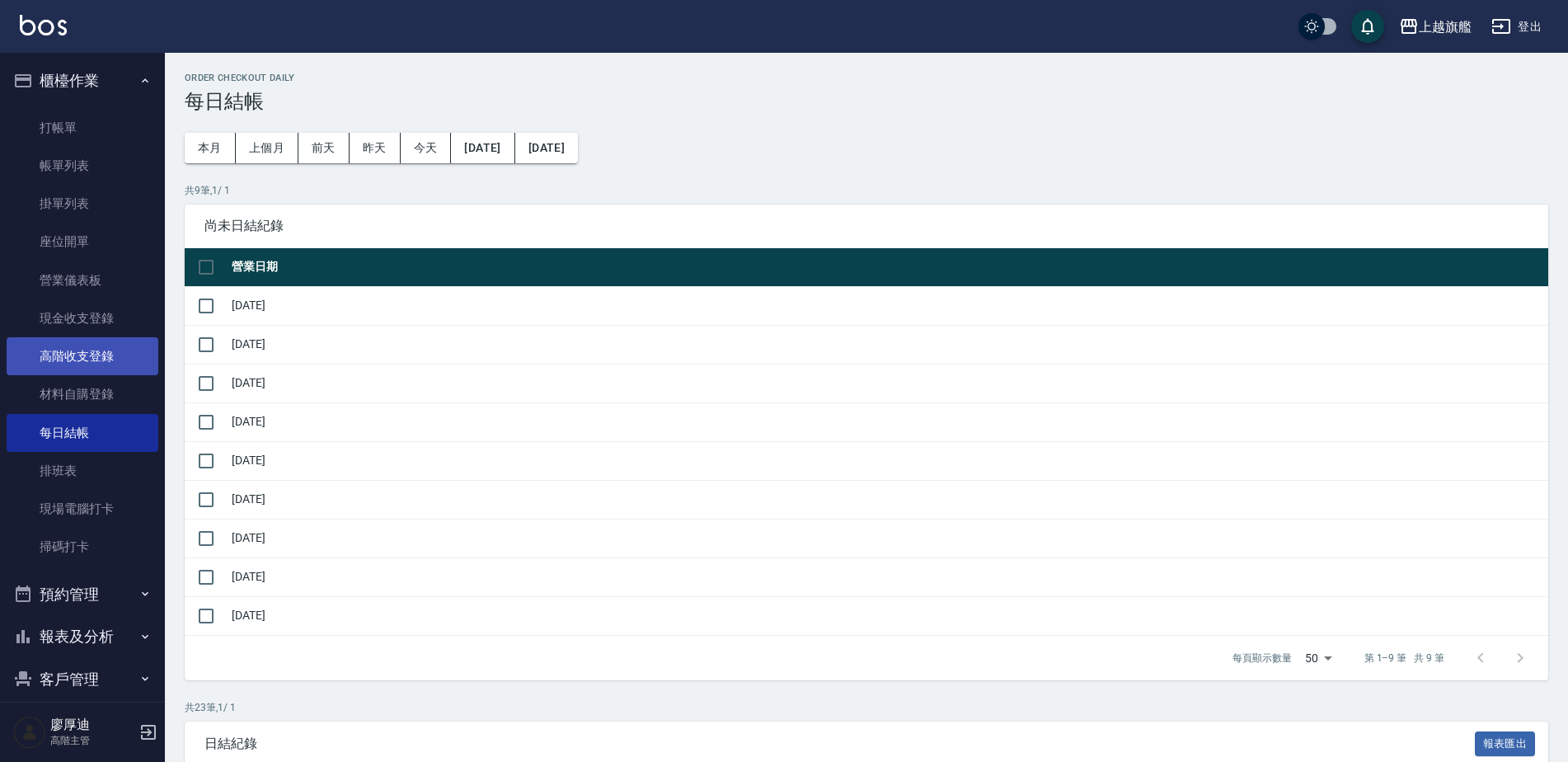
click at [80, 363] on link "高階收支登錄" at bounding box center [83, 356] width 152 height 38
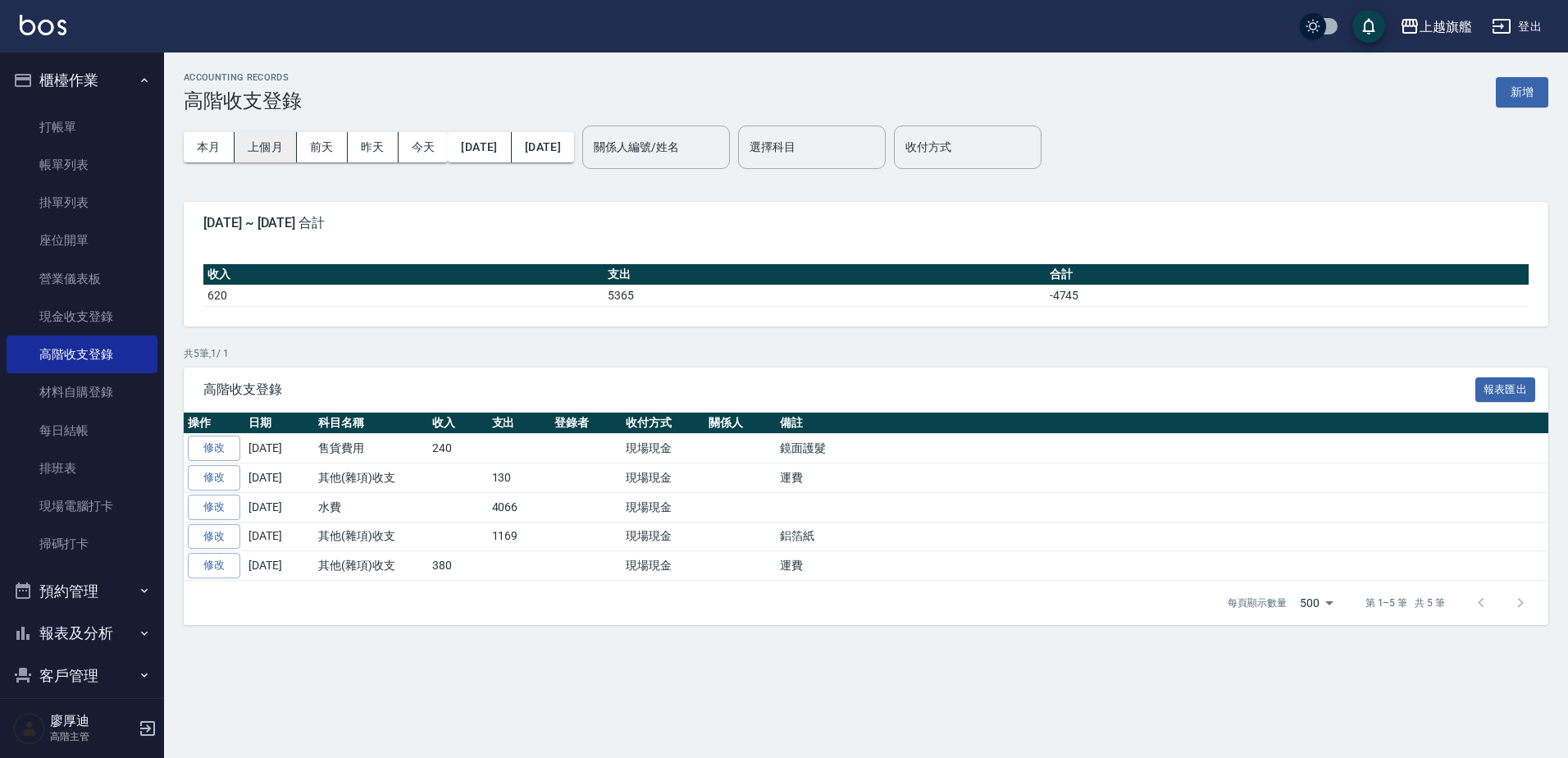
click at [277, 148] on button "上個月" at bounding box center [266, 147] width 63 height 30
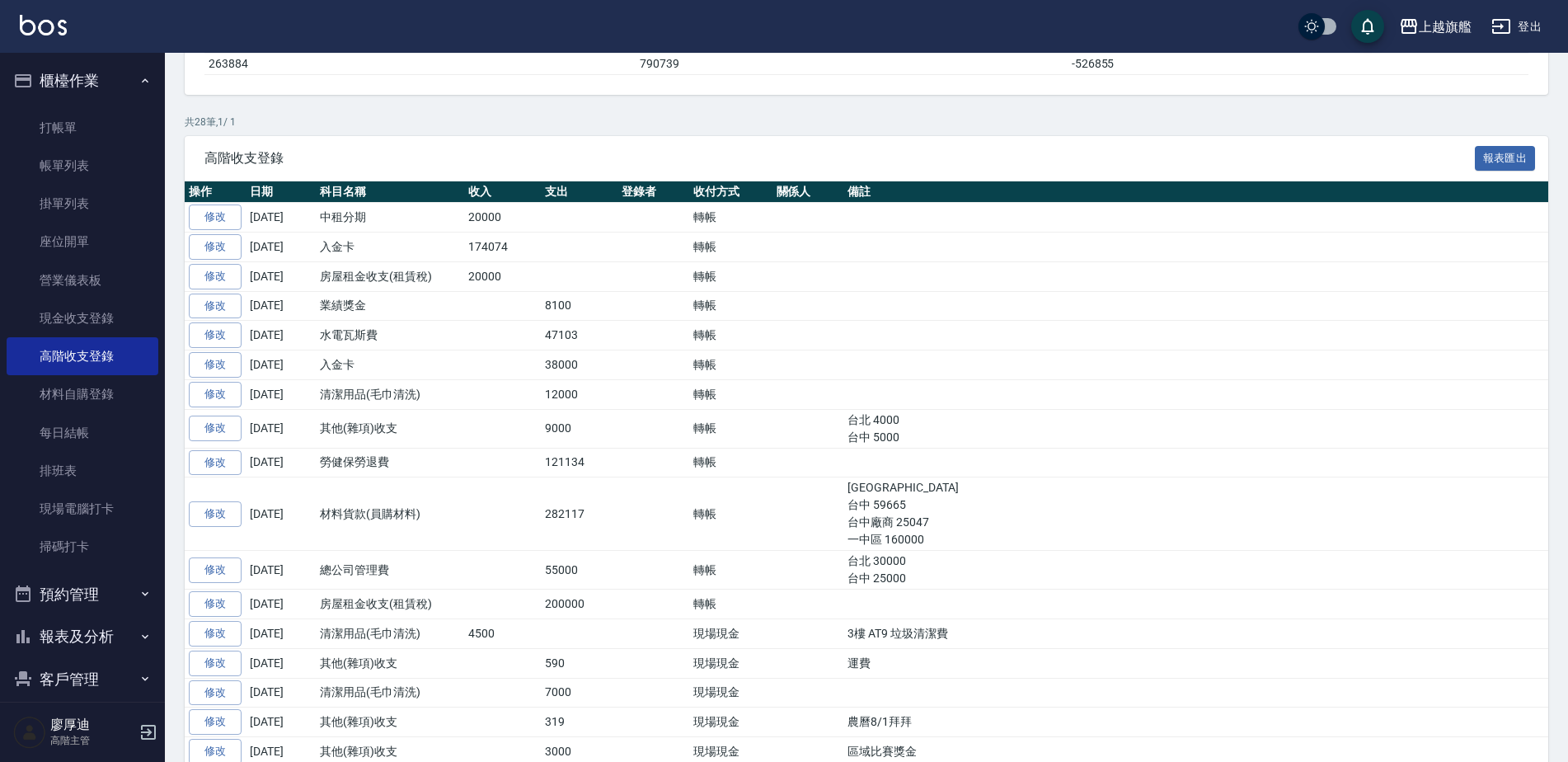
scroll to position [247, 0]
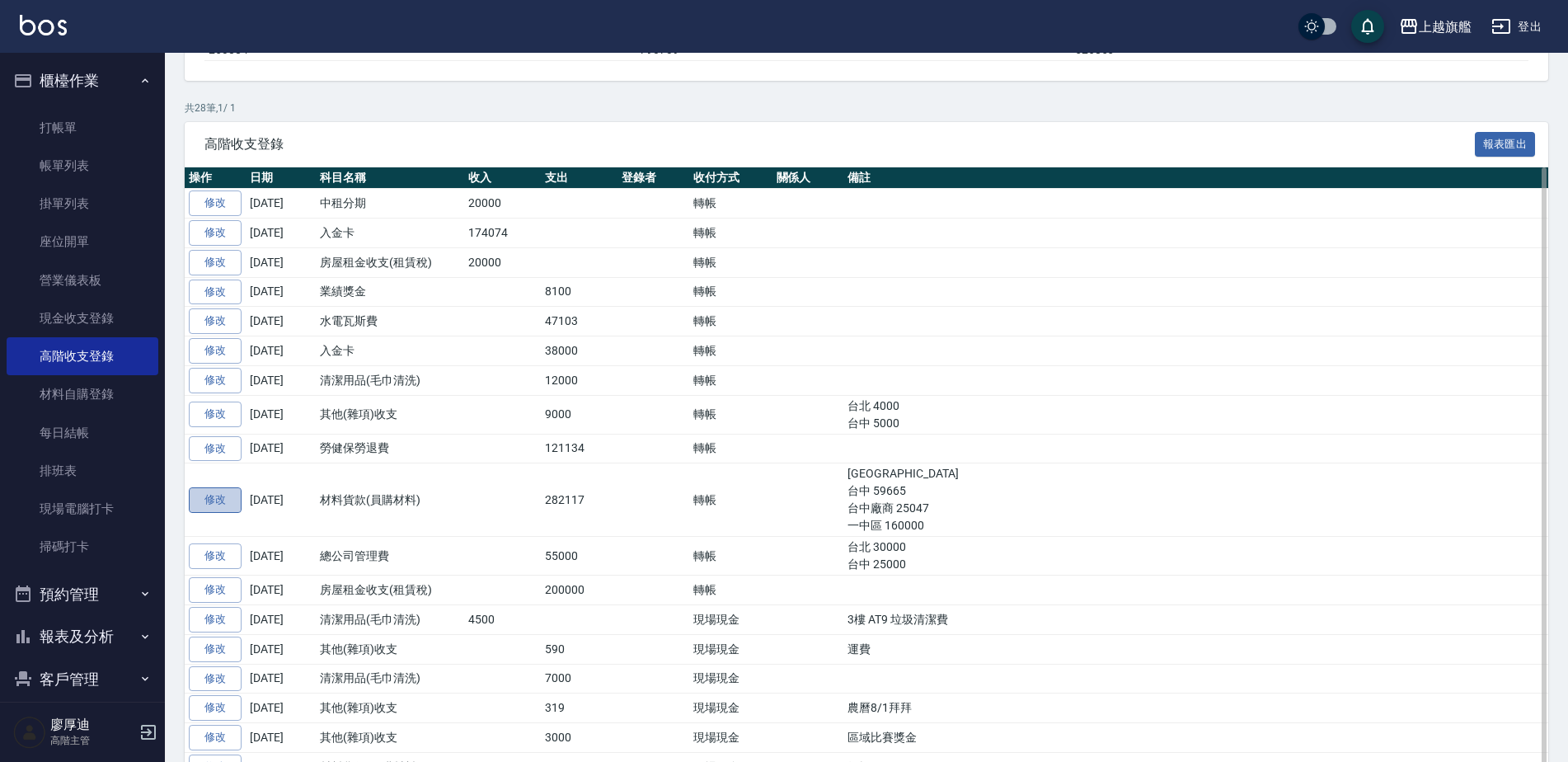
click at [216, 500] on link "修改" at bounding box center [215, 499] width 52 height 25
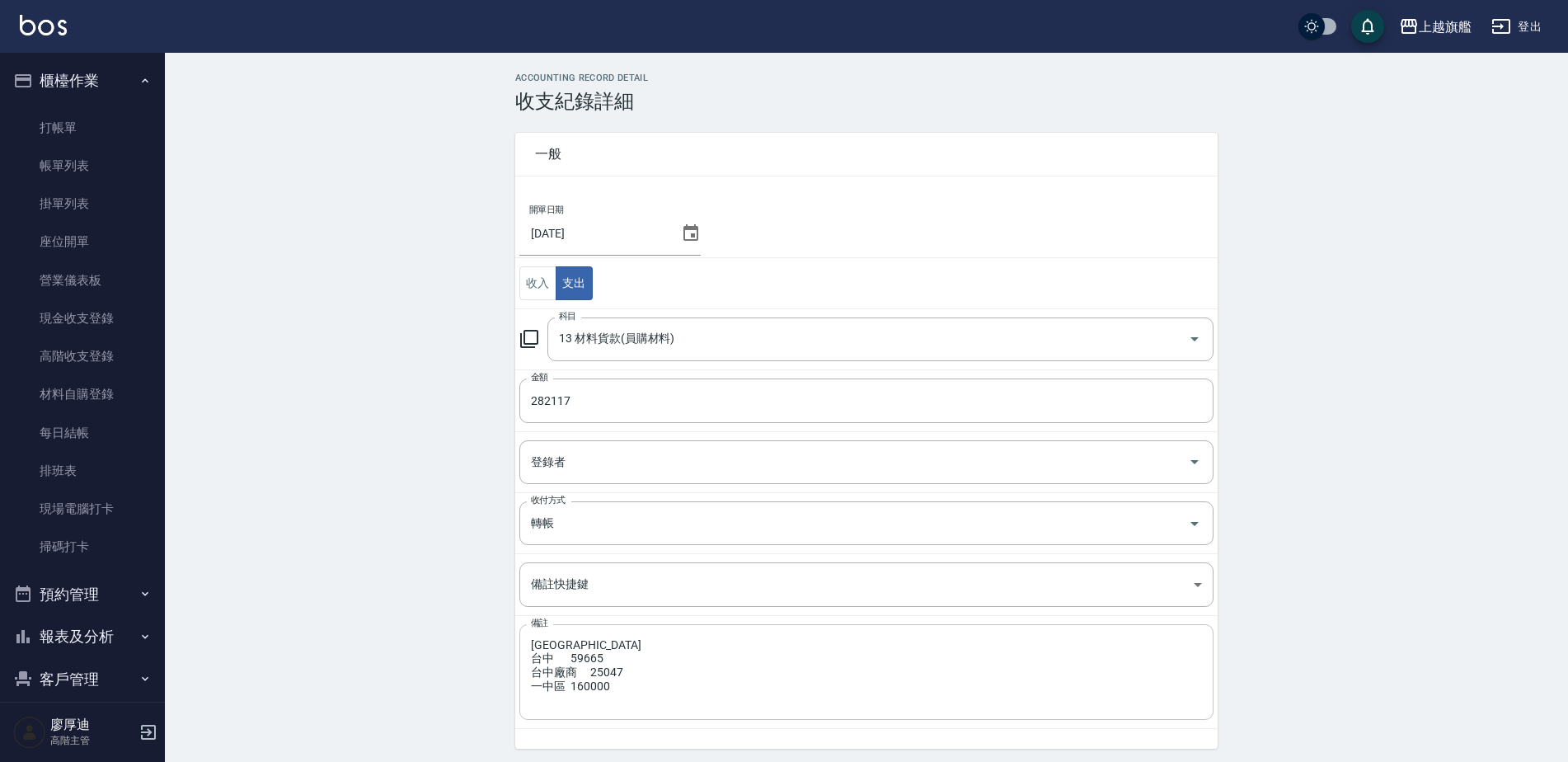
click at [585, 677] on textarea "[GEOGRAPHIC_DATA] 台中 59665 台中廠商 25047 一中區 160000" at bounding box center [866, 672] width 671 height 68
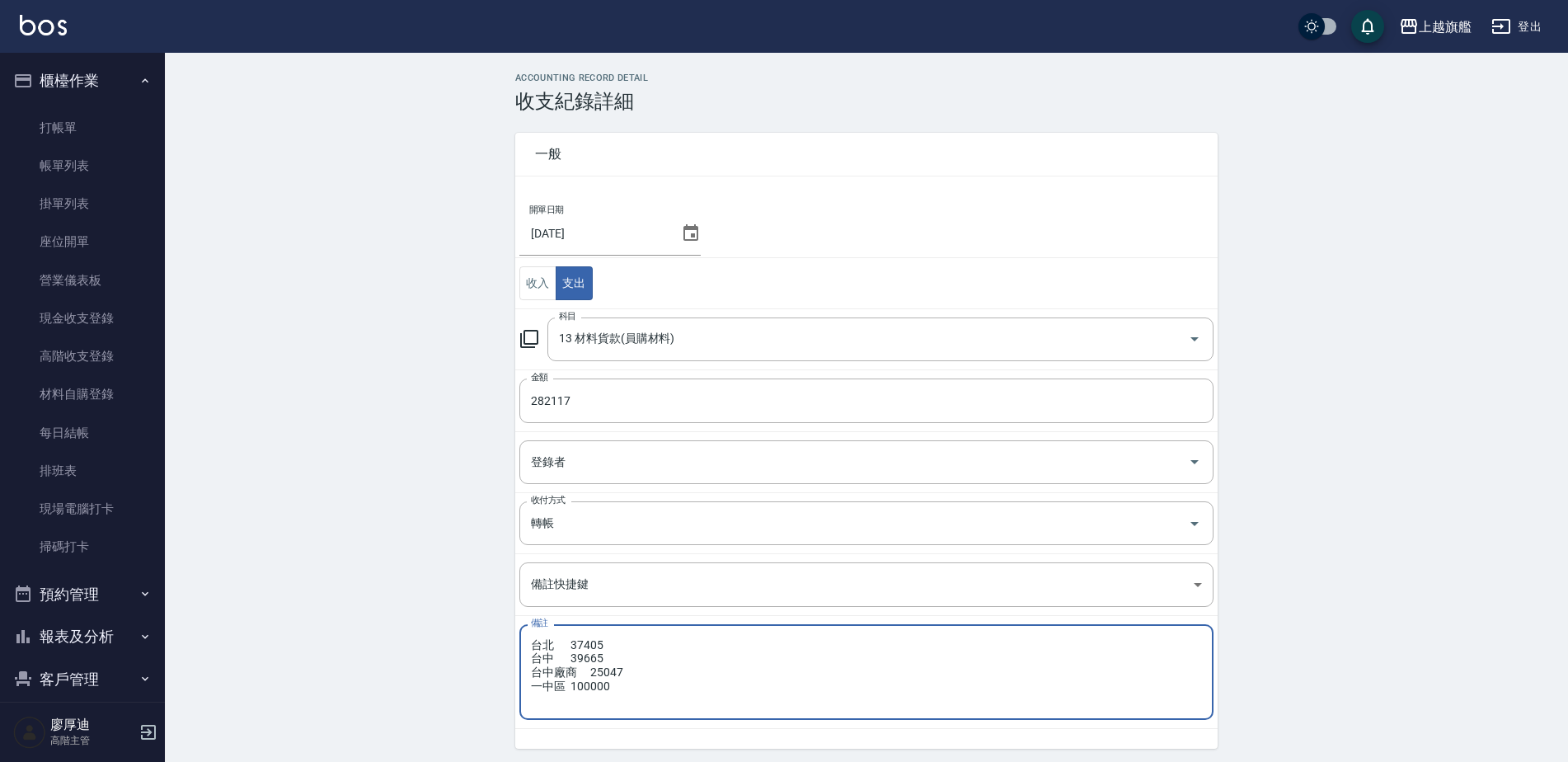
type textarea "台北 37405 台中 39665 台中廠商 25047 一中區 100000"
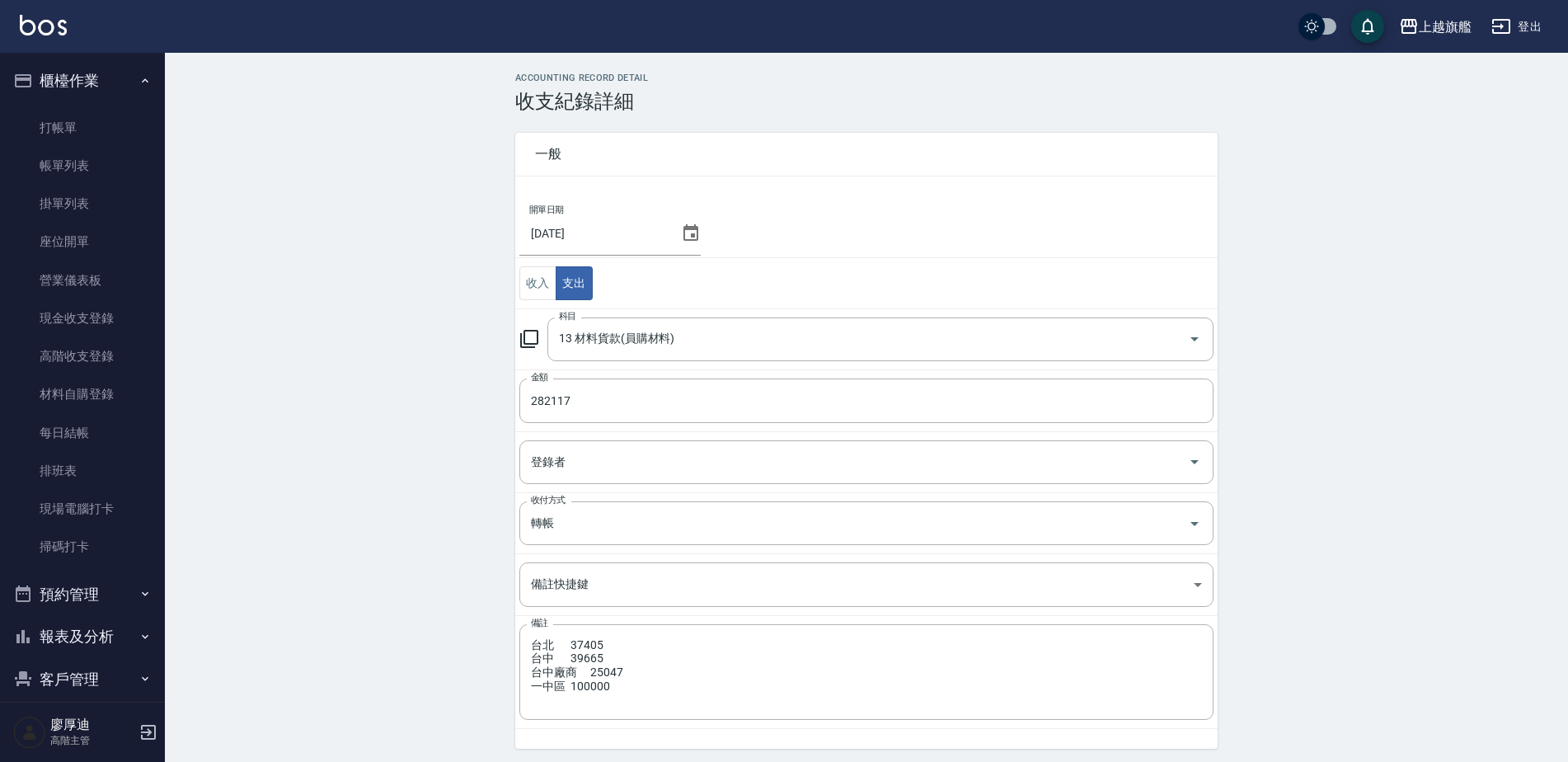
click at [1330, 542] on div "ACCOUNTING RECORD DETAIL 收支紀錄詳細 一般 開單日期 [DATE] 收入 支出 科目 13 材料貨款(員購材料) 科目 金額 282…" at bounding box center [866, 446] width 1403 height 746
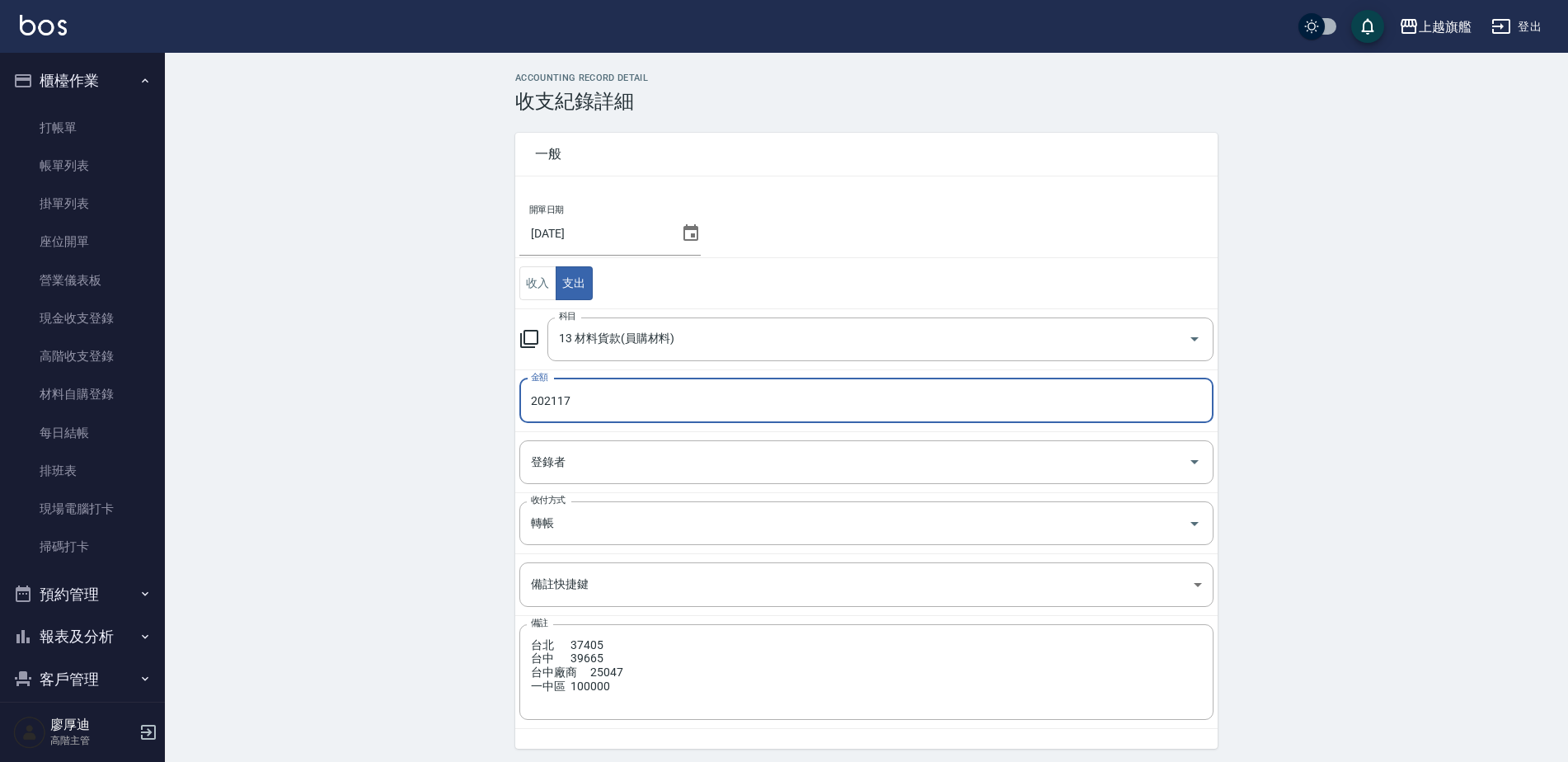
type input "202117"
click at [484, 425] on div "ACCOUNTING RECORD DETAIL 收支紀錄詳細 一般 開單日期 [DATE] 收入 支出 科目 13 材料貨款(員購材料) 科目 金額 202…" at bounding box center [866, 446] width 1403 height 746
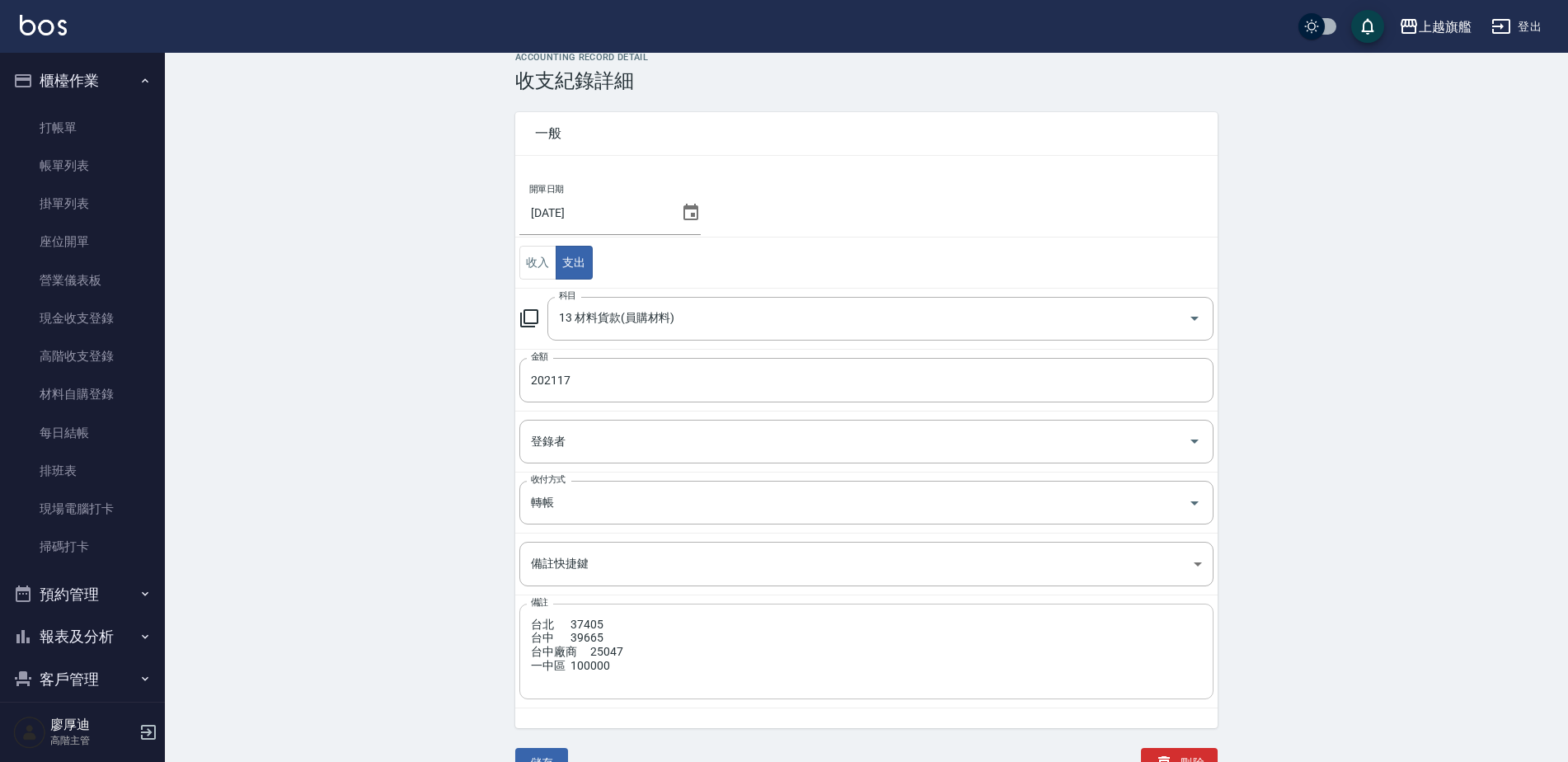
scroll to position [57, 0]
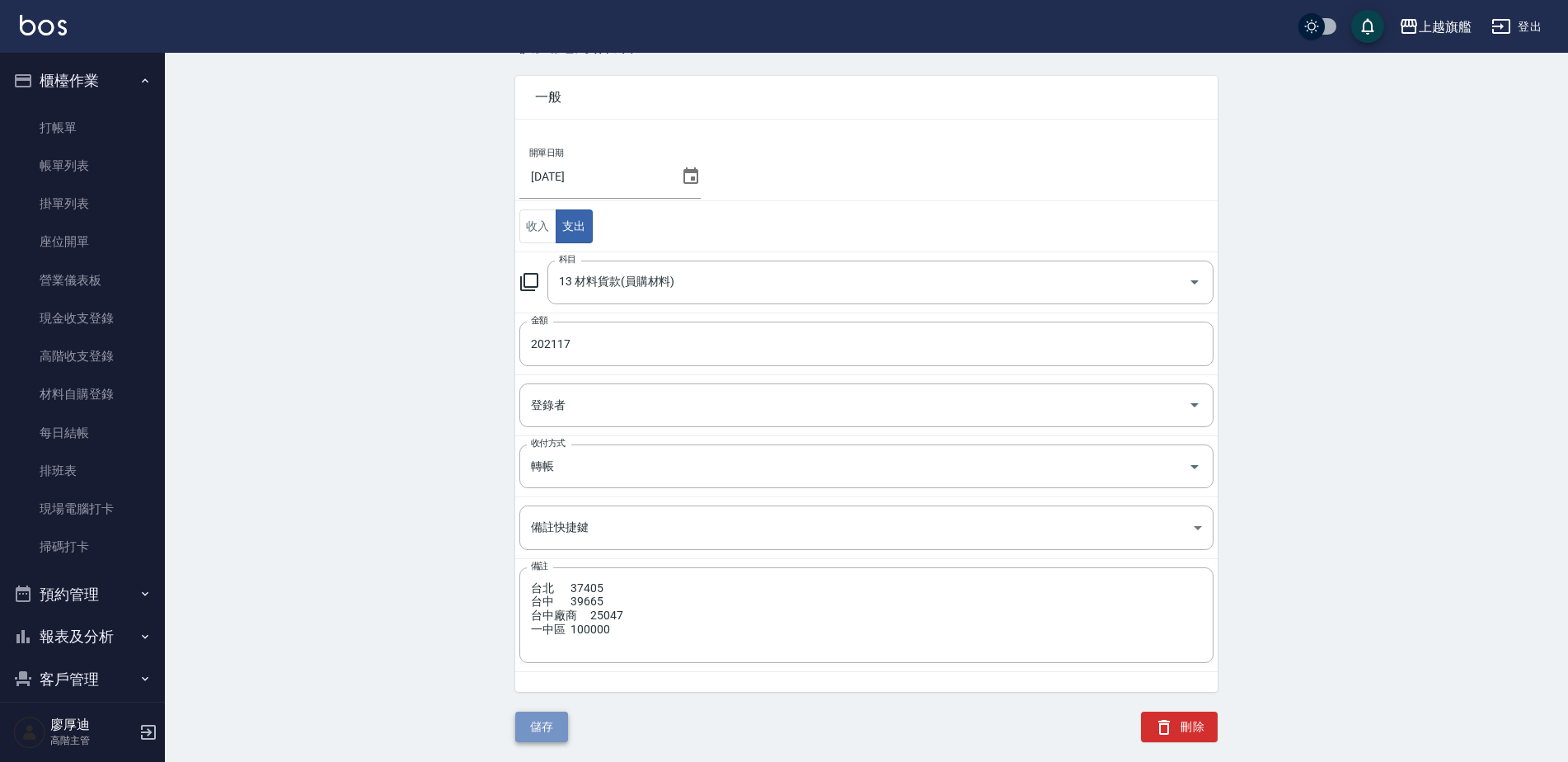
click at [532, 724] on button "儲存" at bounding box center [542, 726] width 52 height 31
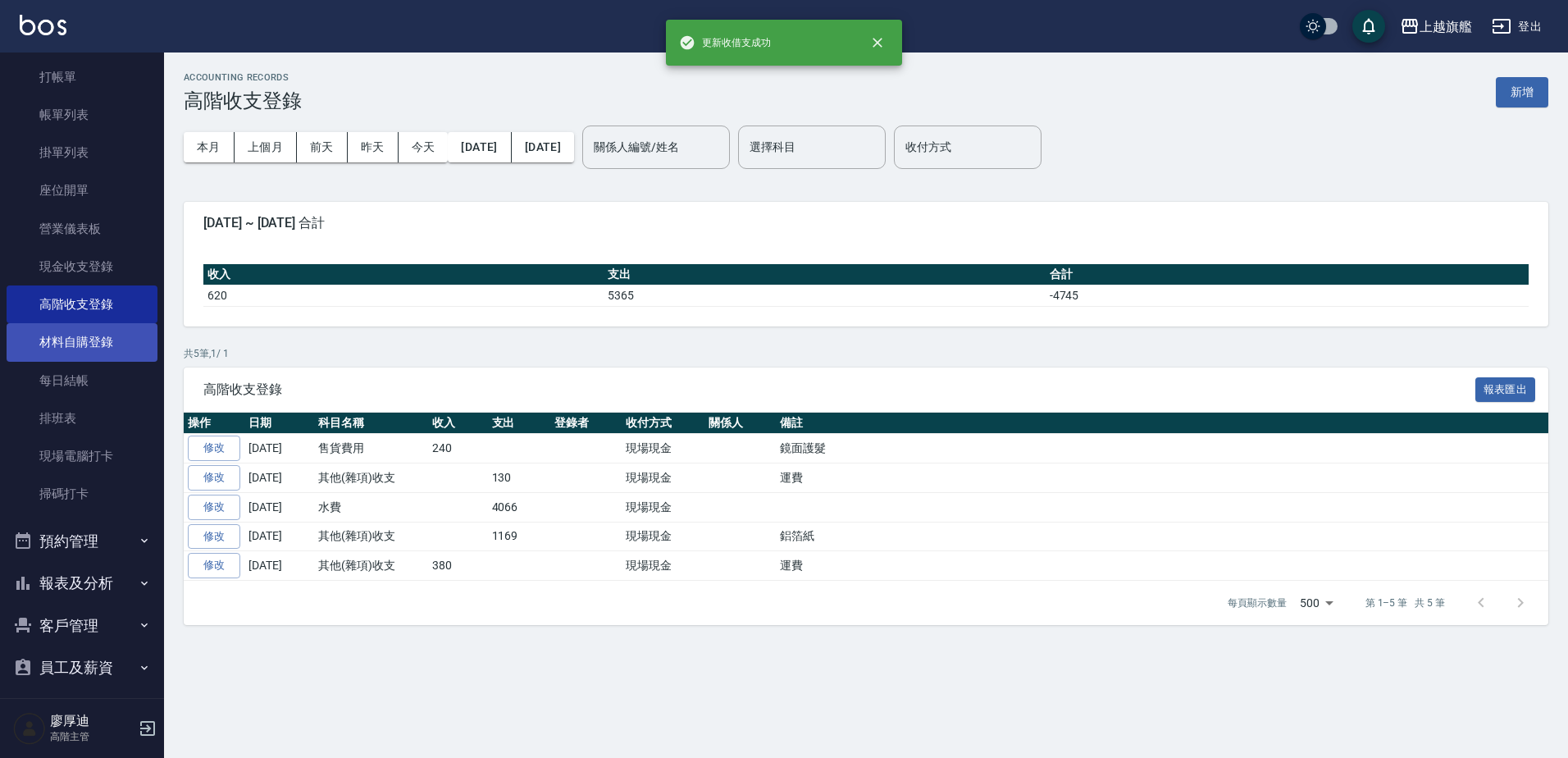
scroll to position [187, 0]
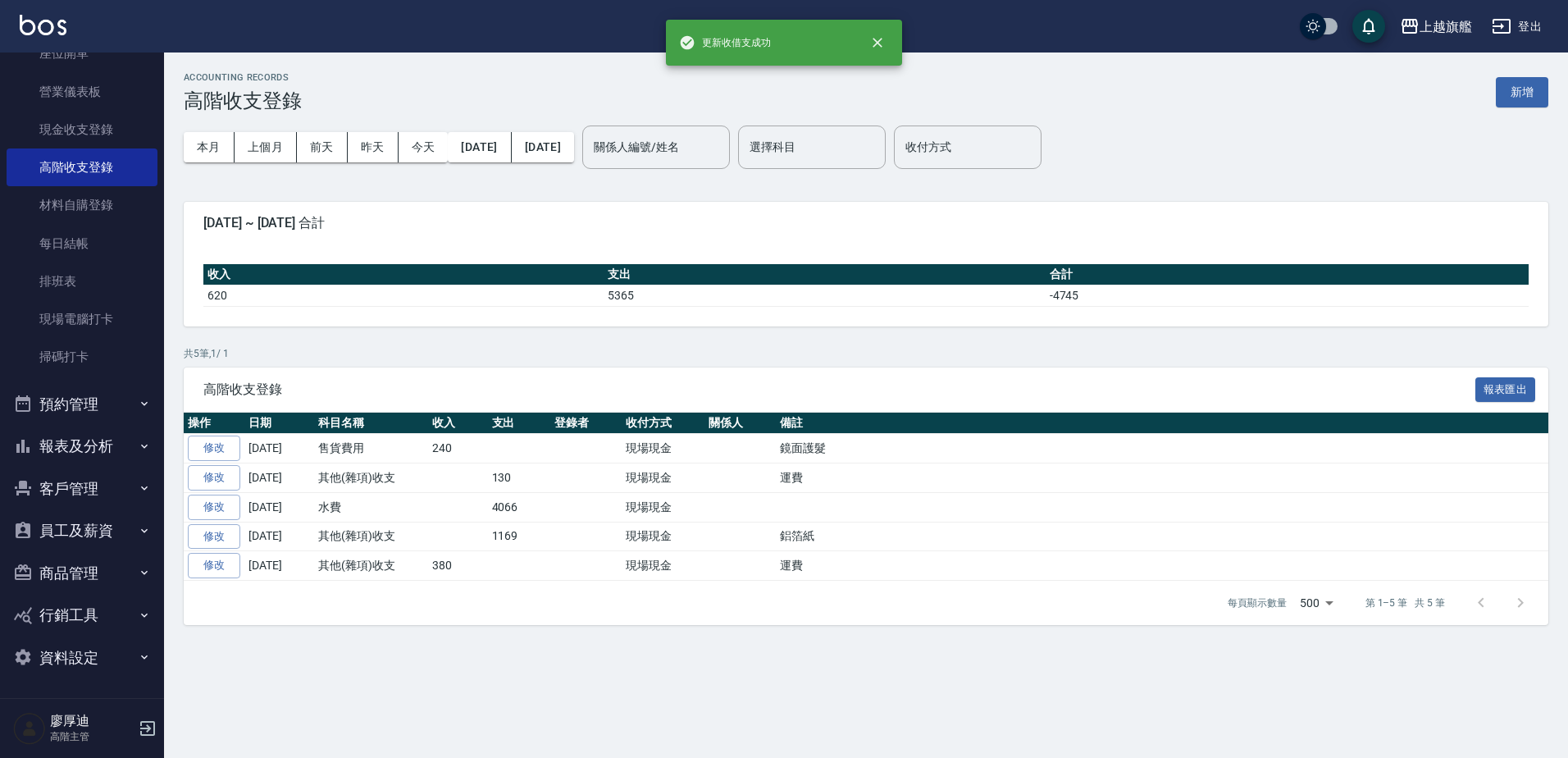
click at [83, 448] on button "報表及分析" at bounding box center [83, 446] width 151 height 43
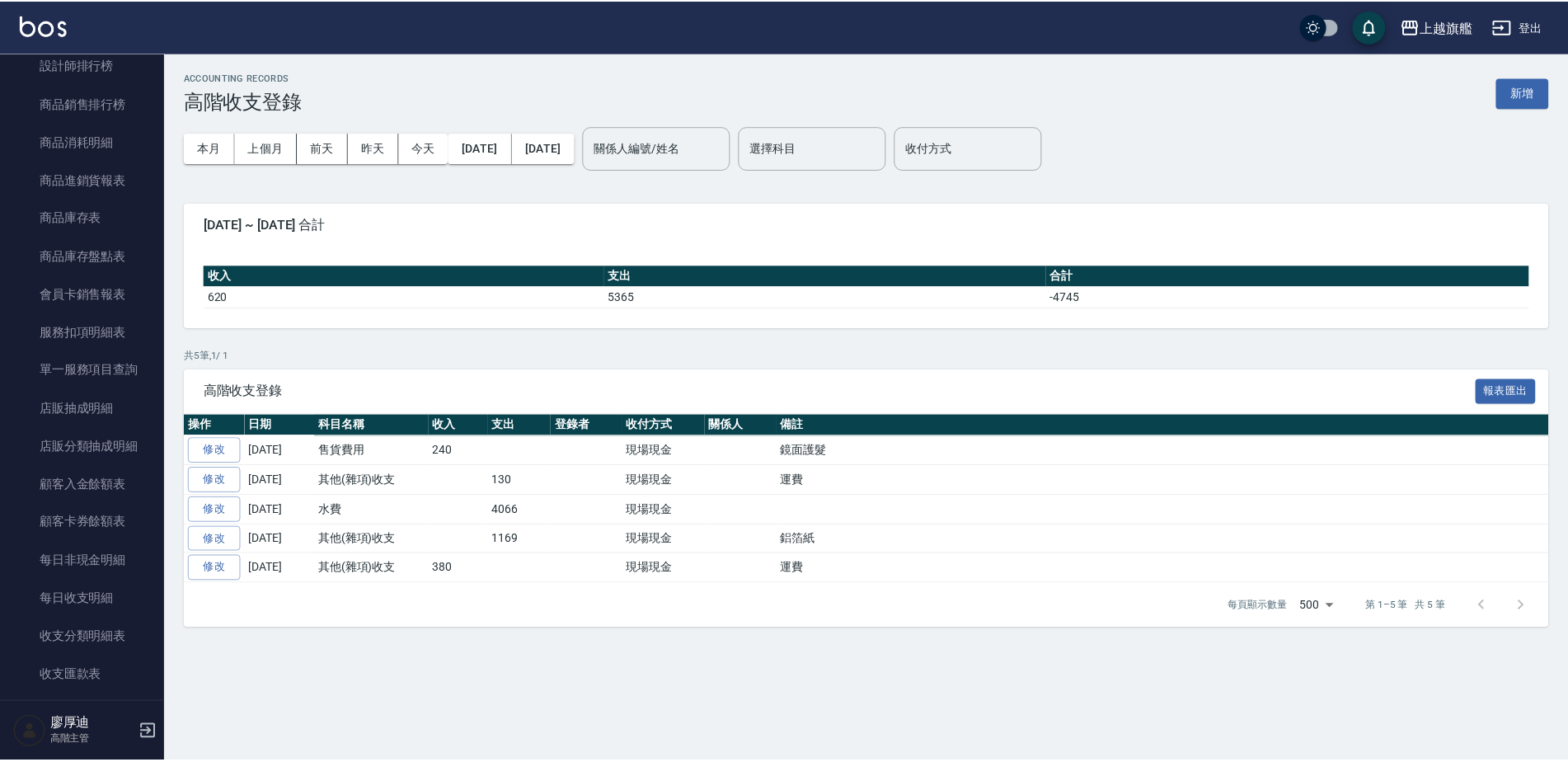
scroll to position [1803, 0]
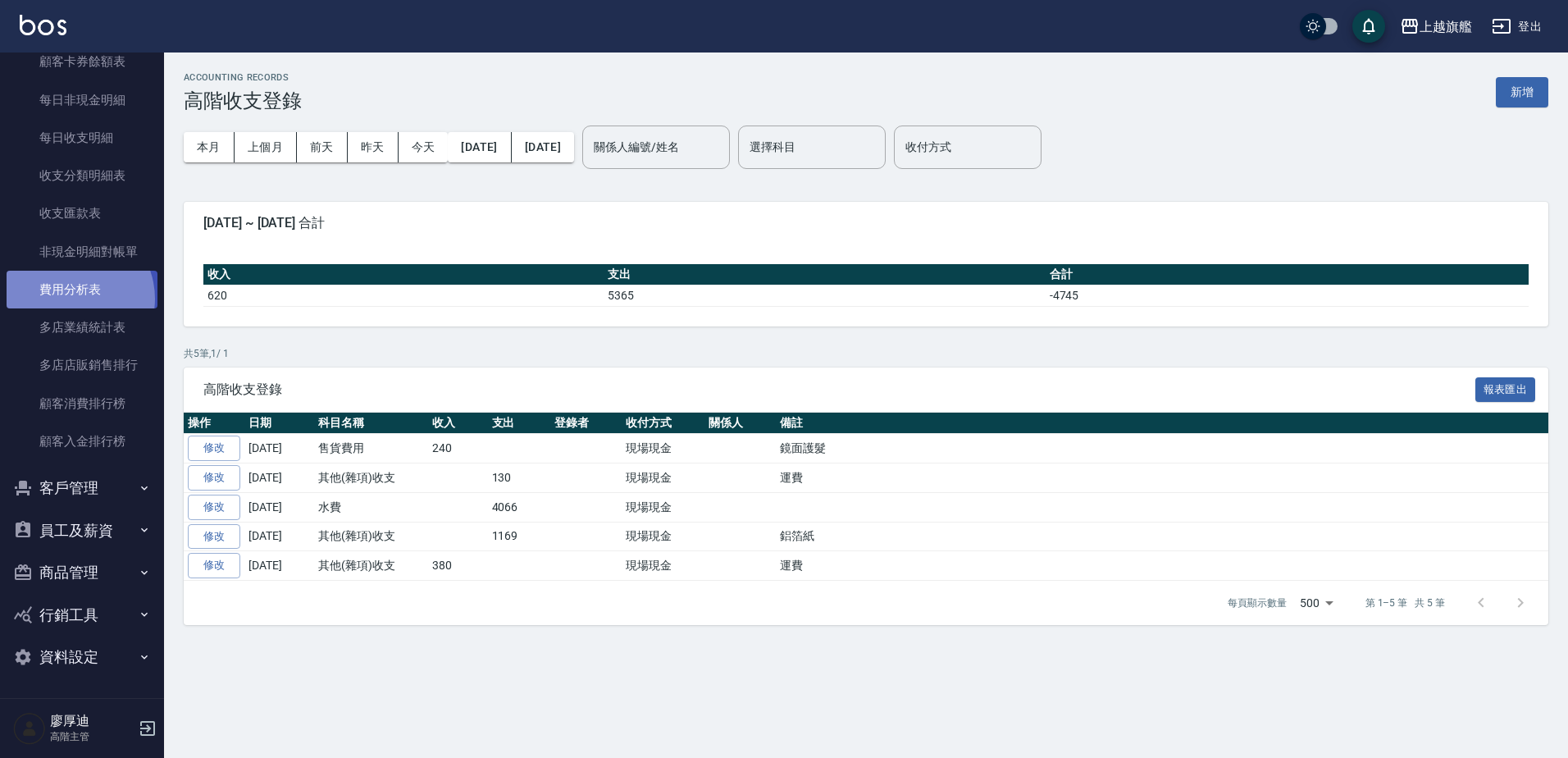
click at [70, 298] on link "費用分析表" at bounding box center [83, 289] width 151 height 37
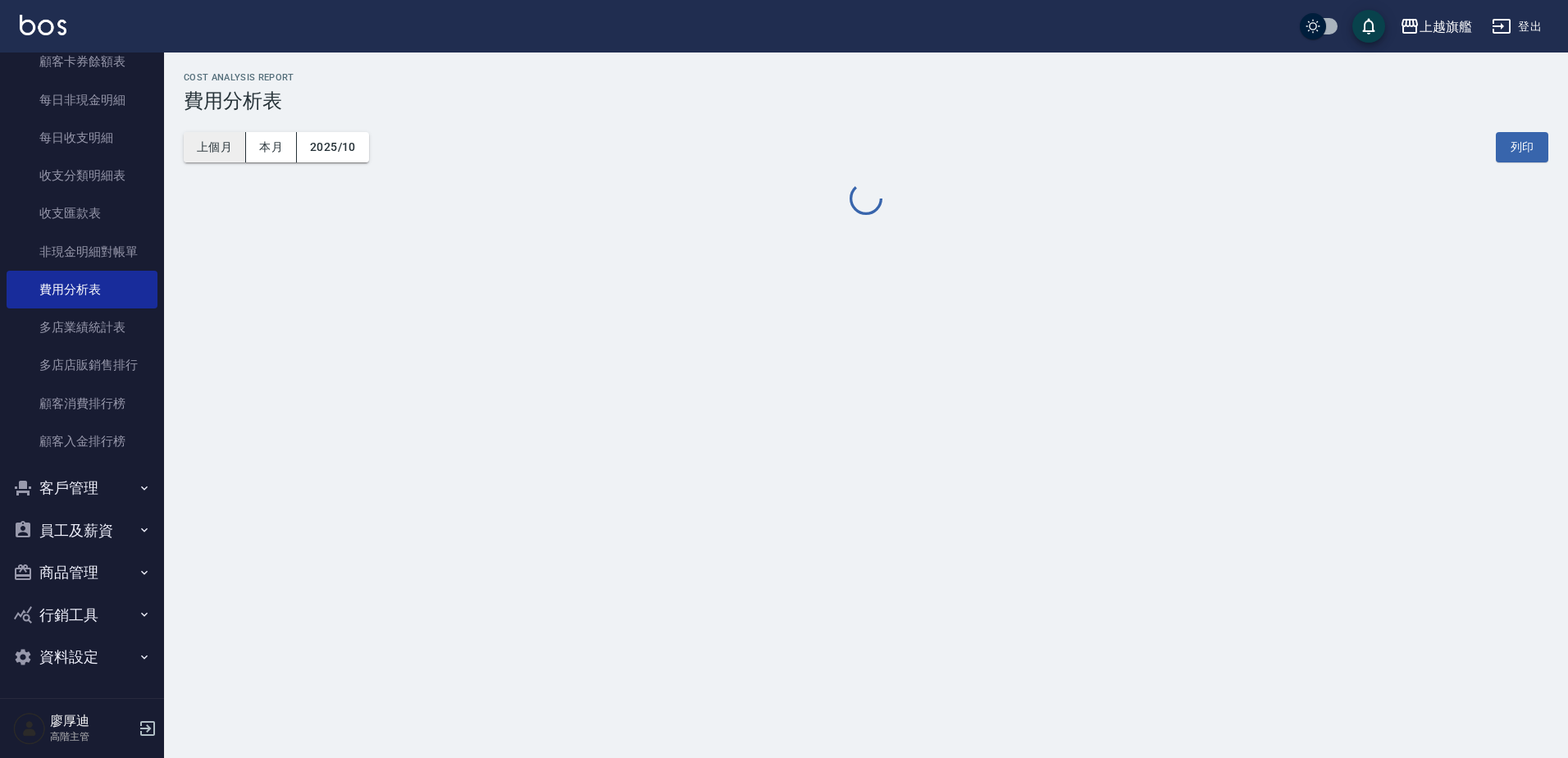
click at [204, 147] on button "上個月" at bounding box center [215, 147] width 63 height 30
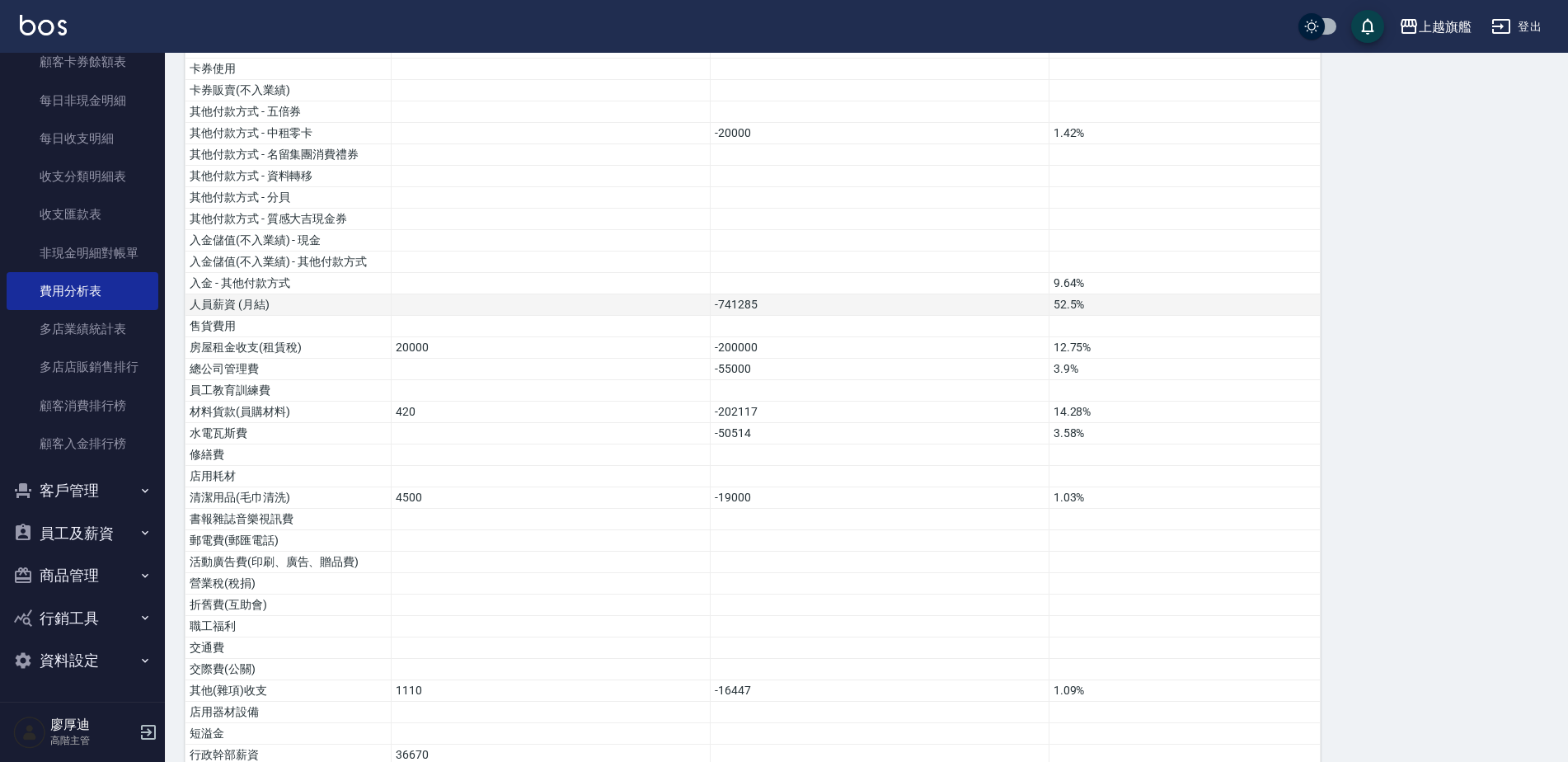
scroll to position [821, 0]
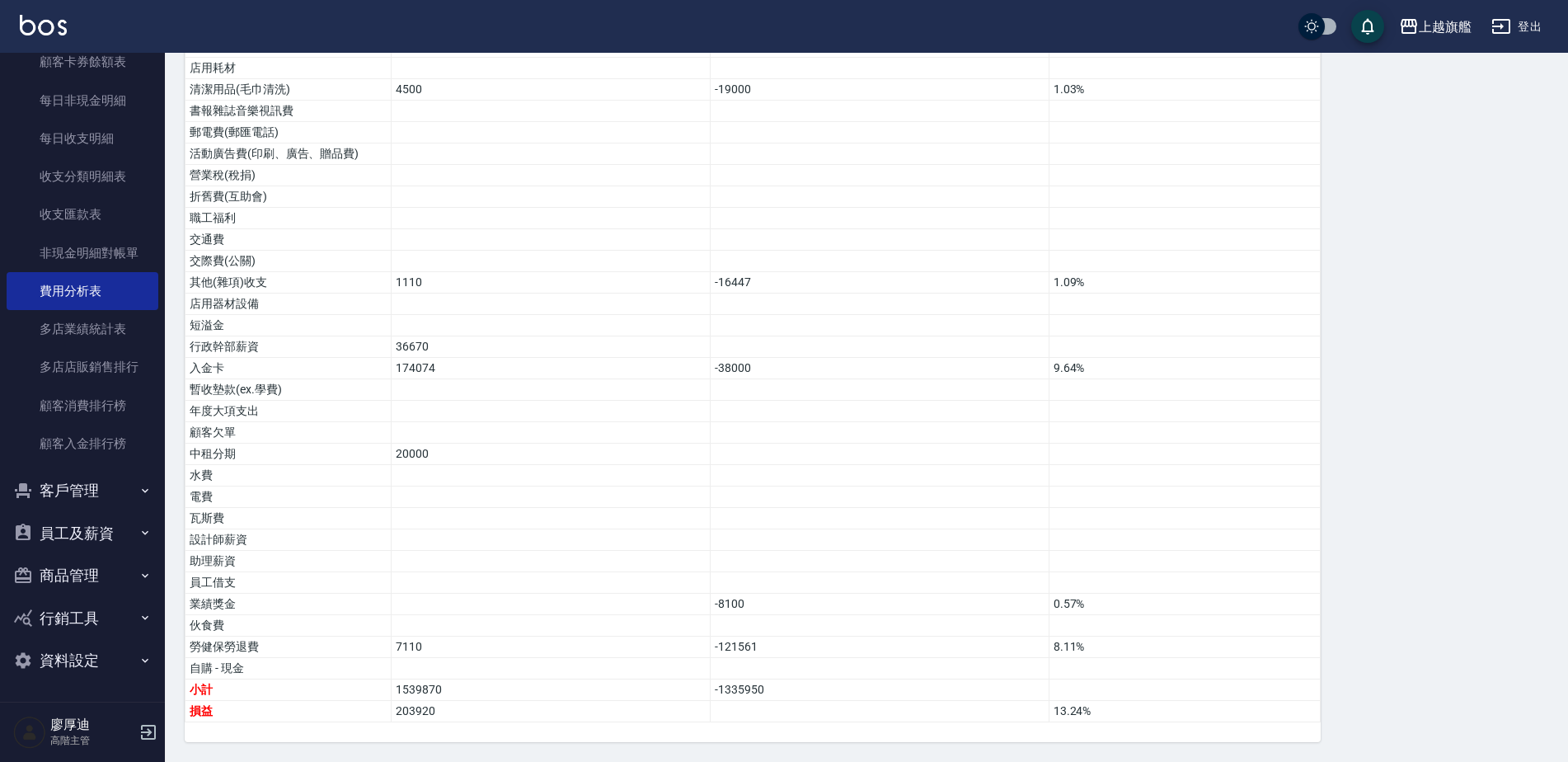
click at [1348, 156] on div "費用分析表 報表匯出 加項 扣項 總佔比 營業收入 1259713 89.21% 店販收入 71821 5.09% 卡券販賣(先入業績) 80526 5.7%…" at bounding box center [866, 55] width 1363 height 1373
